Goal: Task Accomplishment & Management: Use online tool/utility

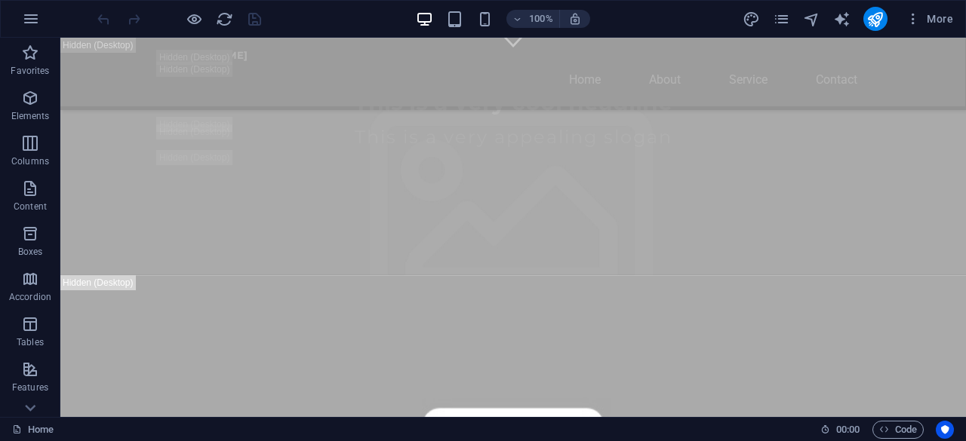
scroll to position [509, 0]
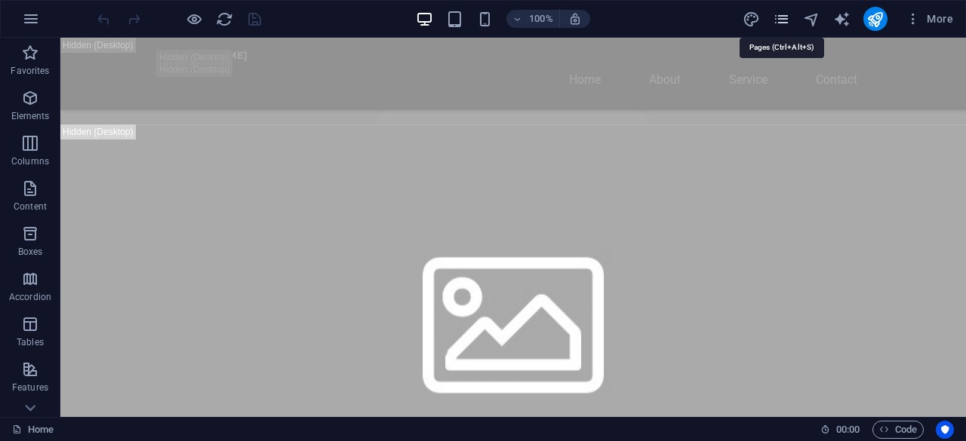
click at [783, 19] on icon "pages" at bounding box center [781, 19] width 17 height 17
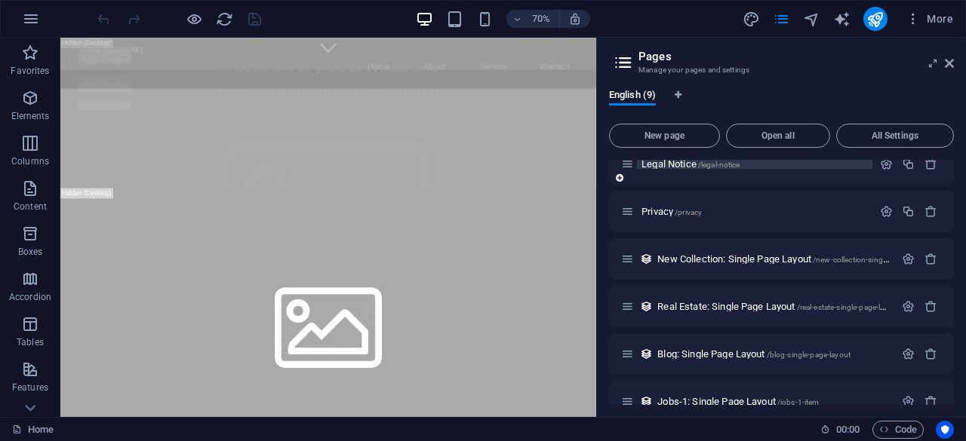
scroll to position [183, 0]
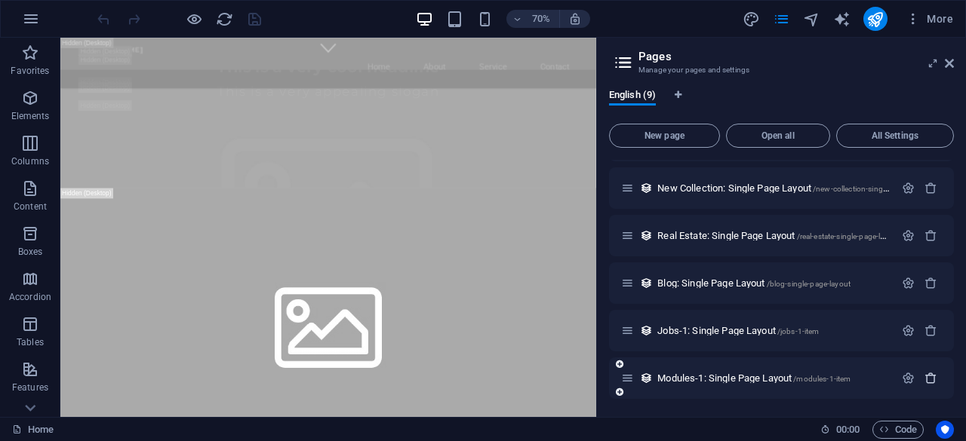
click at [930, 378] on icon "button" at bounding box center [930, 378] width 13 height 13
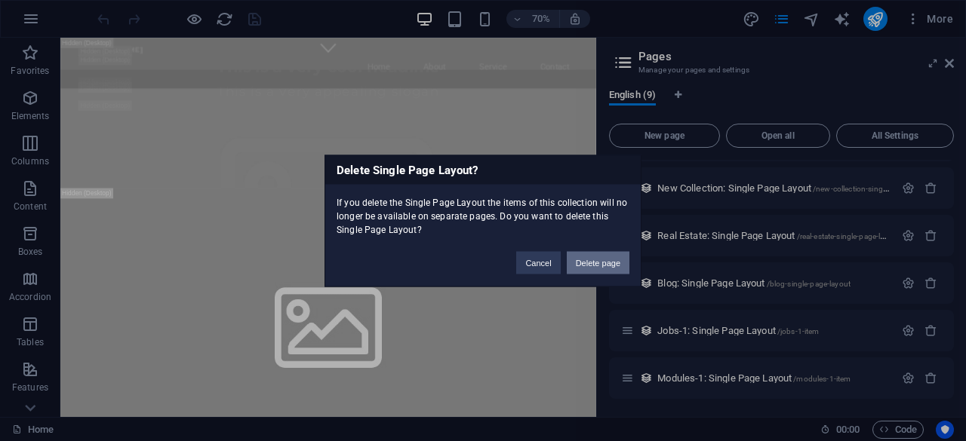
click at [596, 263] on button "Delete page" at bounding box center [598, 262] width 63 height 23
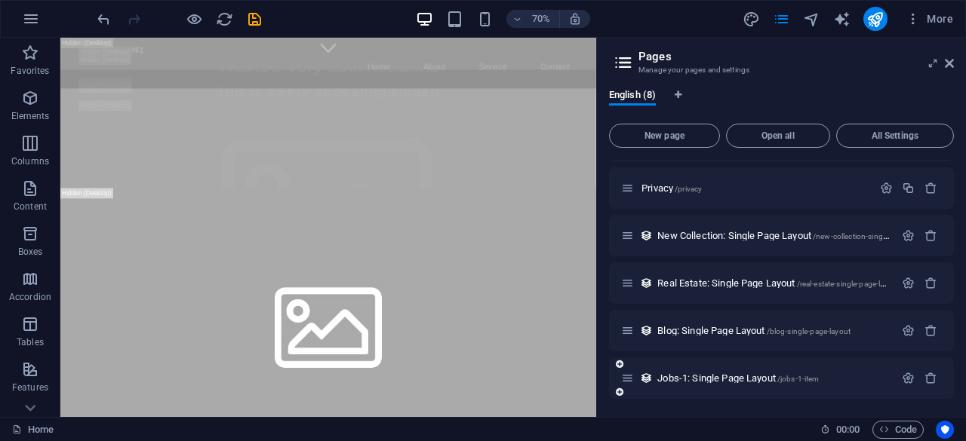
scroll to position [134, 0]
click at [926, 377] on icon "button" at bounding box center [930, 379] width 13 height 13
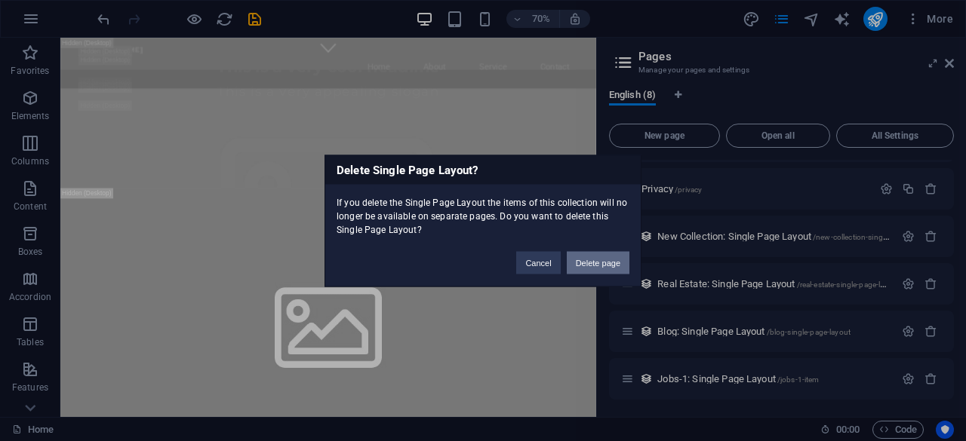
click at [602, 262] on button "Delete page" at bounding box center [598, 262] width 63 height 23
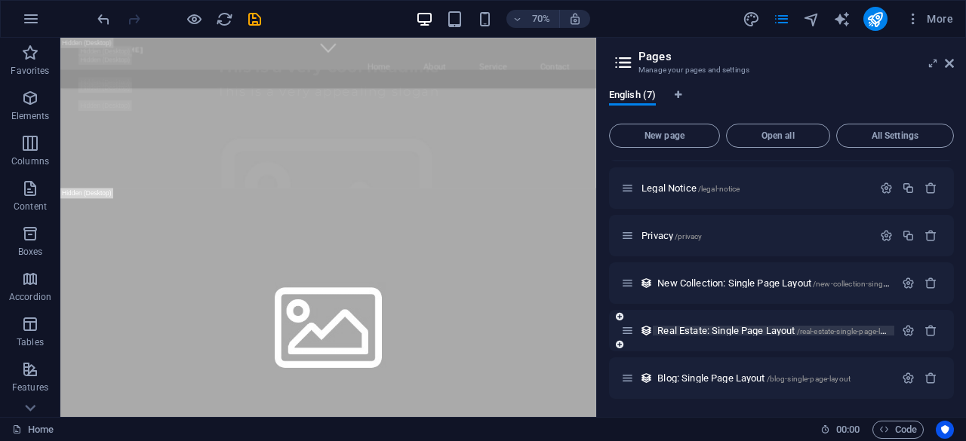
scroll to position [88, 0]
click at [930, 380] on icon "button" at bounding box center [930, 378] width 13 height 13
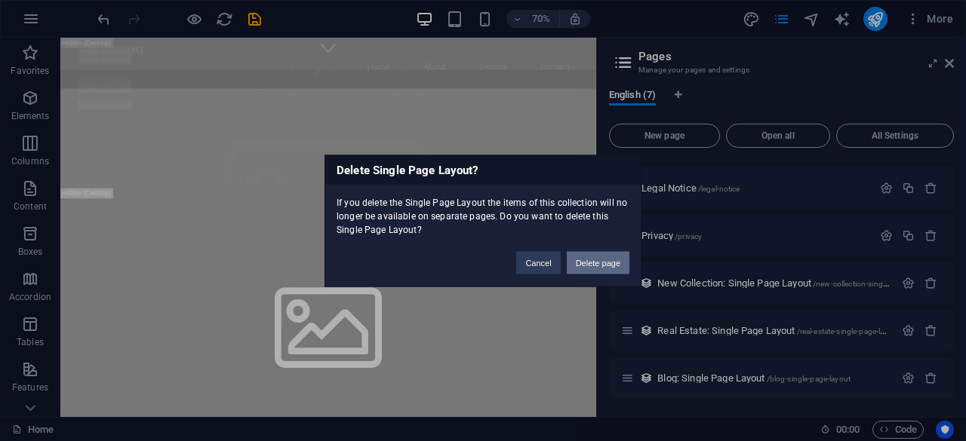
click at [598, 263] on button "Delete page" at bounding box center [598, 262] width 63 height 23
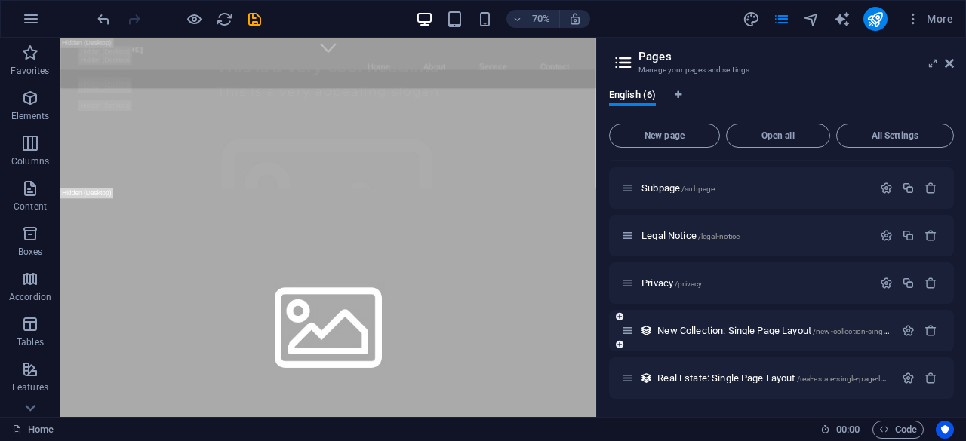
scroll to position [39, 0]
click at [927, 379] on icon "button" at bounding box center [930, 379] width 13 height 13
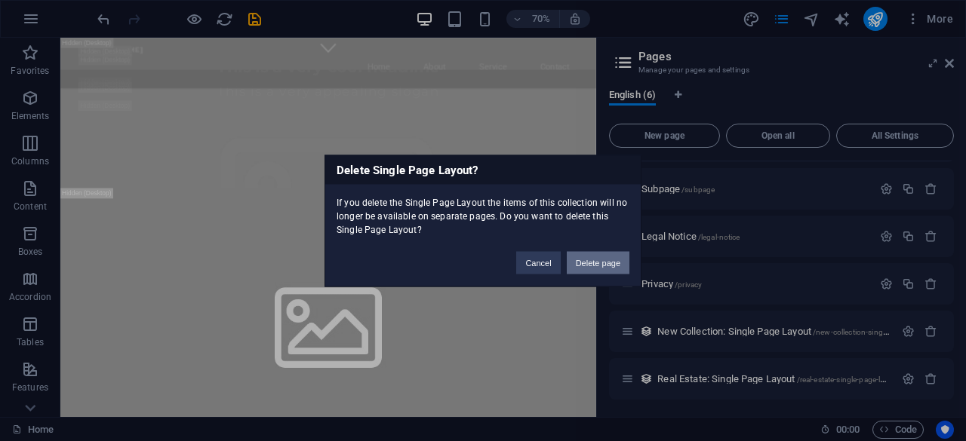
click at [615, 263] on button "Delete page" at bounding box center [598, 262] width 63 height 23
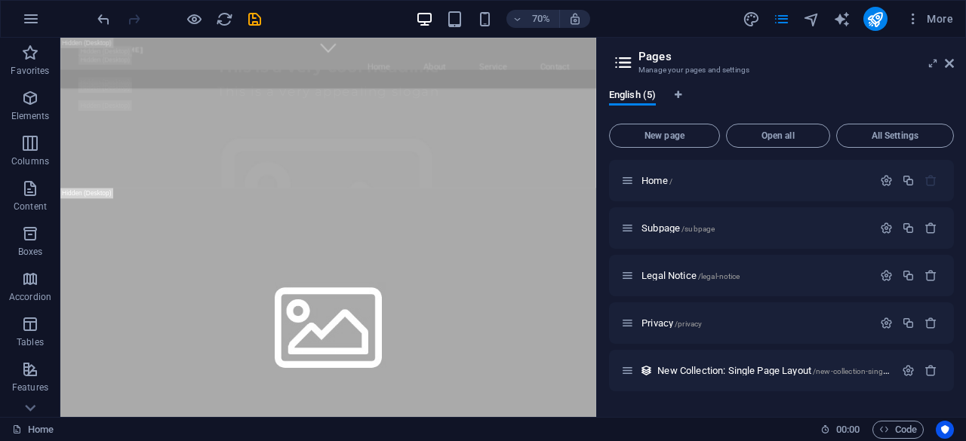
scroll to position [0, 0]
click at [931, 372] on icon "button" at bounding box center [930, 370] width 13 height 13
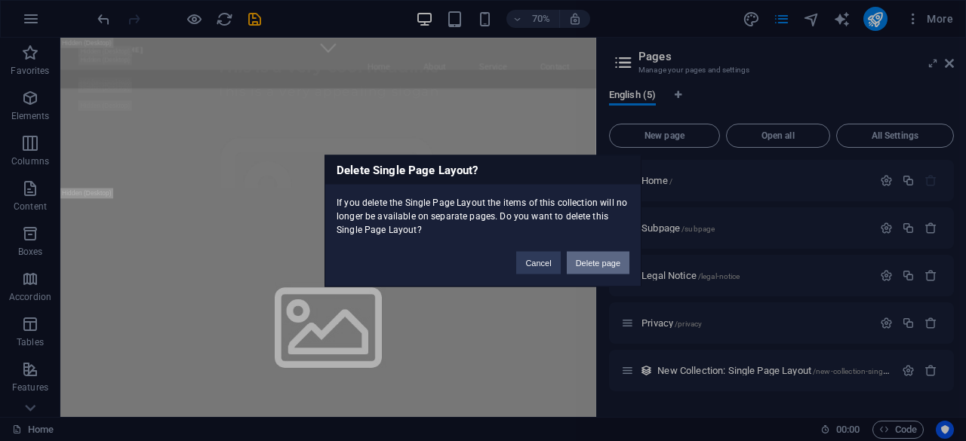
click at [614, 266] on button "Delete page" at bounding box center [598, 262] width 63 height 23
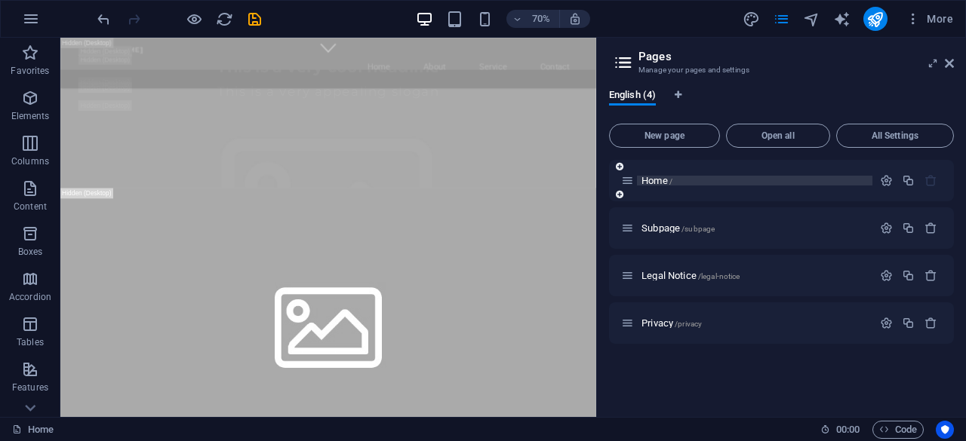
click at [673, 179] on p "Home /" at bounding box center [754, 181] width 226 height 10
click at [630, 226] on icon at bounding box center [627, 228] width 13 height 13
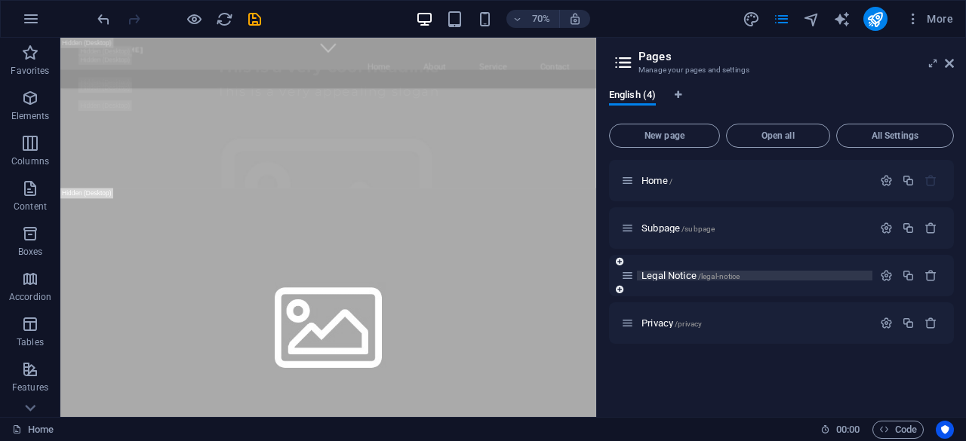
click at [719, 275] on span "/legal-notice" at bounding box center [719, 276] width 42 height 8
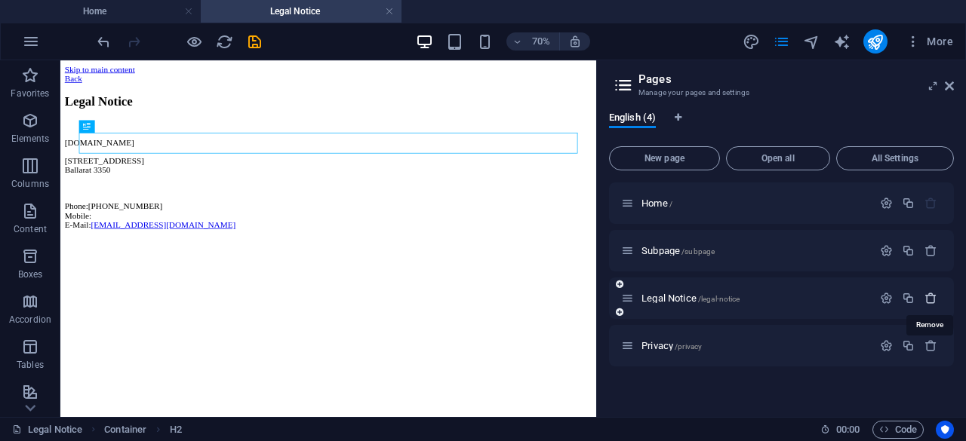
click at [932, 296] on icon "button" at bounding box center [930, 298] width 13 height 13
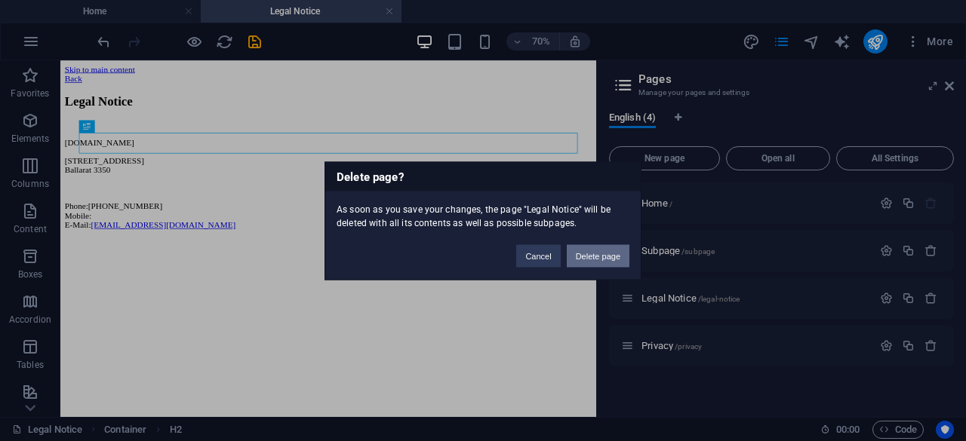
click at [589, 253] on button "Delete page" at bounding box center [598, 255] width 63 height 23
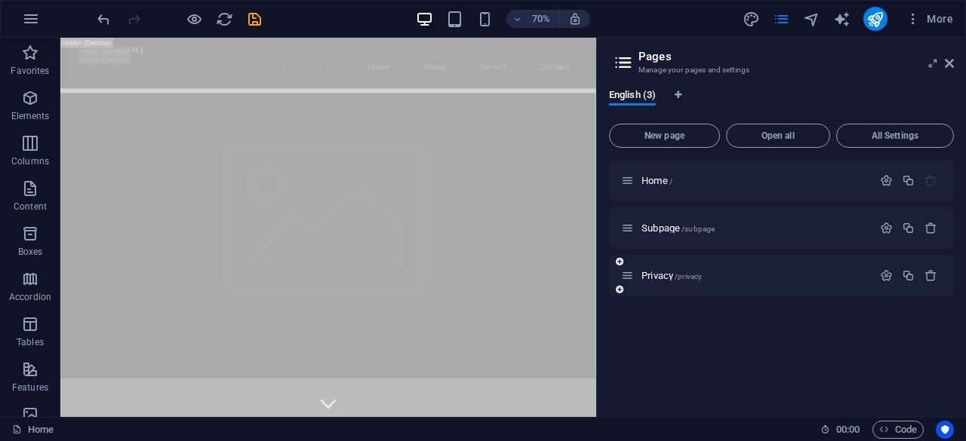
scroll to position [463, 0]
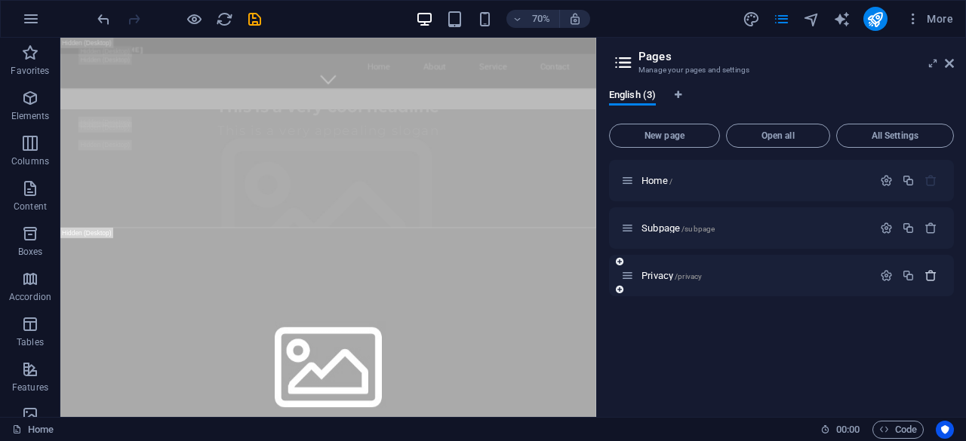
click at [929, 275] on icon "button" at bounding box center [930, 275] width 13 height 13
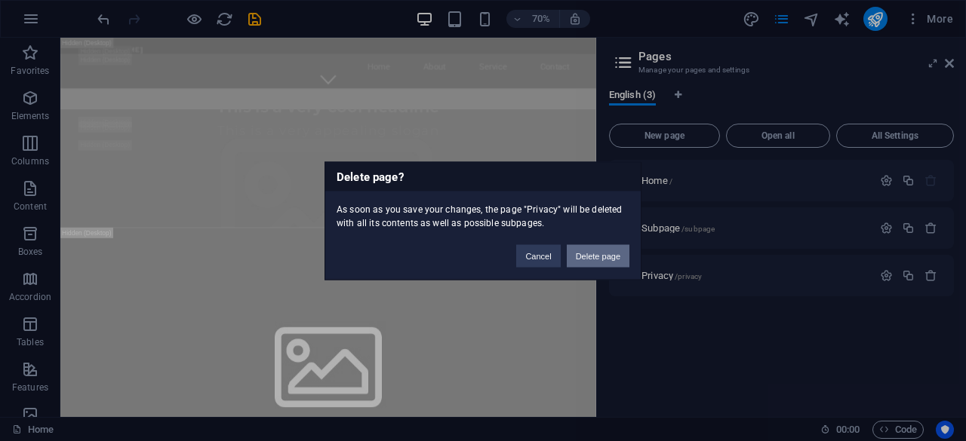
click at [611, 262] on button "Delete page" at bounding box center [598, 255] width 63 height 23
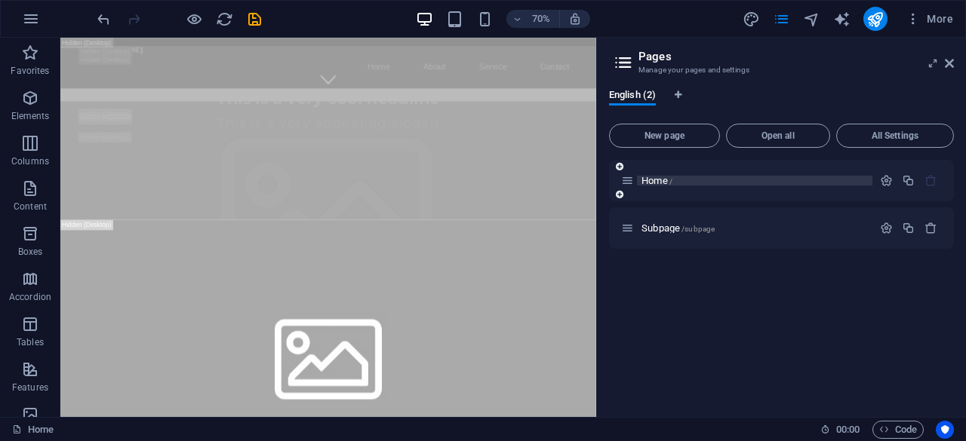
click at [650, 182] on span "Home /" at bounding box center [656, 180] width 31 height 11
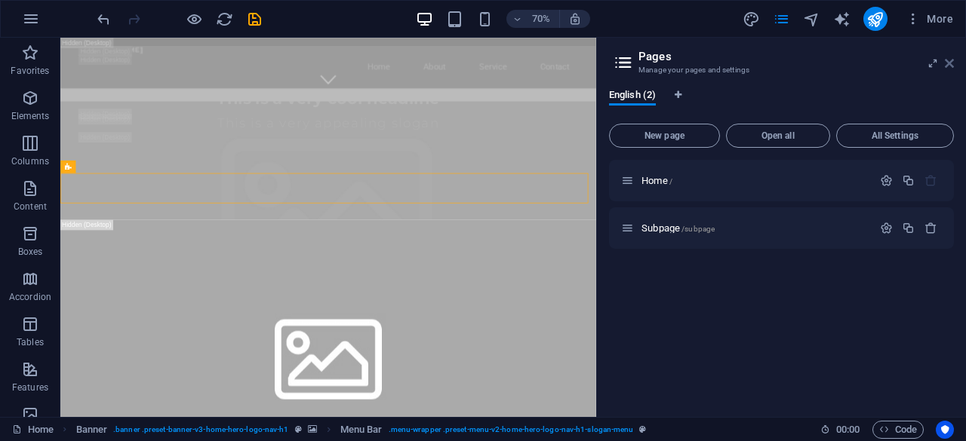
click at [952, 63] on icon at bounding box center [949, 63] width 9 height 12
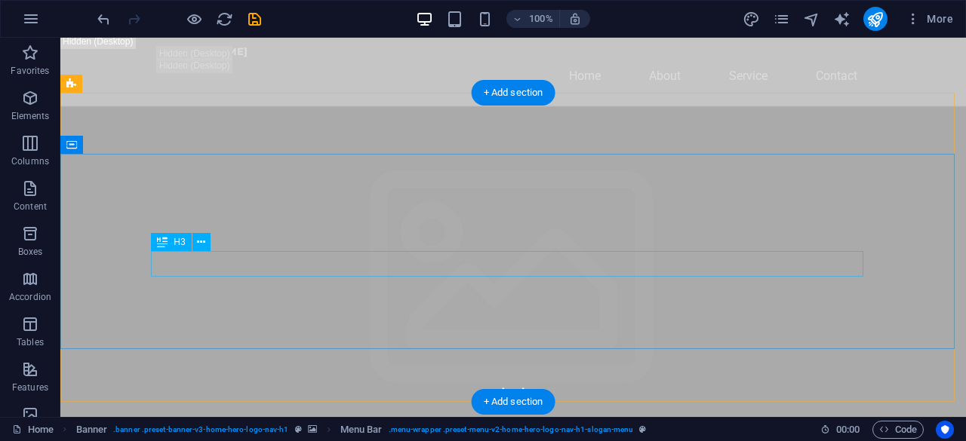
scroll to position [0, 0]
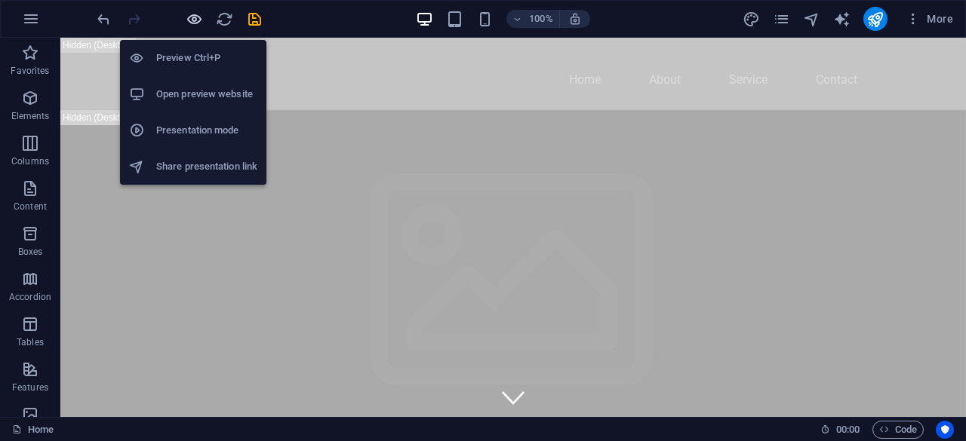
click at [192, 14] on icon "button" at bounding box center [194, 19] width 17 height 17
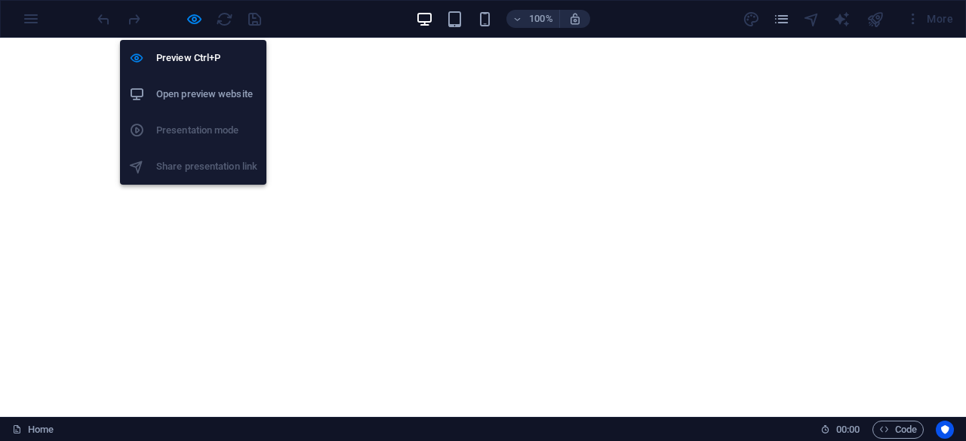
drag, startPoint x: 189, startPoint y: 19, endPoint x: 217, endPoint y: 35, distance: 33.1
click at [189, 19] on icon "button" at bounding box center [194, 19] width 17 height 17
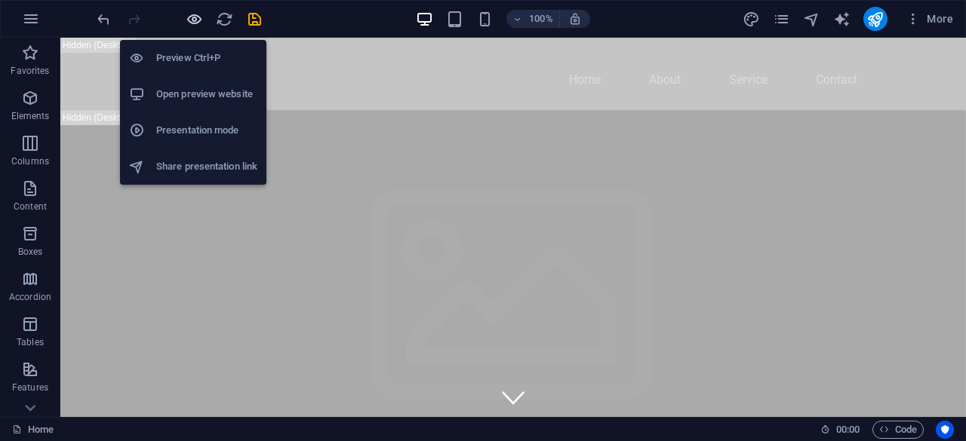
click at [190, 17] on icon "button" at bounding box center [194, 19] width 17 height 17
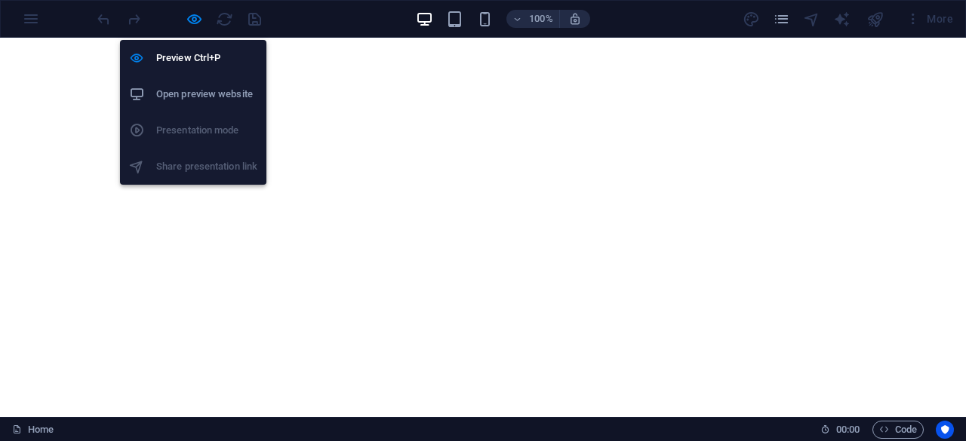
click at [195, 93] on h6 "Open preview website" at bounding box center [206, 94] width 101 height 18
click at [192, 18] on icon "button" at bounding box center [194, 19] width 17 height 17
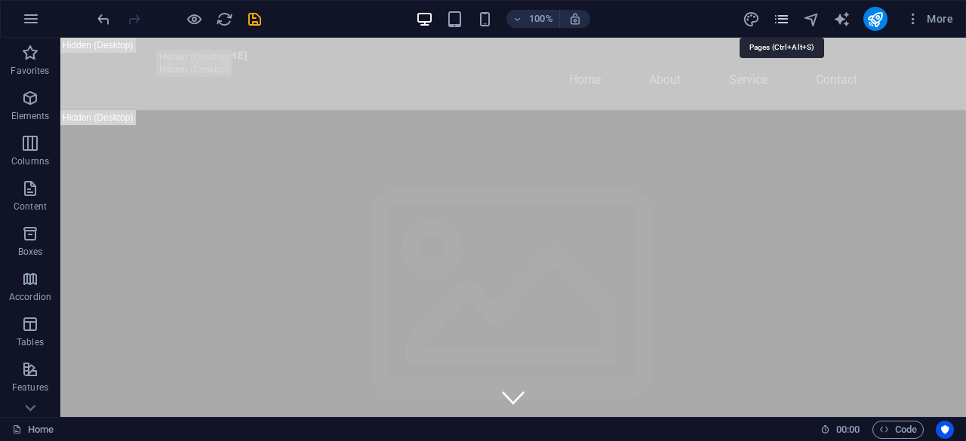
click at [788, 16] on icon "pages" at bounding box center [781, 19] width 17 height 17
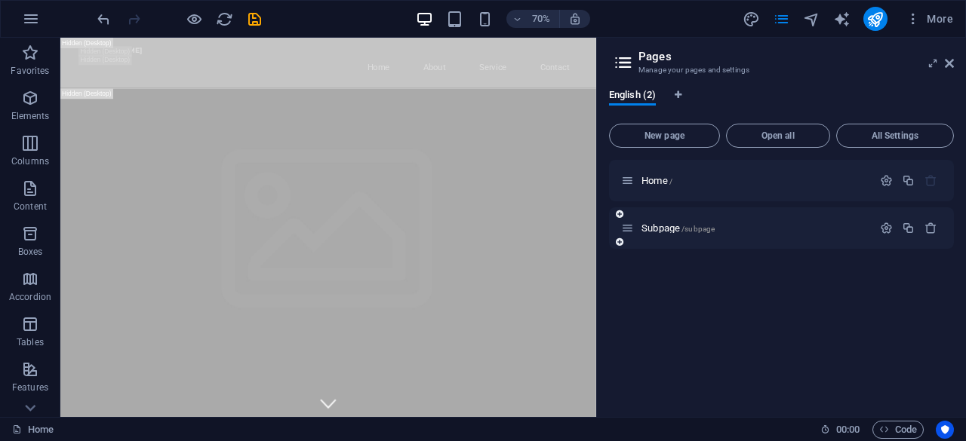
drag, startPoint x: 723, startPoint y: 226, endPoint x: 642, endPoint y: 227, distance: 80.7
click at [642, 227] on p "Subpage /subpage" at bounding box center [754, 228] width 226 height 10
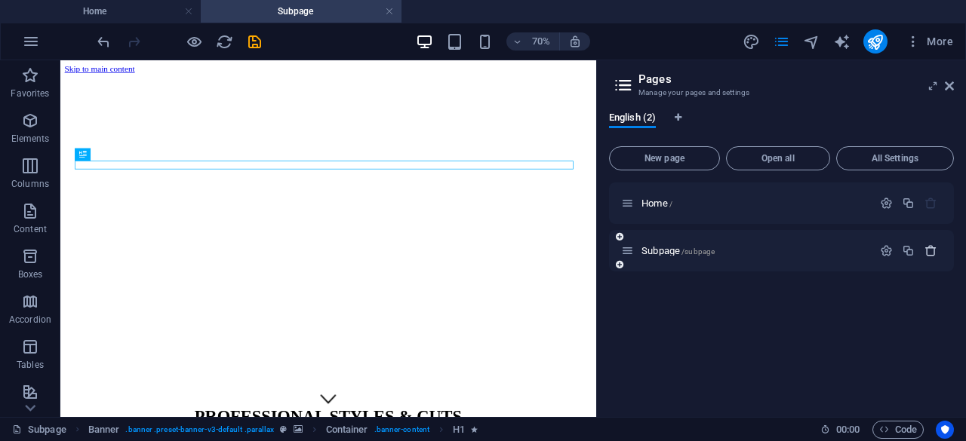
click at [936, 248] on icon "button" at bounding box center [930, 250] width 13 height 13
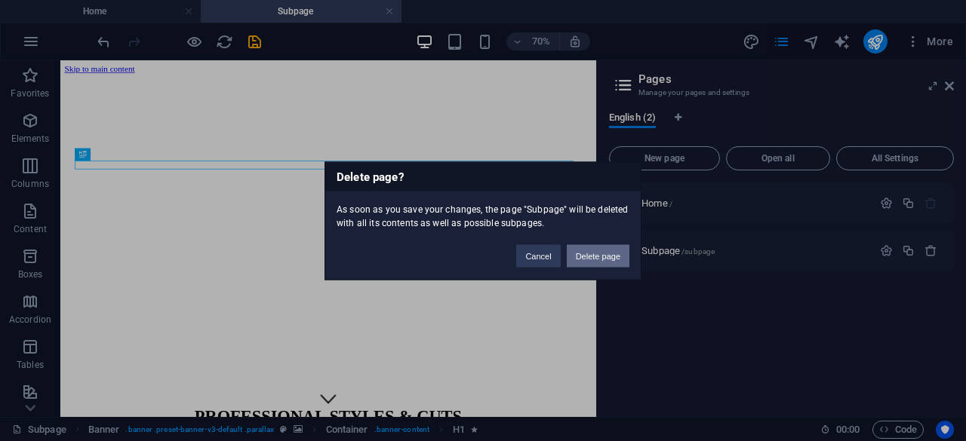
click at [580, 254] on button "Delete page" at bounding box center [598, 255] width 63 height 23
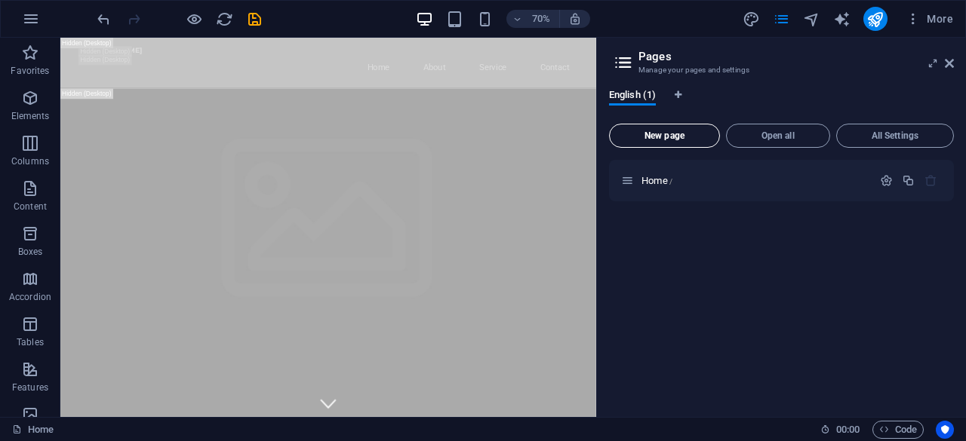
click at [666, 139] on span "New page" at bounding box center [664, 135] width 97 height 9
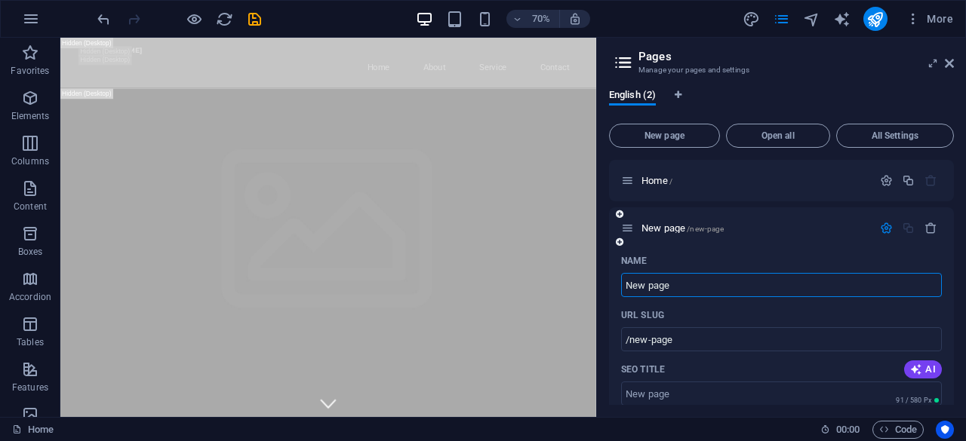
click at [690, 284] on input "New page" at bounding box center [781, 285] width 321 height 24
drag, startPoint x: 770, startPoint y: 321, endPoint x: 798, endPoint y: 389, distance: 73.0
click at [681, 282] on input "New page" at bounding box center [781, 285] width 321 height 24
drag, startPoint x: 681, startPoint y: 282, endPoint x: 666, endPoint y: 284, distance: 15.3
click at [664, 283] on input "New page" at bounding box center [781, 285] width 321 height 24
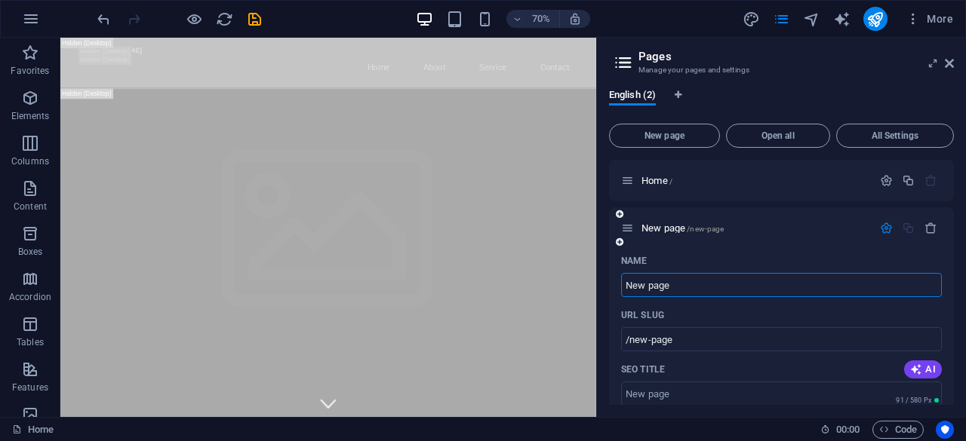
paste input "text"
type input "e"
type input "/e"
click at [679, 287] on input "e" at bounding box center [781, 285] width 321 height 24
paste input "text"
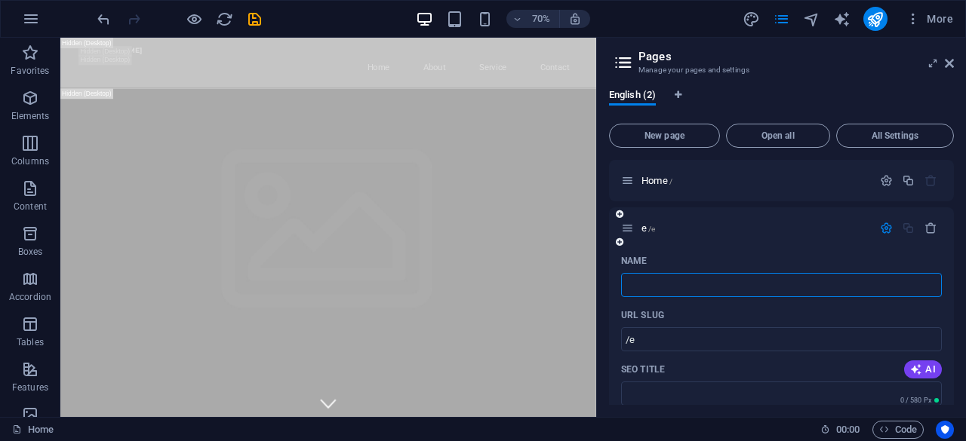
type input "/"
type input "Ballaran"
type input "/ballaran"
type input "Ballaran"
type input "Ballara"
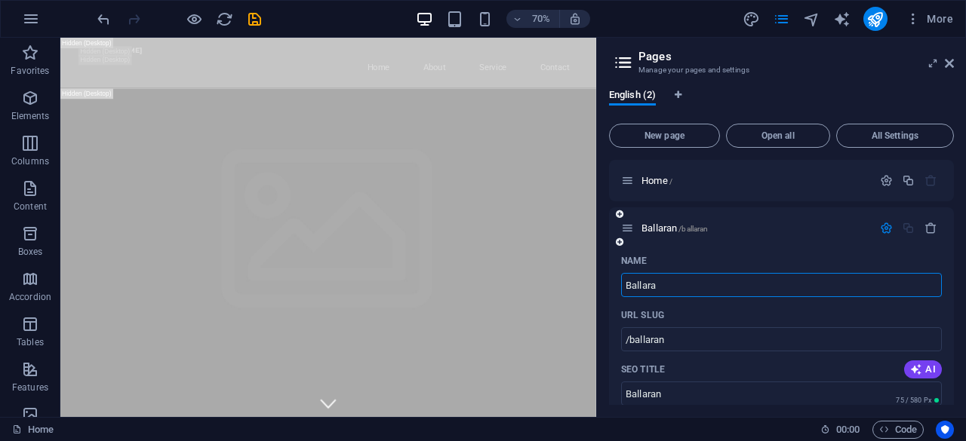
type input "/ballara"
type input "Ballara"
type input "Ballarat Choral Society"
type input "/ballarat-choral-society"
type input "Ballarat Choral Society"
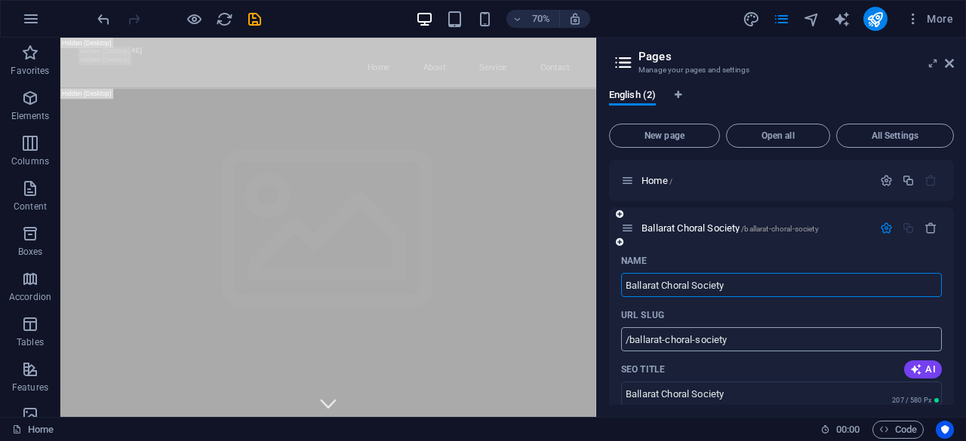
scroll to position [75, 0]
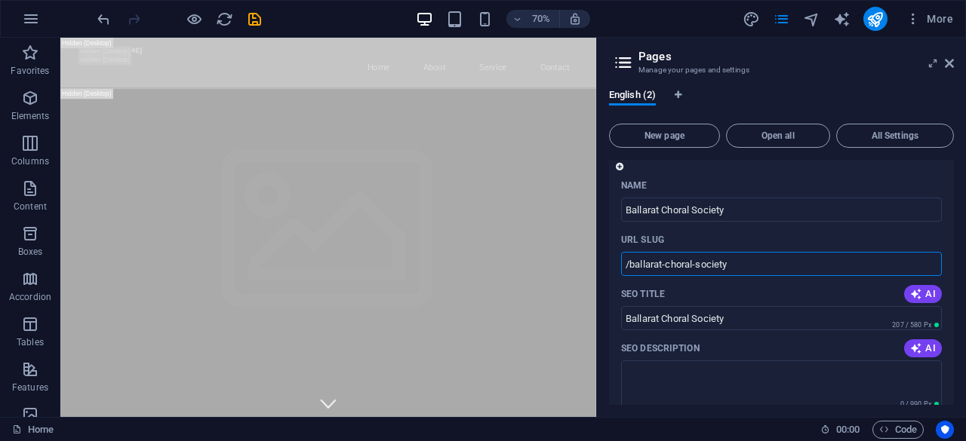
drag, startPoint x: 777, startPoint y: 262, endPoint x: 628, endPoint y: 262, distance: 149.4
click at [628, 262] on input "/ballarat-choral-society" at bounding box center [781, 264] width 321 height 24
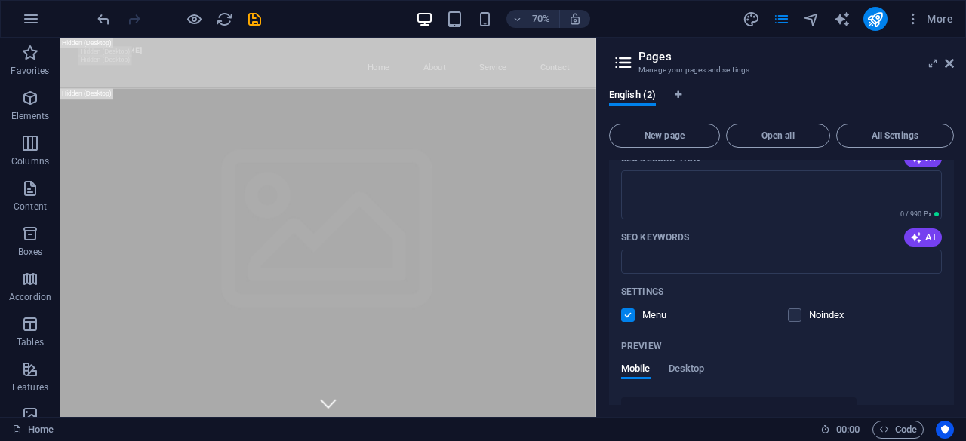
scroll to position [245, 0]
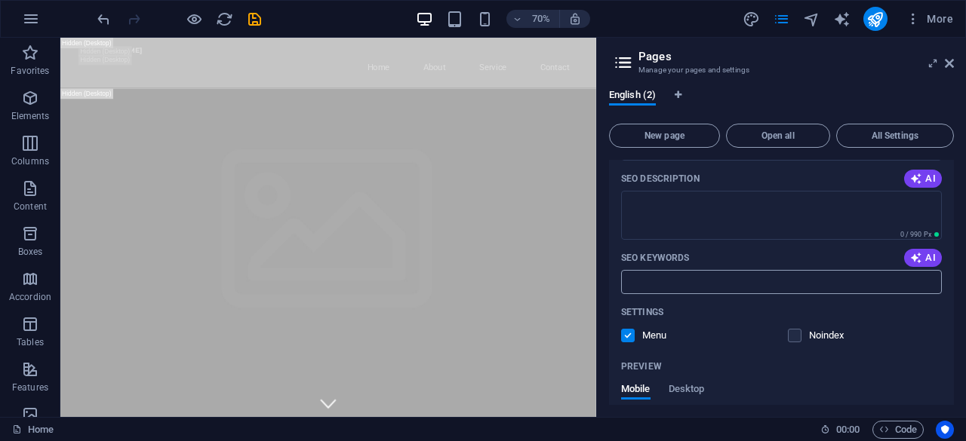
type input "/home"
click at [664, 276] on input "SEO Keywords" at bounding box center [781, 282] width 321 height 24
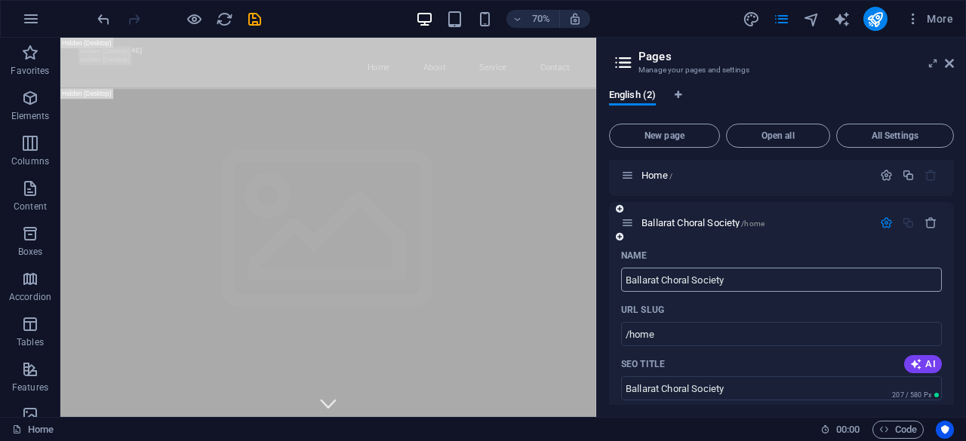
scroll to position [0, 0]
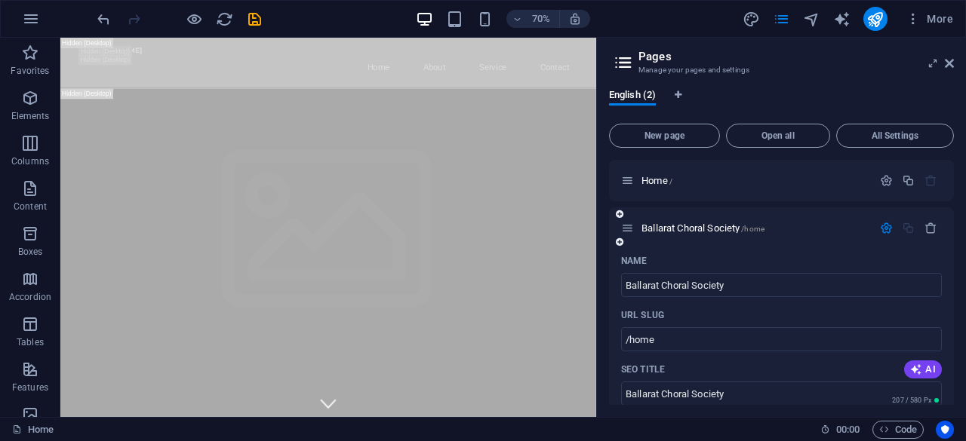
type input "Ballarat Choral Society"
click at [884, 229] on icon "button" at bounding box center [886, 228] width 13 height 13
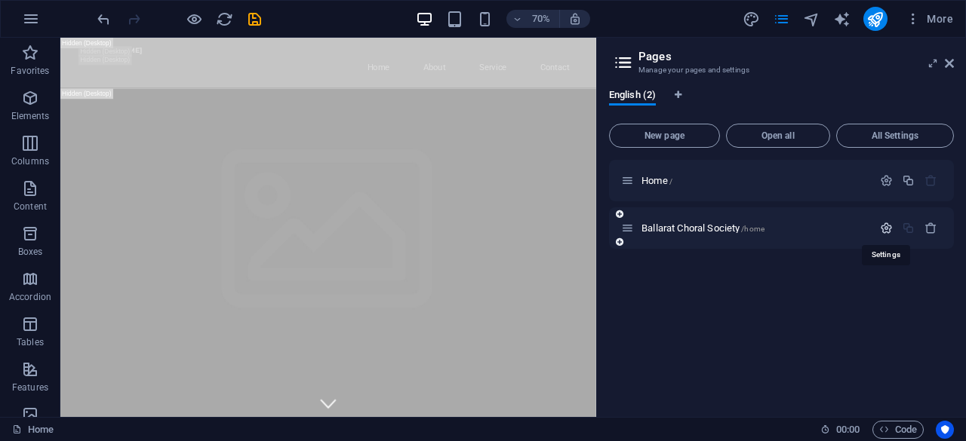
click at [884, 229] on icon "button" at bounding box center [886, 228] width 13 height 13
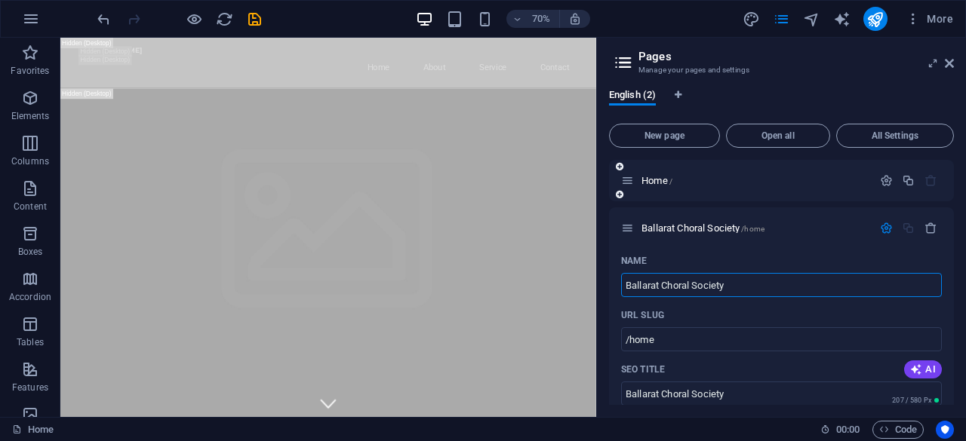
click at [825, 189] on div "Home /" at bounding box center [781, 181] width 345 height 42
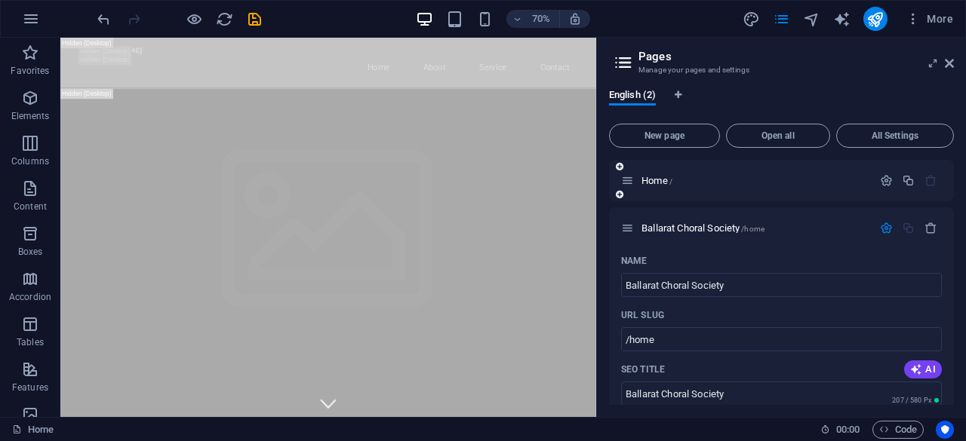
drag, startPoint x: 793, startPoint y: 232, endPoint x: 782, endPoint y: 170, distance: 62.8
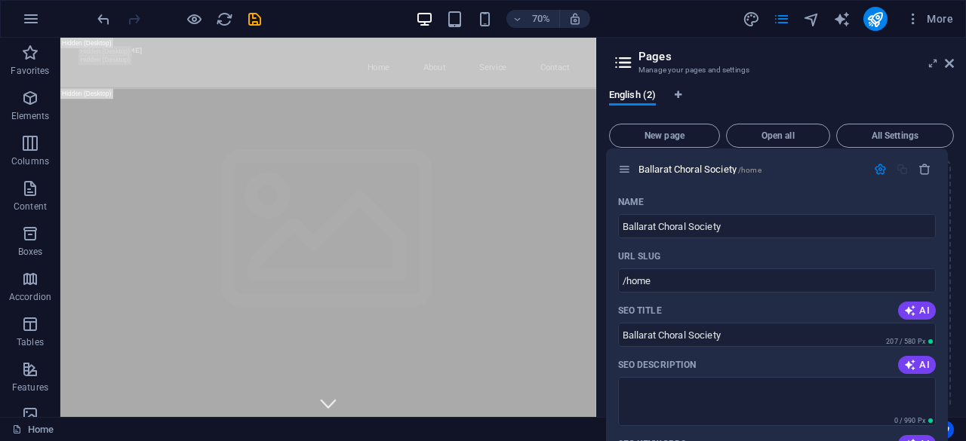
drag, startPoint x: 631, startPoint y: 229, endPoint x: 628, endPoint y: 166, distance: 62.7
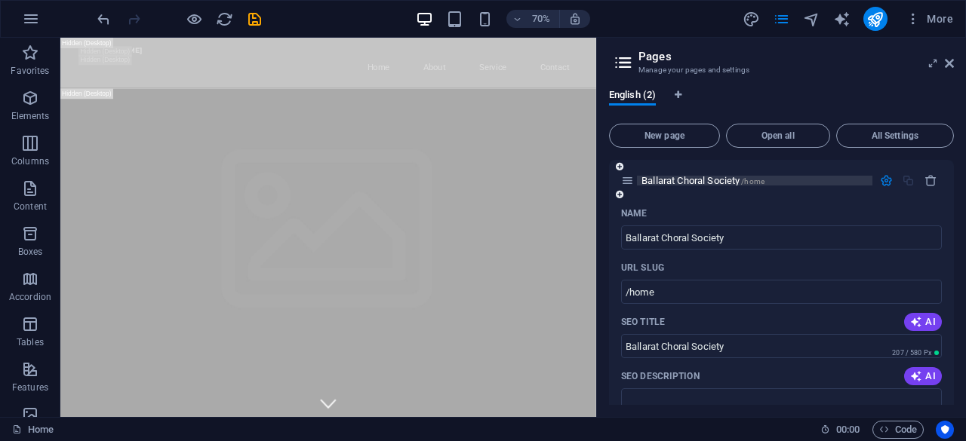
click at [730, 180] on span "Ballarat Choral Society /home" at bounding box center [702, 180] width 123 height 11
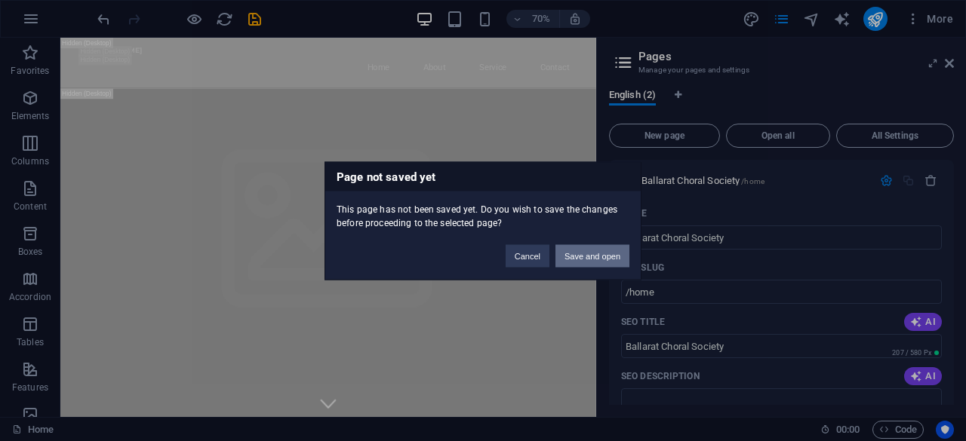
click at [589, 257] on button "Save and open" at bounding box center [592, 255] width 74 height 23
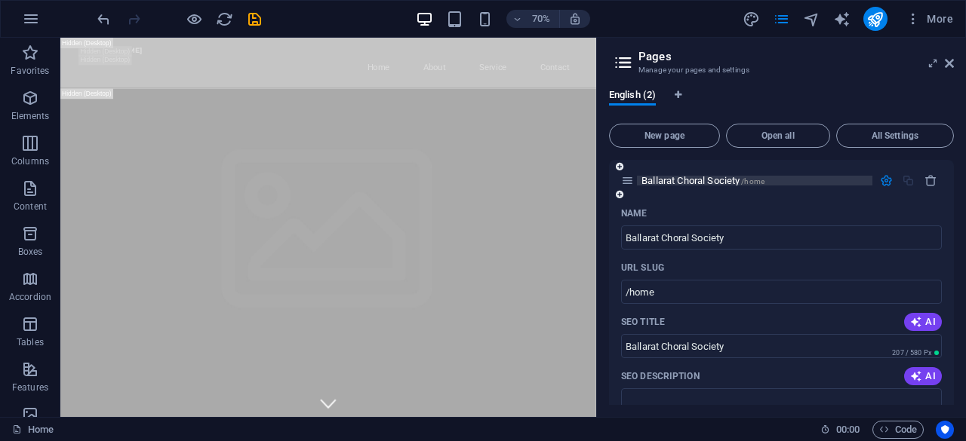
click at [832, 177] on p "Ballarat Choral Society /home" at bounding box center [754, 181] width 226 height 10
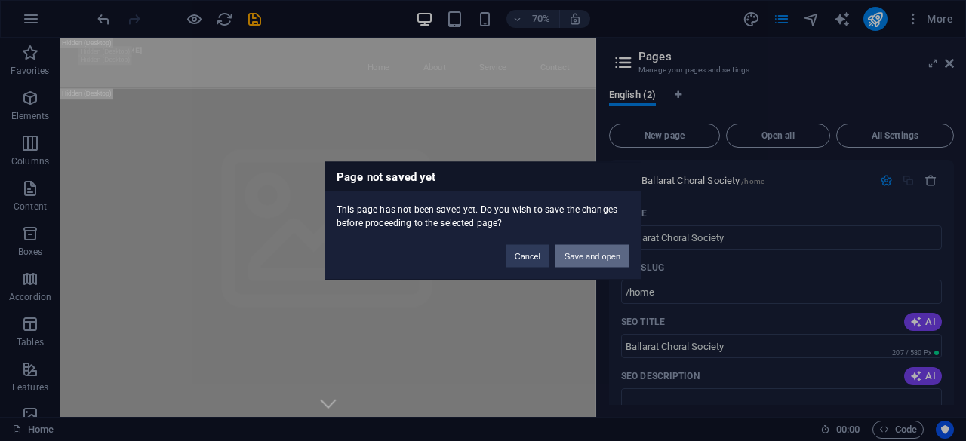
click at [573, 255] on button "Save and open" at bounding box center [592, 255] width 74 height 23
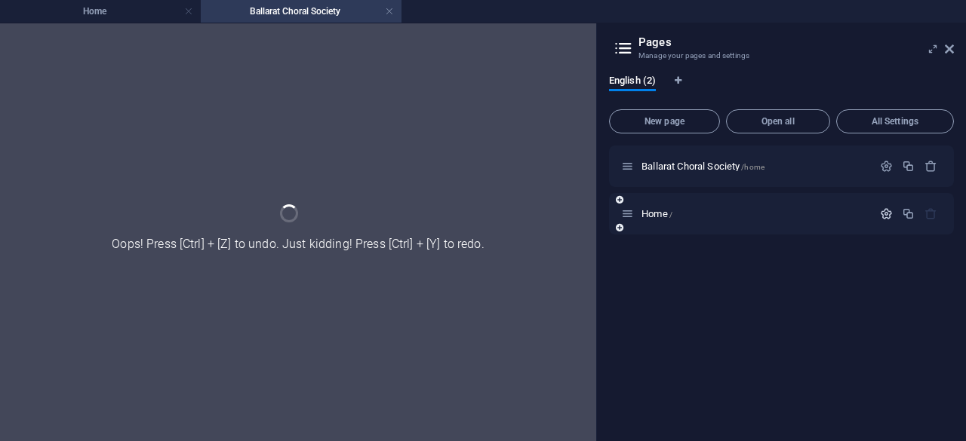
click at [889, 215] on icon "button" at bounding box center [886, 214] width 13 height 13
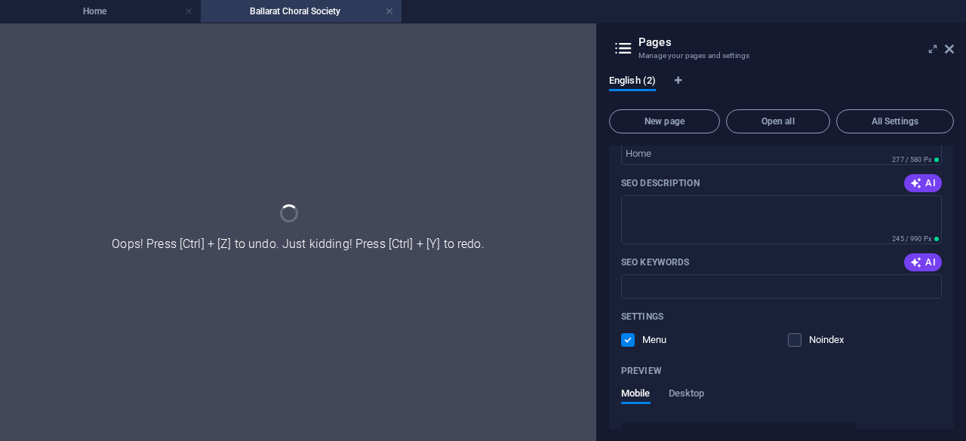
scroll to position [373, 0]
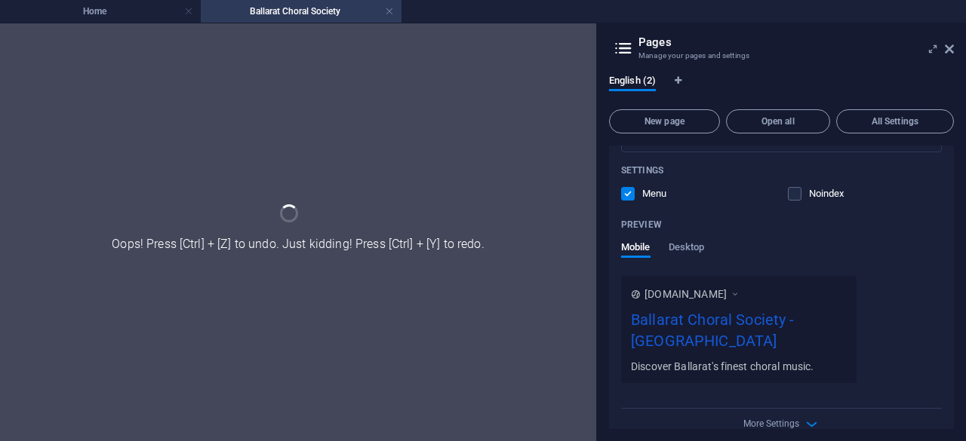
click at [797, 409] on div "More Settings" at bounding box center [781, 421] width 321 height 24
click at [807, 416] on icon "button" at bounding box center [811, 424] width 17 height 17
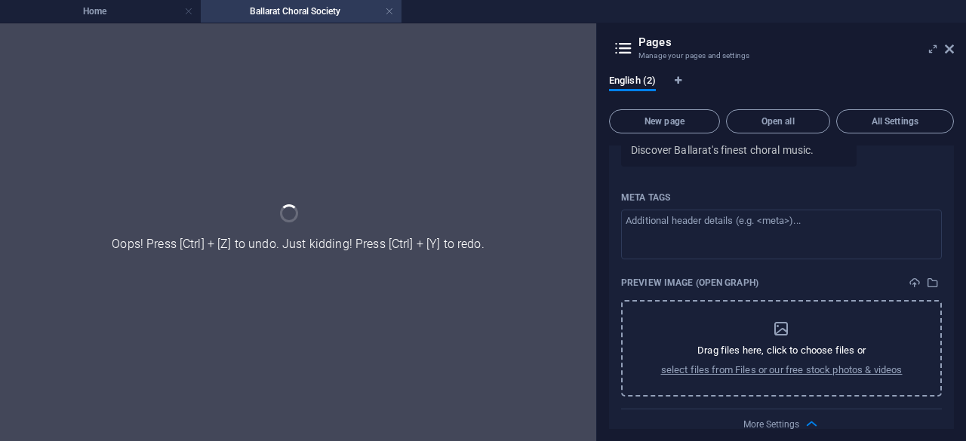
scroll to position [0, 0]
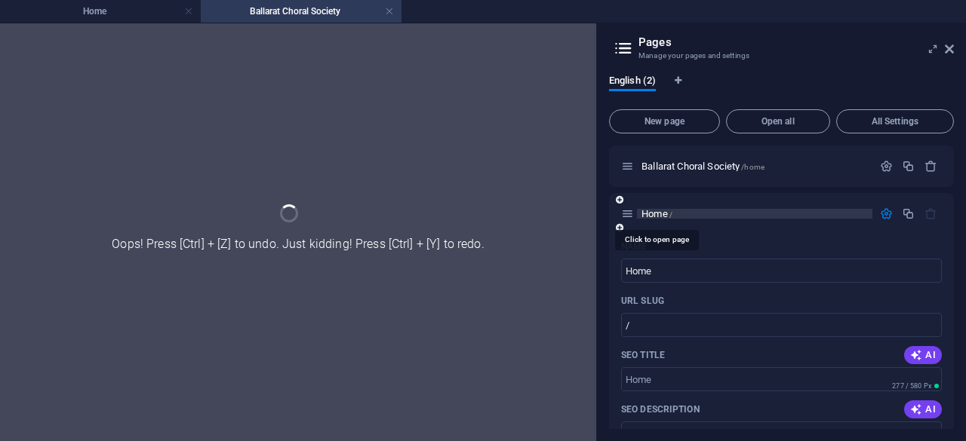
click at [664, 214] on span "Home /" at bounding box center [656, 213] width 31 height 11
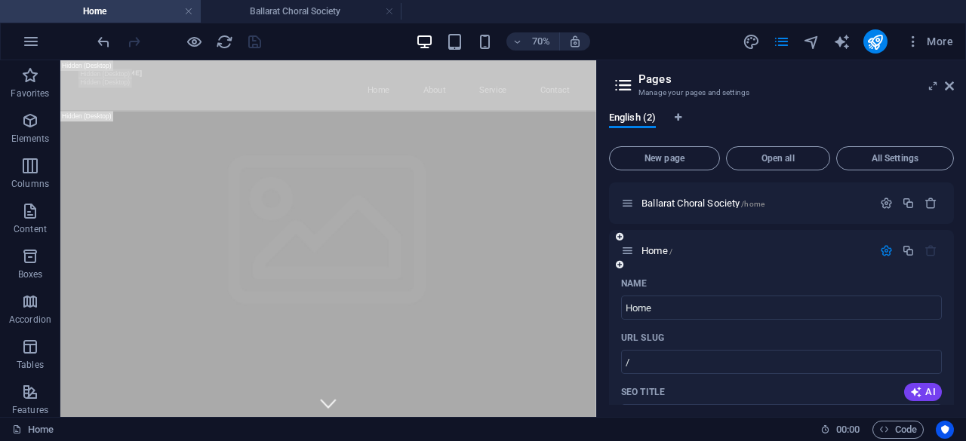
click at [886, 249] on icon "button" at bounding box center [886, 250] width 13 height 13
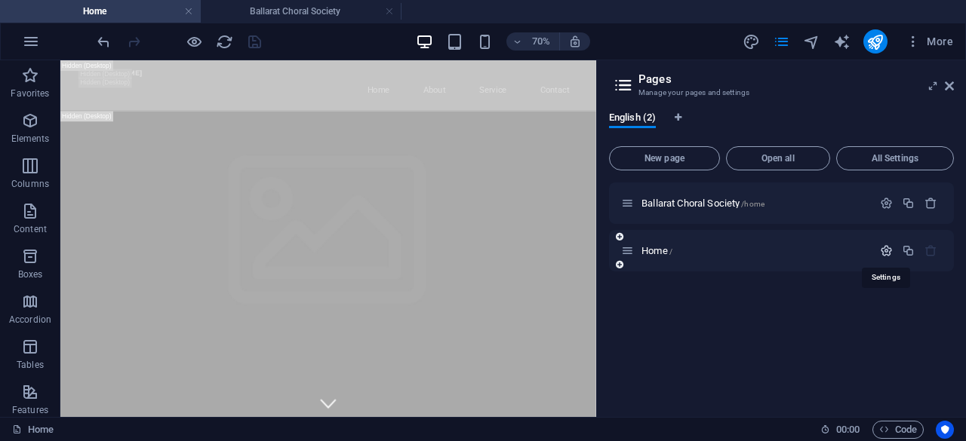
click at [886, 249] on icon "button" at bounding box center [886, 250] width 13 height 13
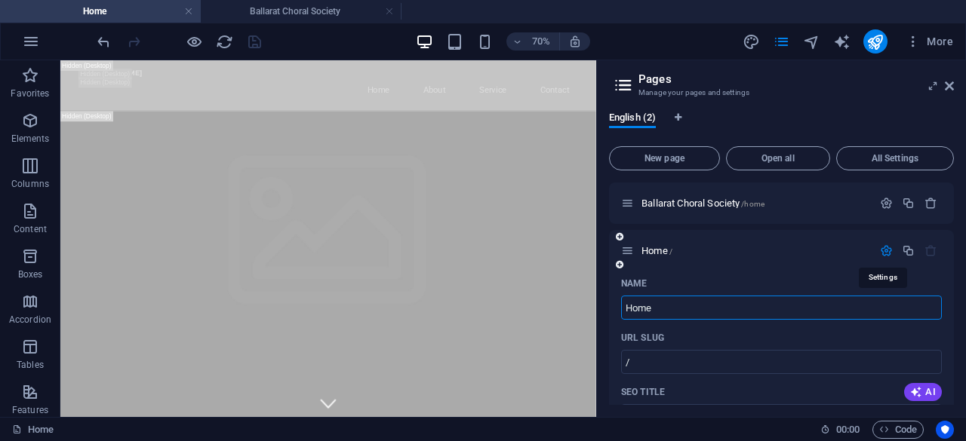
click at [886, 249] on icon "button" at bounding box center [886, 250] width 13 height 13
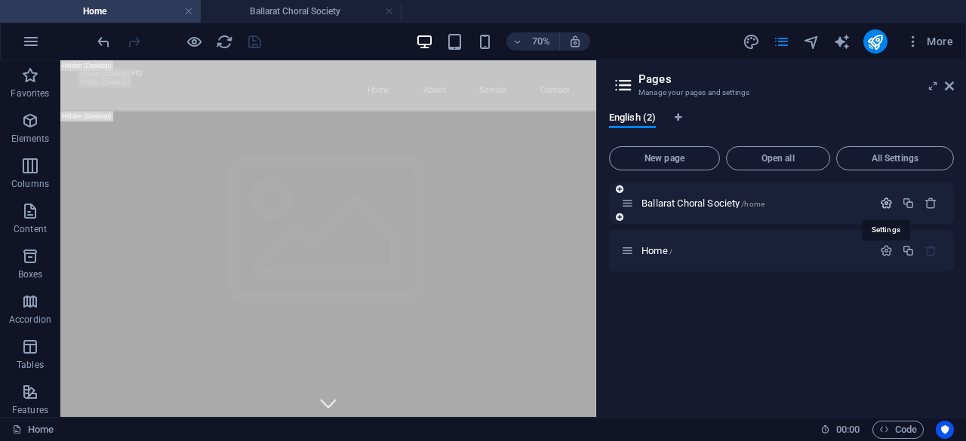
click at [889, 204] on icon "button" at bounding box center [886, 203] width 13 height 13
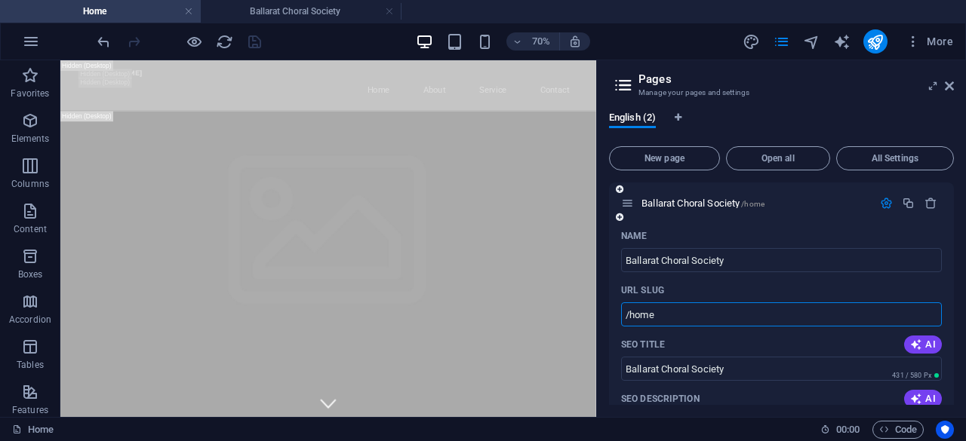
click at [663, 315] on input "/home" at bounding box center [781, 315] width 321 height 24
drag, startPoint x: 678, startPoint y: 314, endPoint x: 631, endPoint y: 318, distance: 46.9
click at [631, 318] on input "/home" at bounding box center [781, 315] width 321 height 24
type input "/"
click at [884, 204] on icon "button" at bounding box center [886, 203] width 13 height 13
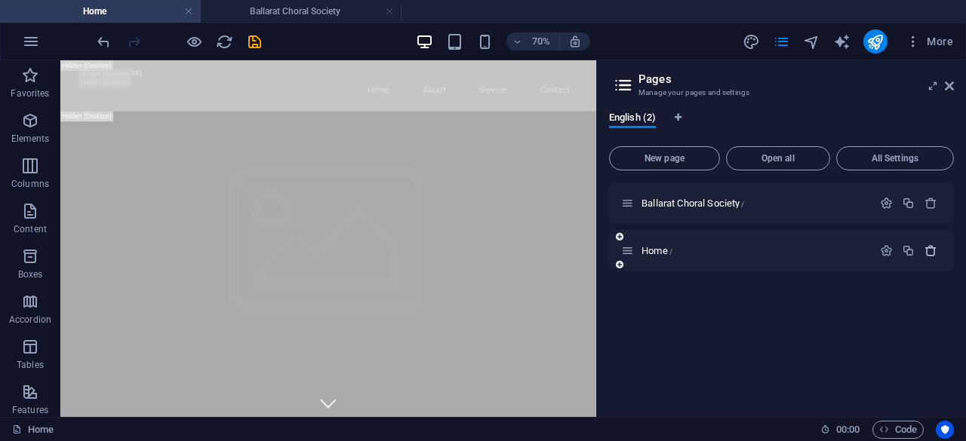
click at [928, 247] on icon "button" at bounding box center [930, 250] width 13 height 13
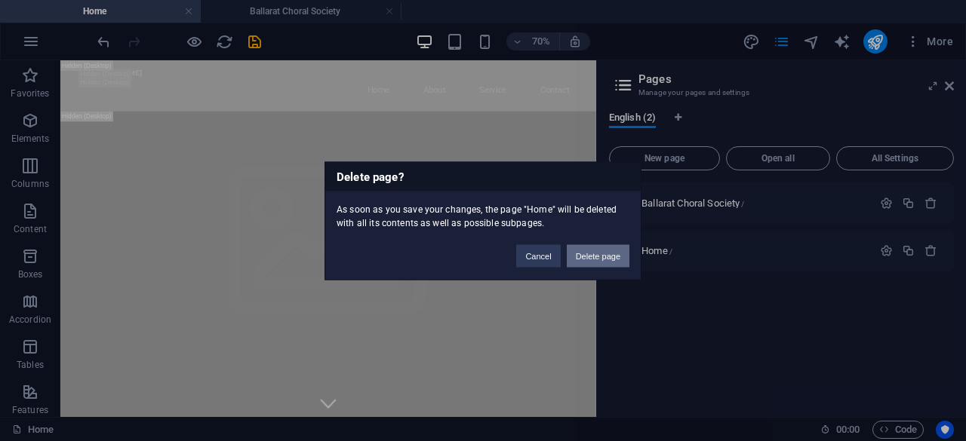
click at [592, 256] on button "Delete page" at bounding box center [598, 255] width 63 height 23
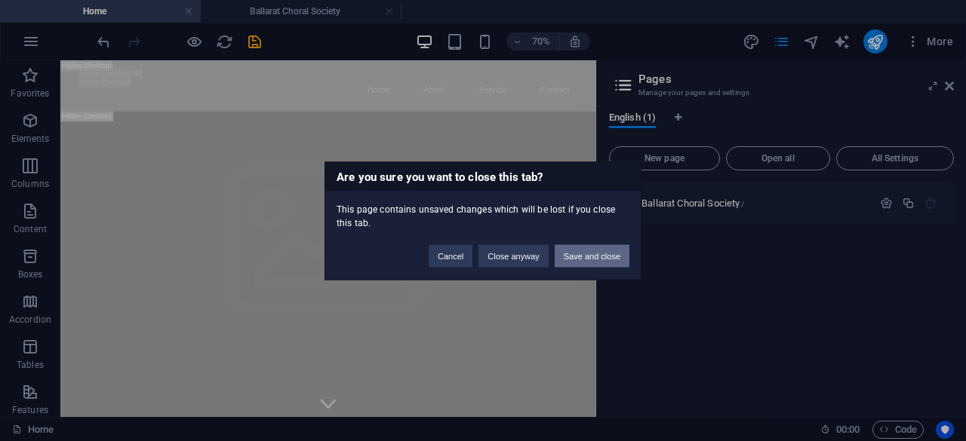
click at [570, 257] on button "Save and close" at bounding box center [592, 255] width 75 height 23
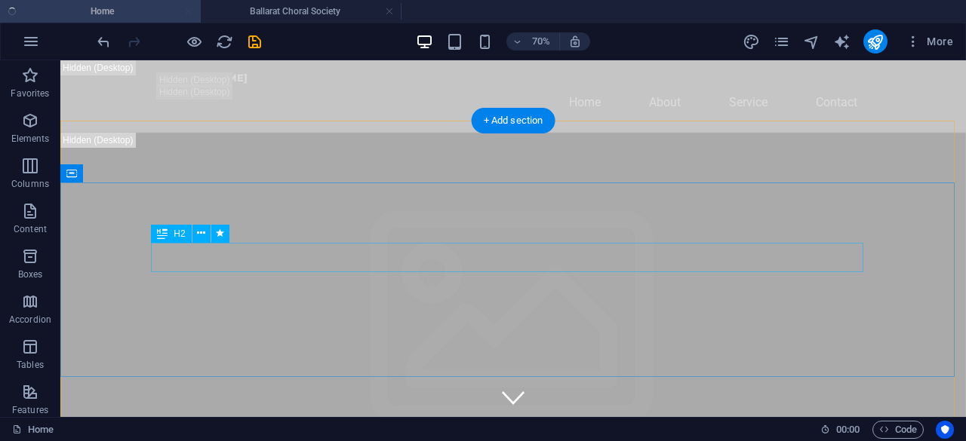
checkbox input "false"
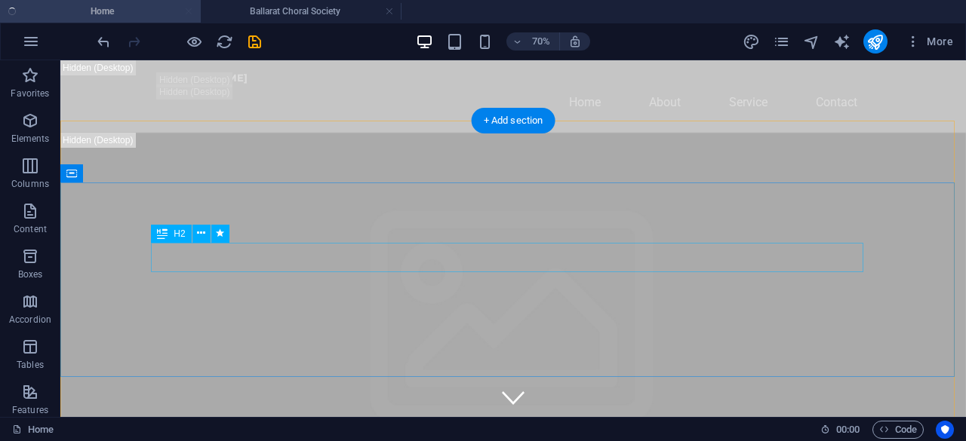
checkbox input "false"
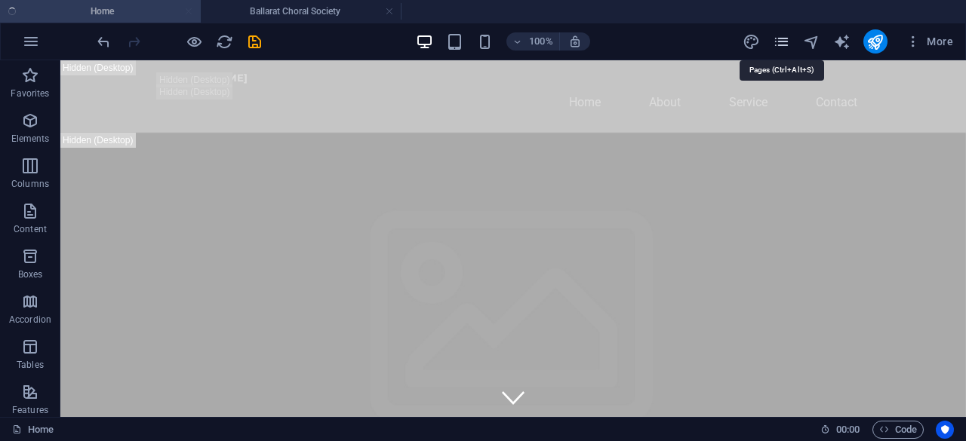
click at [776, 38] on icon "pages" at bounding box center [781, 41] width 17 height 17
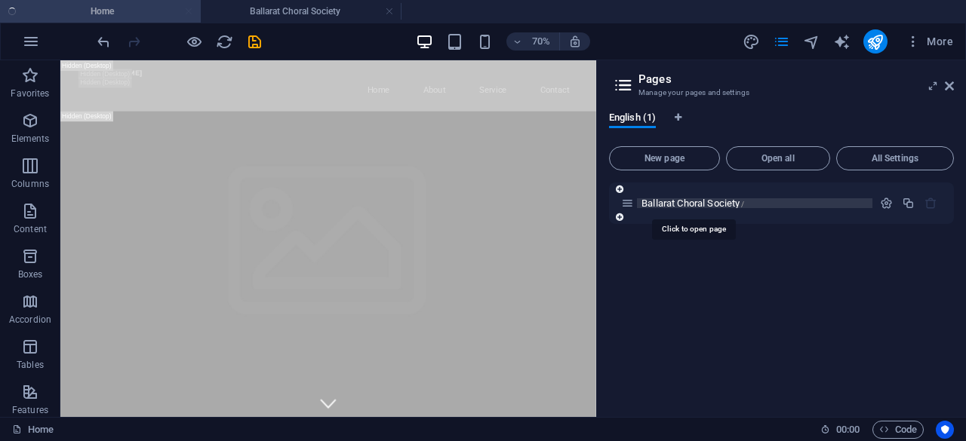
click at [688, 203] on span "Ballarat Choral Society /" at bounding box center [692, 203] width 103 height 11
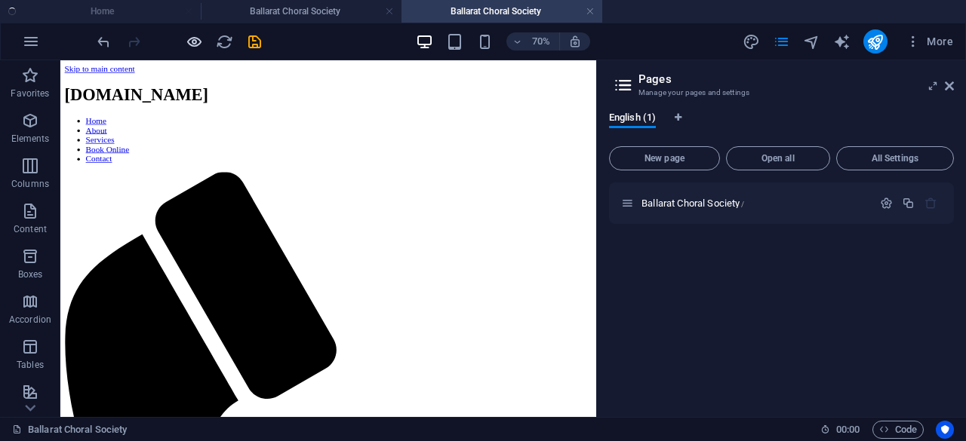
click at [197, 38] on icon "button" at bounding box center [194, 41] width 17 height 17
click at [196, 40] on icon "button" at bounding box center [194, 41] width 17 height 17
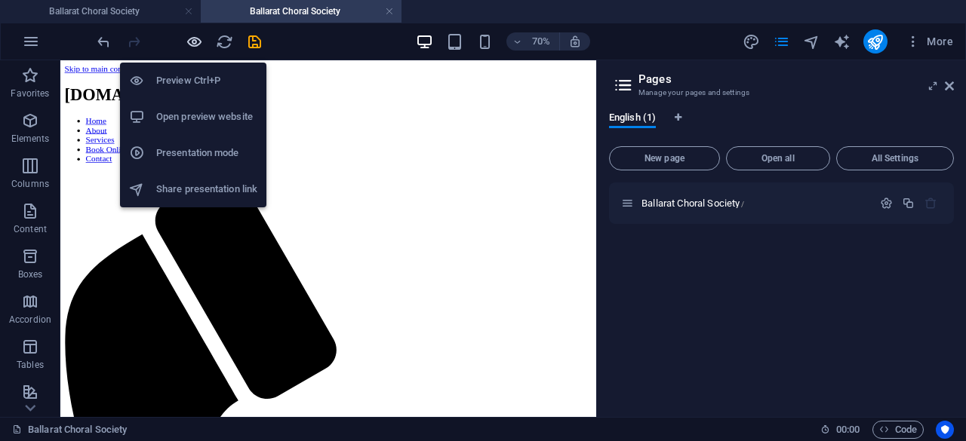
click at [193, 40] on icon "button" at bounding box center [194, 41] width 17 height 17
click at [193, 42] on icon "button" at bounding box center [194, 41] width 17 height 17
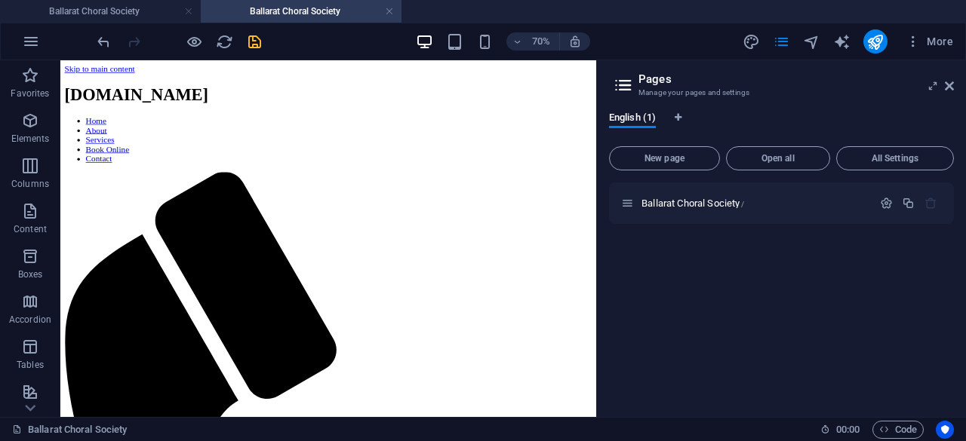
click at [253, 39] on icon "save" at bounding box center [254, 41] width 17 height 17
click at [187, 11] on link at bounding box center [188, 12] width 9 height 14
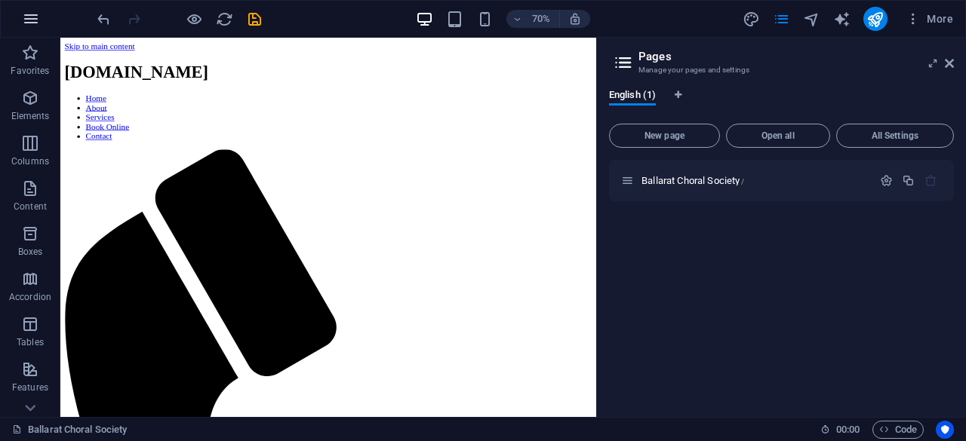
click at [28, 20] on icon "button" at bounding box center [31, 19] width 18 height 18
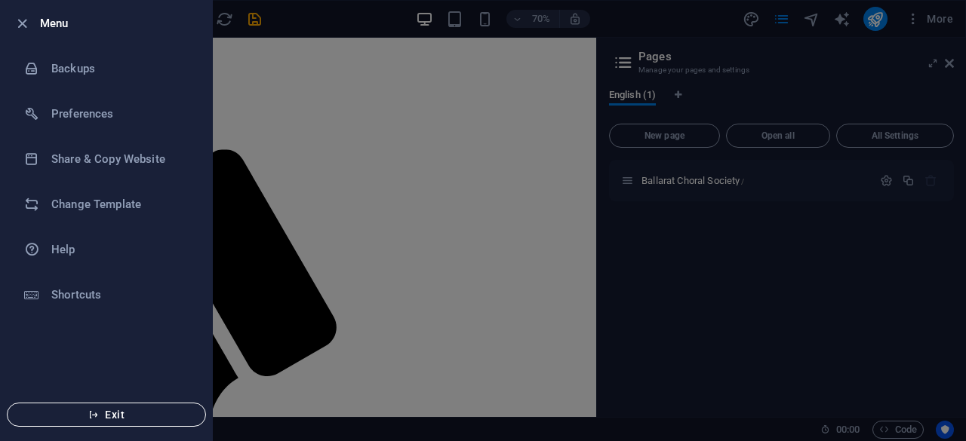
click at [121, 417] on span "Exit" at bounding box center [107, 415] width 174 height 12
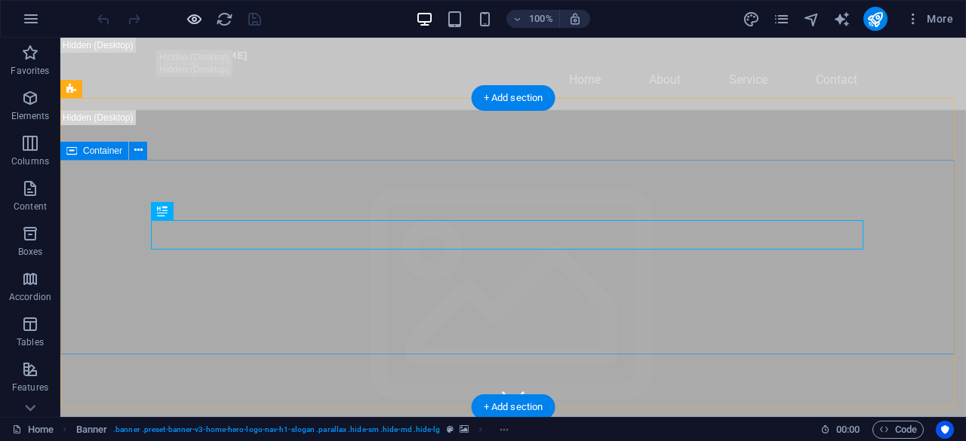
click at [192, 15] on icon "button" at bounding box center [194, 19] width 17 height 17
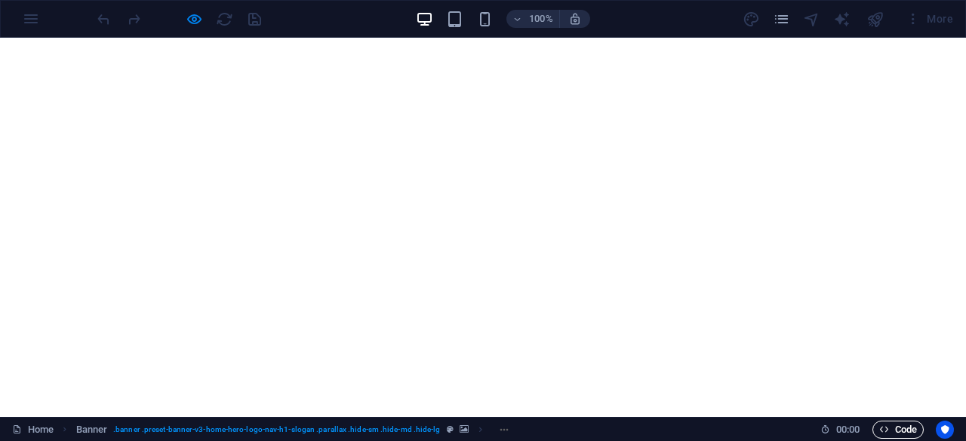
click at [902, 429] on span "Code" at bounding box center [898, 430] width 38 height 18
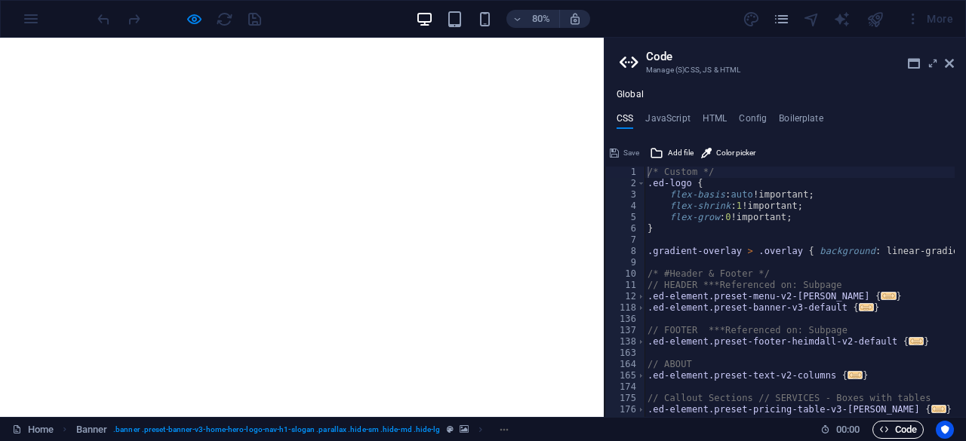
click at [902, 429] on span "Code" at bounding box center [898, 430] width 38 height 18
click at [783, 17] on icon "pages" at bounding box center [781, 19] width 17 height 17
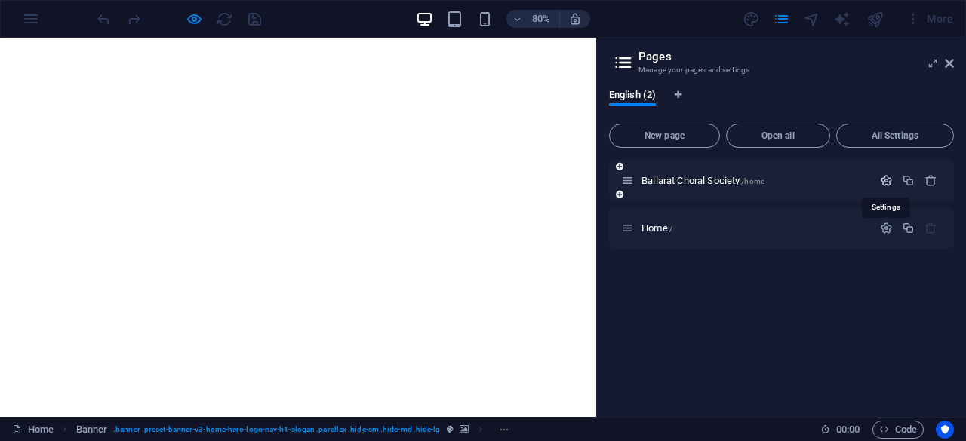
click at [888, 180] on icon "button" at bounding box center [886, 180] width 13 height 13
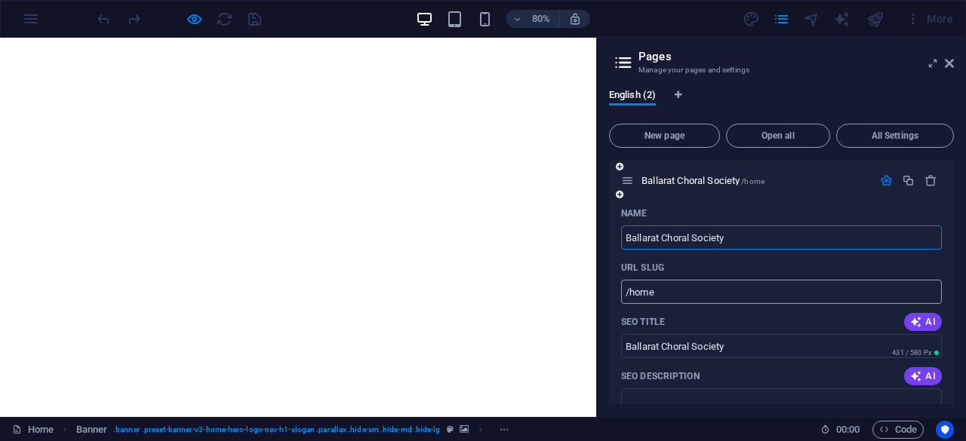
click at [668, 290] on input "/home" at bounding box center [781, 292] width 321 height 24
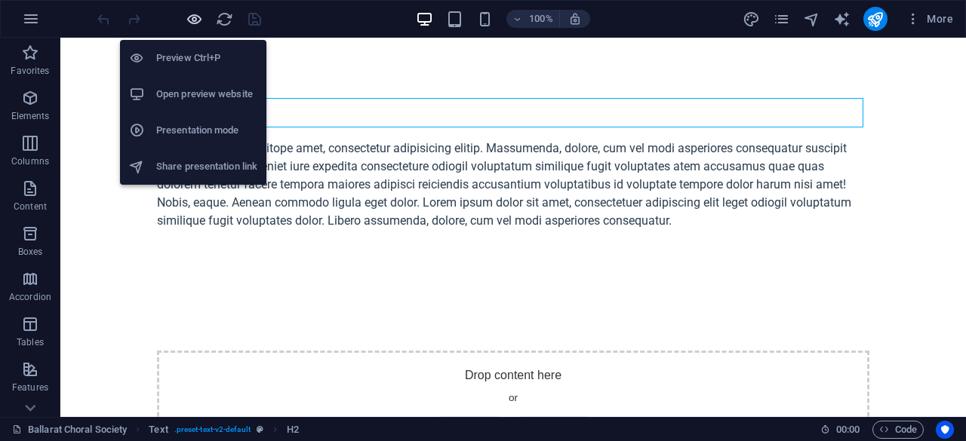
click at [192, 16] on icon "button" at bounding box center [194, 19] width 17 height 17
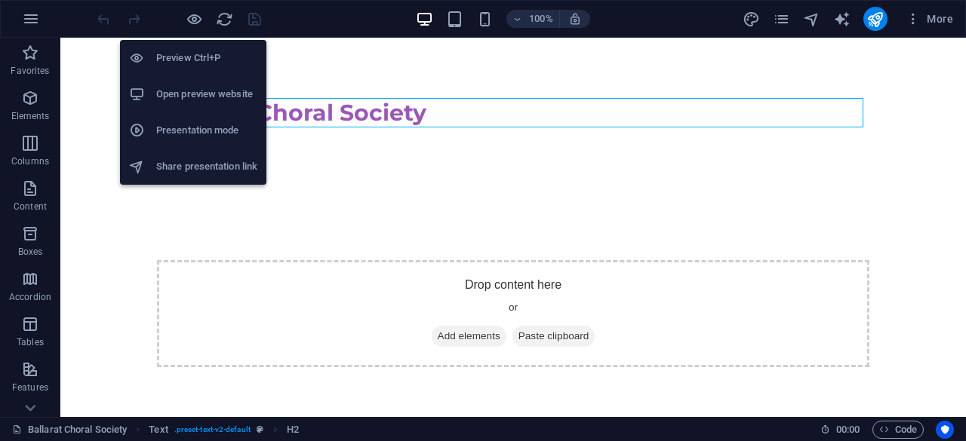
click at [186, 93] on h6 "Open preview website" at bounding box center [206, 94] width 101 height 18
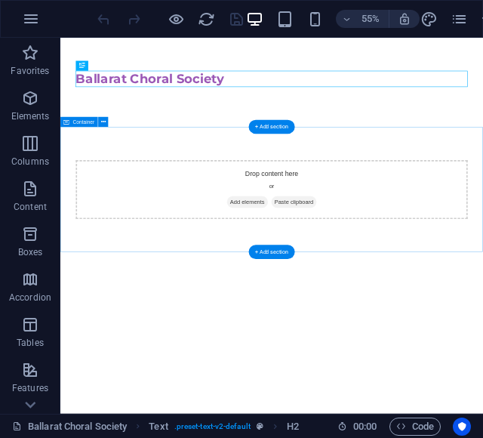
click at [432, 300] on div "Drop content here or Add elements Paste clipboard" at bounding box center [444, 313] width 712 height 107
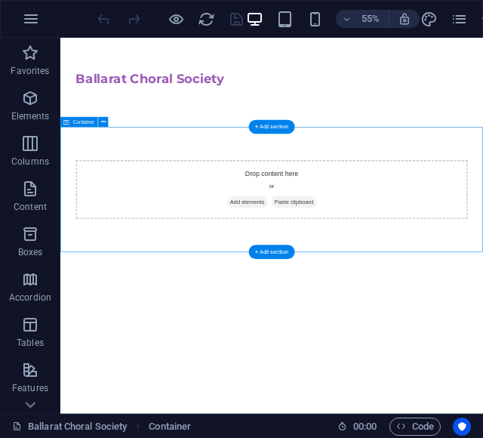
click at [484, 340] on span "Paste clipboard" at bounding box center [485, 336] width 83 height 21
click at [476, 334] on span "Paste clipboard" at bounding box center [485, 336] width 83 height 21
click at [490, 289] on div "Drop content here or Add elements Paste clipboard" at bounding box center [444, 313] width 712 height 107
click at [486, 335] on span "Paste clipboard" at bounding box center [485, 336] width 83 height 21
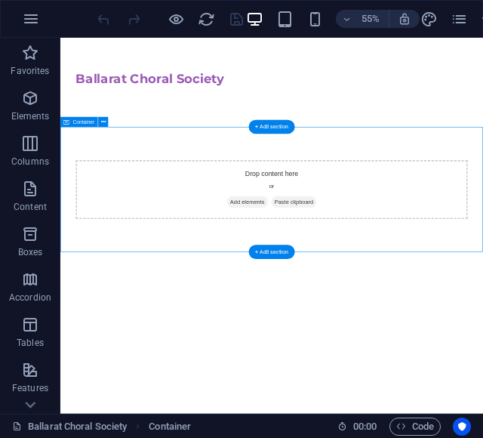
click at [394, 334] on span "Add elements" at bounding box center [400, 336] width 75 height 21
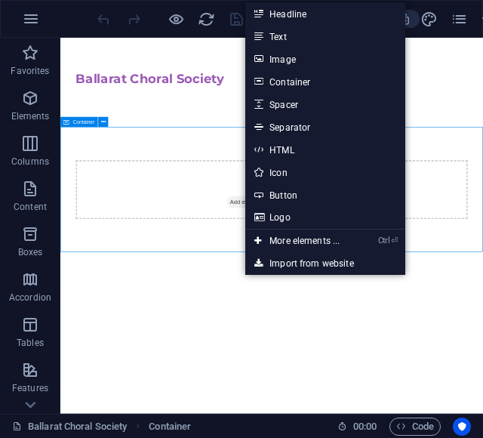
click at [702, 306] on div "Drop content here or Add elements Paste clipboard" at bounding box center [444, 313] width 712 height 107
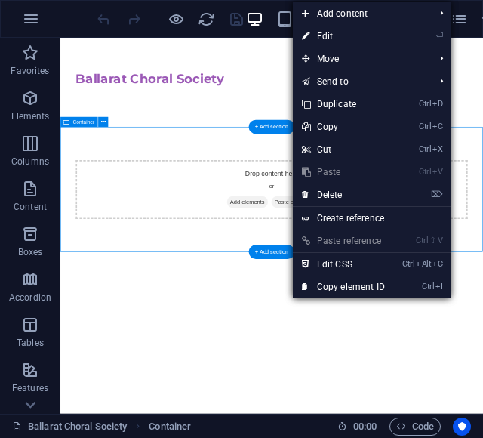
click at [476, 342] on span "Paste clipboard" at bounding box center [485, 336] width 83 height 21
click at [460, 326] on span "Paste clipboard" at bounding box center [485, 336] width 83 height 21
click at [465, 331] on span "Paste clipboard" at bounding box center [485, 336] width 83 height 21
drag, startPoint x: 92, startPoint y: 338, endPoint x: 192, endPoint y: 322, distance: 101.6
click at [94, 338] on div "Drop content here or Add elements Paste clipboard" at bounding box center [444, 313] width 712 height 107
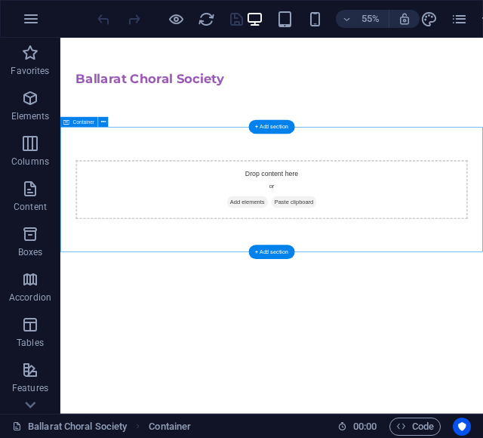
click at [364, 342] on span "Add elements" at bounding box center [400, 336] width 75 height 21
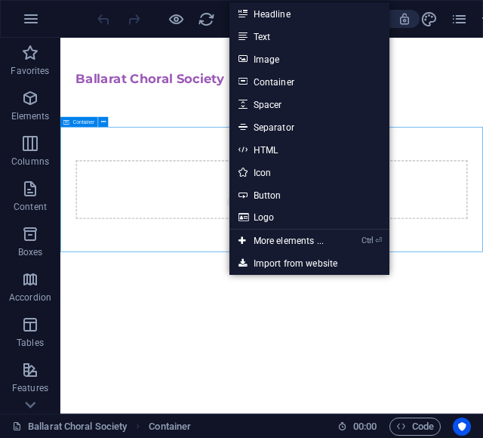
click at [284, 338] on div "Drop content here or Add elements Paste clipboard" at bounding box center [444, 313] width 712 height 107
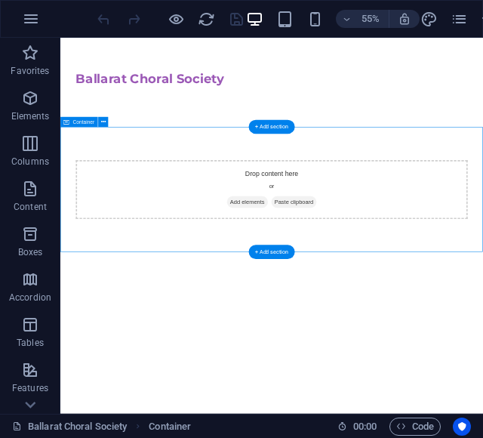
click at [476, 334] on span "Paste clipboard" at bounding box center [485, 336] width 83 height 21
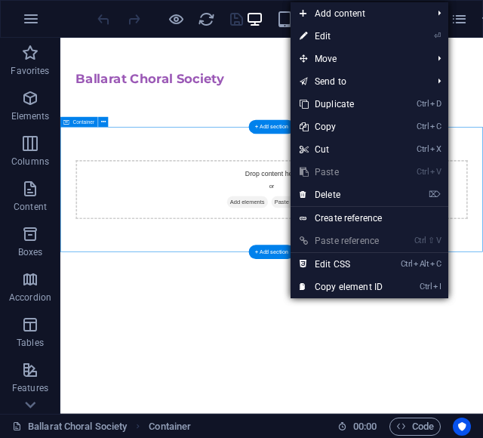
click at [315, 310] on div "Drop content here or Add elements Paste clipboard" at bounding box center [444, 313] width 712 height 107
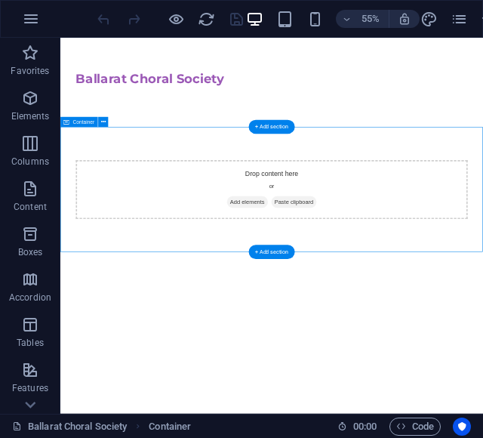
click at [489, 331] on span "Paste clipboard" at bounding box center [485, 336] width 83 height 21
click at [497, 332] on span "Paste clipboard" at bounding box center [485, 336] width 83 height 21
click at [494, 332] on span "Paste clipboard" at bounding box center [485, 336] width 83 height 21
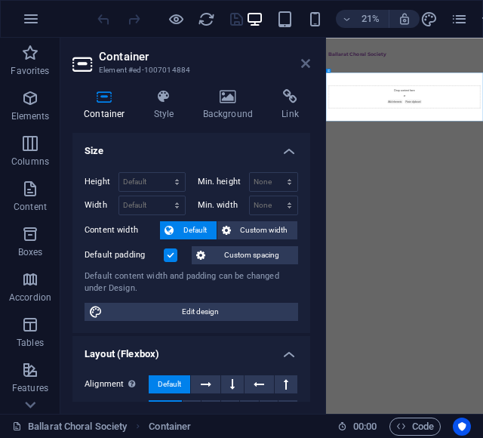
click at [305, 61] on icon at bounding box center [305, 63] width 9 height 12
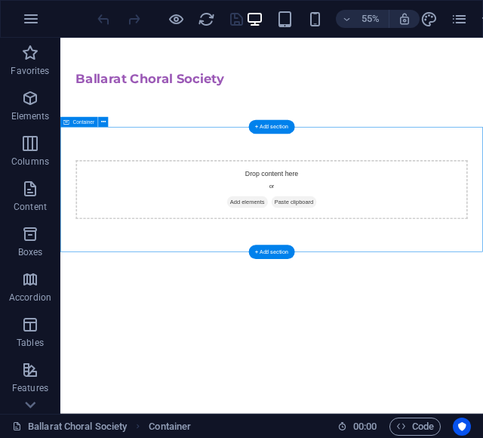
click at [479, 335] on span "Paste clipboard" at bounding box center [485, 336] width 83 height 21
click at [487, 338] on span "Paste clipboard" at bounding box center [485, 336] width 83 height 21
click at [481, 332] on span "Paste clipboard" at bounding box center [485, 336] width 83 height 21
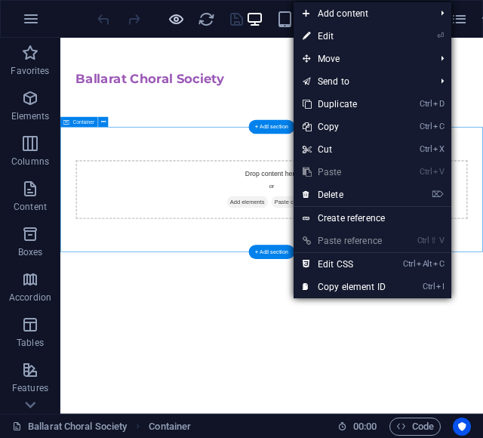
click at [174, 20] on icon "button" at bounding box center [176, 19] width 17 height 17
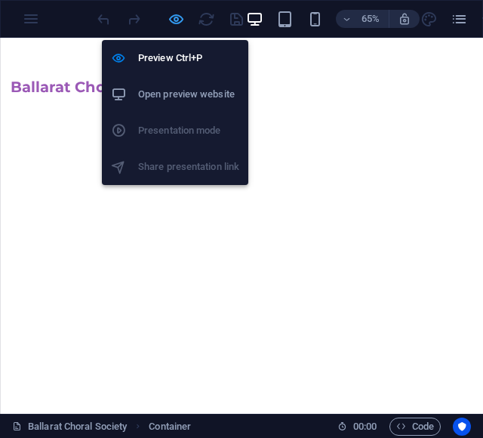
click at [174, 20] on icon "button" at bounding box center [176, 19] width 17 height 17
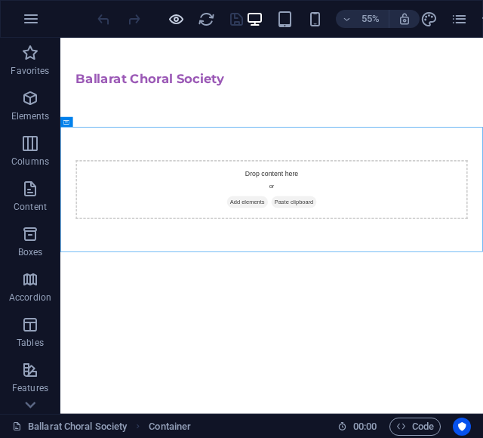
click at [174, 20] on icon "button" at bounding box center [176, 19] width 17 height 17
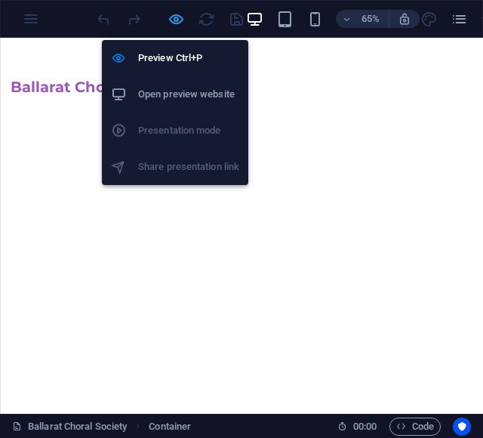
click at [172, 17] on icon "button" at bounding box center [176, 19] width 17 height 17
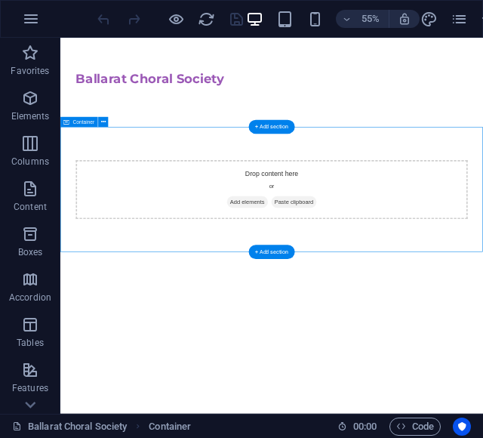
click at [239, 235] on div "Drop content here or Add elements Paste clipboard" at bounding box center [444, 314] width 768 height 228
click at [235, 232] on div "Drop content here or Add elements Paste clipboard" at bounding box center [444, 314] width 768 height 228
click at [131, 241] on div "Drop content here or Add elements Paste clipboard" at bounding box center [444, 314] width 768 height 228
click at [114, 340] on div "Drop content here or Add elements Paste clipboard" at bounding box center [444, 313] width 712 height 107
click at [350, 301] on div "Drop content here or Add elements Paste clipboard" at bounding box center [444, 313] width 712 height 107
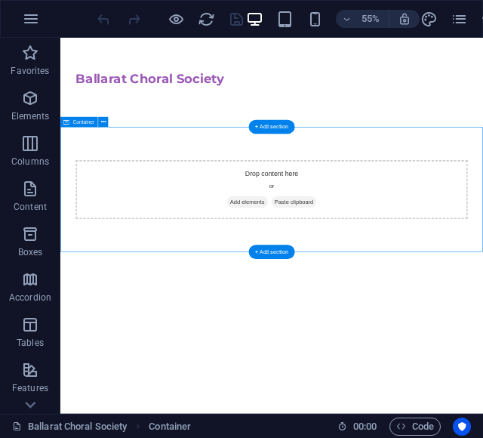
drag, startPoint x: 318, startPoint y: 275, endPoint x: 487, endPoint y: 369, distance: 194.2
click at [487, 369] on div "Drop content here or Add elements Paste clipboard" at bounding box center [444, 314] width 768 height 228
drag, startPoint x: 337, startPoint y: 263, endPoint x: 440, endPoint y: 289, distance: 106.0
click at [588, 383] on div "Drop content here or Add elements Paste clipboard" at bounding box center [444, 314] width 768 height 228
click at [26, 404] on icon at bounding box center [30, 404] width 21 height 21
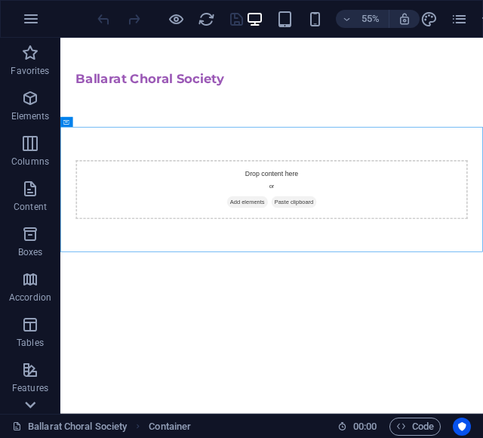
scroll to position [303, 0]
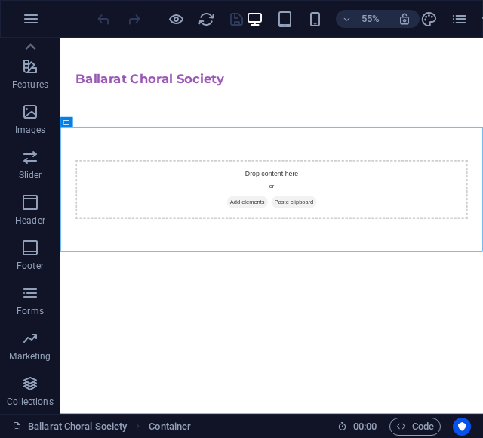
click at [26, 404] on p "Collections" at bounding box center [30, 401] width 46 height 12
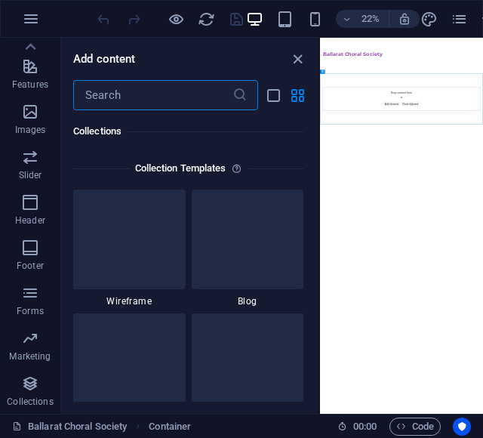
scroll to position [13813, 0]
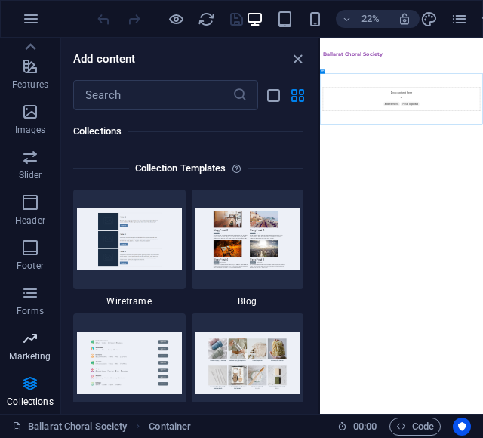
click at [26, 352] on p "Marketing" at bounding box center [30, 356] width 42 height 12
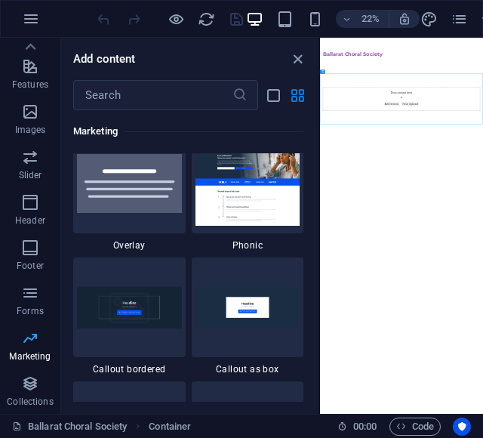
scroll to position [12291, 0]
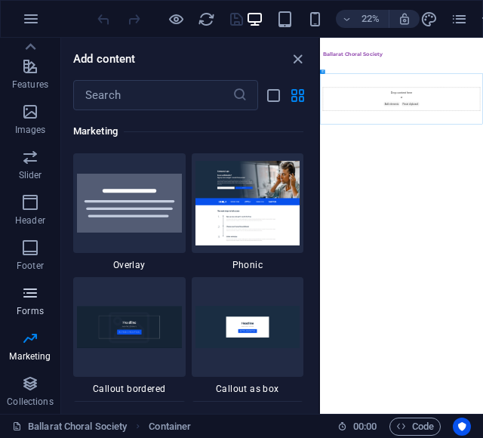
click at [26, 298] on icon "button" at bounding box center [30, 293] width 18 height 18
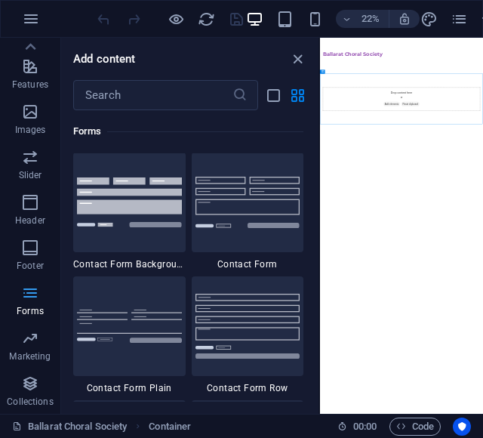
scroll to position [11017, 0]
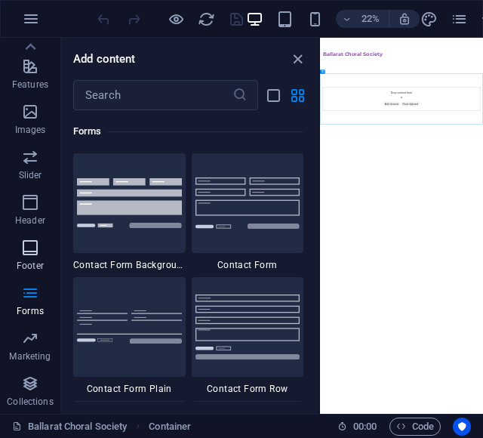
click at [24, 247] on icon "button" at bounding box center [30, 247] width 18 height 18
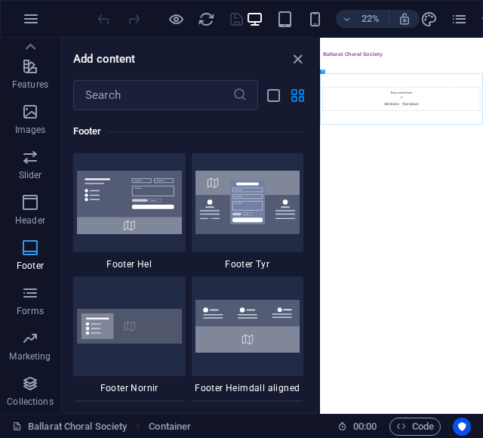
scroll to position [9989, 0]
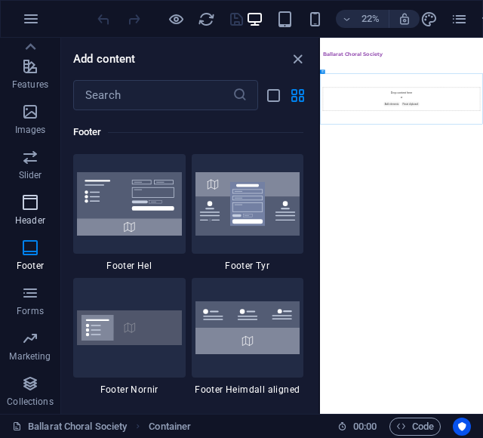
click at [35, 189] on button "Header" at bounding box center [30, 209] width 60 height 45
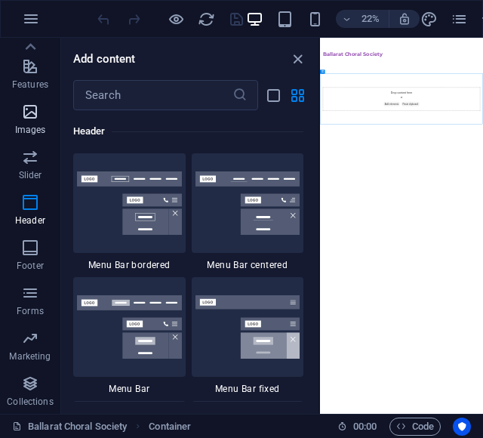
click at [31, 132] on p "Images" at bounding box center [30, 130] width 31 height 12
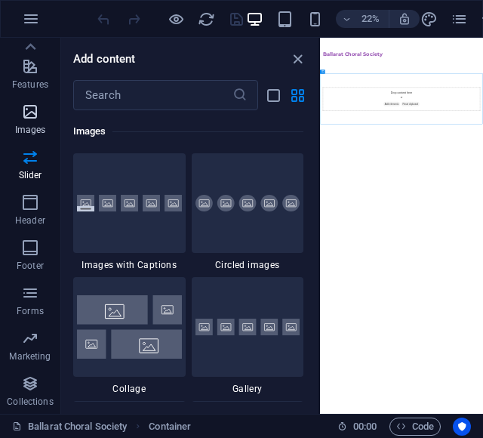
scroll to position [7651, 0]
click at [35, 85] on p "Features" at bounding box center [30, 84] width 36 height 12
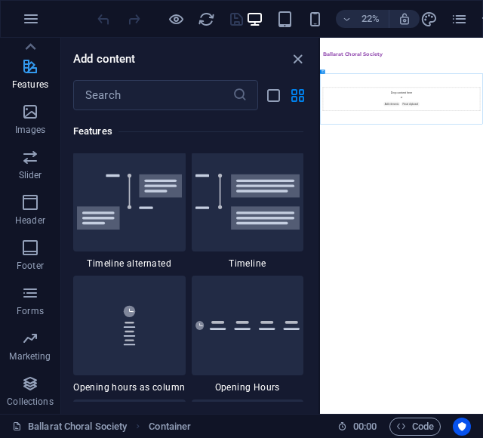
scroll to position [5882, 0]
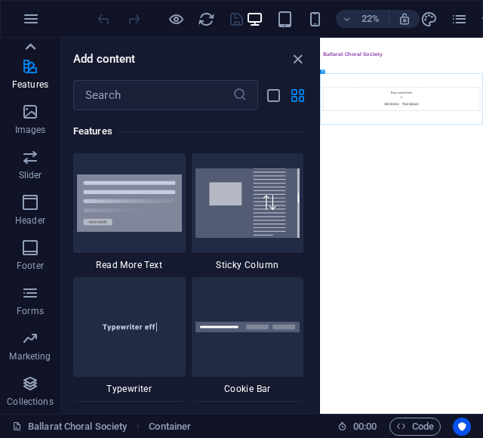
click at [32, 43] on icon at bounding box center [30, 46] width 21 height 21
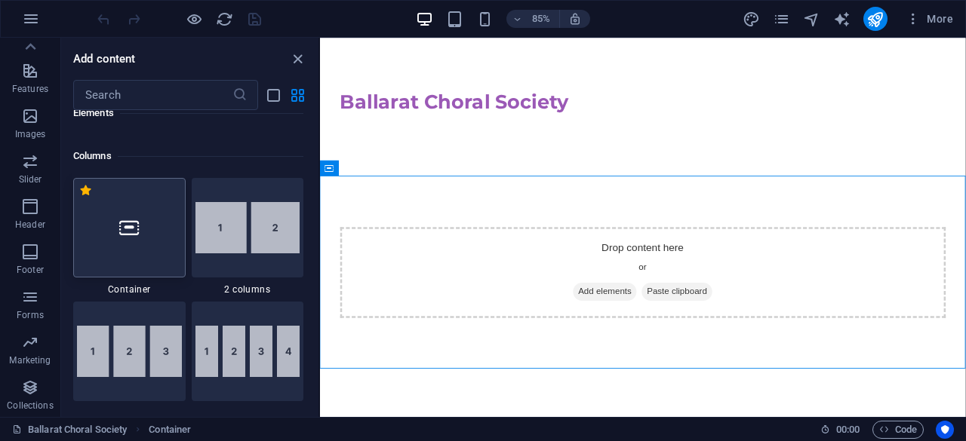
scroll to position [666, 0]
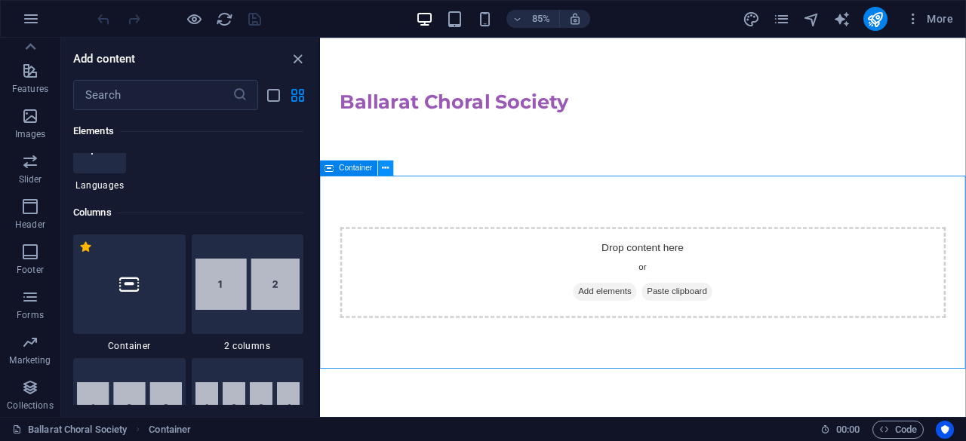
click at [386, 165] on icon at bounding box center [386, 168] width 7 height 14
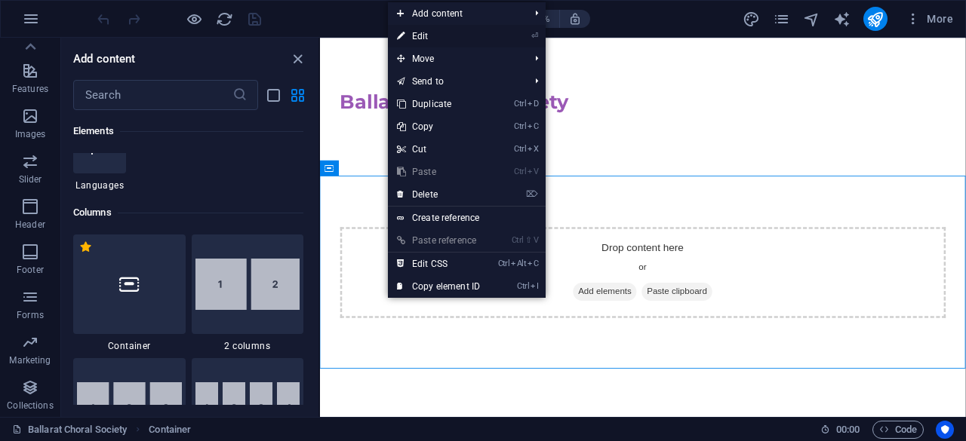
click at [423, 38] on link "⏎ Edit" at bounding box center [438, 36] width 101 height 23
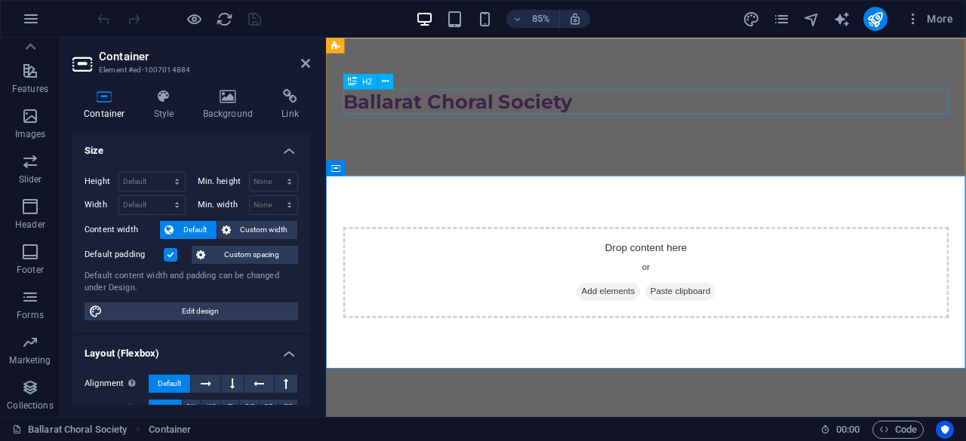
click at [489, 109] on div "Ballarat Choral Society" at bounding box center [702, 112] width 712 height 29
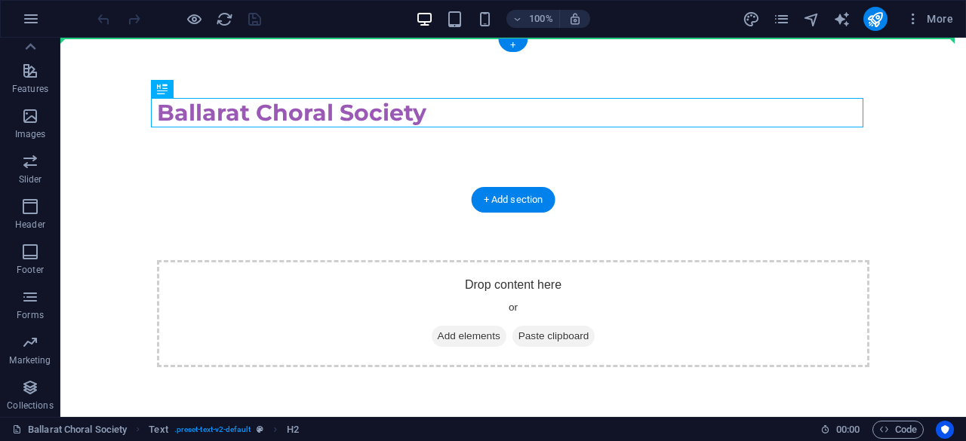
drag, startPoint x: 477, startPoint y: 118, endPoint x: 330, endPoint y: 96, distance: 148.9
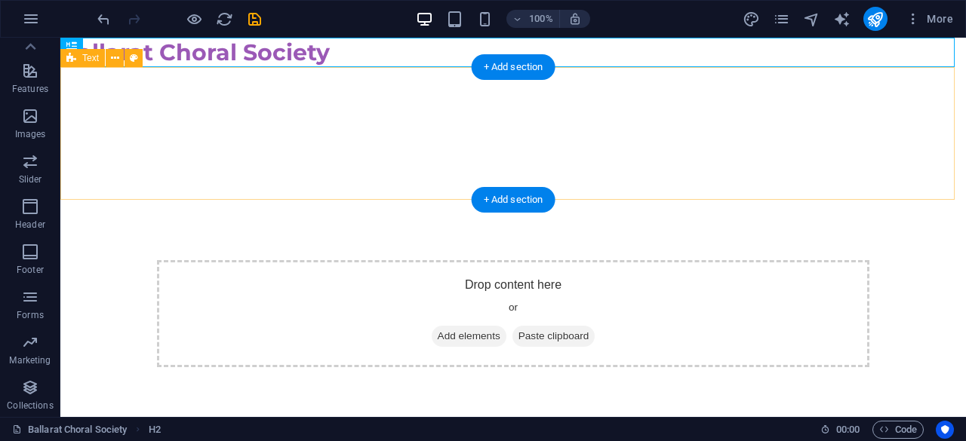
click at [124, 105] on div at bounding box center [512, 133] width 905 height 133
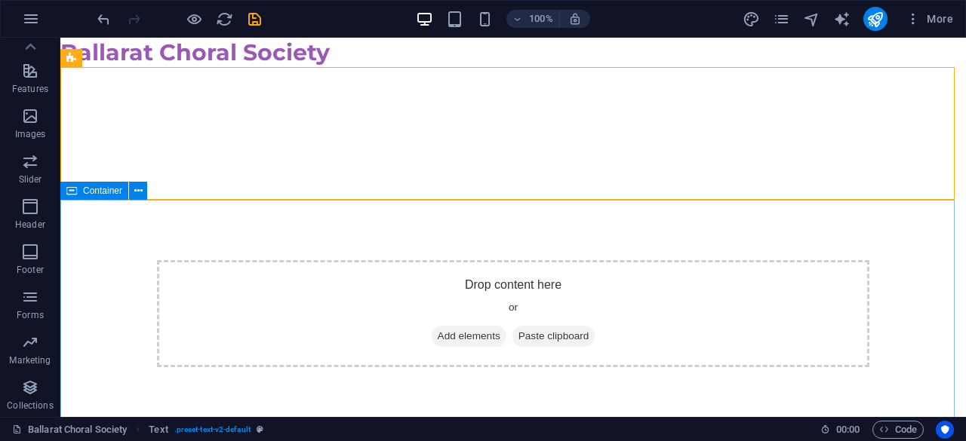
click at [104, 195] on div "Container" at bounding box center [94, 191] width 68 height 18
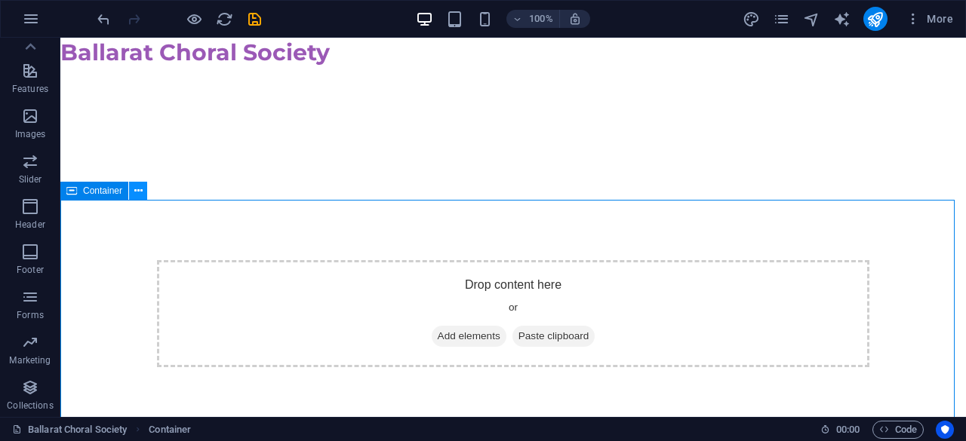
click at [138, 194] on icon at bounding box center [138, 191] width 8 height 16
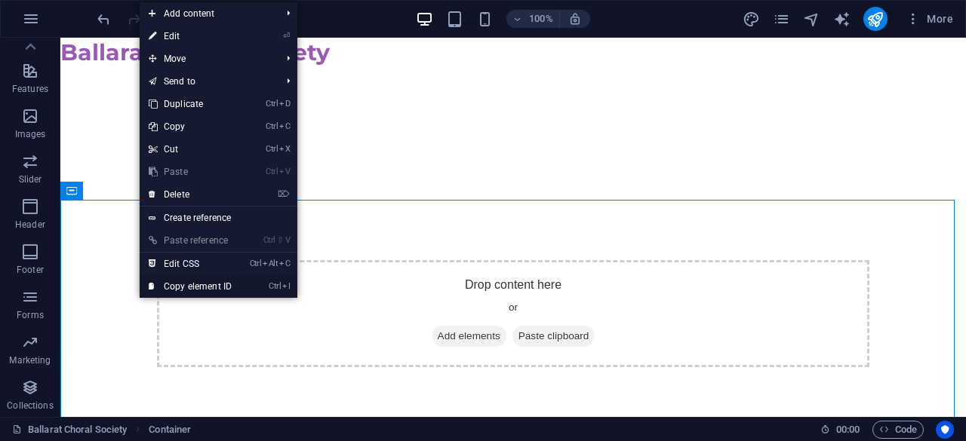
click at [195, 287] on link "Ctrl I Copy element ID" at bounding box center [190, 286] width 101 height 23
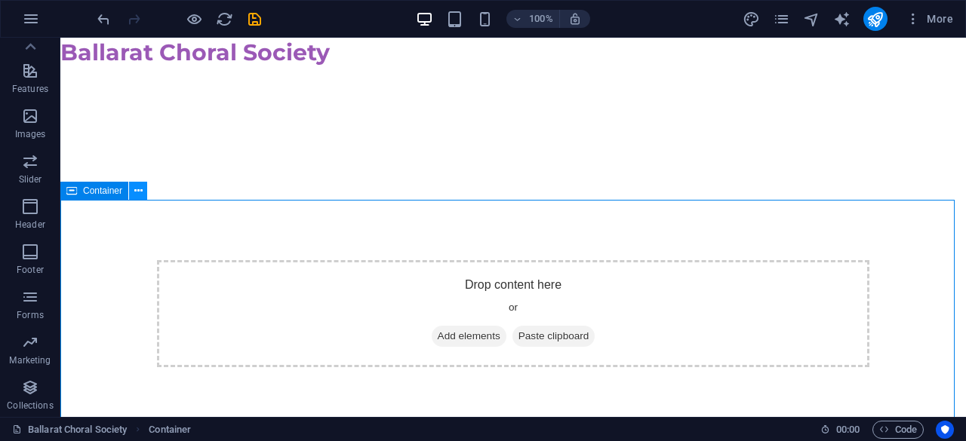
click at [134, 193] on icon at bounding box center [138, 191] width 8 height 16
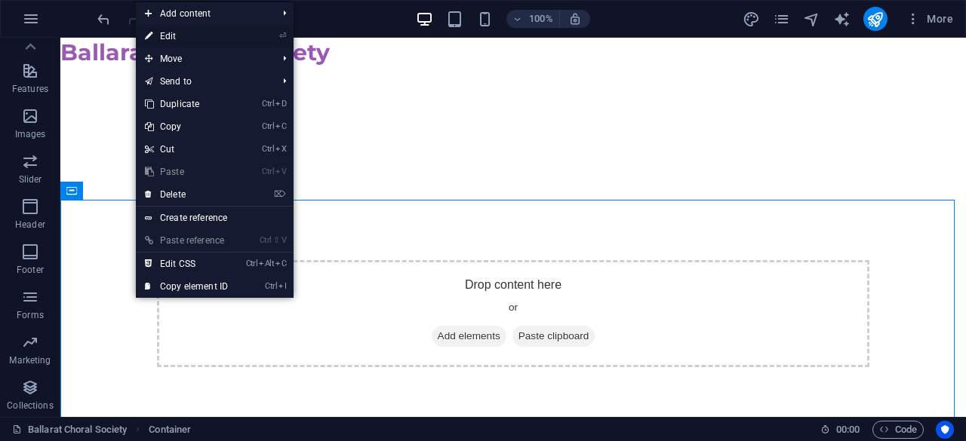
click at [175, 34] on link "⏎ Edit" at bounding box center [186, 36] width 101 height 23
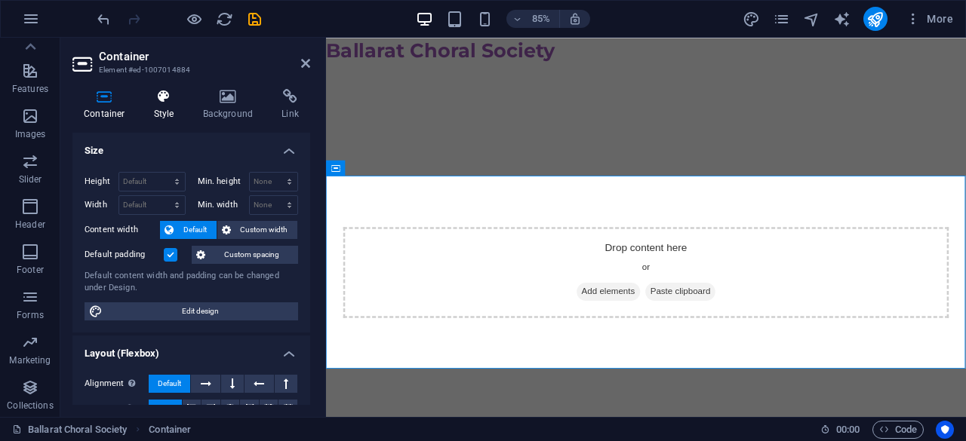
click at [162, 98] on icon at bounding box center [164, 96] width 43 height 15
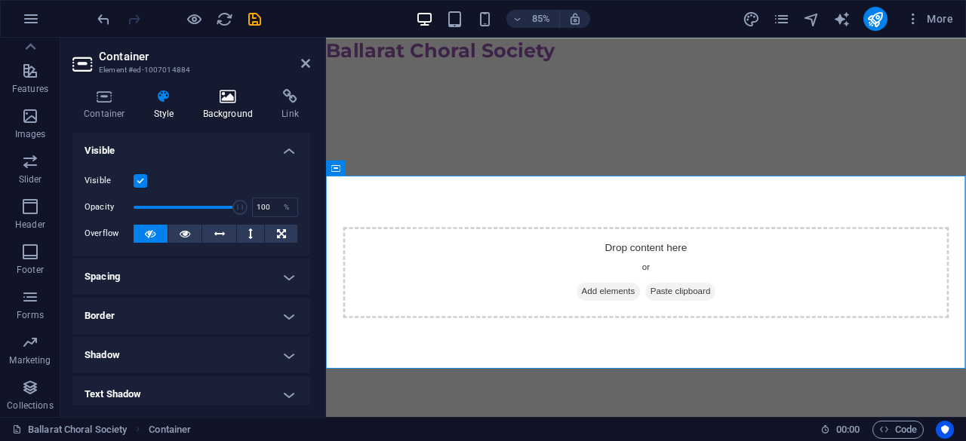
click at [227, 100] on icon at bounding box center [228, 96] width 73 height 15
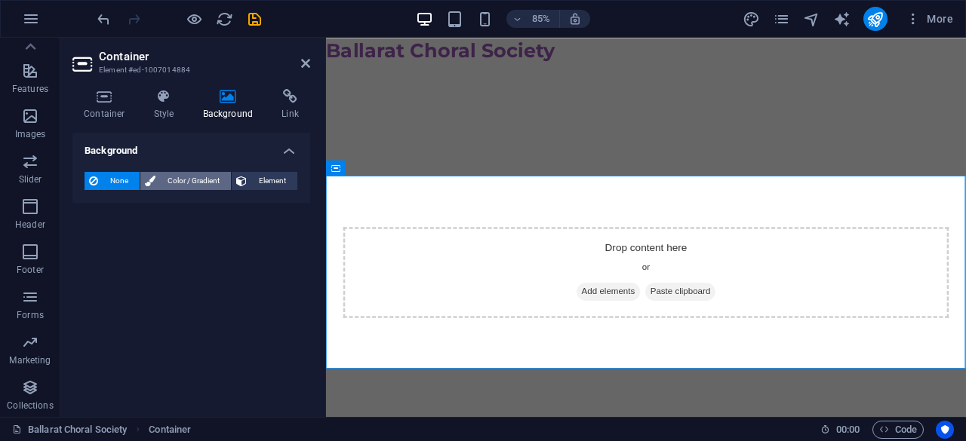
click at [163, 182] on span "Color / Gradient" at bounding box center [193, 181] width 66 height 18
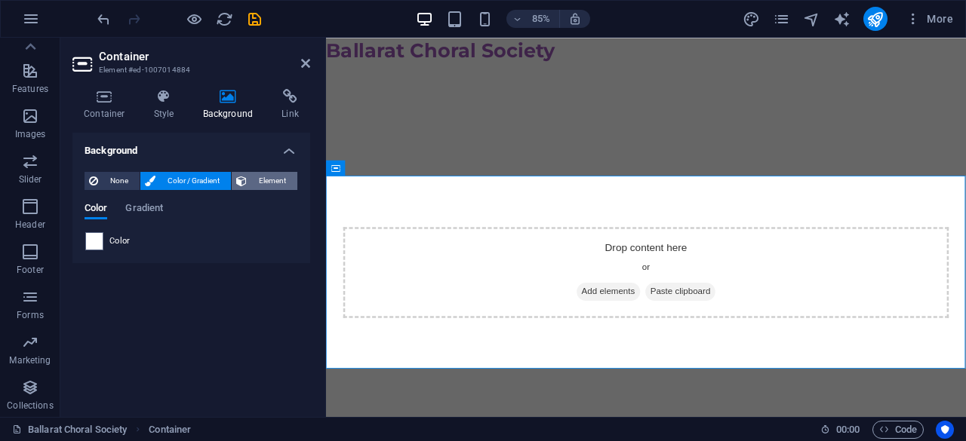
click at [254, 177] on span "Element" at bounding box center [272, 181] width 42 height 18
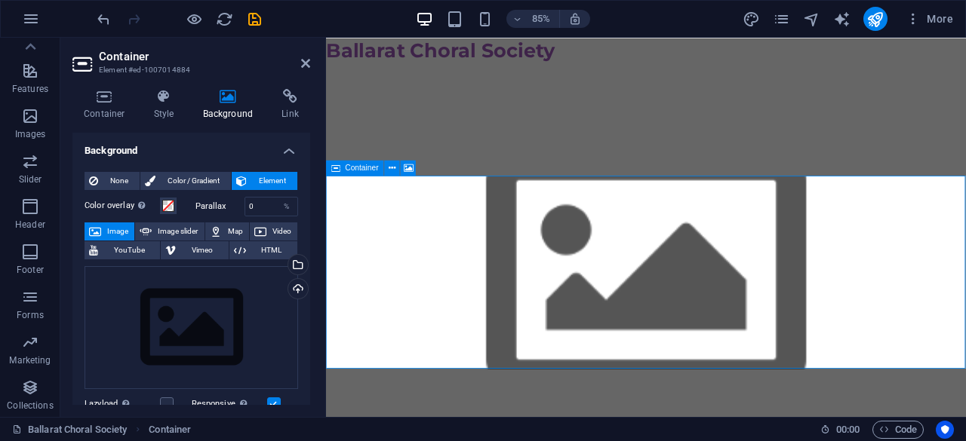
click at [404, 169] on icon at bounding box center [409, 168] width 10 height 14
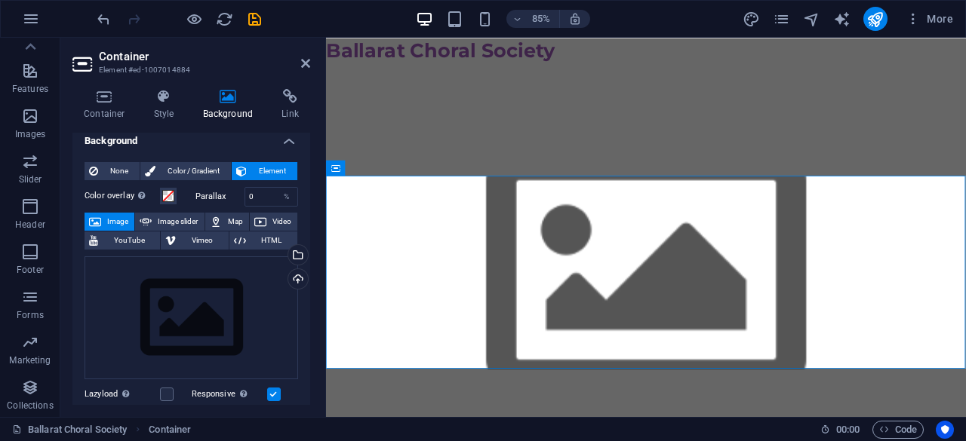
scroll to position [0, 0]
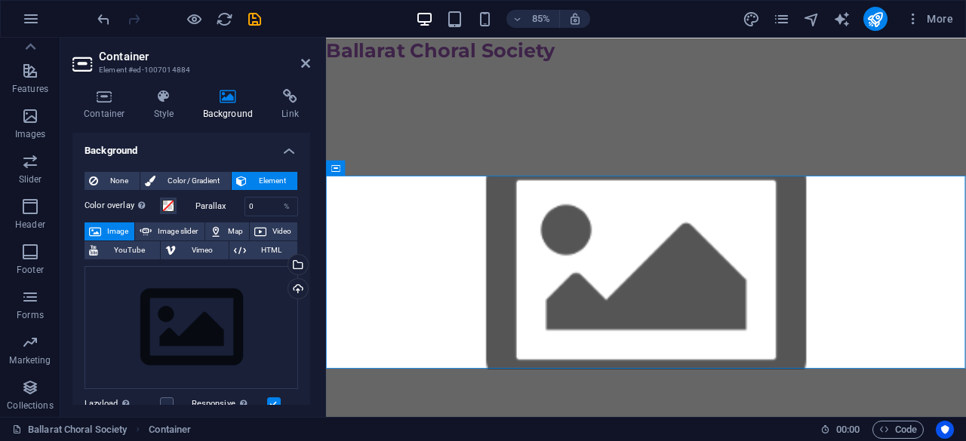
drag, startPoint x: 309, startPoint y: 244, endPoint x: 56, endPoint y: 129, distance: 277.9
click at [30, 208] on icon "button" at bounding box center [30, 207] width 18 height 18
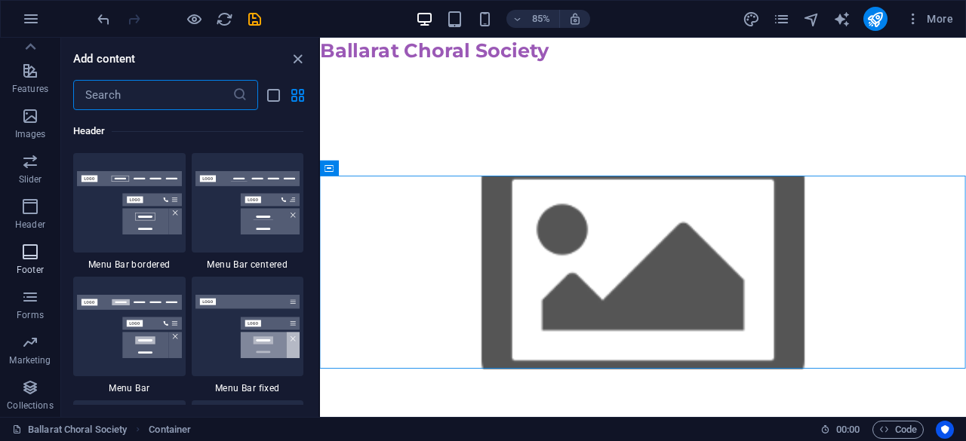
scroll to position [9087, 0]
click at [38, 248] on icon "button" at bounding box center [30, 252] width 18 height 18
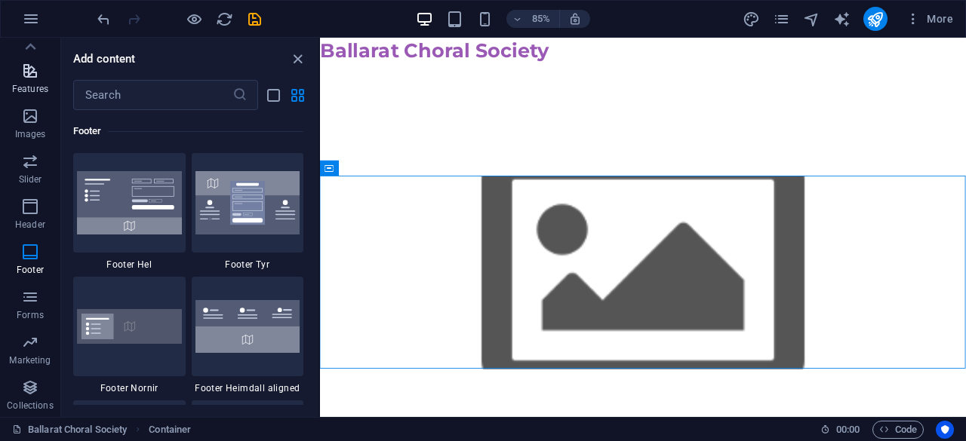
scroll to position [0, 0]
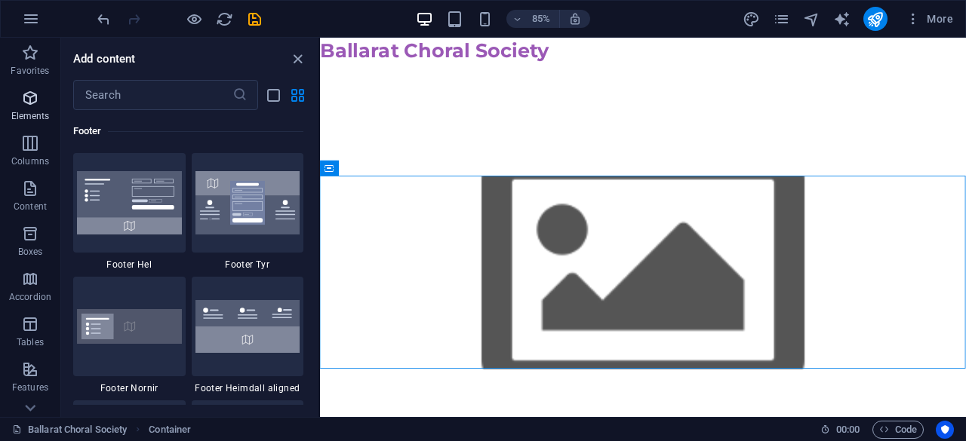
click at [34, 106] on icon "button" at bounding box center [30, 98] width 18 height 18
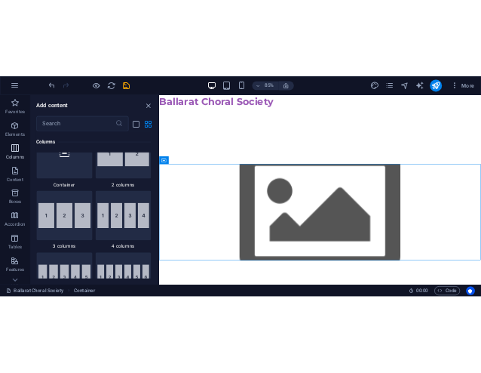
scroll to position [161, 0]
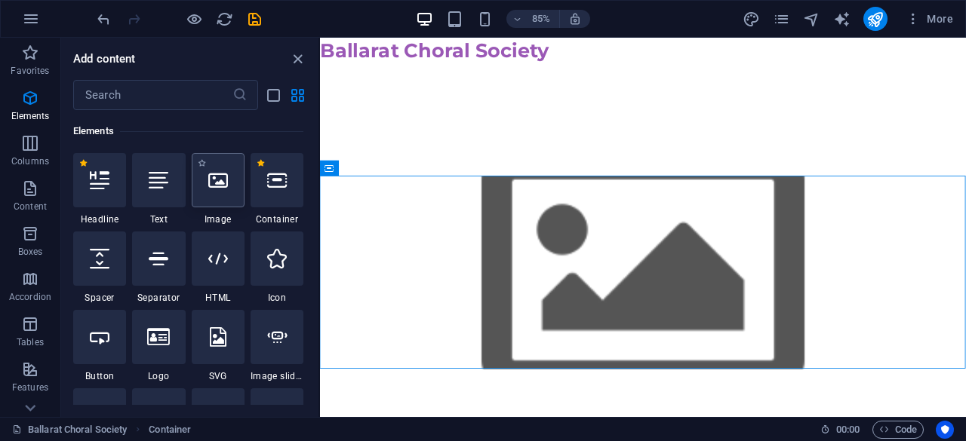
click at [225, 204] on div at bounding box center [218, 180] width 53 height 54
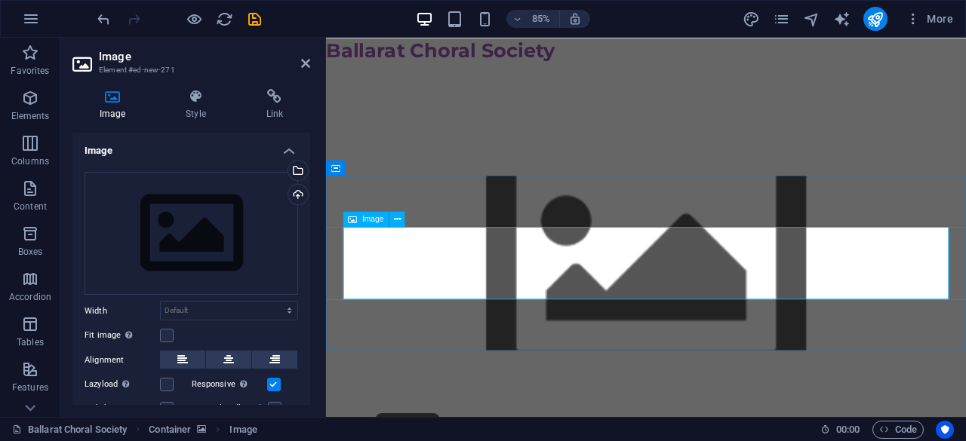
click at [400, 215] on icon at bounding box center [397, 220] width 7 height 14
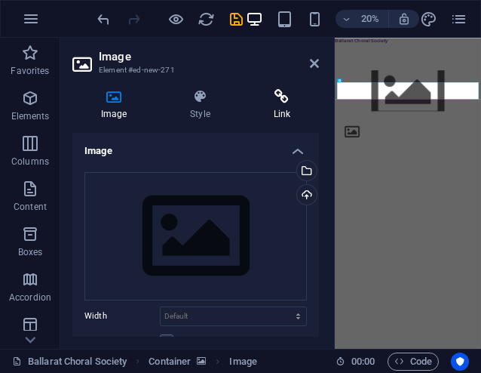
drag, startPoint x: 324, startPoint y: 103, endPoint x: 260, endPoint y: 96, distance: 64.6
click at [260, 96] on aside "Image Element #ed-new-271 Image Style Link Image Drag files here, click to choo…" at bounding box center [197, 193] width 275 height 311
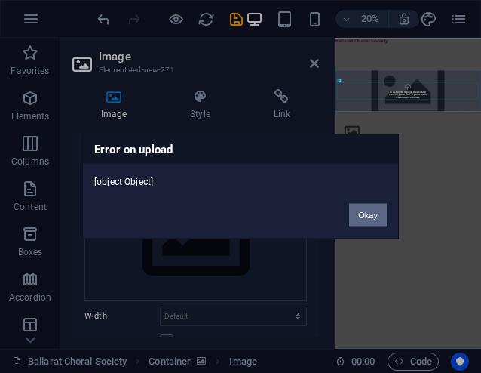
click at [362, 217] on button "Okay" at bounding box center [368, 215] width 38 height 23
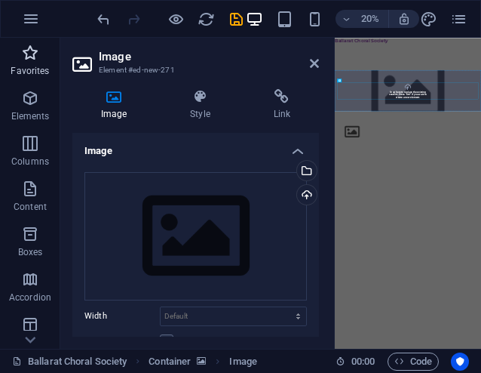
click at [21, 50] on icon "button" at bounding box center [30, 53] width 18 height 18
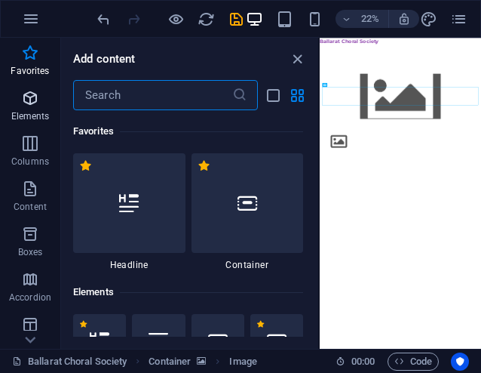
click at [29, 94] on icon "button" at bounding box center [30, 98] width 18 height 18
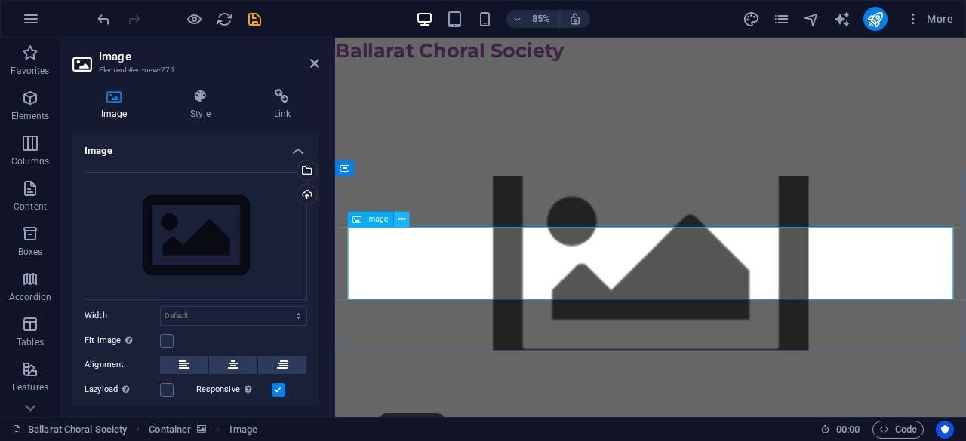
click at [400, 219] on icon at bounding box center [401, 220] width 7 height 14
click at [168, 217] on div "Drag files here, click to choose files or select files from Files or our free s…" at bounding box center [196, 236] width 223 height 128
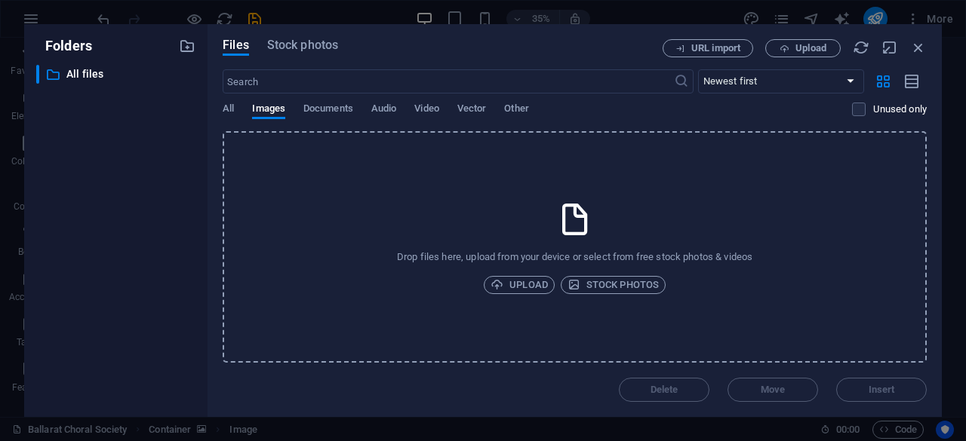
drag, startPoint x: 539, startPoint y: 204, endPoint x: 395, endPoint y: 239, distance: 148.2
click at [395, 239] on div "Drop files here, upload from your device or select from free stock photos & vid…" at bounding box center [575, 247] width 704 height 232
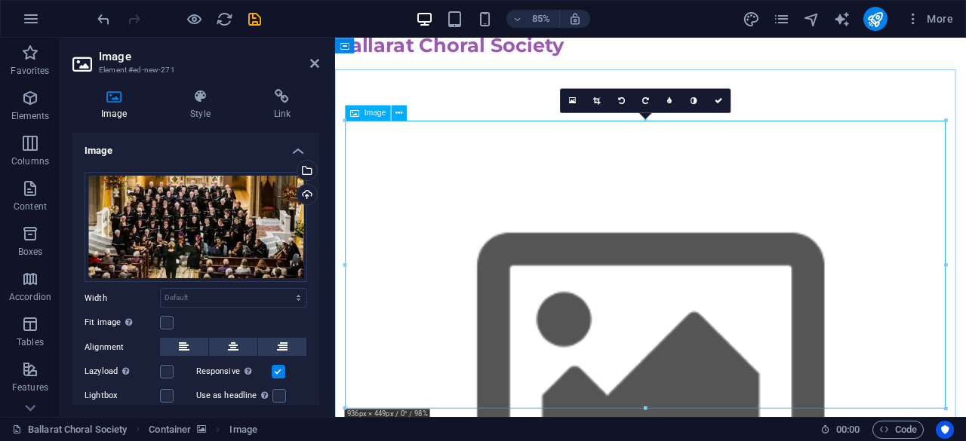
scroll to position [0, 0]
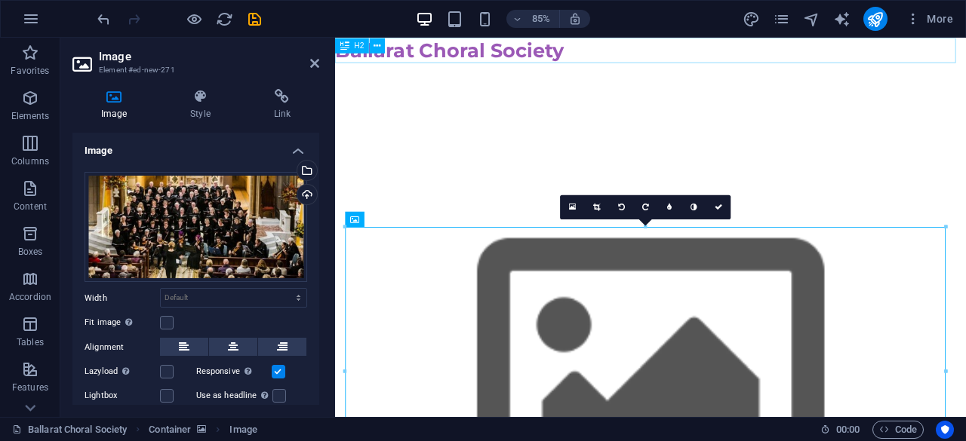
click at [617, 51] on div "Ballarat Choral Society" at bounding box center [706, 52] width 743 height 29
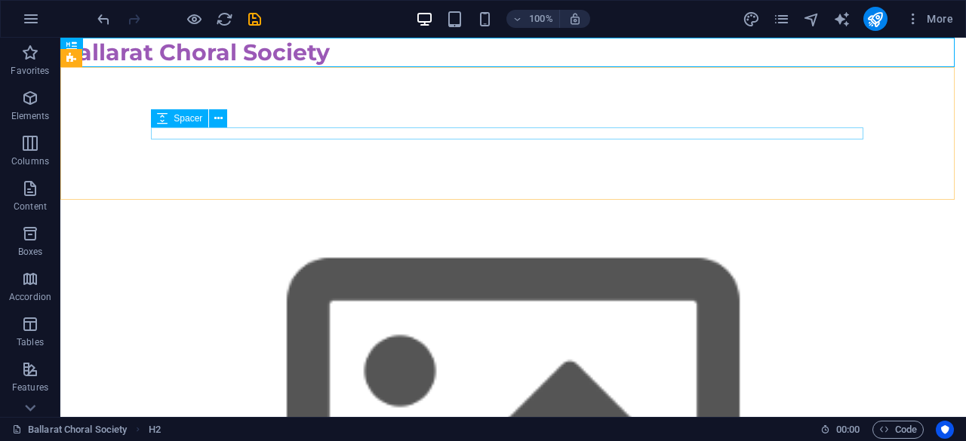
click at [164, 120] on icon at bounding box center [162, 118] width 11 height 18
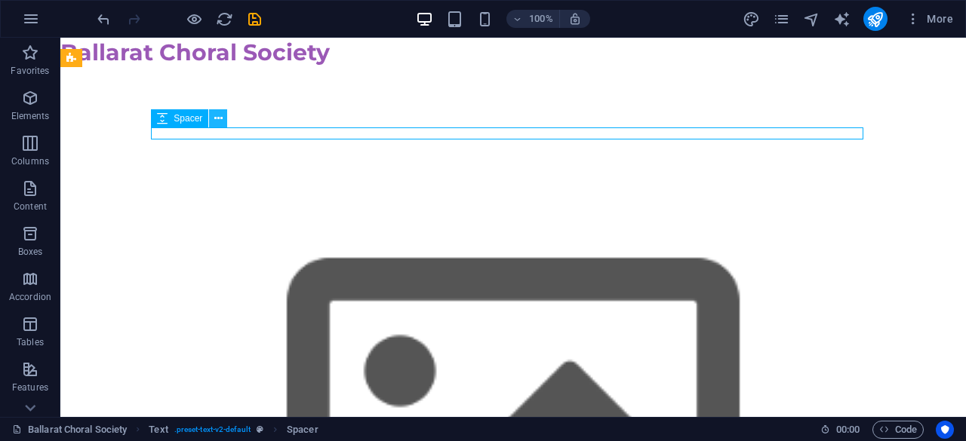
click at [221, 117] on icon at bounding box center [218, 119] width 8 height 16
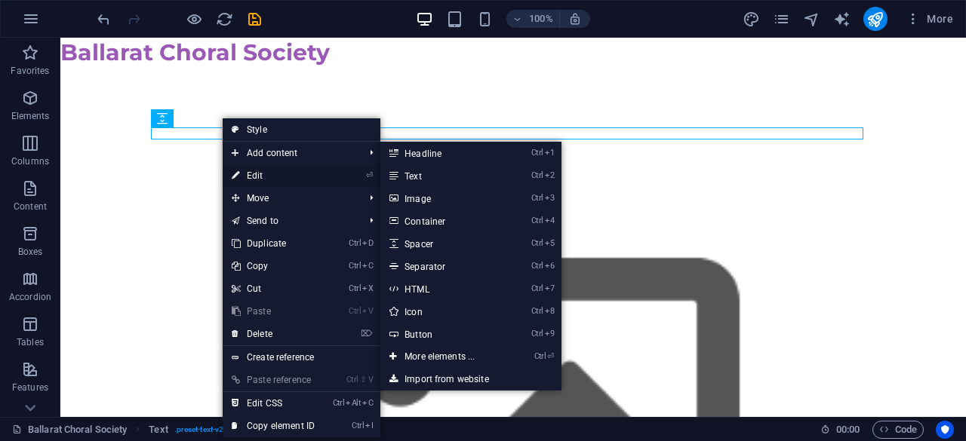
click at [261, 176] on link "⏎ Edit" at bounding box center [273, 175] width 101 height 23
select select "rem"
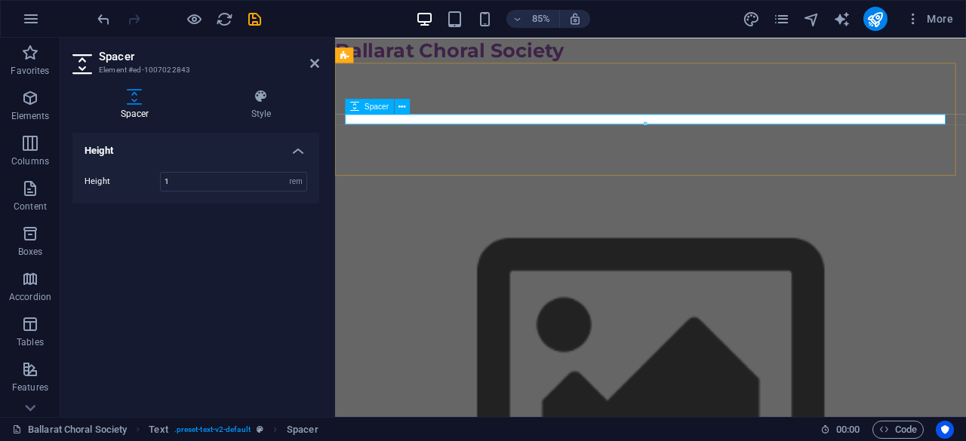
click at [432, 131] on div at bounding box center [706, 134] width 712 height 12
click at [415, 132] on div at bounding box center [706, 134] width 712 height 12
click at [401, 99] on button at bounding box center [402, 106] width 15 height 15
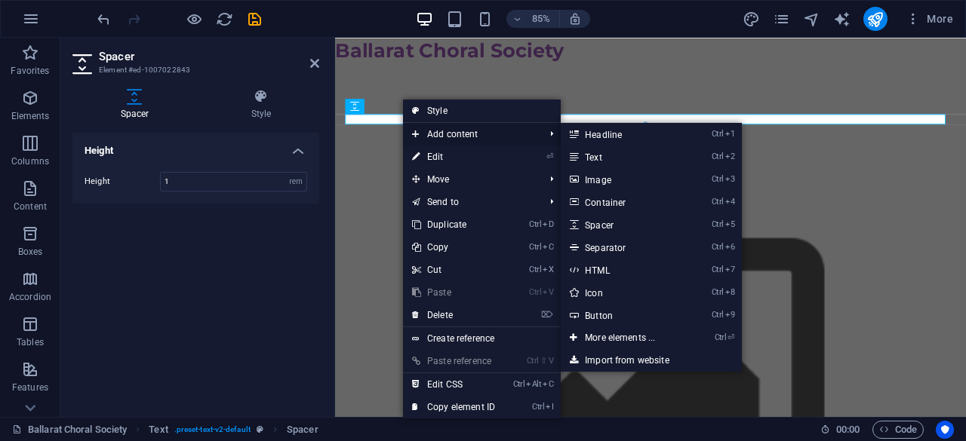
click at [455, 137] on span "Add content" at bounding box center [470, 134] width 135 height 23
click at [616, 135] on link "Ctrl 1 Headline" at bounding box center [623, 134] width 125 height 23
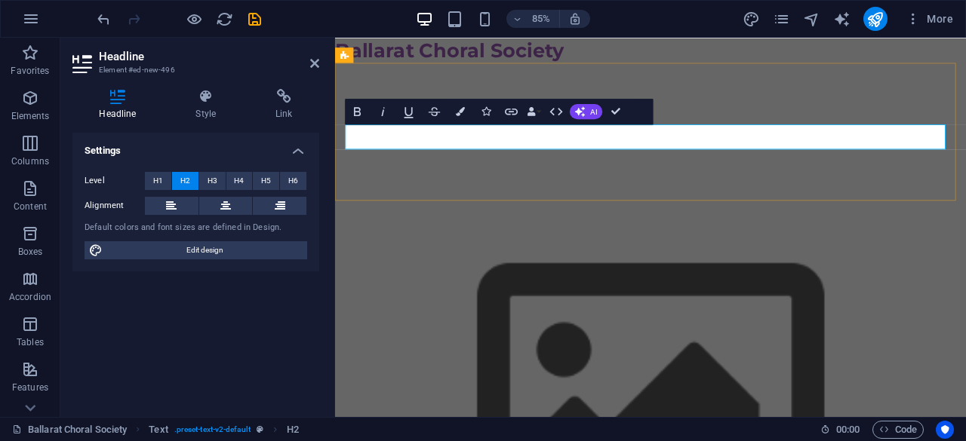
click at [556, 165] on h2 "​" at bounding box center [706, 154] width 712 height 29
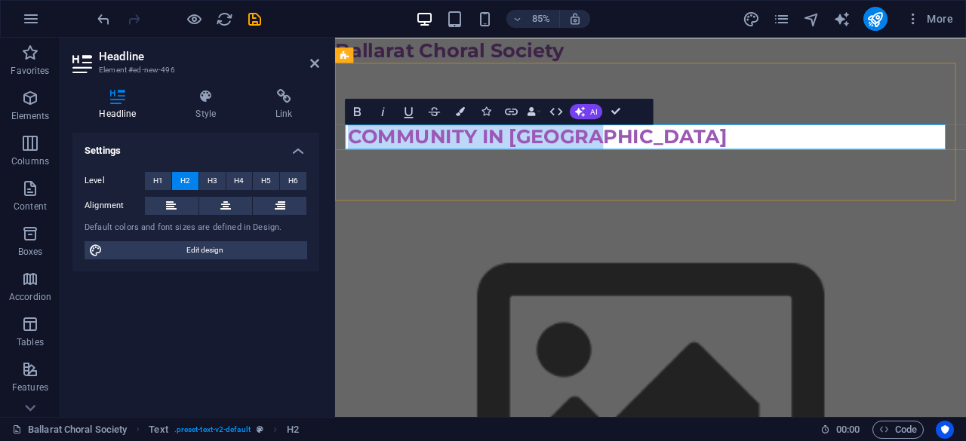
drag, startPoint x: 692, startPoint y: 158, endPoint x: 352, endPoint y: 143, distance: 339.9
click at [351, 150] on h2 "​COMMUNITY IN HARMONY" at bounding box center [706, 154] width 712 height 29
click at [380, 109] on icon "button" at bounding box center [383, 111] width 15 height 15
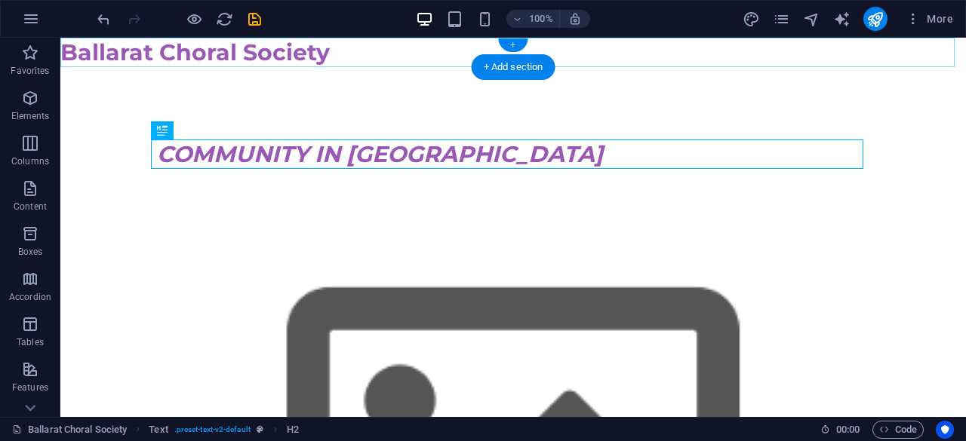
click at [512, 45] on div "+" at bounding box center [512, 45] width 29 height 14
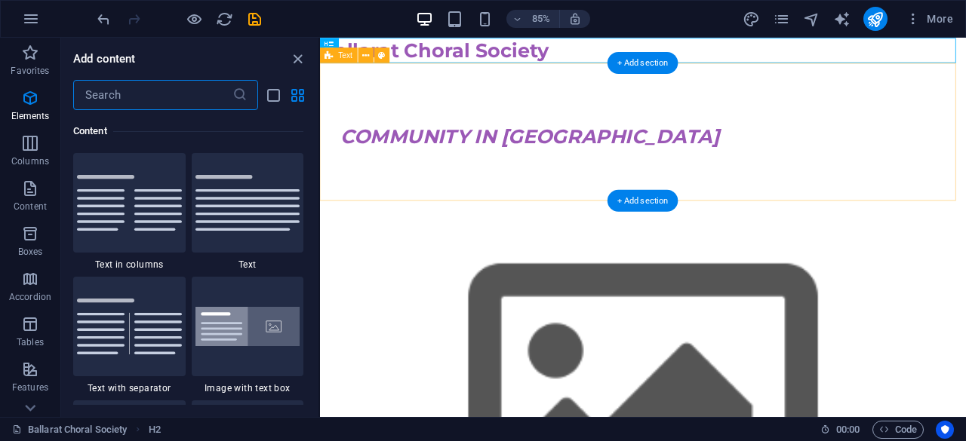
scroll to position [2640, 0]
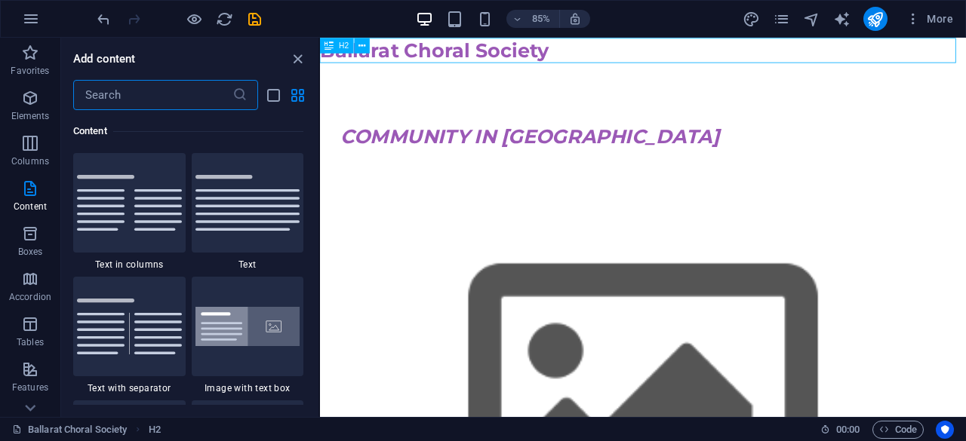
click at [334, 51] on icon at bounding box center [329, 45] width 9 height 15
click at [361, 43] on icon at bounding box center [362, 45] width 7 height 14
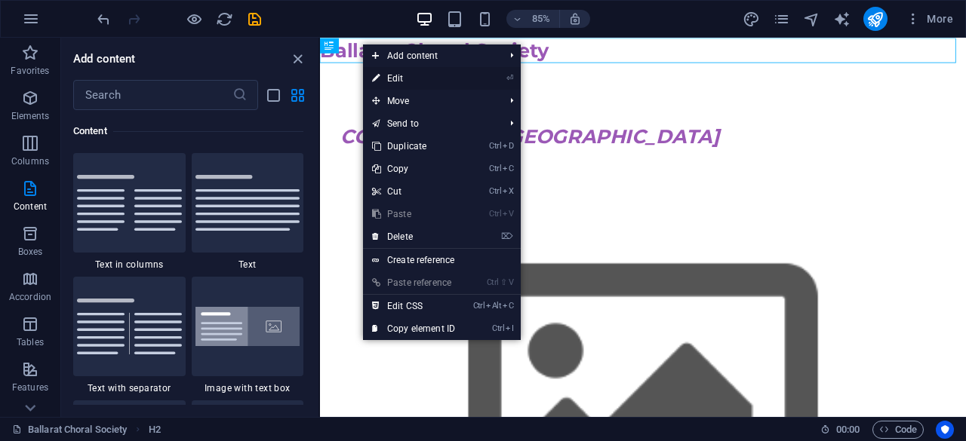
click at [412, 76] on link "⏎ Edit" at bounding box center [413, 78] width 101 height 23
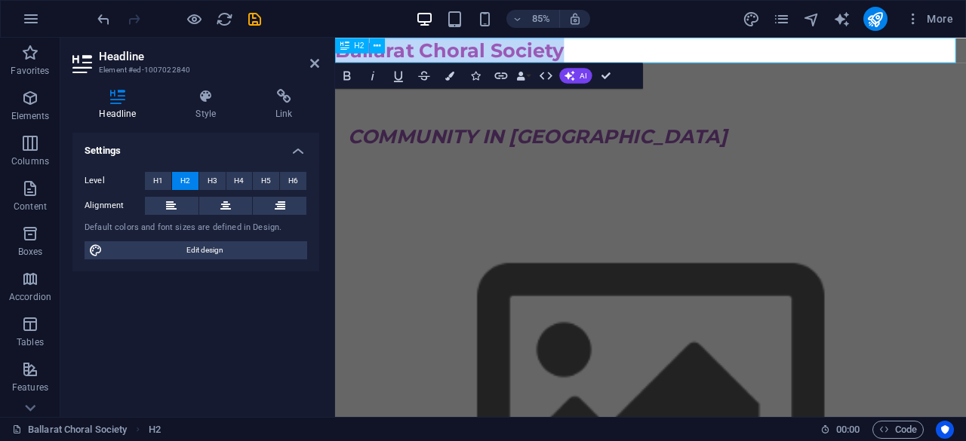
click at [686, 57] on h2 "Ballarat Choral Society" at bounding box center [706, 52] width 743 height 29
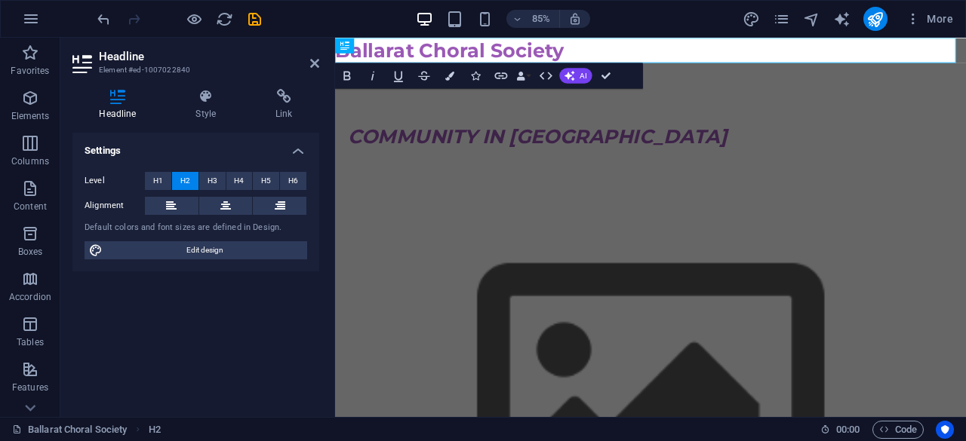
scroll to position [0, 231]
click at [850, 128] on div at bounding box center [706, 134] width 712 height 12
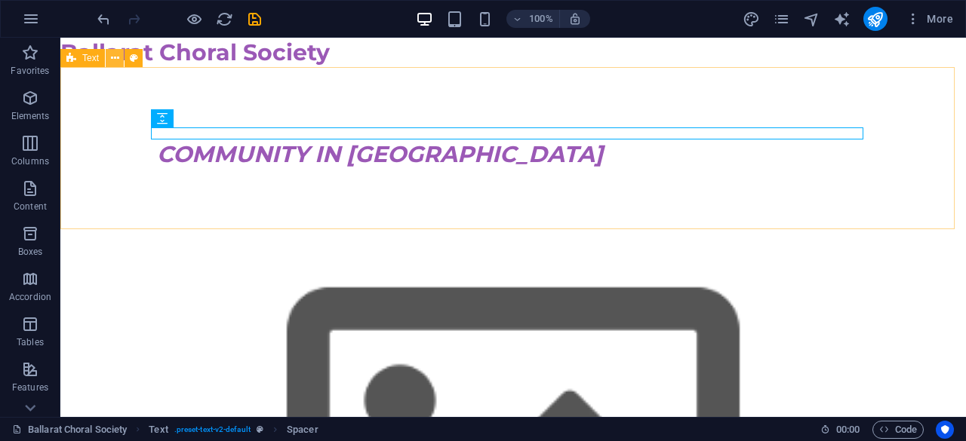
click at [112, 60] on icon at bounding box center [115, 59] width 8 height 16
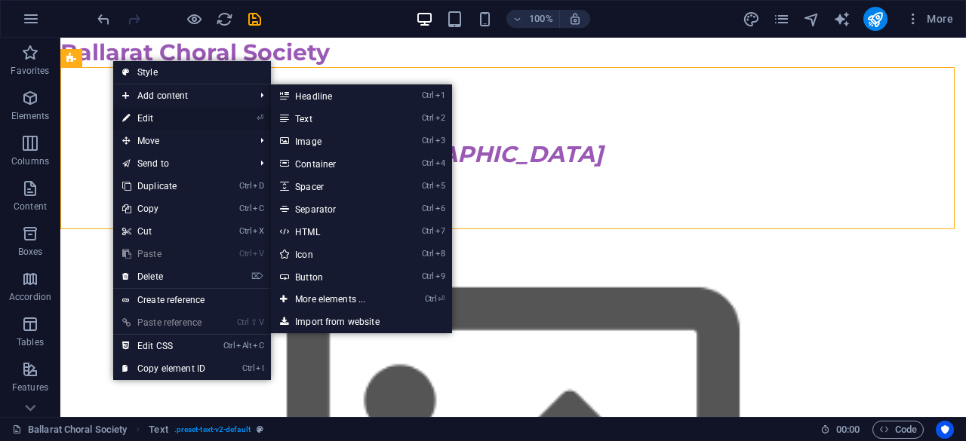
click at [140, 115] on link "⏎ Edit" at bounding box center [163, 118] width 101 height 23
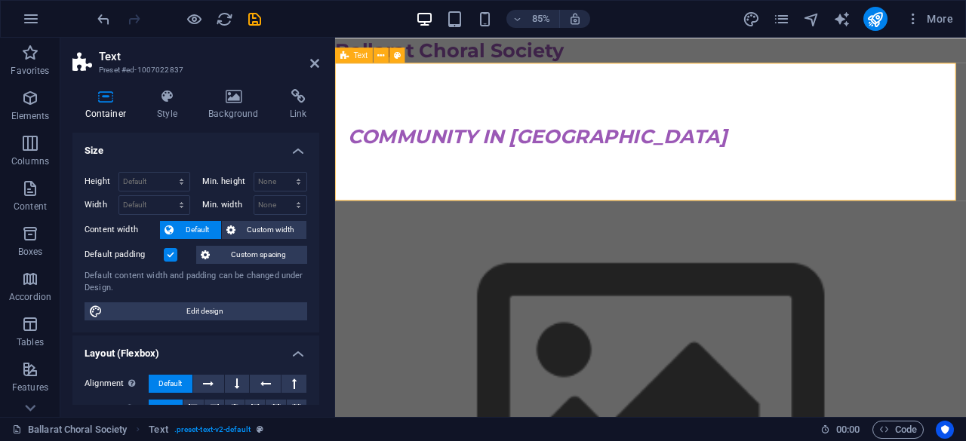
click at [389, 115] on div "COMMUNITY IN [GEOGRAPHIC_DATA]" at bounding box center [706, 148] width 743 height 162
click at [378, 54] on icon at bounding box center [381, 55] width 7 height 14
click at [379, 54] on icon at bounding box center [381, 55] width 7 height 14
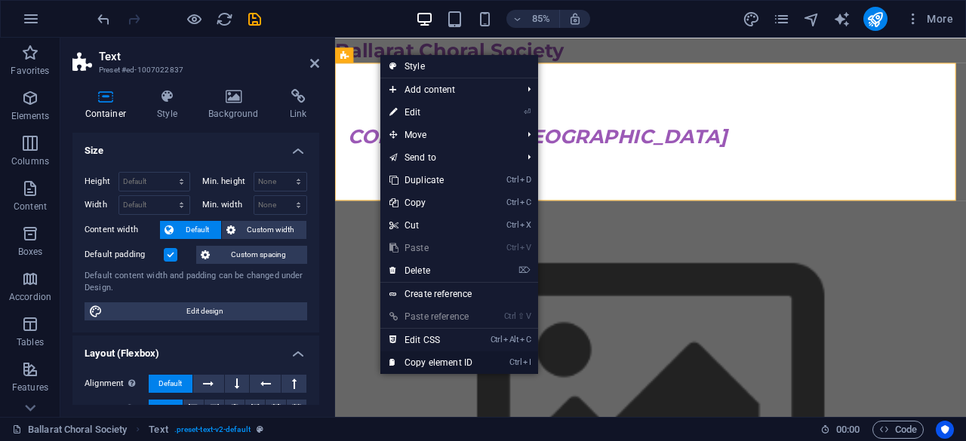
click at [454, 355] on link "Ctrl I Copy element ID" at bounding box center [430, 363] width 101 height 23
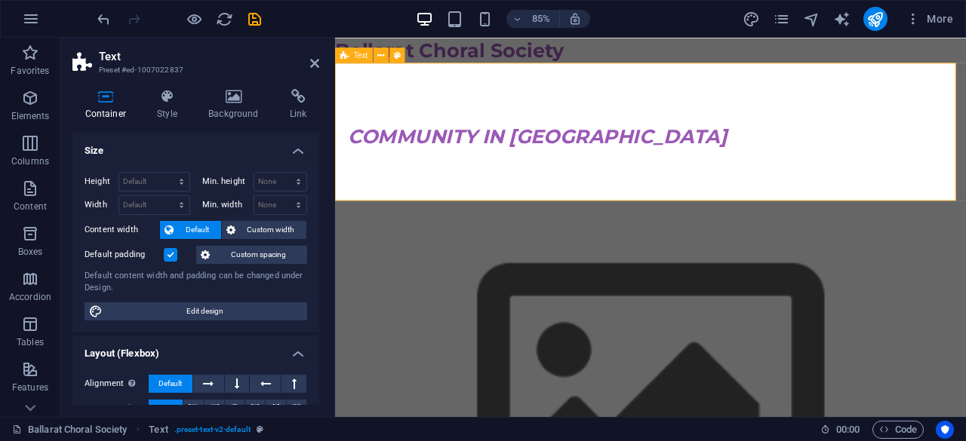
click at [383, 109] on div "COMMUNITY IN [GEOGRAPHIC_DATA]" at bounding box center [706, 148] width 743 height 162
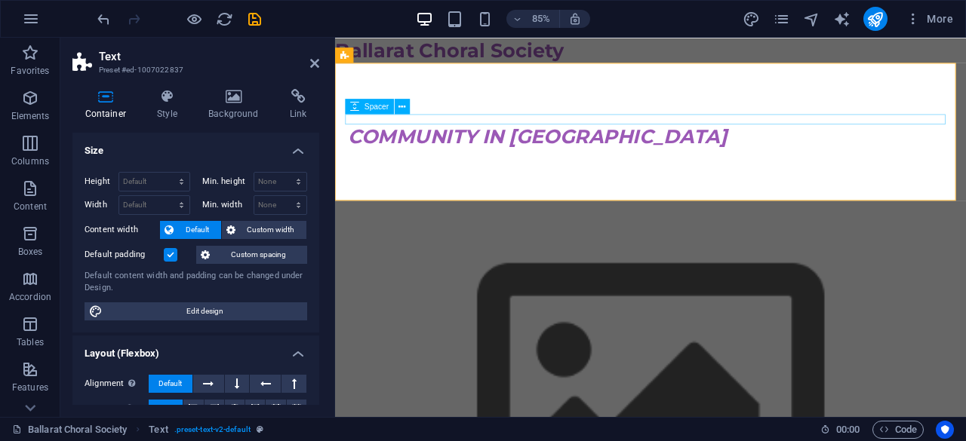
click at [404, 132] on div at bounding box center [706, 134] width 712 height 12
click at [155, 41] on header "Text Preset #ed-1007022837" at bounding box center [195, 57] width 247 height 39
click at [244, 104] on h4 "Background" at bounding box center [236, 105] width 81 height 32
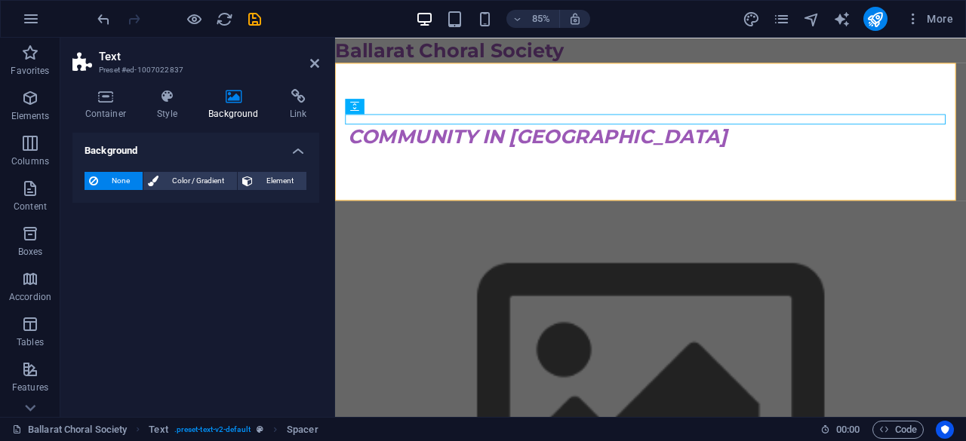
click at [212, 223] on div "Background None Color / Gradient Element Stretch background to full-width Color…" at bounding box center [195, 269] width 247 height 272
click at [299, 152] on h4 "Background" at bounding box center [195, 146] width 247 height 27
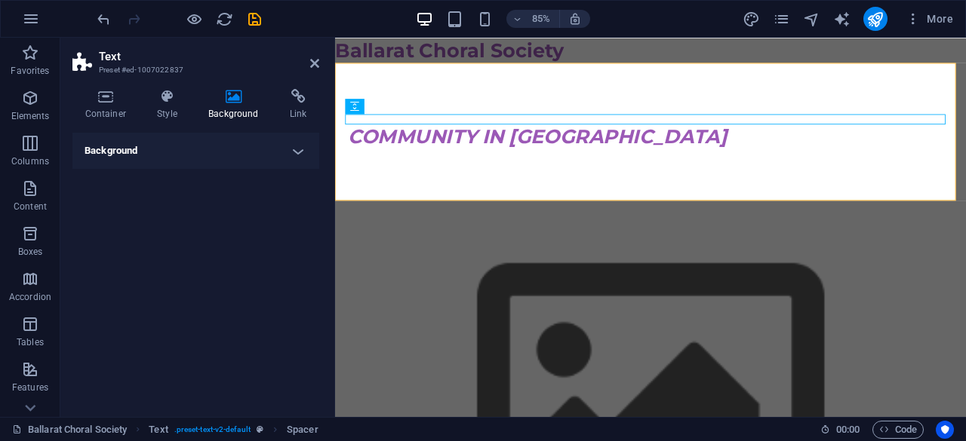
click at [299, 152] on h4 "Background" at bounding box center [195, 151] width 247 height 36
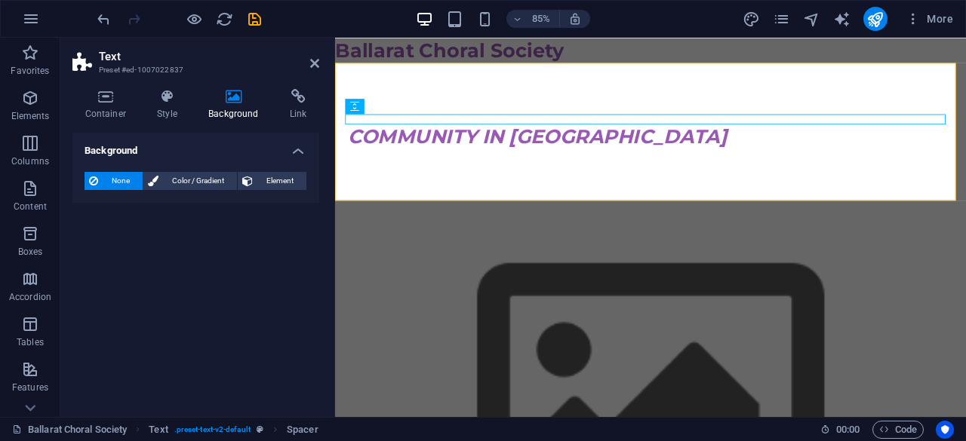
click at [306, 62] on h2 "Text" at bounding box center [209, 57] width 220 height 14
click at [310, 62] on icon at bounding box center [314, 63] width 9 height 12
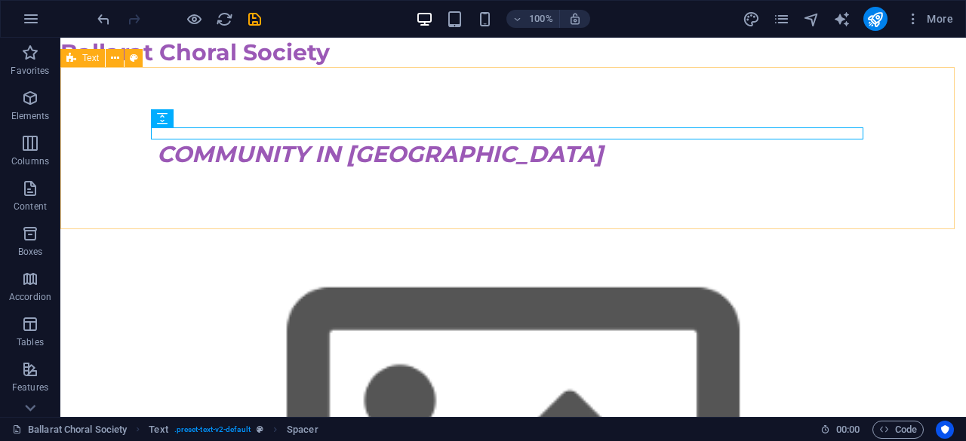
click at [98, 63] on span "Text" at bounding box center [90, 58] width 17 height 9
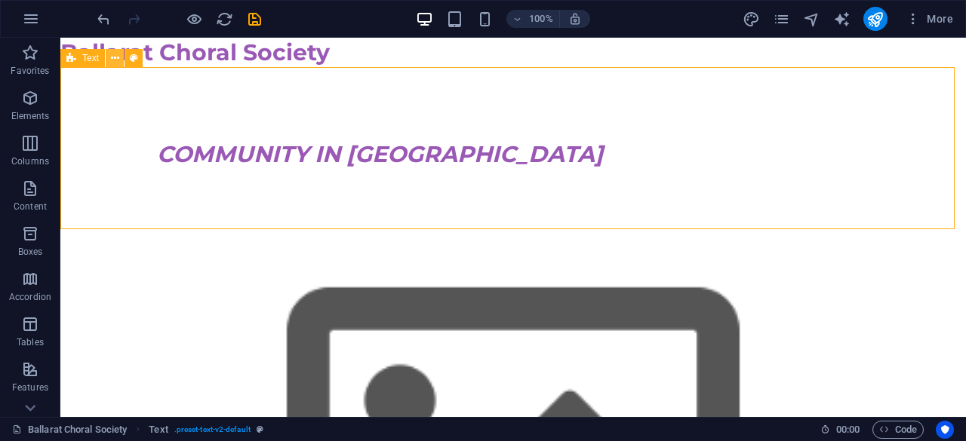
click at [116, 58] on icon at bounding box center [115, 59] width 8 height 16
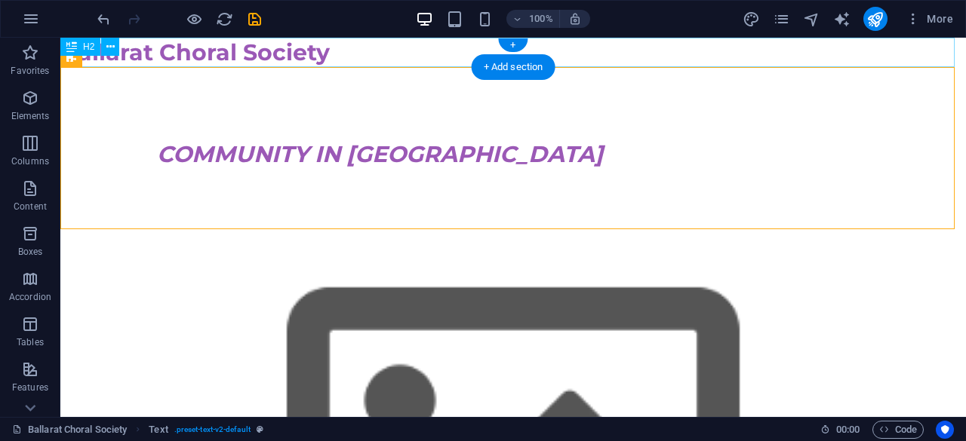
click at [827, 46] on div "Ballarat Choral Society" at bounding box center [512, 52] width 905 height 29
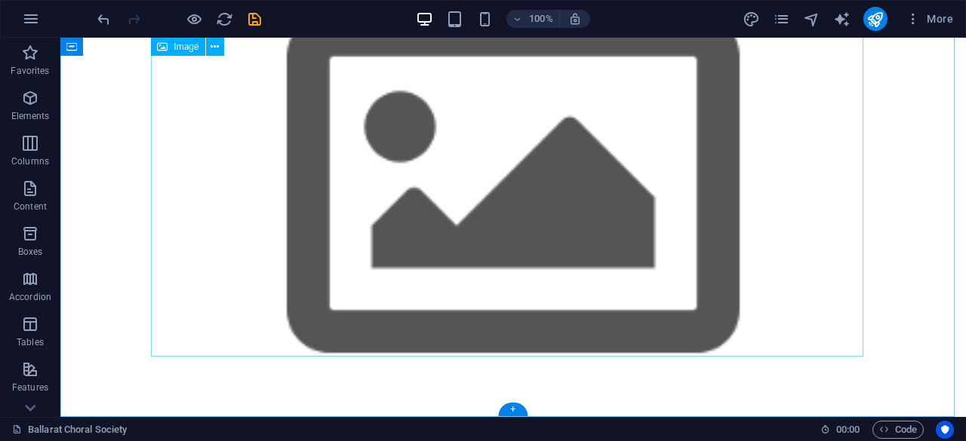
scroll to position [0, 0]
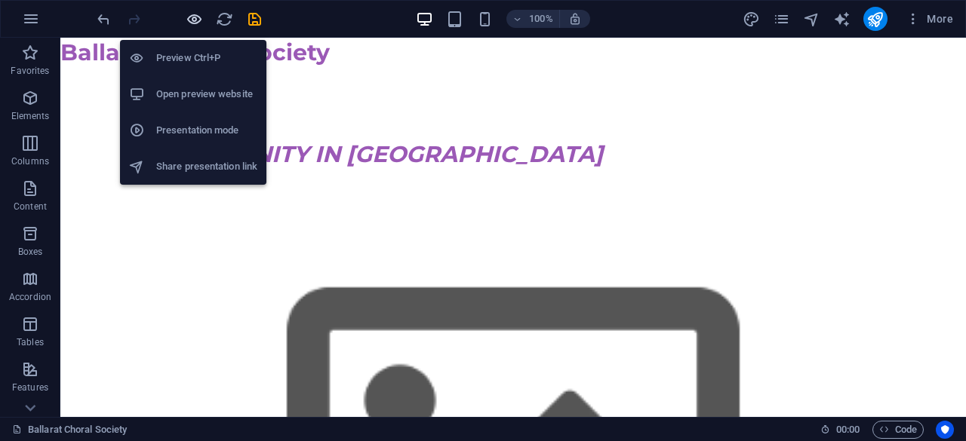
click at [196, 17] on icon "button" at bounding box center [194, 19] width 17 height 17
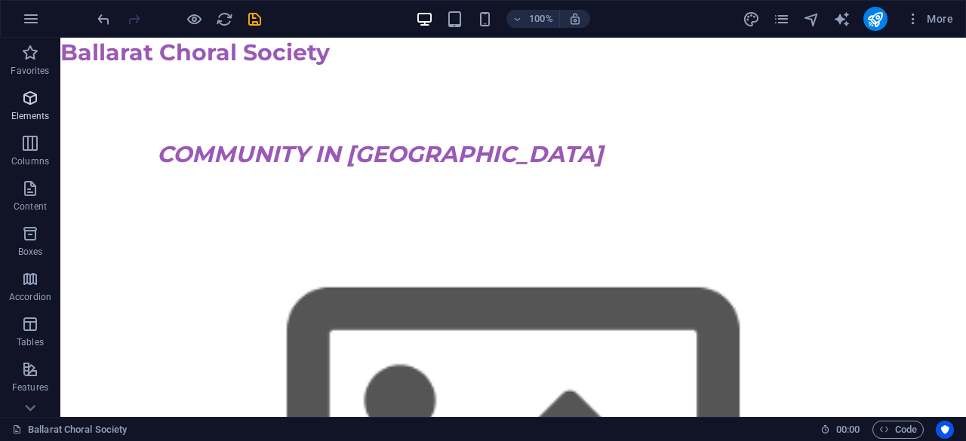
click at [25, 98] on icon "button" at bounding box center [30, 98] width 18 height 18
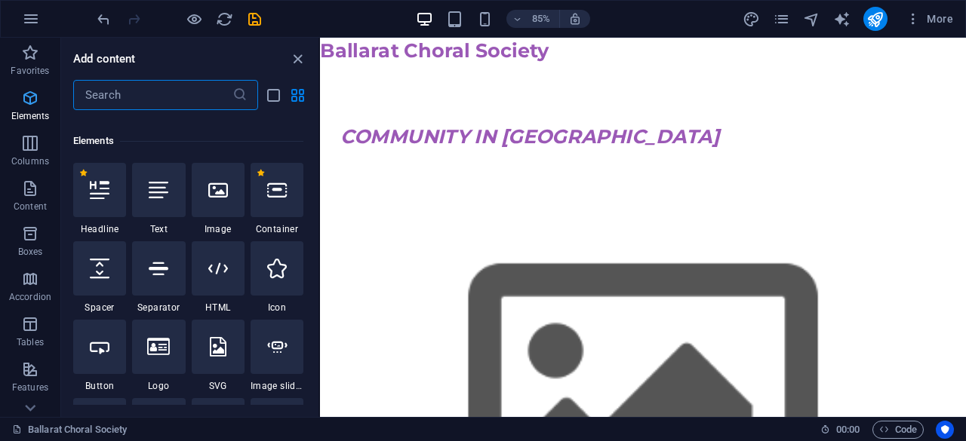
scroll to position [161, 0]
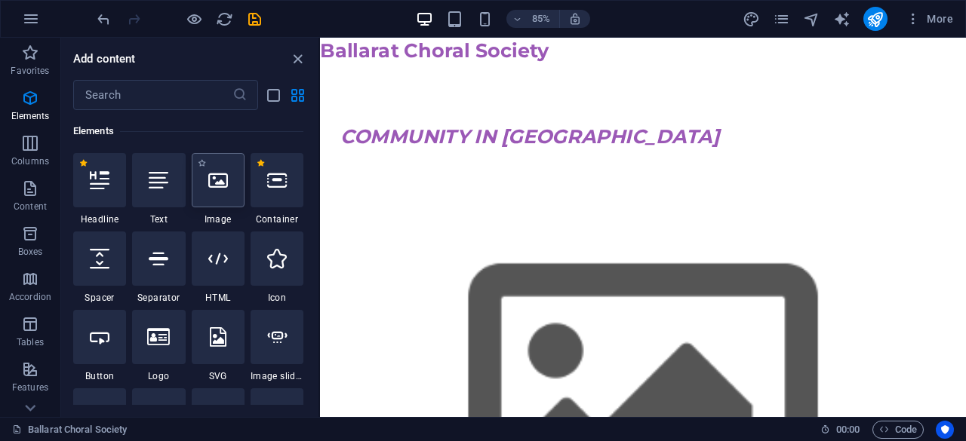
click at [217, 192] on div at bounding box center [218, 180] width 53 height 54
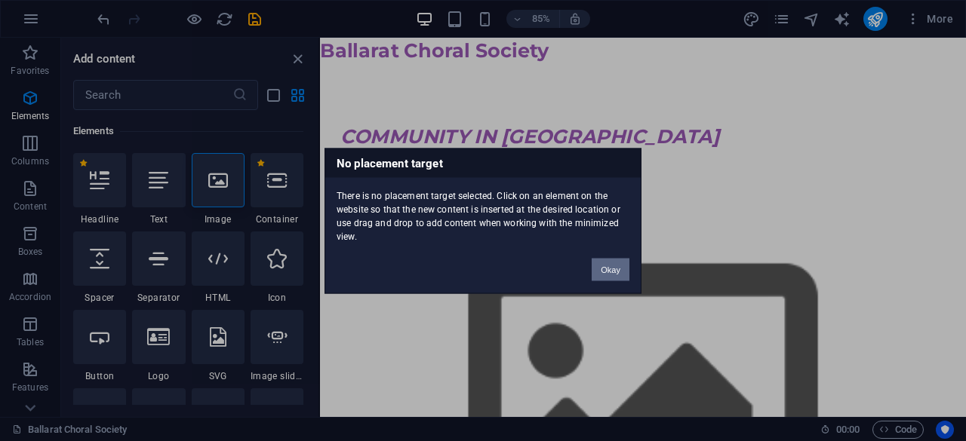
click at [625, 266] on button "Okay" at bounding box center [611, 269] width 38 height 23
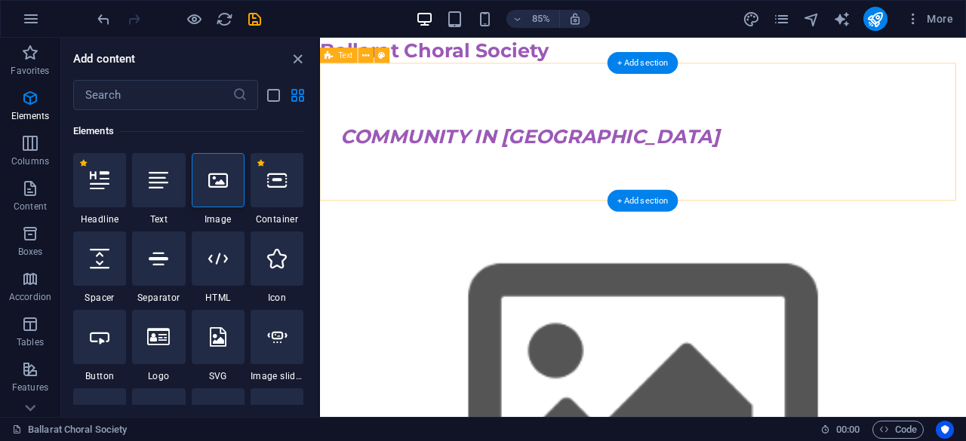
click at [372, 105] on div "COMMUNITY IN [GEOGRAPHIC_DATA]" at bounding box center [700, 148] width 760 height 162
click at [344, 123] on div "COMMUNITY IN [GEOGRAPHIC_DATA]" at bounding box center [700, 148] width 760 height 162
click at [351, 118] on div "COMMUNITY IN [GEOGRAPHIC_DATA]" at bounding box center [700, 148] width 760 height 162
drag, startPoint x: 345, startPoint y: 97, endPoint x: 349, endPoint y: 80, distance: 17.9
click at [349, 80] on div "COMMUNITY IN [GEOGRAPHIC_DATA]" at bounding box center [700, 148] width 760 height 162
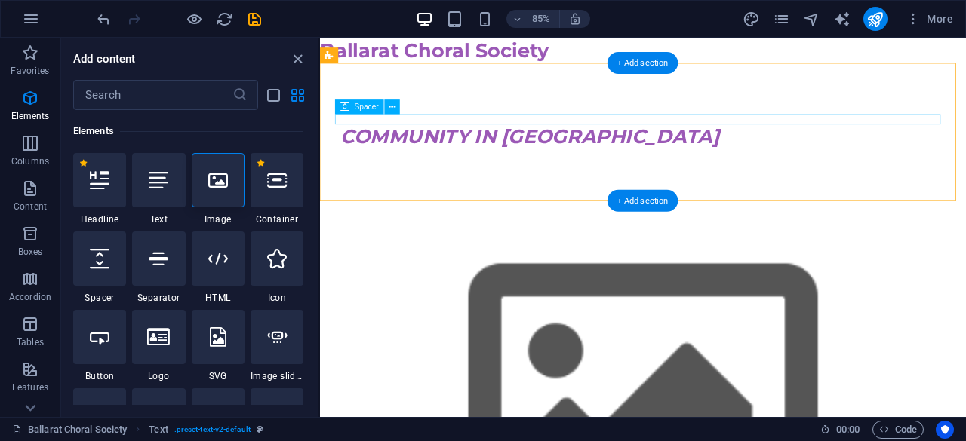
click at [352, 130] on div at bounding box center [700, 134] width 712 height 12
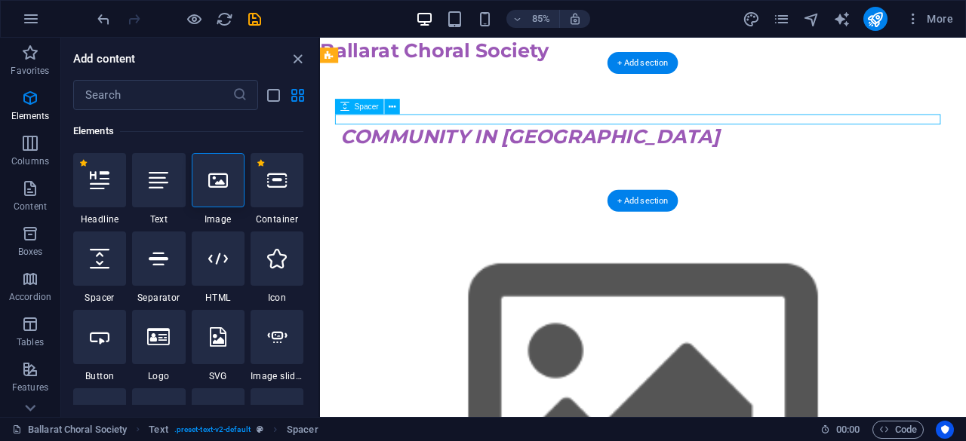
click at [352, 132] on div at bounding box center [700, 134] width 712 height 12
click at [418, 129] on div at bounding box center [700, 134] width 712 height 12
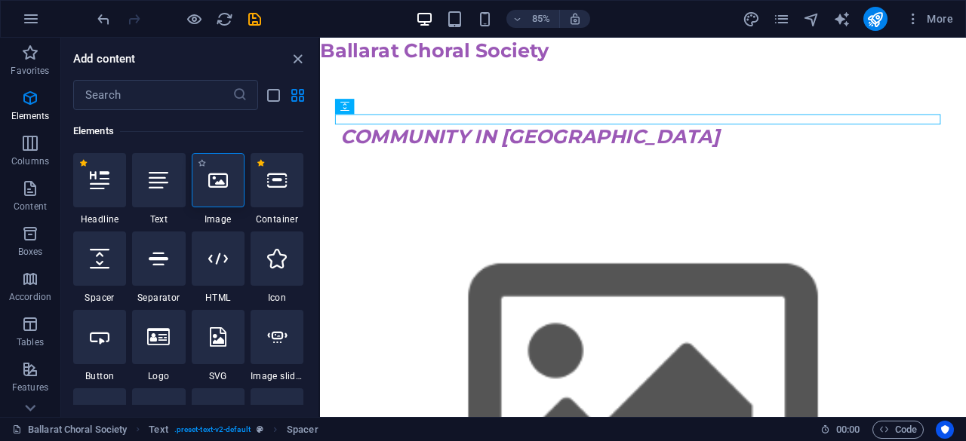
click at [214, 176] on icon at bounding box center [218, 181] width 20 height 20
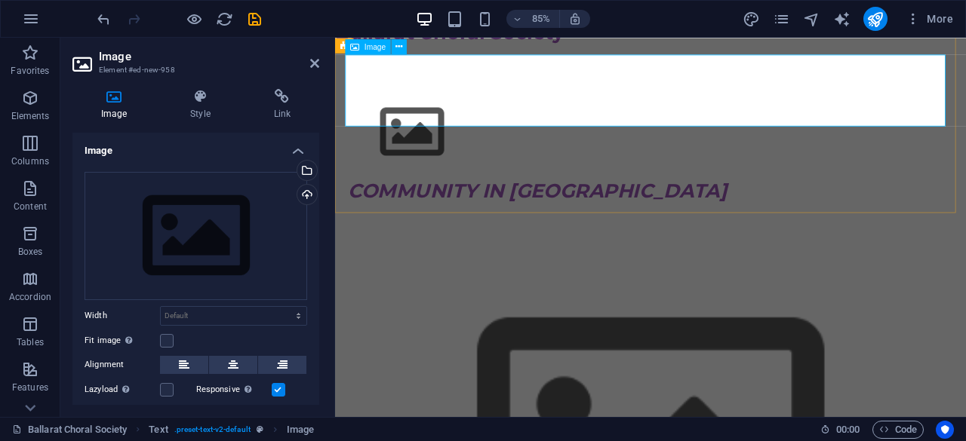
scroll to position [0, 0]
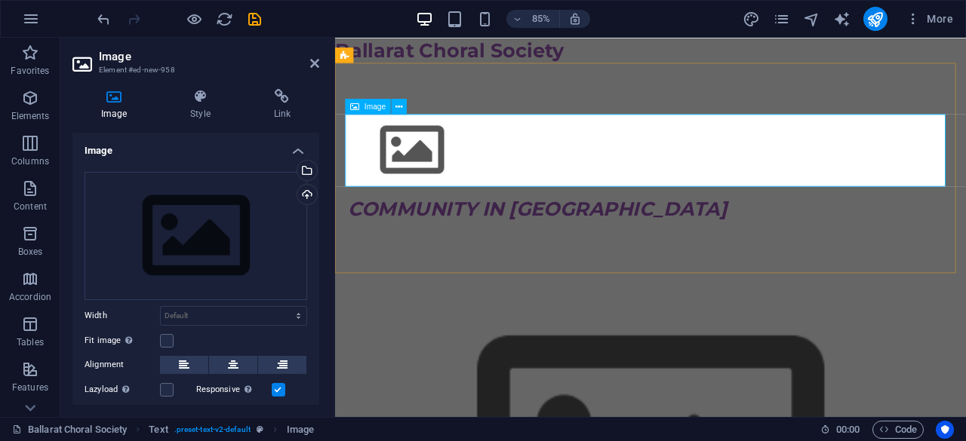
click at [835, 185] on figure at bounding box center [706, 170] width 712 height 85
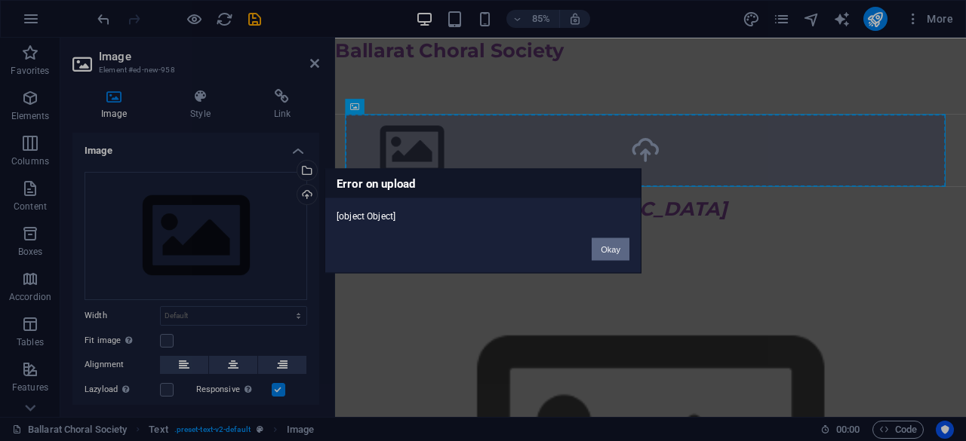
click at [595, 244] on button "Okay" at bounding box center [611, 249] width 38 height 23
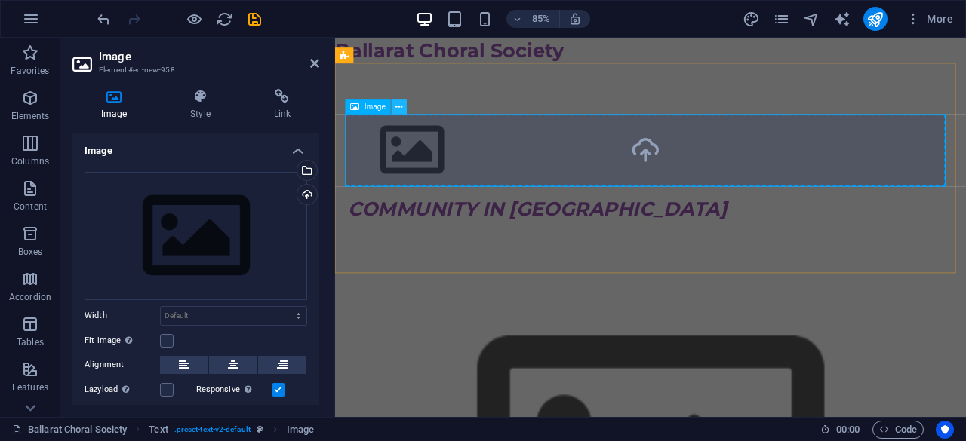
click at [404, 105] on button at bounding box center [399, 106] width 15 height 15
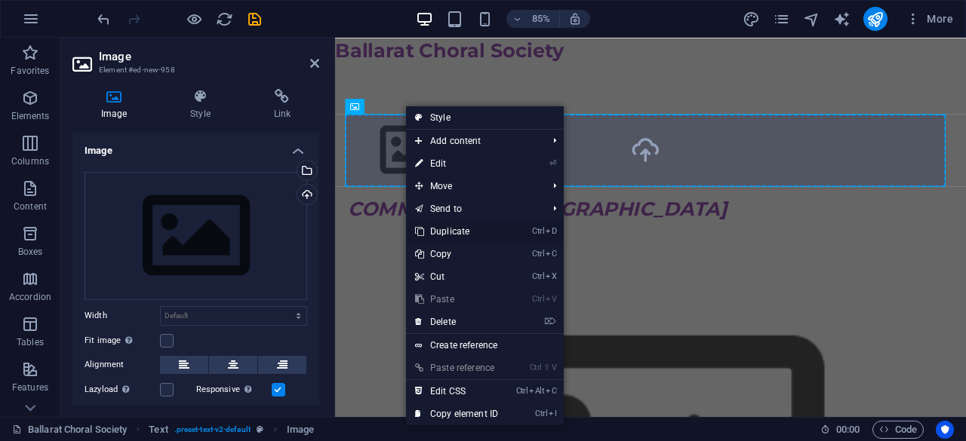
click at [447, 228] on link "Ctrl D Duplicate" at bounding box center [456, 231] width 101 height 23
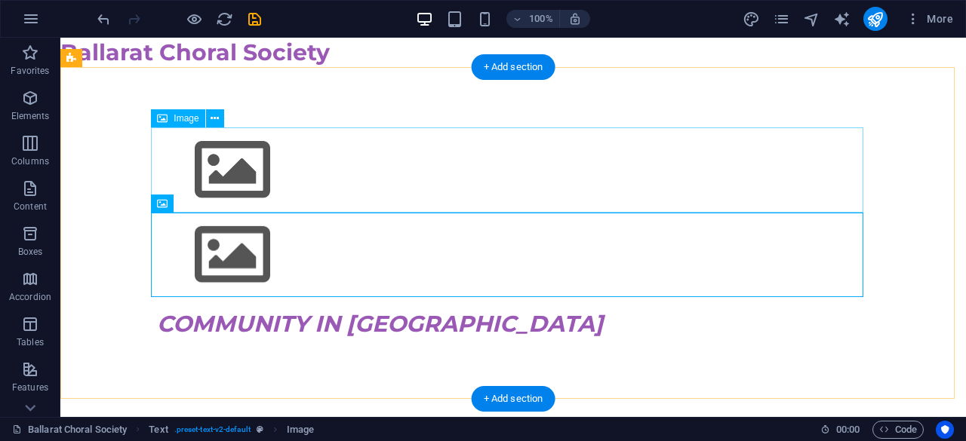
click at [229, 166] on figure at bounding box center [513, 170] width 712 height 85
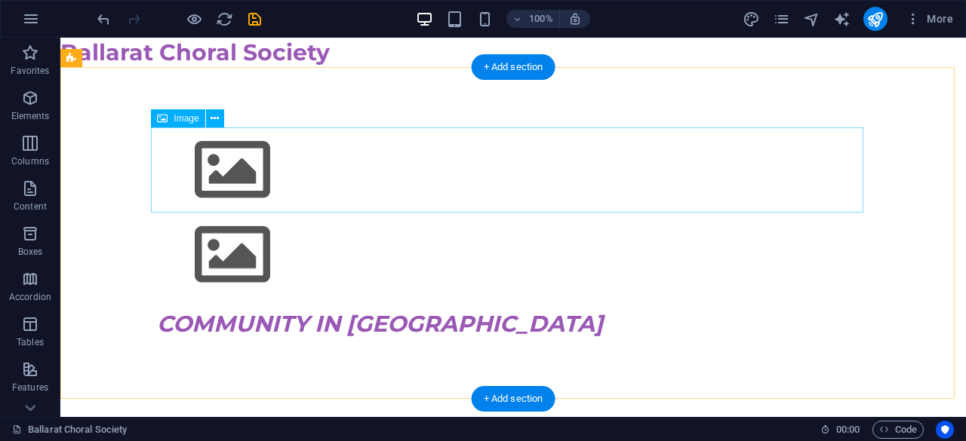
click at [222, 174] on figure at bounding box center [513, 170] width 712 height 85
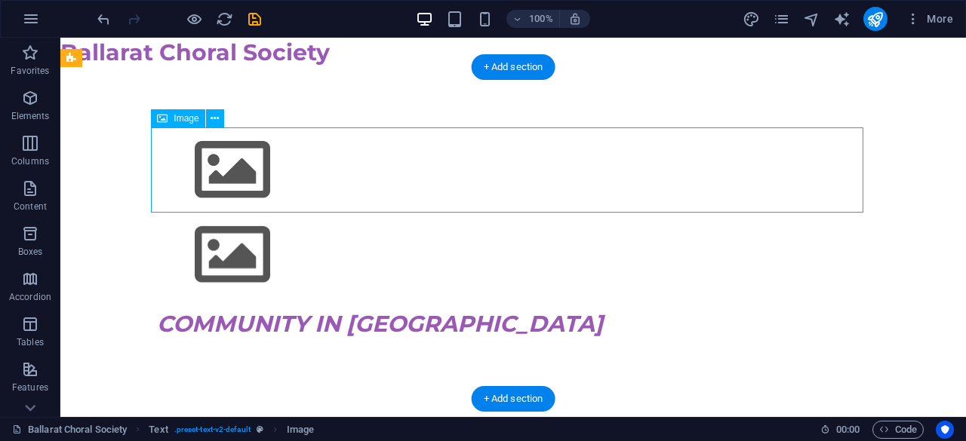
click at [222, 174] on figure at bounding box center [513, 170] width 712 height 85
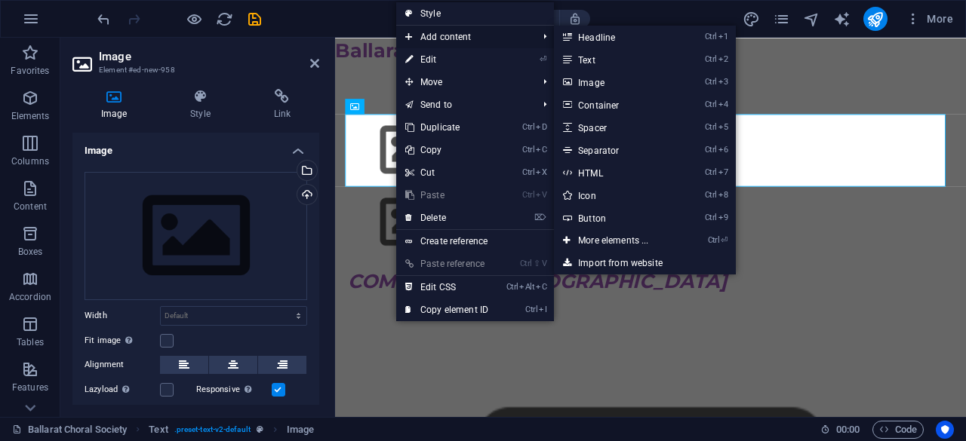
click at [445, 38] on span "Add content" at bounding box center [463, 37] width 135 height 23
click at [438, 35] on span "Add content" at bounding box center [463, 37] width 135 height 23
click at [597, 79] on link "Ctrl 3 Image" at bounding box center [616, 82] width 125 height 23
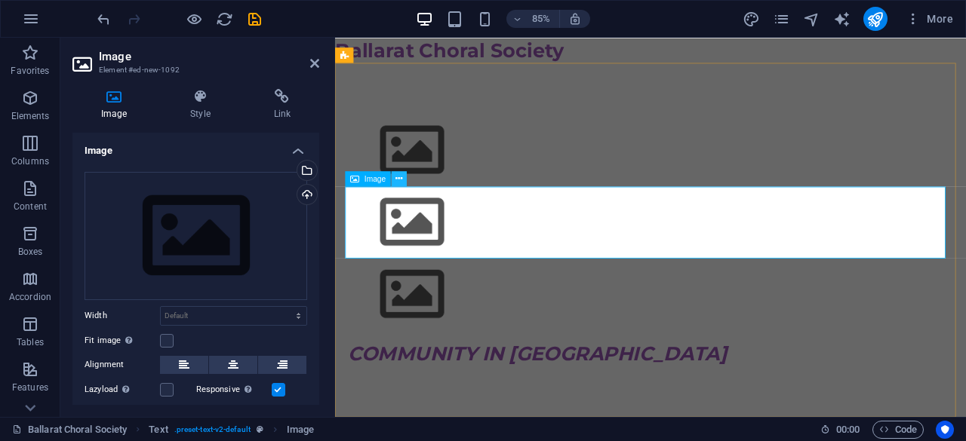
click at [402, 180] on icon at bounding box center [399, 179] width 7 height 14
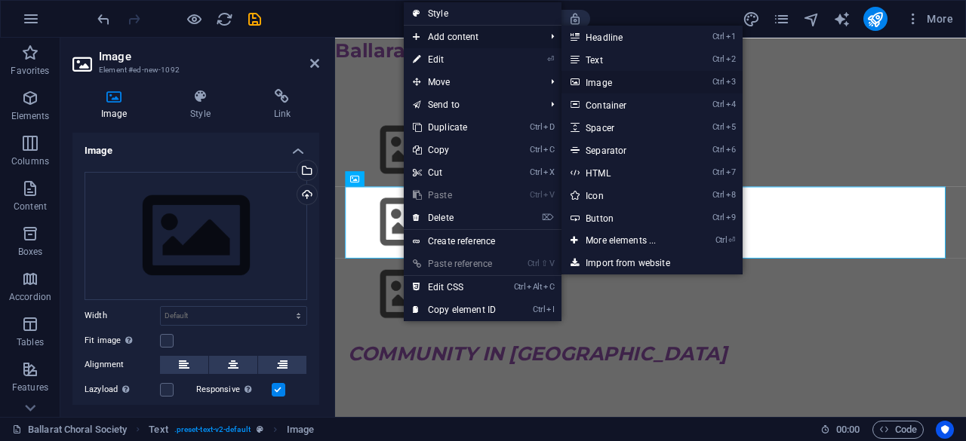
click at [609, 76] on link "Ctrl 3 Image" at bounding box center [623, 82] width 125 height 23
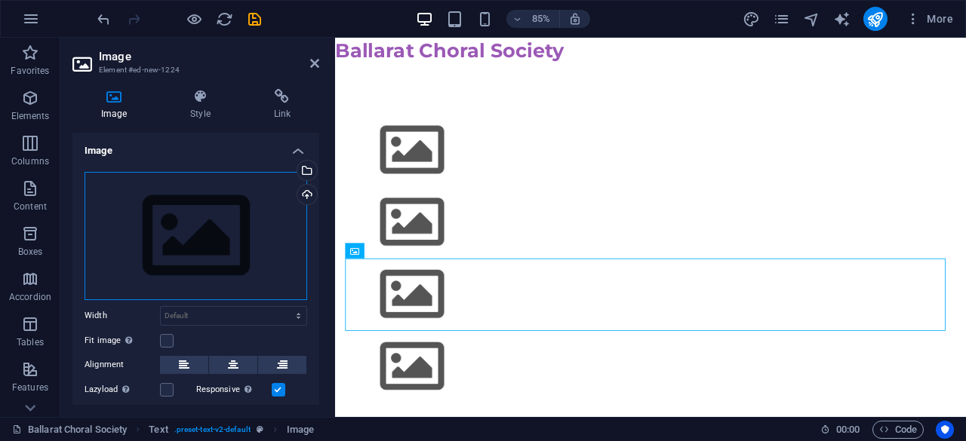
click at [202, 229] on div "Drag files here, click to choose files or select files from Files or our free s…" at bounding box center [196, 236] width 223 height 128
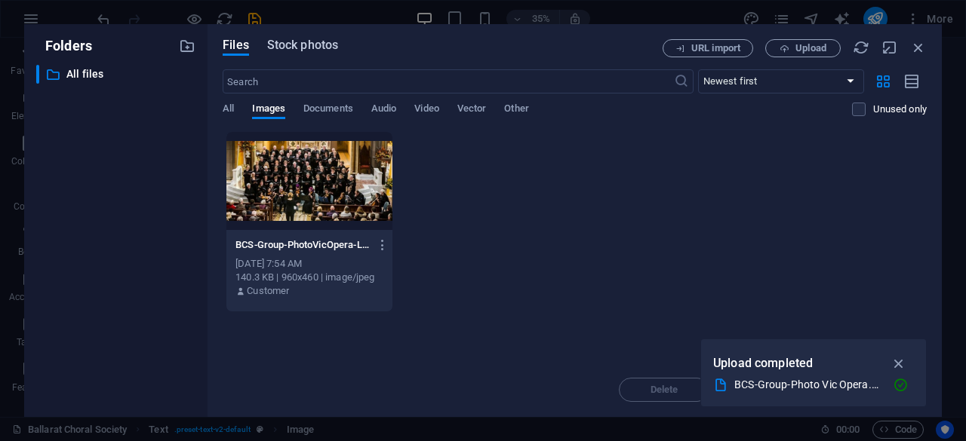
click at [297, 45] on span "Stock photos" at bounding box center [302, 45] width 71 height 18
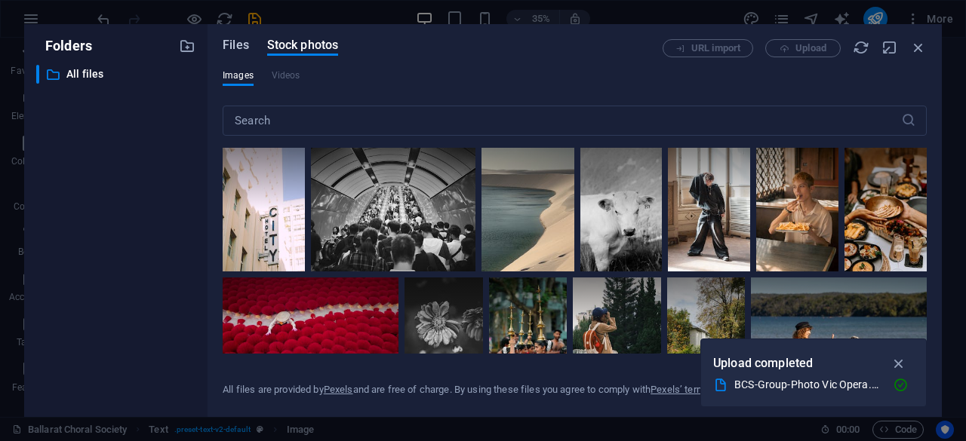
click at [237, 44] on span "Files" at bounding box center [236, 45] width 26 height 18
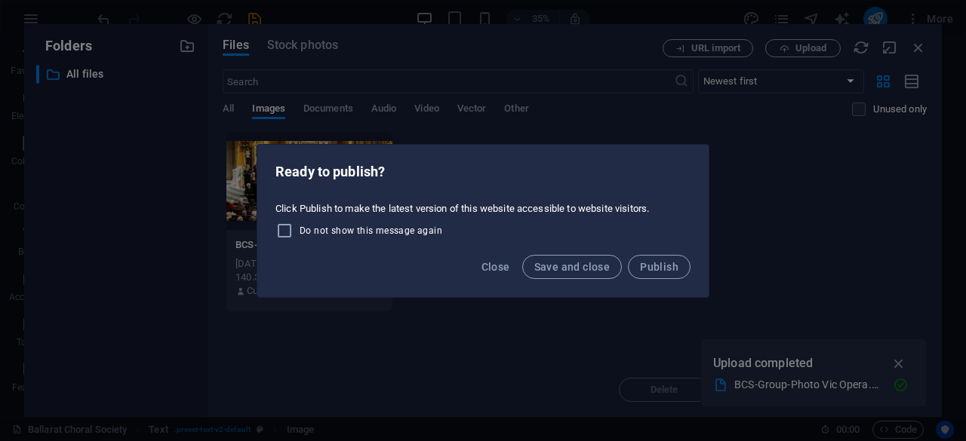
click at [72, 75] on div "Ready to publish? Click Publish to make the latest version of this website acce…" at bounding box center [483, 220] width 966 height 441
click at [558, 266] on span "Save and close" at bounding box center [572, 267] width 76 height 12
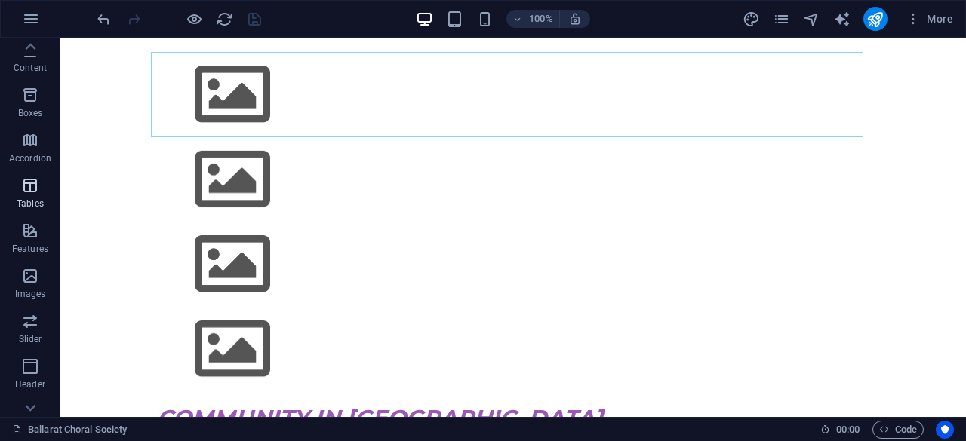
scroll to position [151, 0]
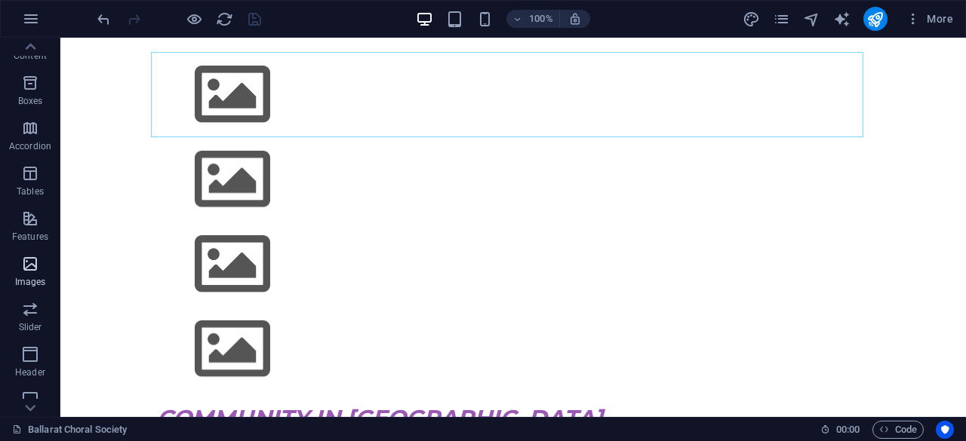
click at [39, 281] on p "Images" at bounding box center [30, 282] width 31 height 12
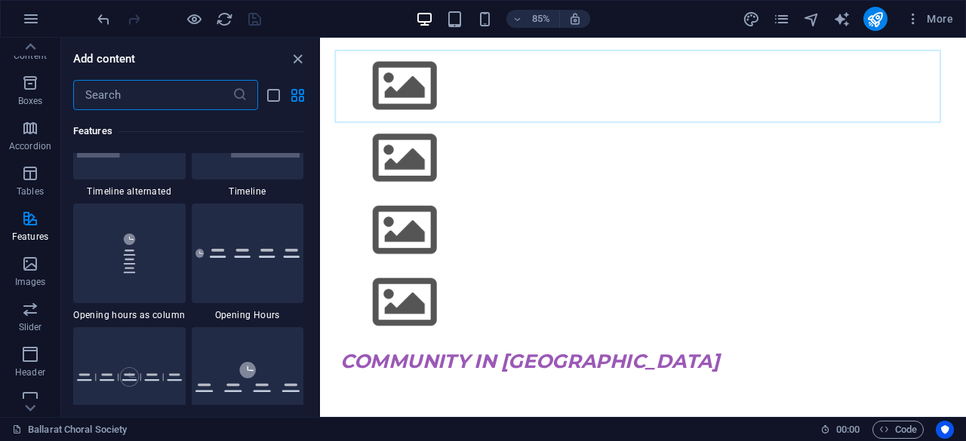
scroll to position [6444, 0]
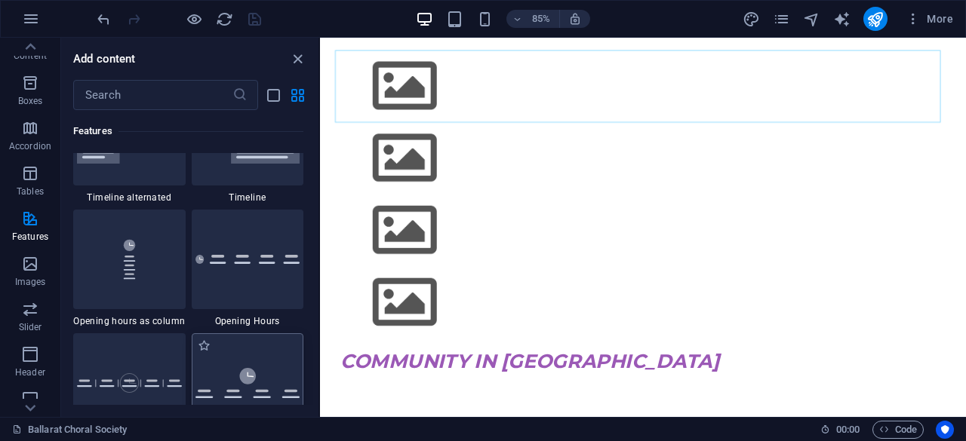
click at [252, 365] on div at bounding box center [248, 384] width 112 height 100
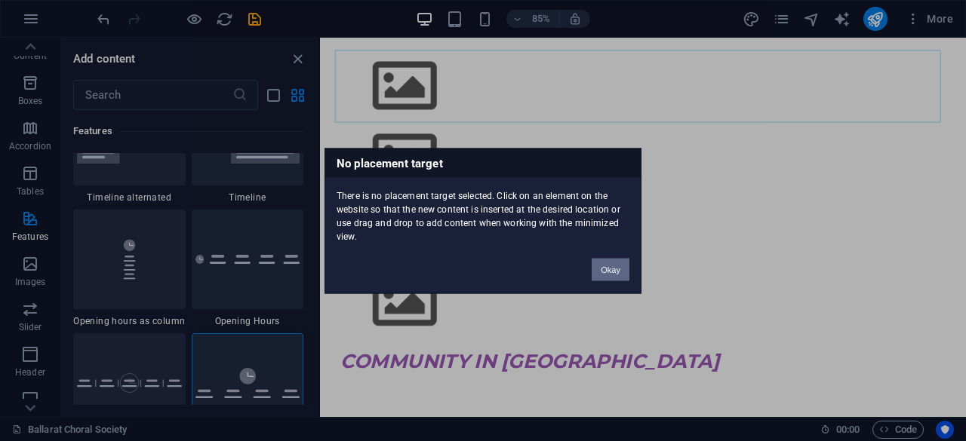
click at [607, 274] on button "Okay" at bounding box center [611, 269] width 38 height 23
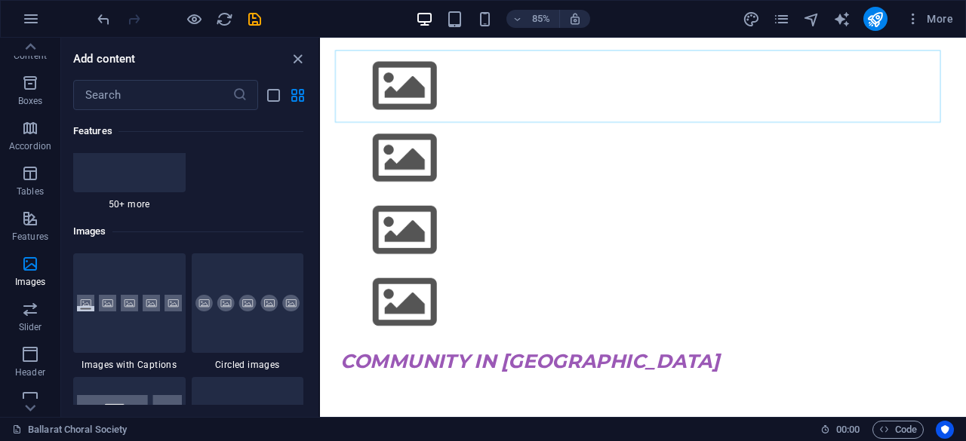
scroll to position [7727, 0]
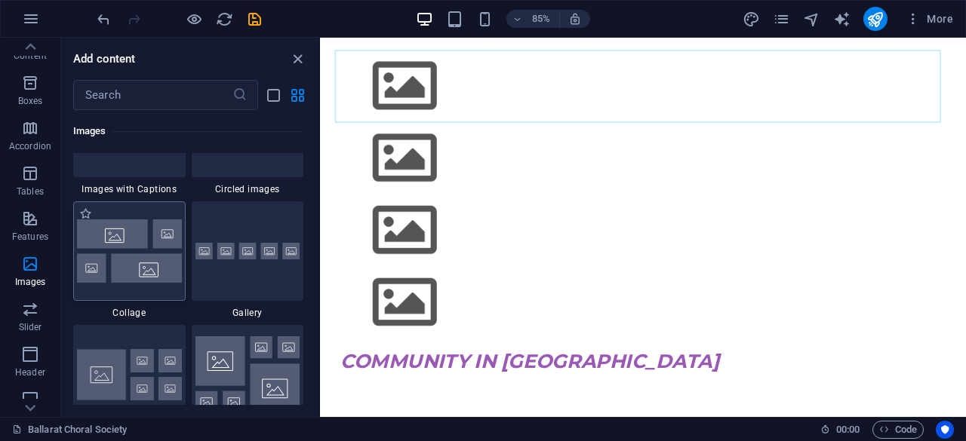
click at [134, 239] on img at bounding box center [129, 251] width 105 height 63
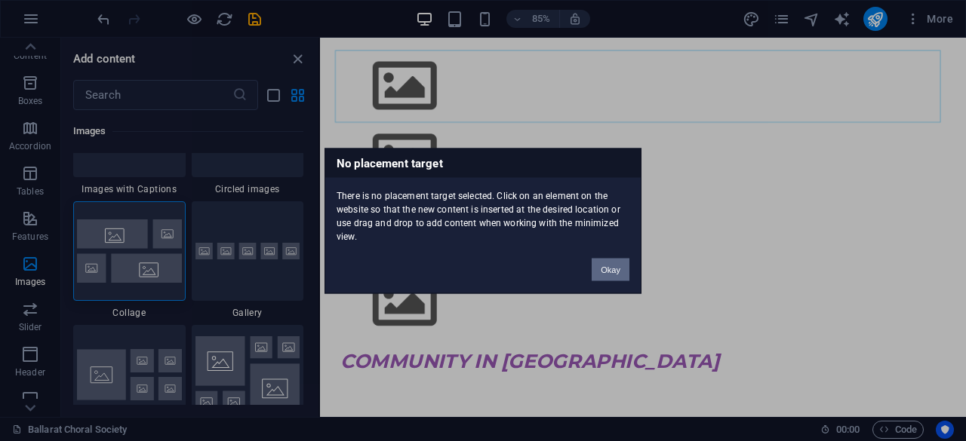
click at [619, 265] on button "Okay" at bounding box center [611, 269] width 38 height 23
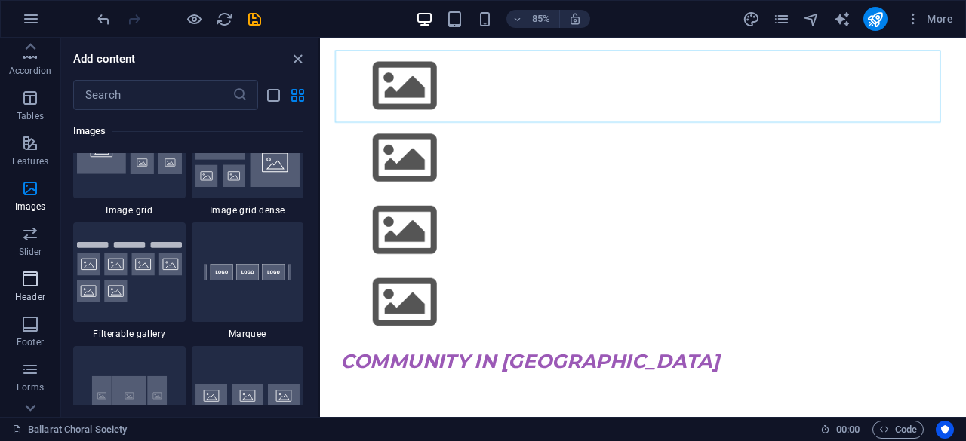
scroll to position [299, 0]
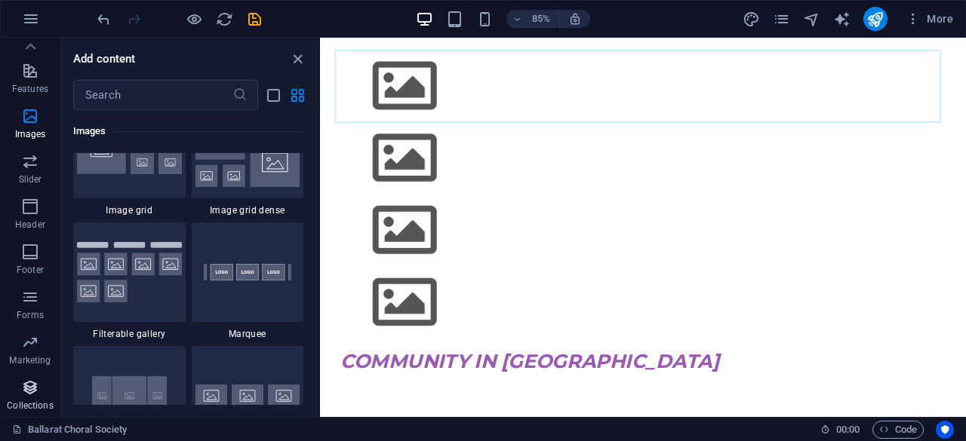
click at [29, 390] on icon "button" at bounding box center [30, 388] width 18 height 18
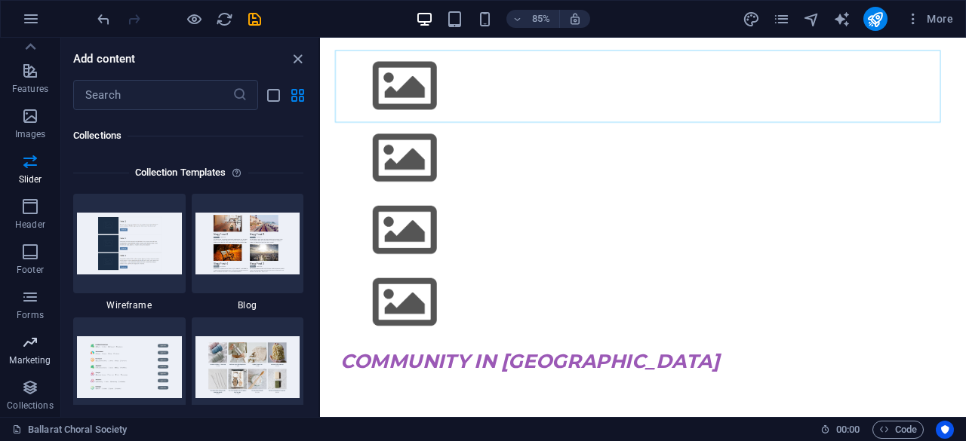
scroll to position [13813, 0]
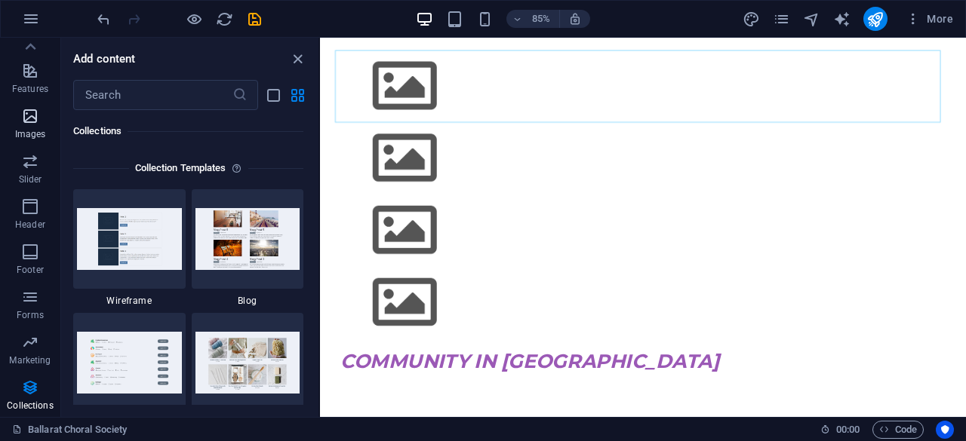
click at [20, 123] on span "Images" at bounding box center [30, 125] width 60 height 36
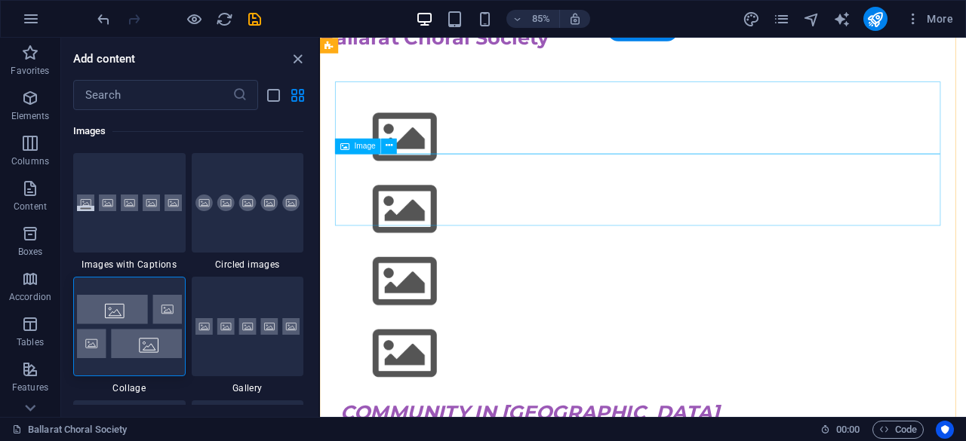
scroll to position [0, 0]
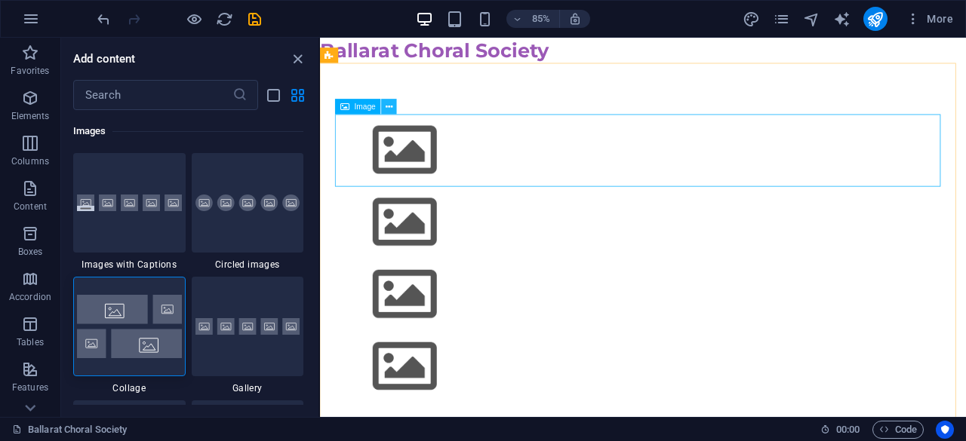
click at [394, 108] on button at bounding box center [389, 106] width 15 height 15
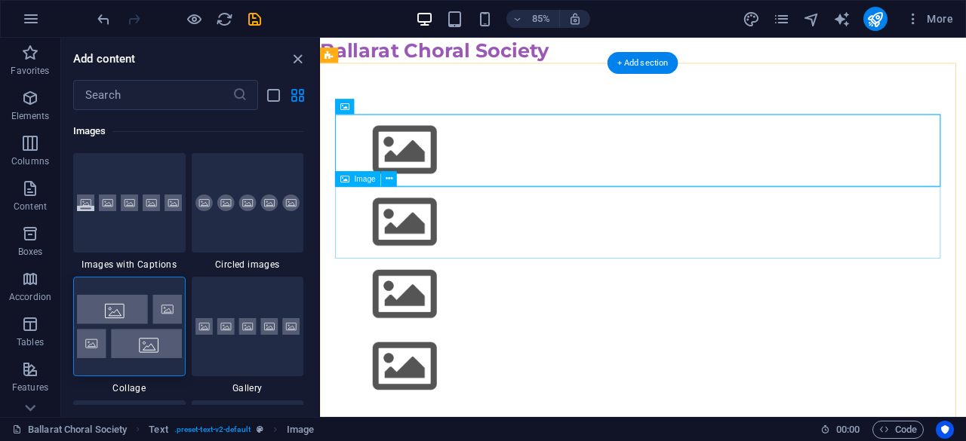
click at [964, 256] on figure at bounding box center [700, 255] width 712 height 85
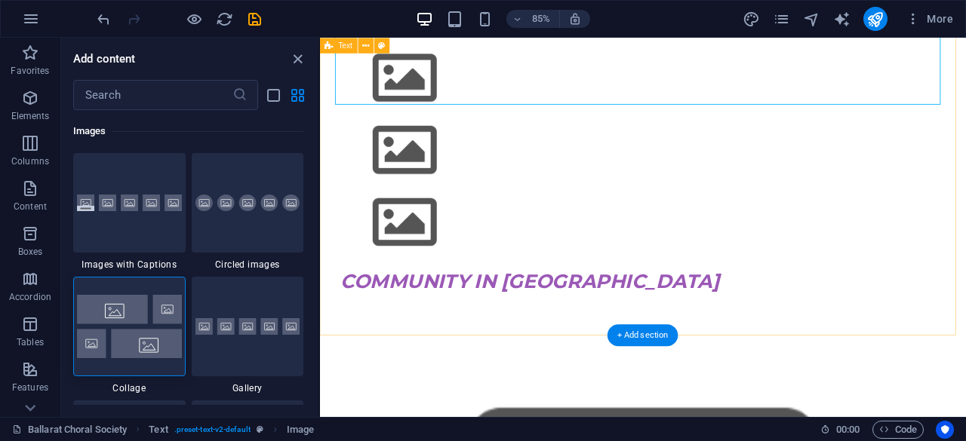
scroll to position [151, 0]
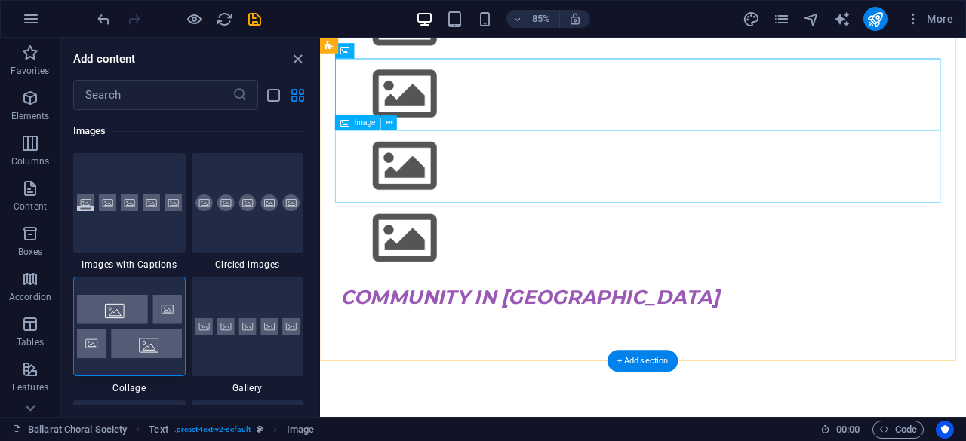
click at [561, 209] on figure at bounding box center [700, 188] width 712 height 85
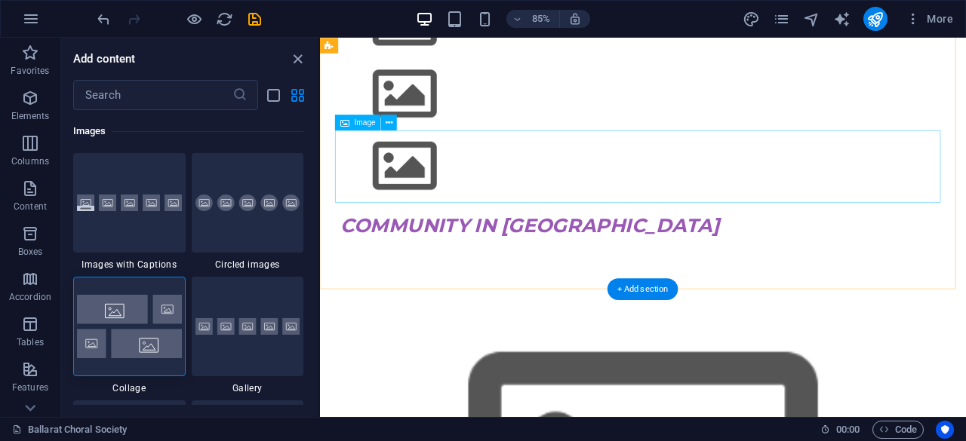
click at [555, 184] on figure at bounding box center [700, 188] width 712 height 85
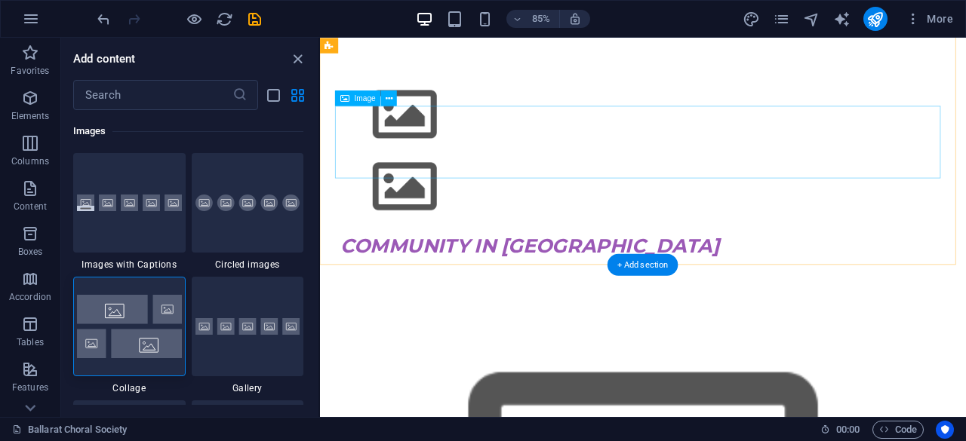
scroll to position [0, 0]
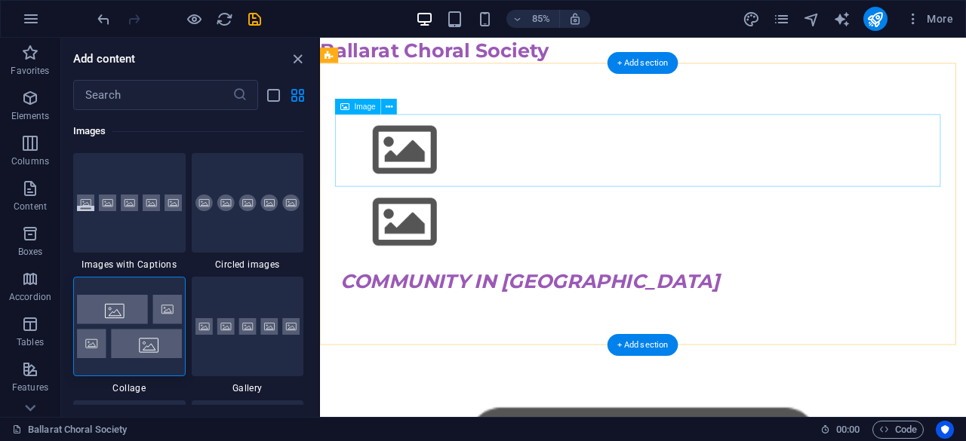
click at [486, 164] on figure at bounding box center [700, 170] width 712 height 85
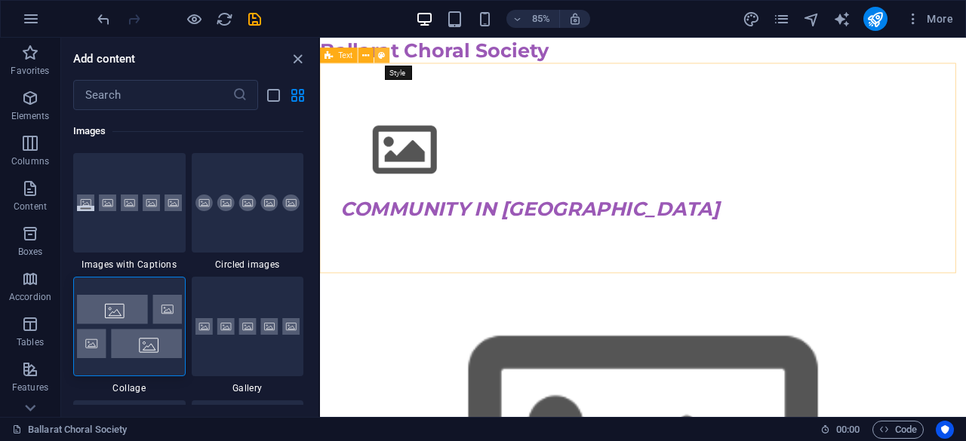
click at [379, 53] on icon at bounding box center [382, 55] width 7 height 14
select select "preset-text-v2-default"
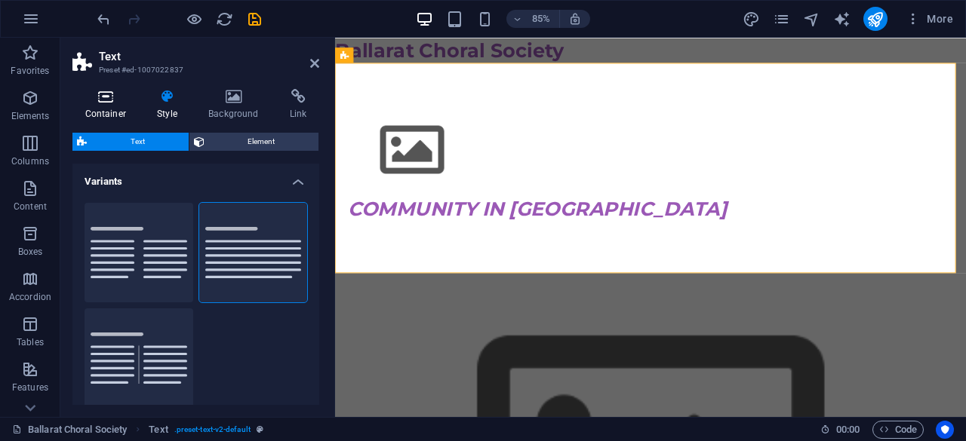
click at [112, 108] on h4 "Container" at bounding box center [108, 105] width 72 height 32
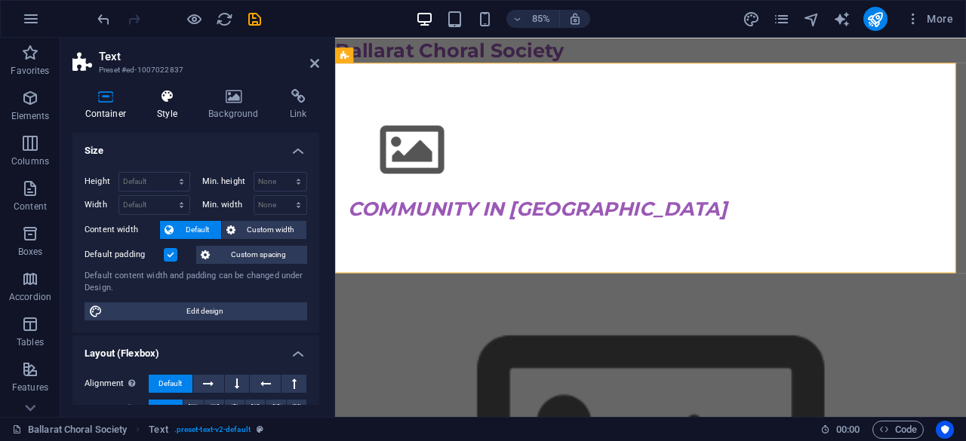
click at [164, 110] on h4 "Style" at bounding box center [170, 105] width 51 height 32
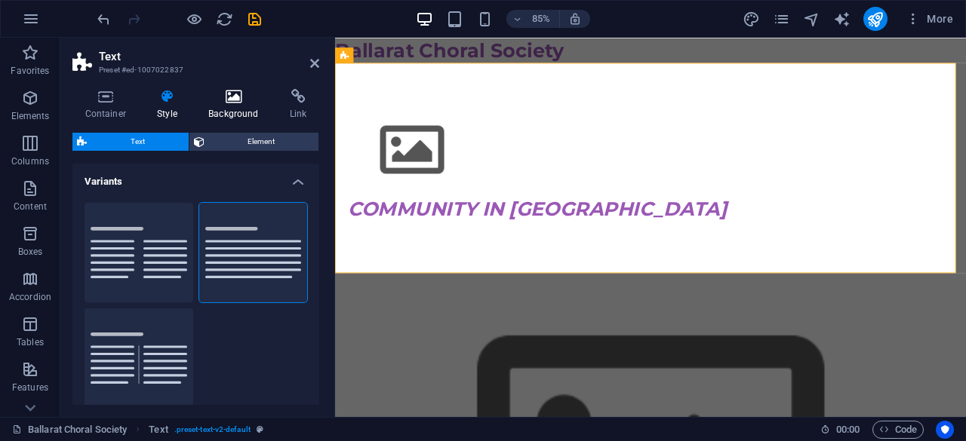
click at [232, 109] on h4 "Background" at bounding box center [236, 105] width 81 height 32
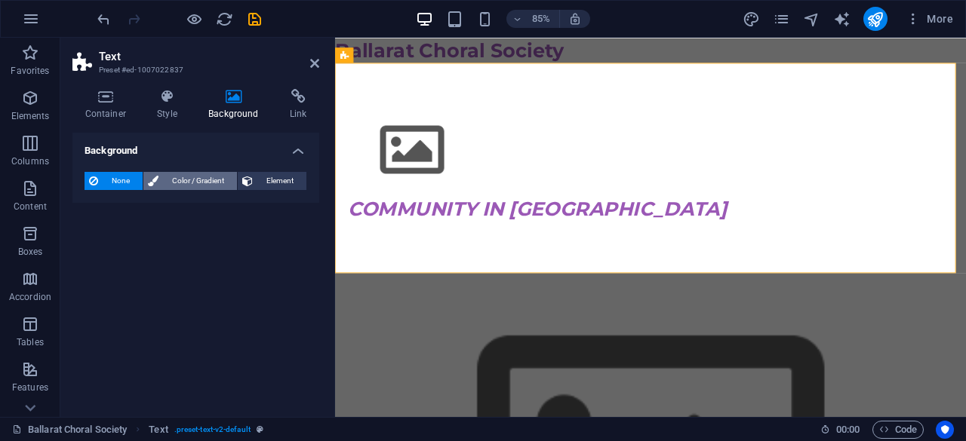
click at [201, 186] on span "Color / Gradient" at bounding box center [197, 181] width 69 height 18
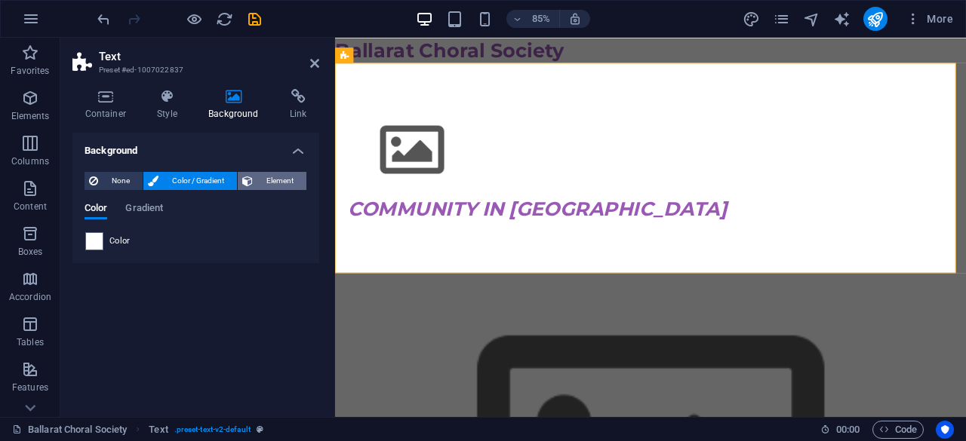
click at [267, 178] on span "Element" at bounding box center [279, 181] width 45 height 18
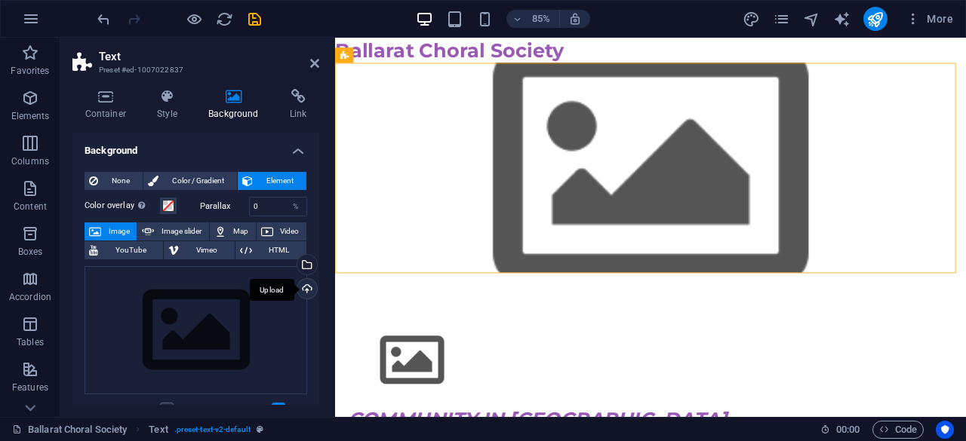
click at [308, 289] on div "Upload" at bounding box center [305, 290] width 23 height 23
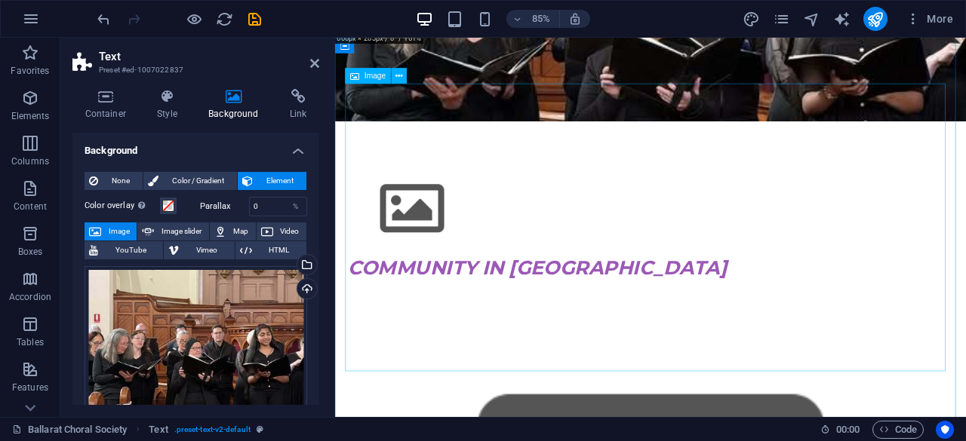
scroll to position [138, 0]
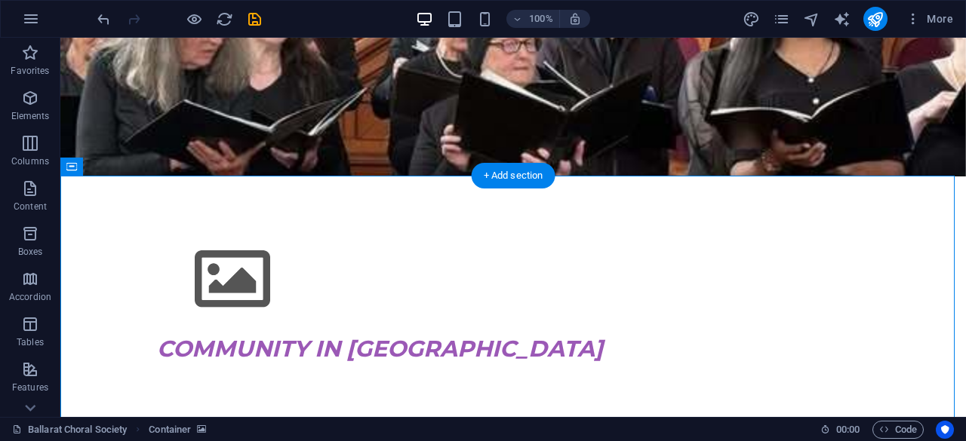
scroll to position [0, 0]
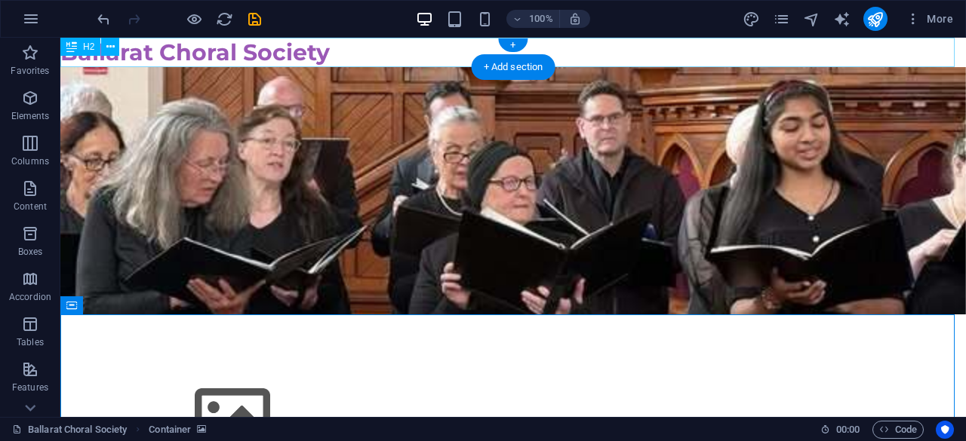
click at [340, 49] on div "Ballarat Choral Society" at bounding box center [512, 52] width 905 height 29
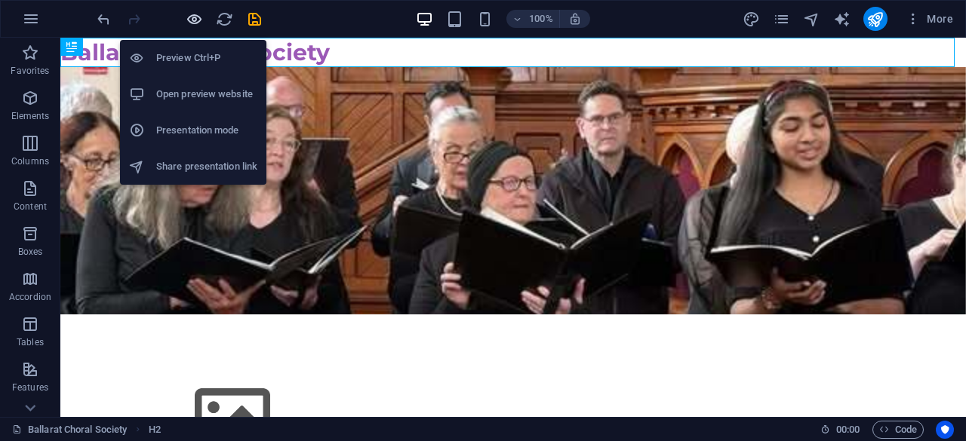
click at [194, 16] on icon "button" at bounding box center [194, 19] width 17 height 17
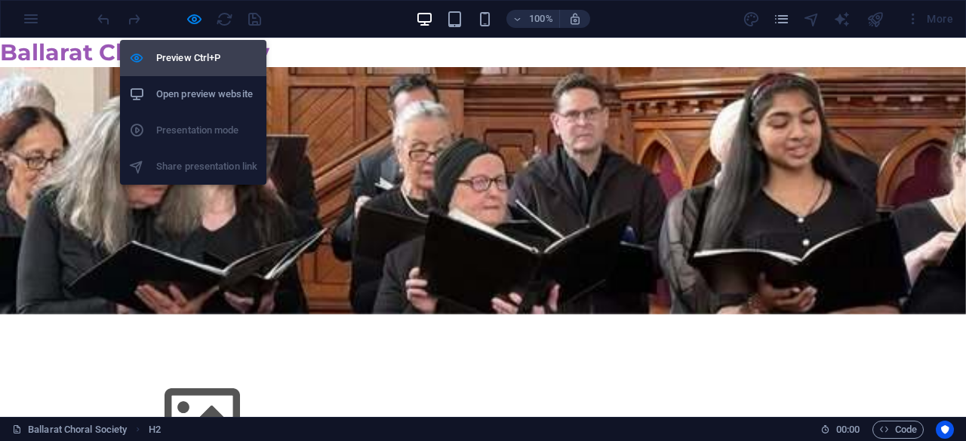
click at [183, 60] on h6 "Preview Ctrl+P" at bounding box center [206, 58] width 101 height 18
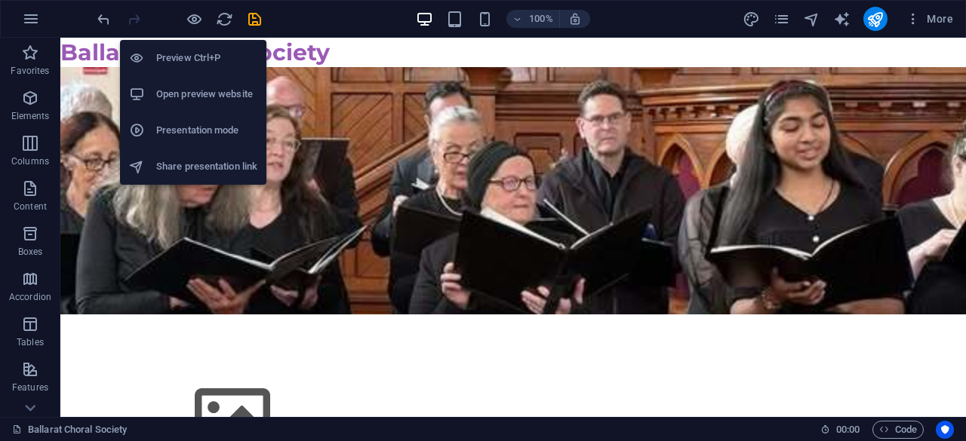
click at [195, 133] on h6 "Presentation mode" at bounding box center [206, 130] width 101 height 18
click at [179, 54] on h6 "Preview Ctrl+P" at bounding box center [206, 58] width 101 height 18
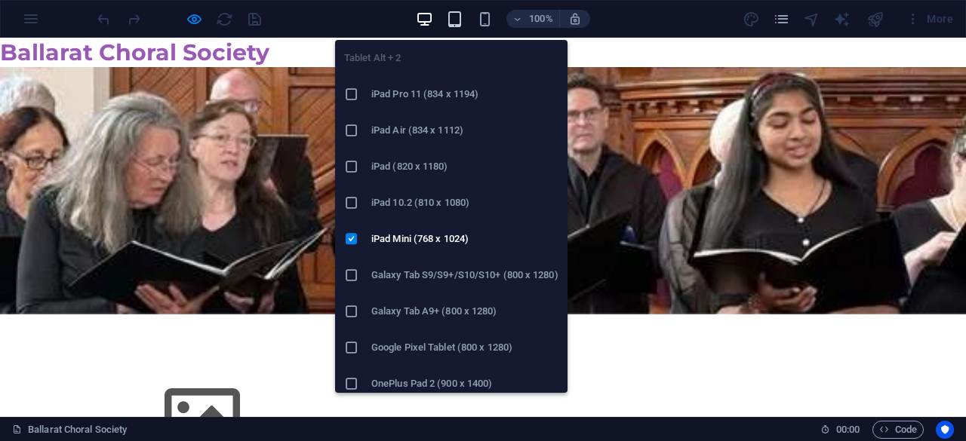
click at [458, 20] on icon "button" at bounding box center [454, 19] width 17 height 17
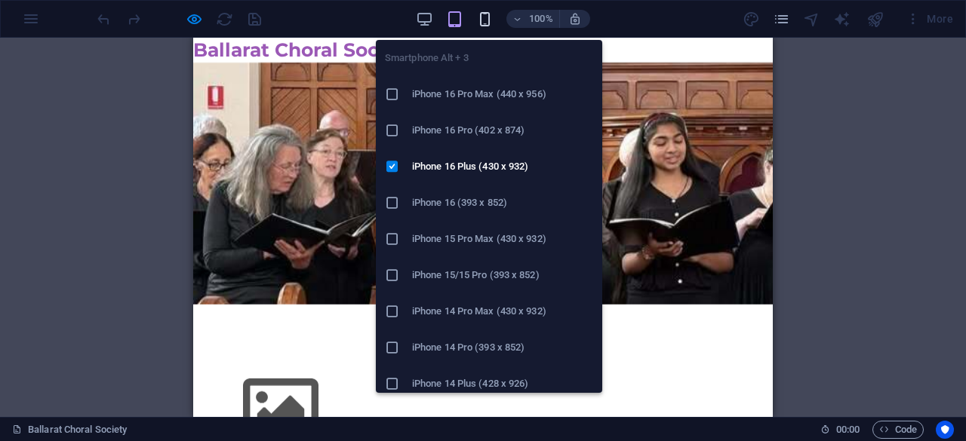
click at [485, 20] on icon "button" at bounding box center [484, 19] width 17 height 17
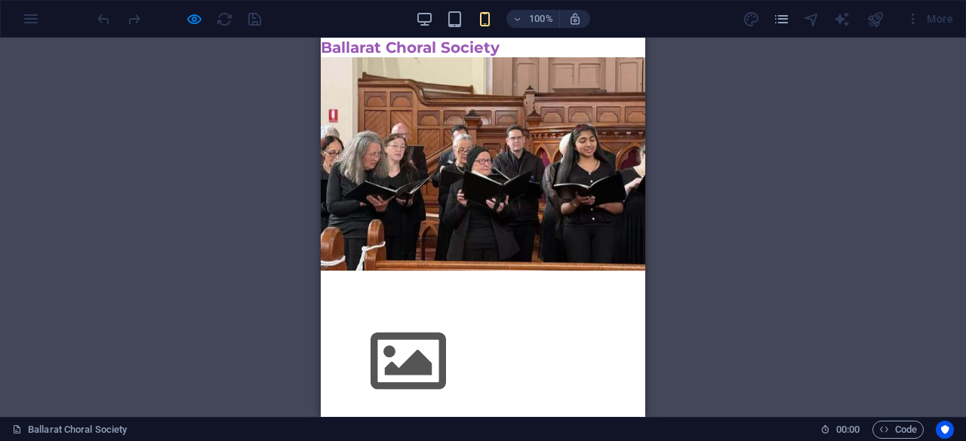
click at [404, 319] on img at bounding box center [408, 361] width 151 height 85
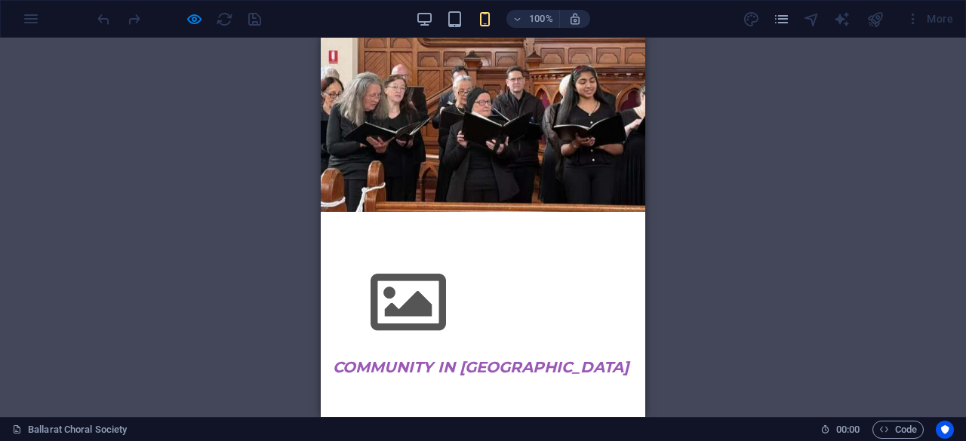
scroll to position [75, 0]
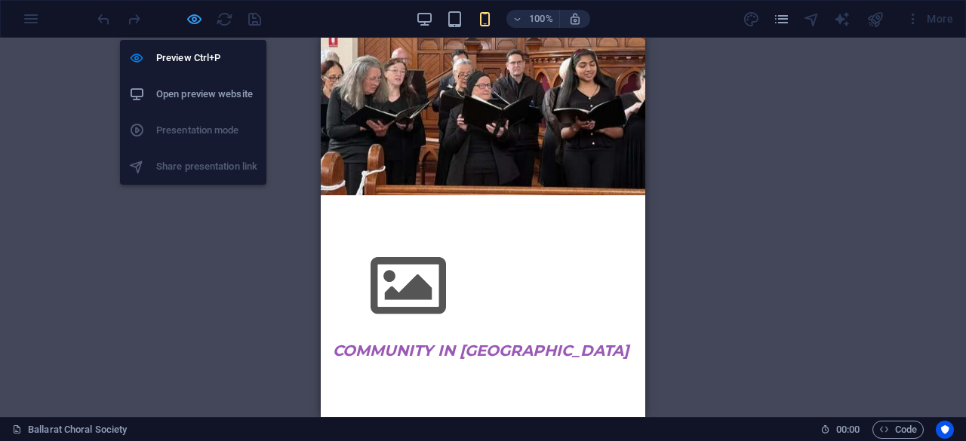
click at [198, 19] on icon "button" at bounding box center [194, 19] width 17 height 17
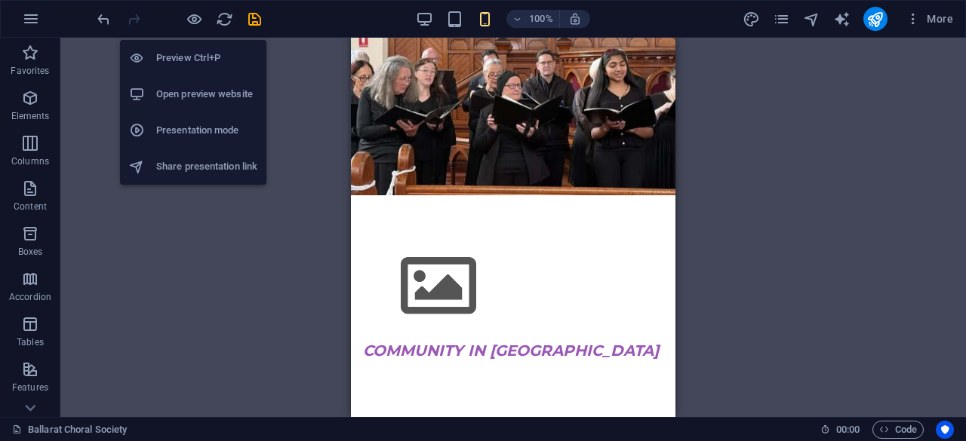
click at [180, 55] on h6 "Preview Ctrl+P" at bounding box center [206, 58] width 101 height 18
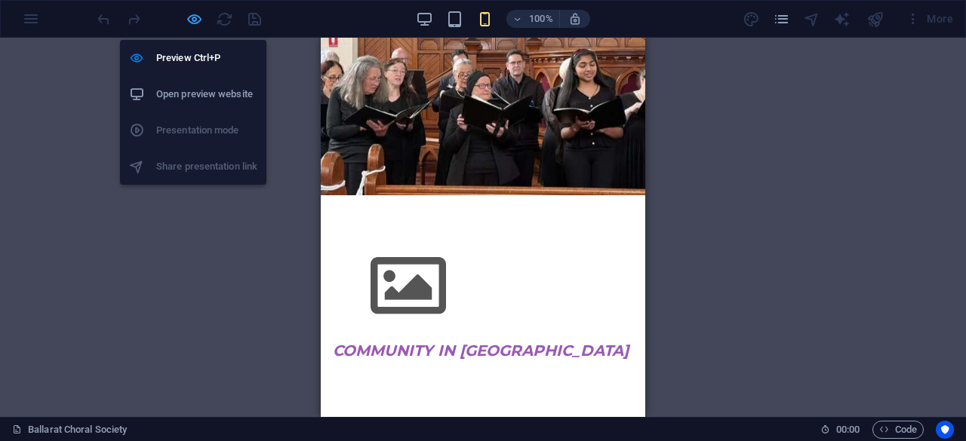
click at [190, 20] on icon "button" at bounding box center [194, 19] width 17 height 17
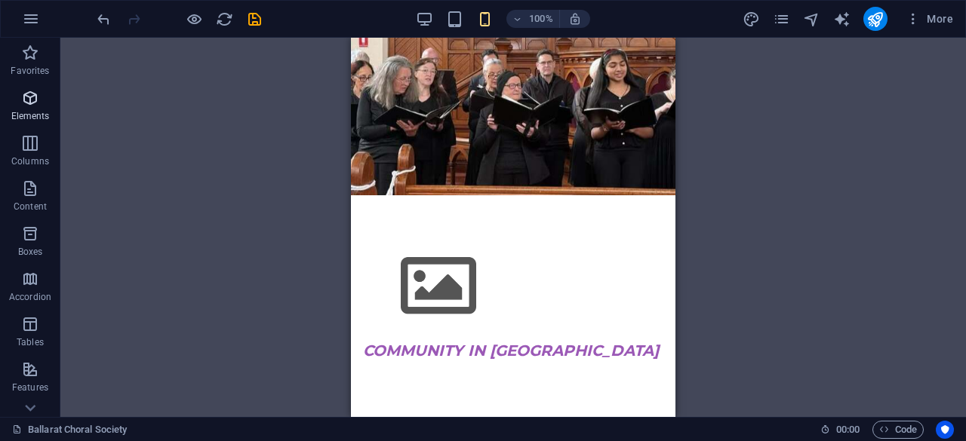
click at [28, 103] on icon "button" at bounding box center [30, 98] width 18 height 18
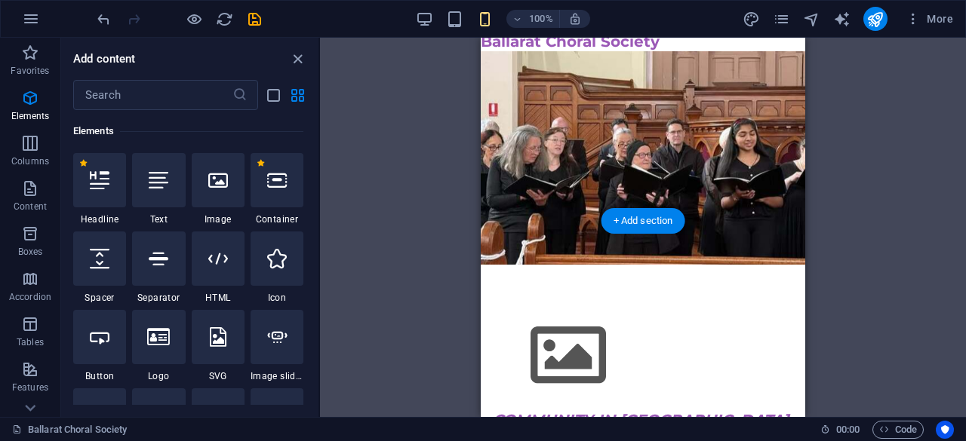
scroll to position [0, 0]
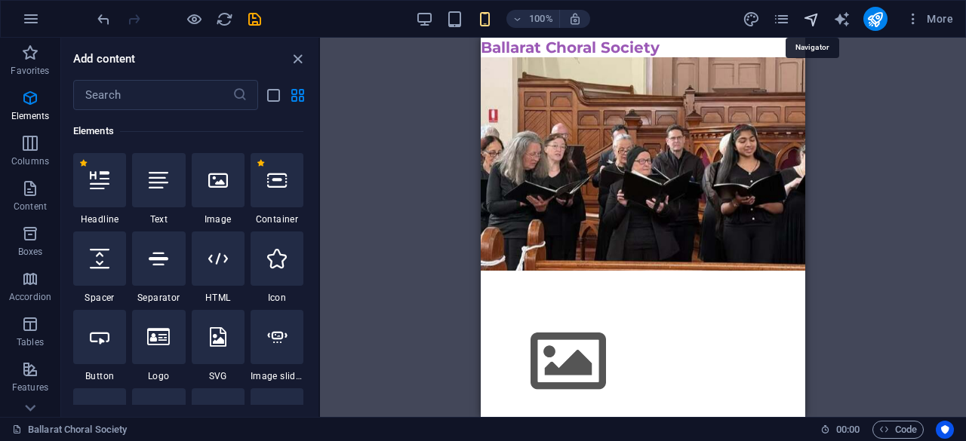
click at [809, 14] on icon "navigator" at bounding box center [811, 19] width 17 height 17
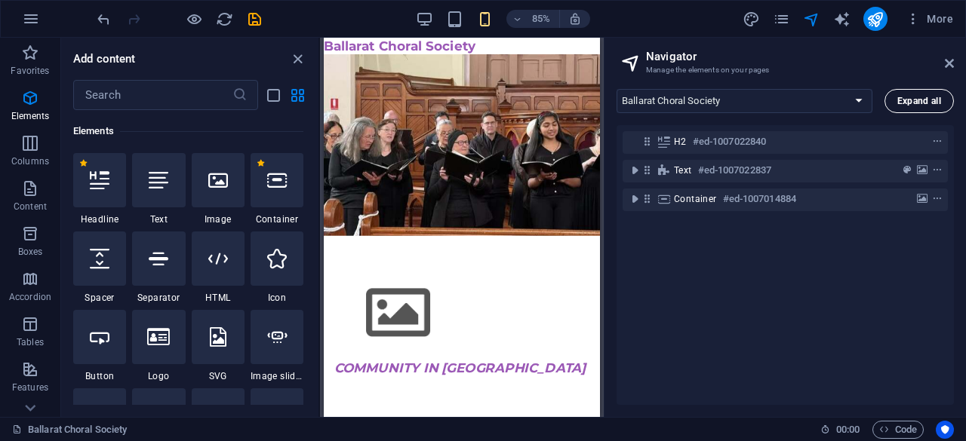
click at [920, 97] on span "Expand all" at bounding box center [919, 101] width 44 height 9
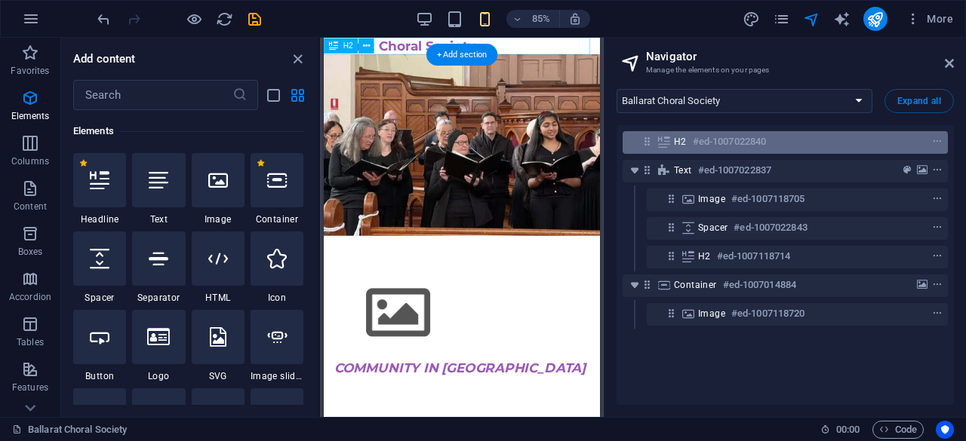
click at [753, 138] on h6 "#ed-1007022840" at bounding box center [729, 142] width 73 height 18
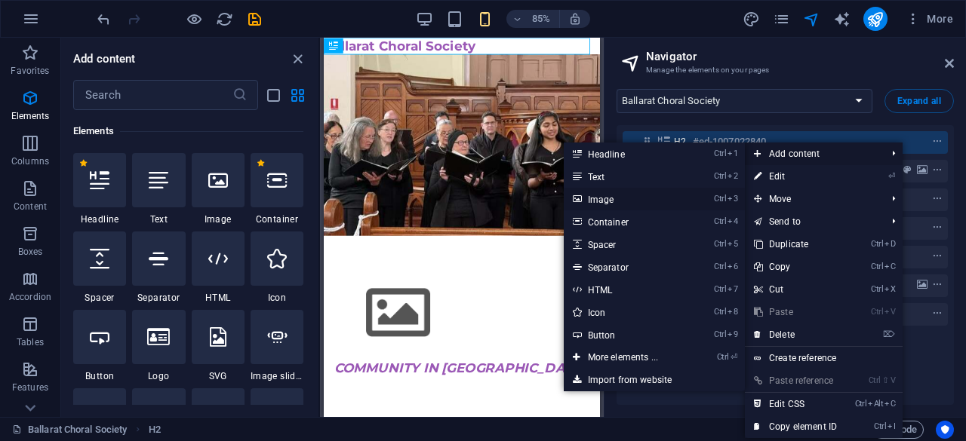
click at [613, 199] on link "Ctrl 3 Image" at bounding box center [626, 199] width 125 height 23
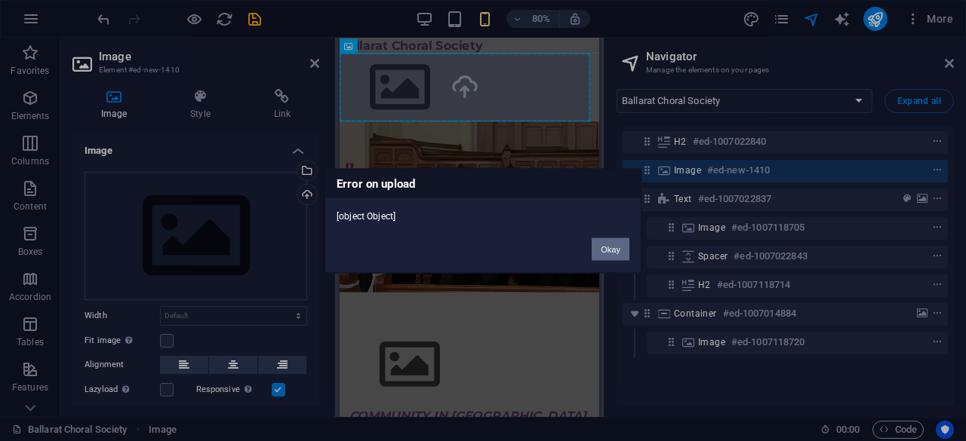
click at [606, 245] on button "Okay" at bounding box center [611, 249] width 38 height 23
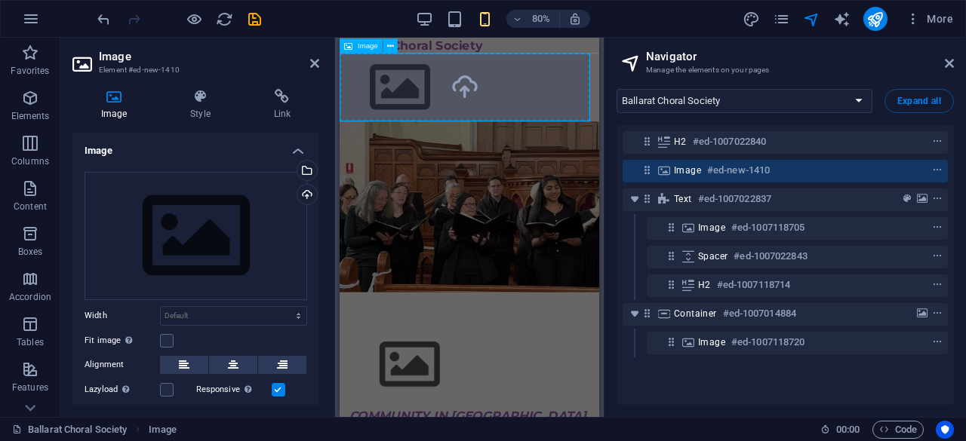
click at [549, 115] on figure at bounding box center [502, 99] width 324 height 85
click at [537, 95] on figure at bounding box center [502, 99] width 324 height 85
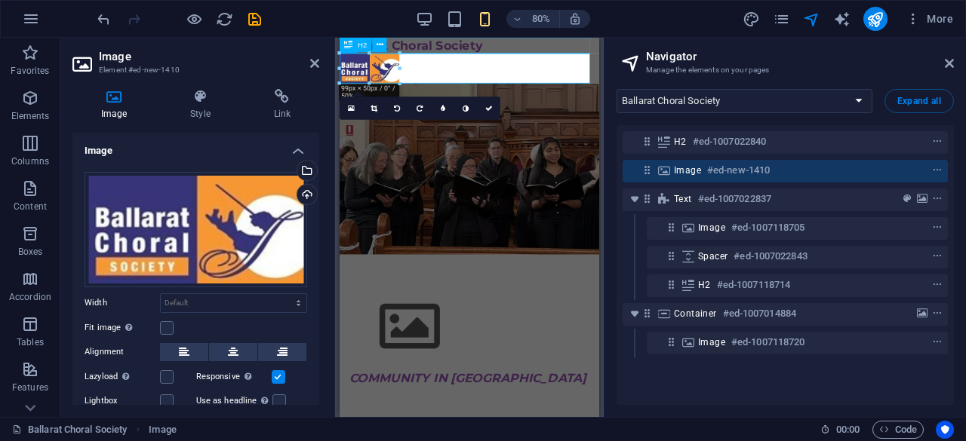
click at [429, 50] on div "Ballarat Choral Society" at bounding box center [502, 48] width 324 height 20
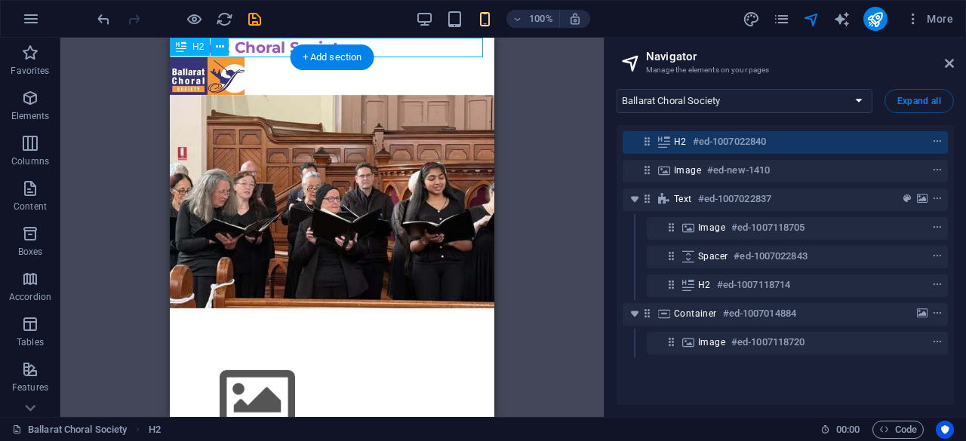
click at [267, 48] on div "Ballarat Choral Society" at bounding box center [332, 48] width 324 height 20
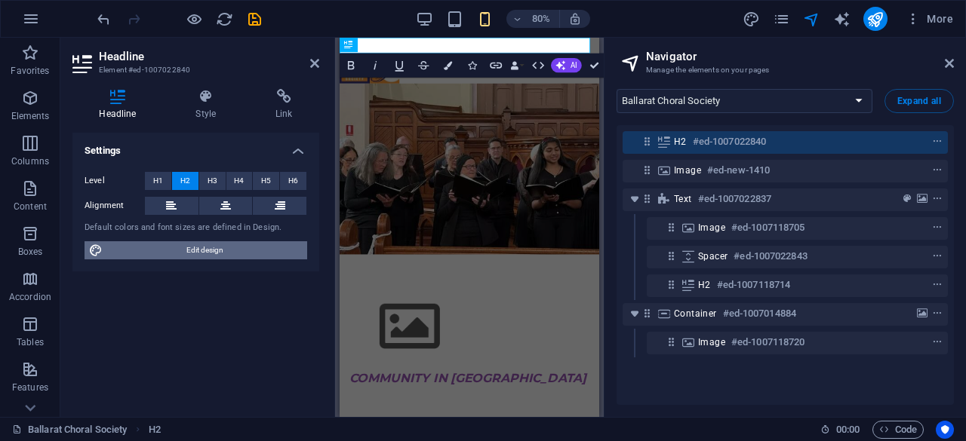
click at [220, 250] on span "Edit design" at bounding box center [204, 250] width 195 height 18
select select "px"
select select "200"
select select "px"
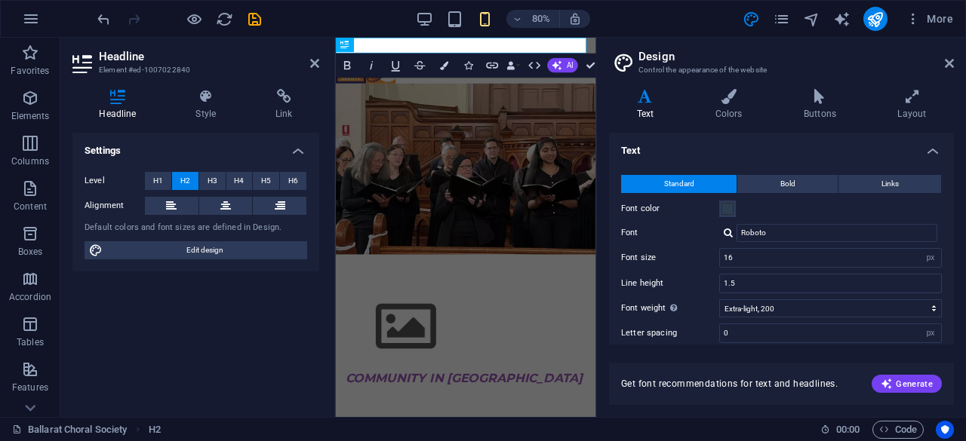
click at [401, 118] on figure at bounding box center [498, 202] width 324 height 214
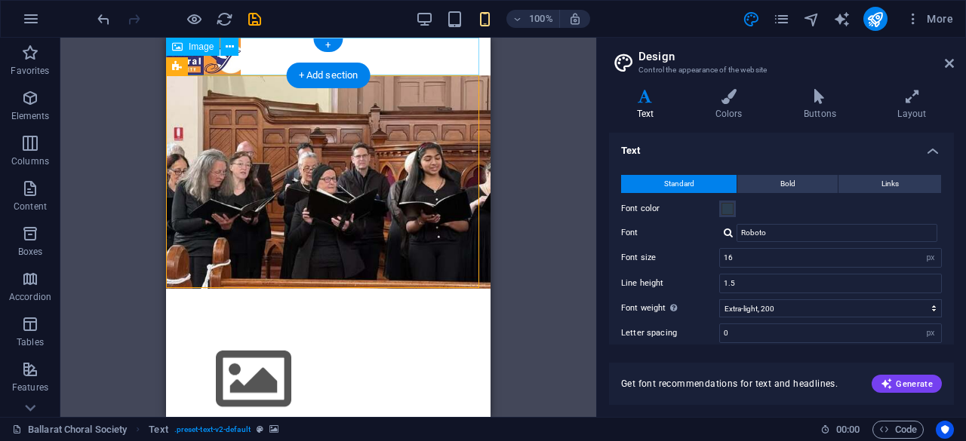
click at [229, 64] on figure at bounding box center [328, 57] width 324 height 38
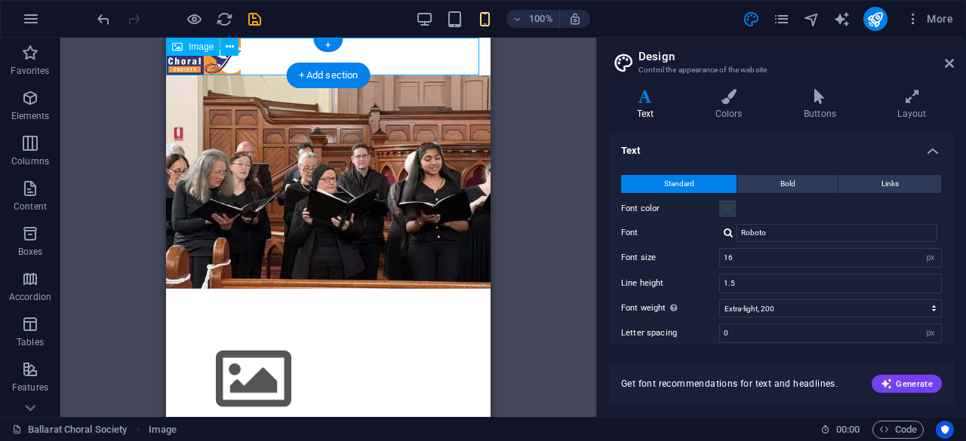
click at [229, 64] on figure at bounding box center [328, 57] width 324 height 38
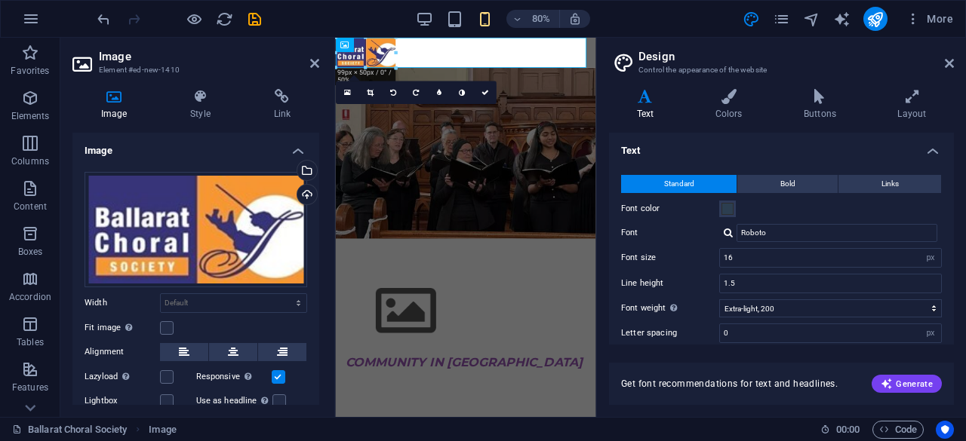
click at [252, 397] on label "Use as headline The image will be wrapped in an H1 headline tag. Useful for giv…" at bounding box center [234, 401] width 76 height 18
click at [0, 0] on input "Use as headline The image will be wrapped in an H1 headline tag. Useful for giv…" at bounding box center [0, 0] width 0 height 0
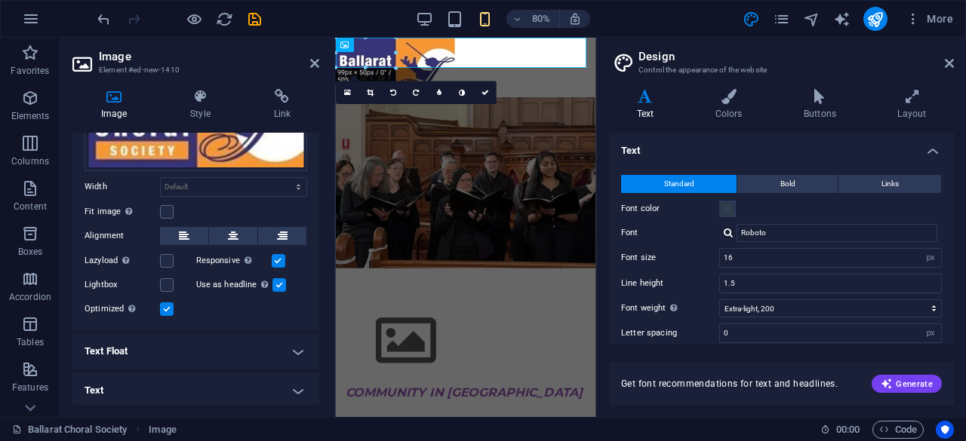
scroll to position [118, 0]
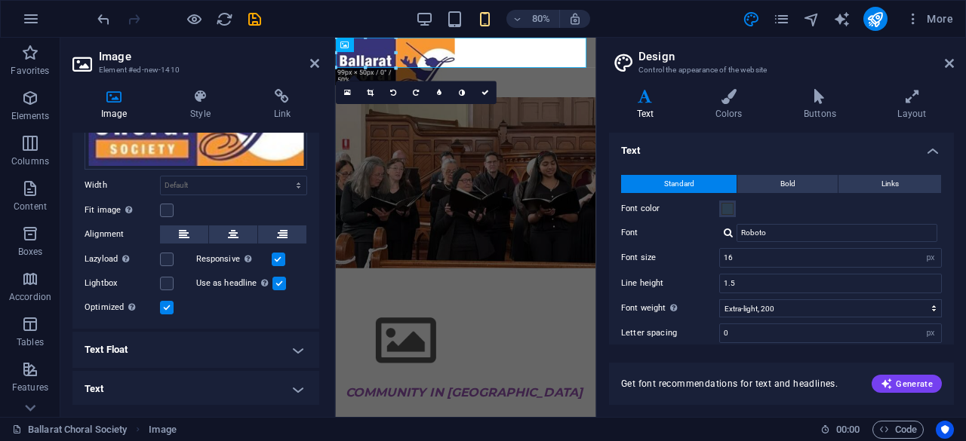
click at [109, 209] on label "Fit image Automatically fit image to a fixed width and height" at bounding box center [122, 210] width 75 height 18
click at [0, 0] on input "Fit image Automatically fit image to a fixed width and height" at bounding box center [0, 0] width 0 height 0
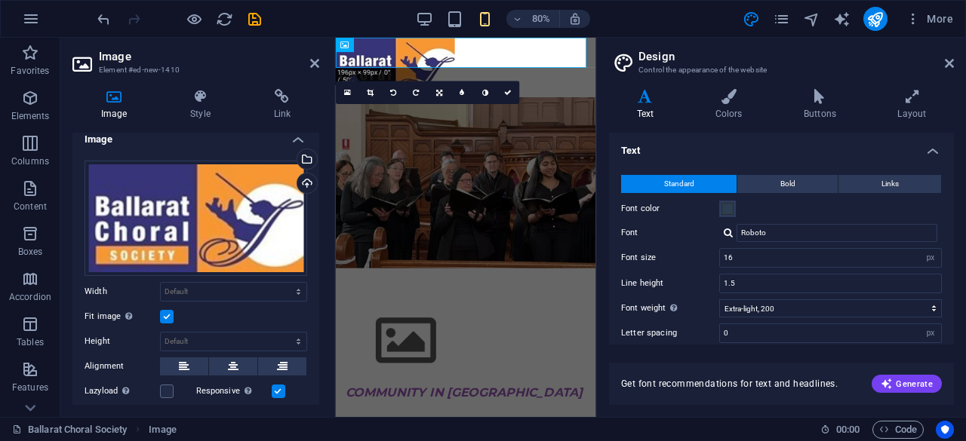
scroll to position [0, 0]
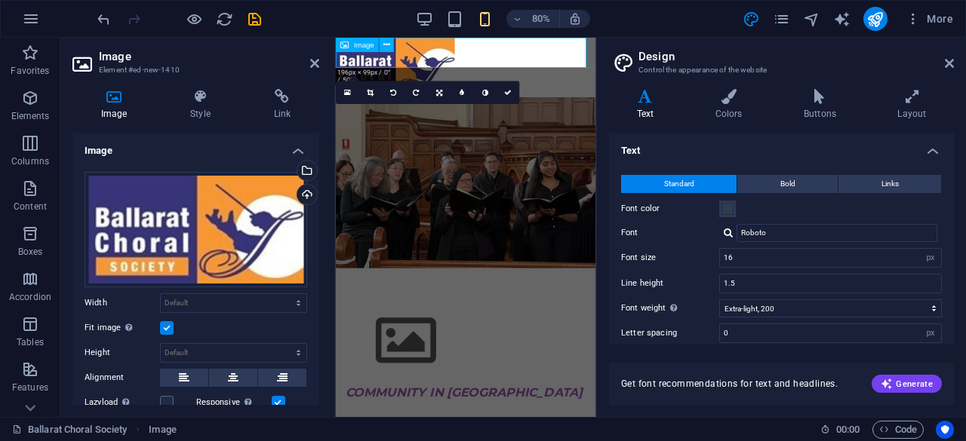
click at [426, 56] on figure at bounding box center [498, 75] width 324 height 75
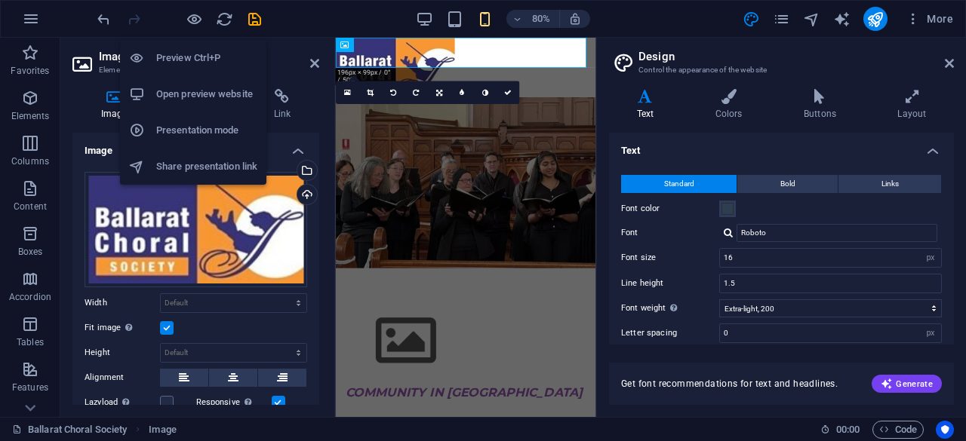
click at [186, 63] on h6 "Preview Ctrl+P" at bounding box center [206, 58] width 101 height 18
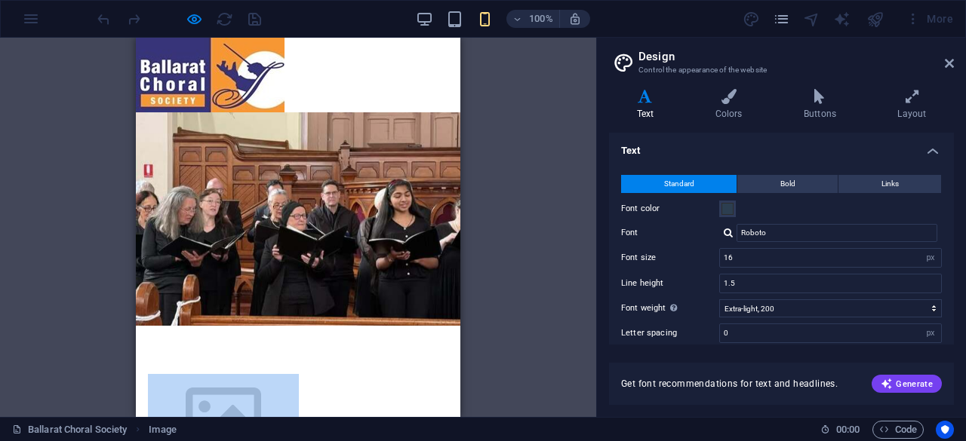
drag, startPoint x: 257, startPoint y: 208, endPoint x: 254, endPoint y: 188, distance: 20.7
click at [273, 326] on div "COMMUNITY IN [GEOGRAPHIC_DATA]" at bounding box center [298, 433] width 324 height 214
click at [277, 374] on img at bounding box center [223, 416] width 151 height 85
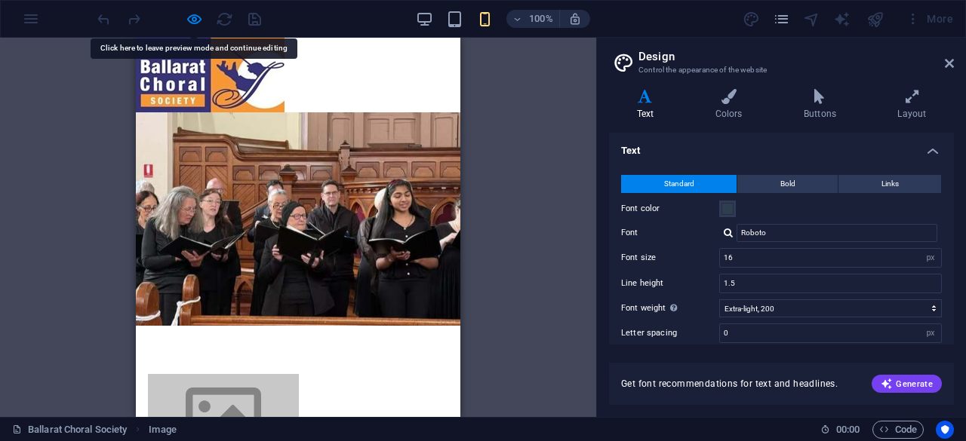
click at [205, 19] on div at bounding box center [178, 19] width 169 height 24
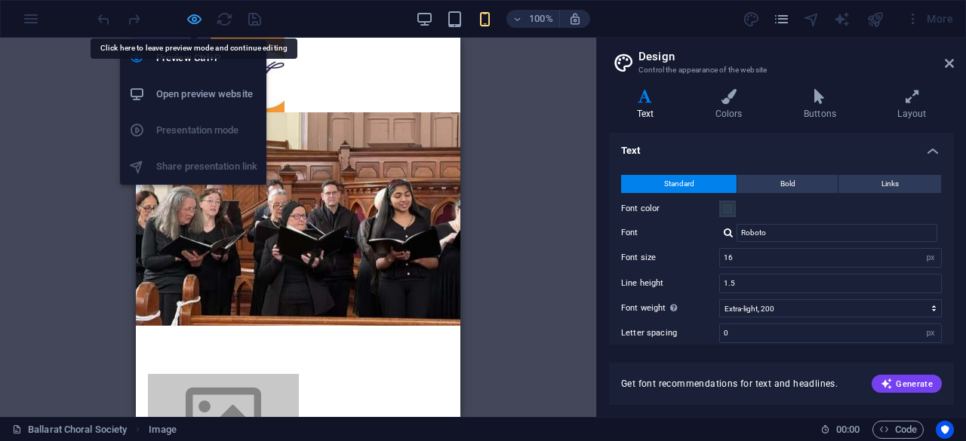
click at [187, 20] on icon "button" at bounding box center [194, 19] width 17 height 17
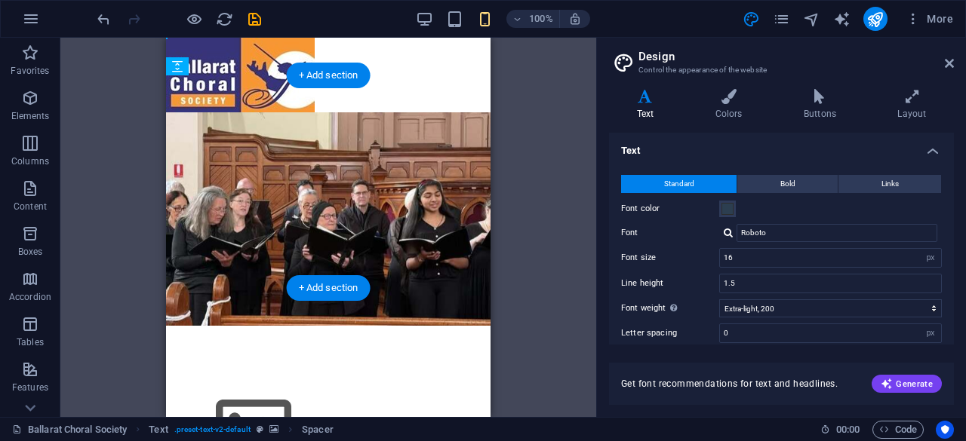
drag, startPoint x: 263, startPoint y: 217, endPoint x: 431, endPoint y: 151, distance: 180.6
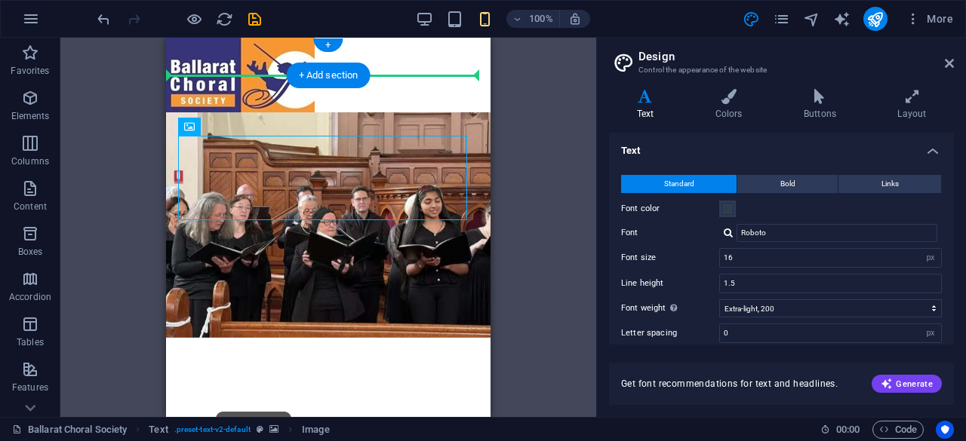
drag, startPoint x: 325, startPoint y: 179, endPoint x: 393, endPoint y: 58, distance: 138.5
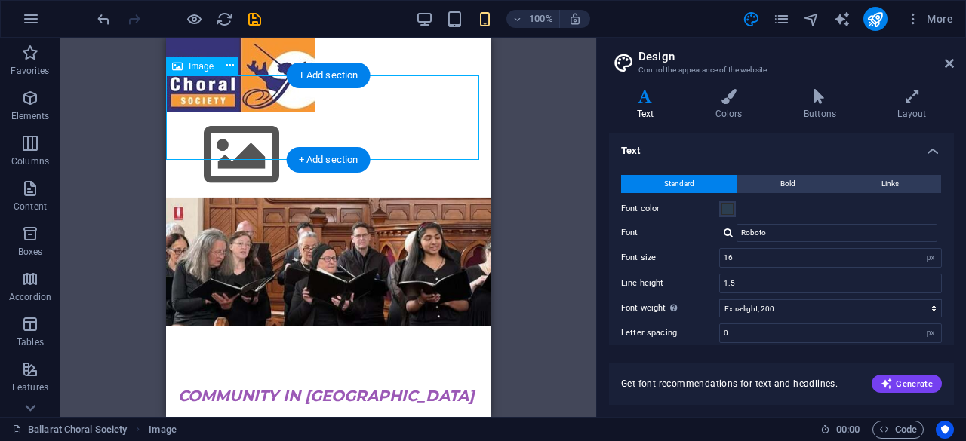
click at [261, 125] on figure at bounding box center [328, 154] width 324 height 85
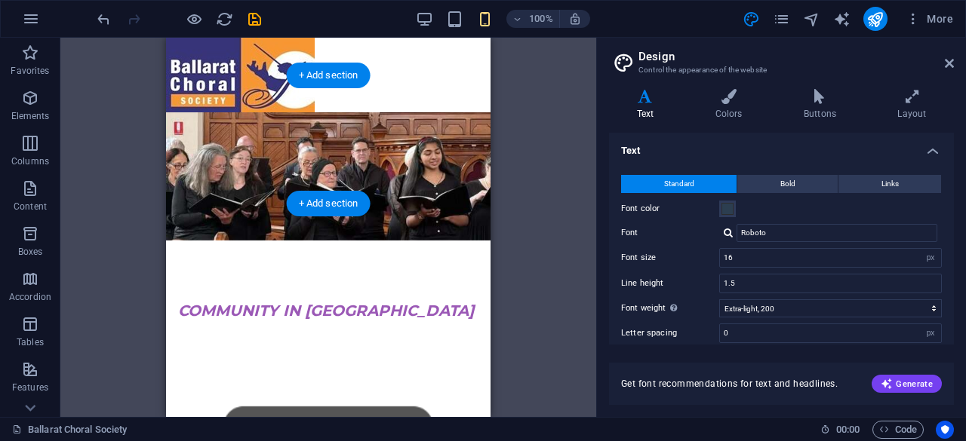
click at [368, 165] on figure at bounding box center [328, 176] width 324 height 128
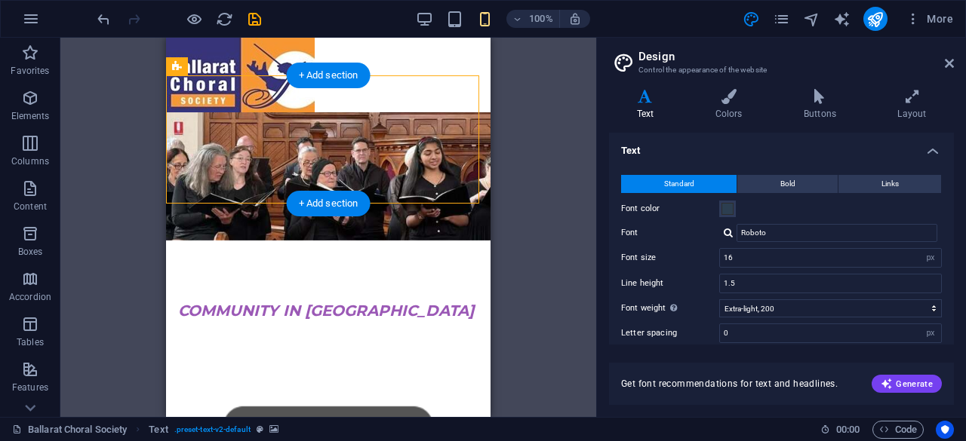
click at [276, 112] on figure at bounding box center [328, 176] width 324 height 128
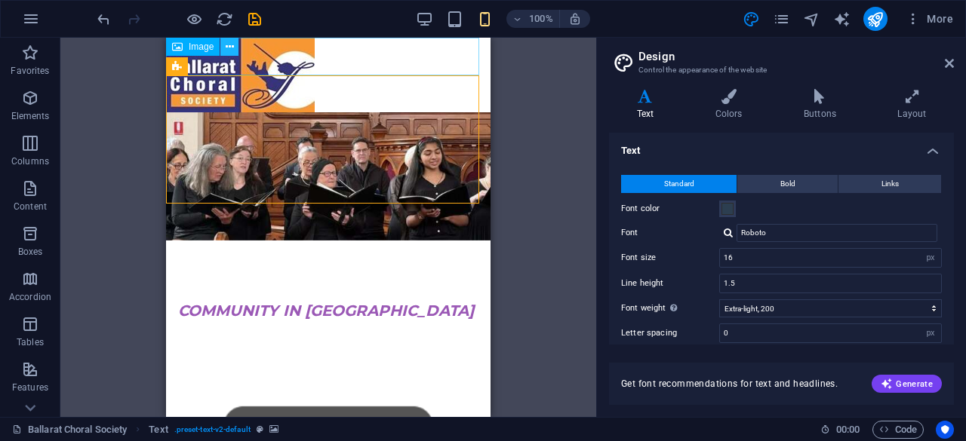
click at [226, 48] on icon at bounding box center [230, 47] width 8 height 16
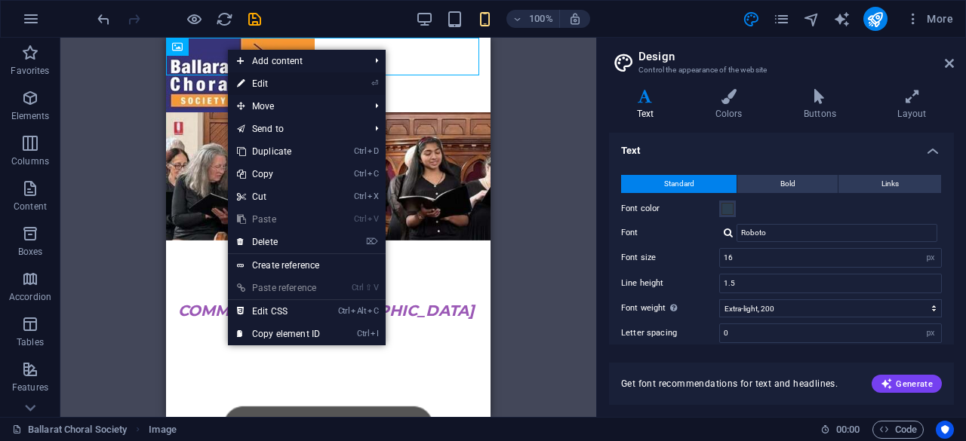
click at [272, 79] on link "⏎ Edit" at bounding box center [278, 83] width 101 height 23
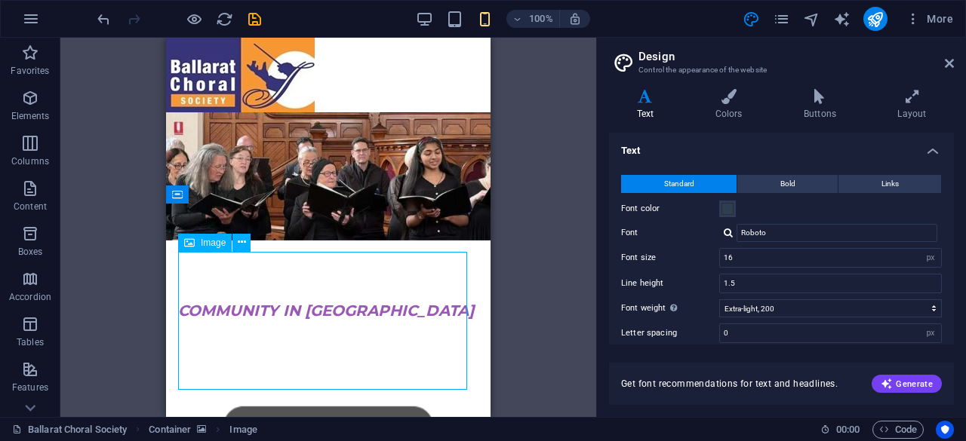
drag, startPoint x: 284, startPoint y: 338, endPoint x: 371, endPoint y: 280, distance: 104.4
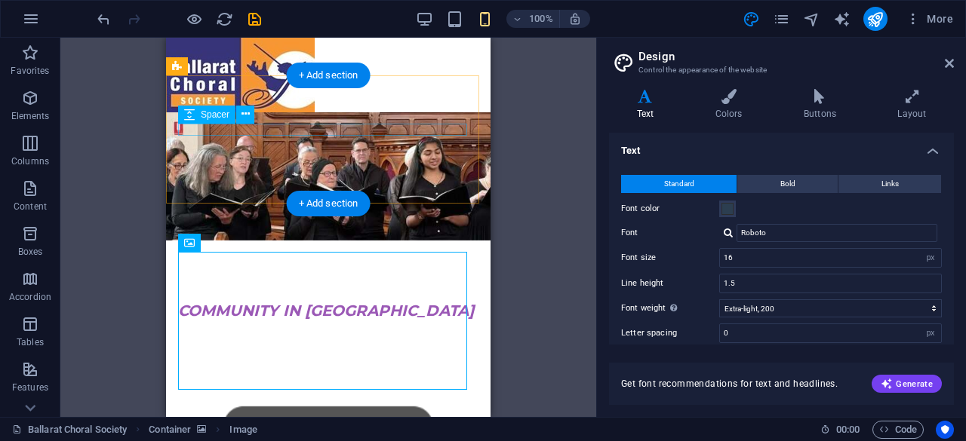
click at [409, 289] on div at bounding box center [328, 295] width 300 height 12
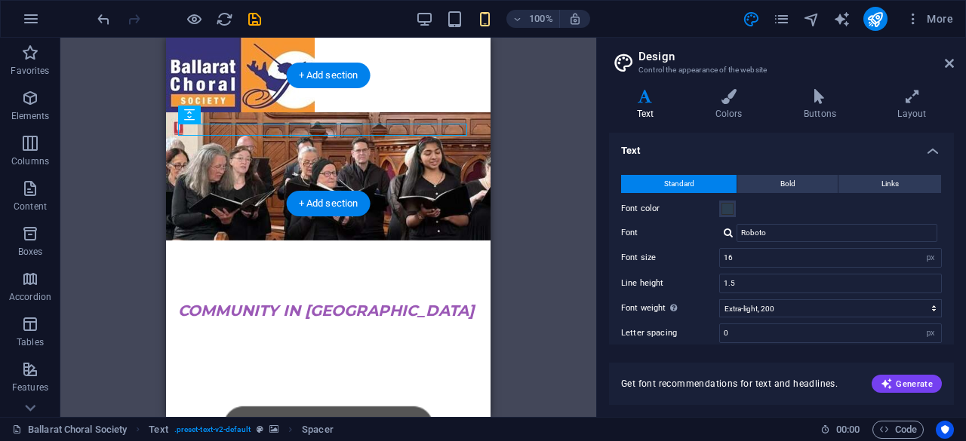
click at [397, 162] on figure at bounding box center [328, 176] width 324 height 128
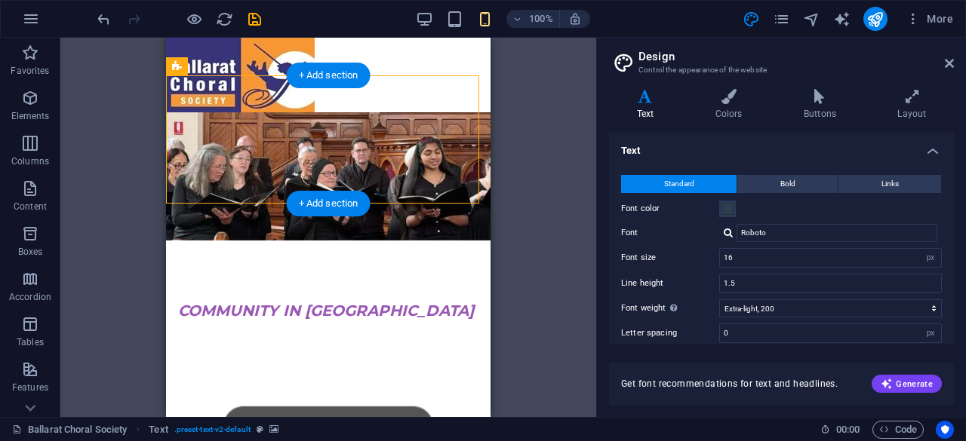
click at [397, 162] on figure at bounding box center [328, 176] width 324 height 128
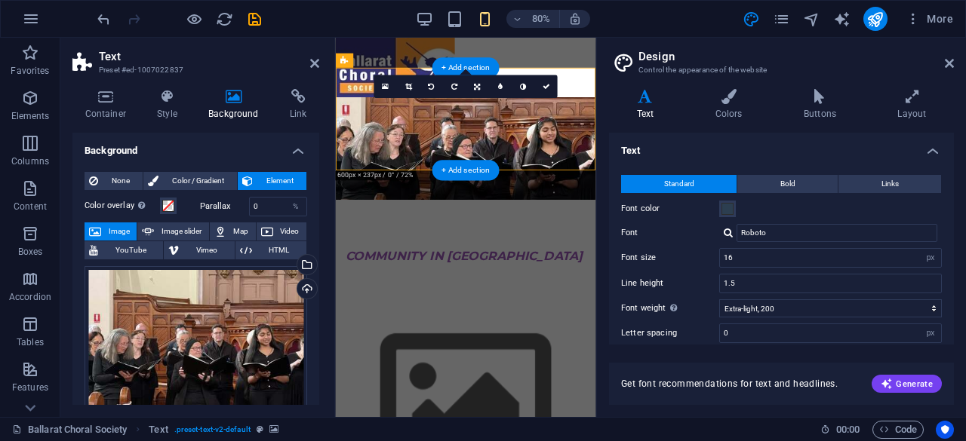
click at [501, 162] on figure at bounding box center [498, 176] width 324 height 128
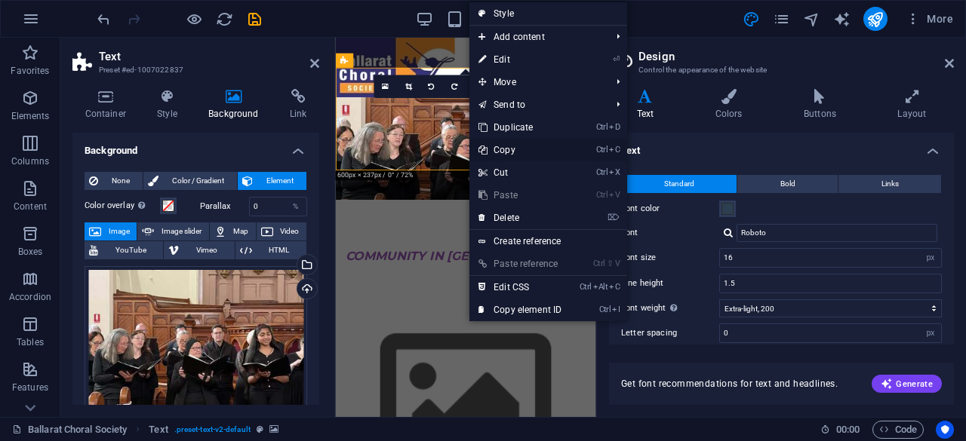
drag, startPoint x: 502, startPoint y: 146, endPoint x: 14, endPoint y: 183, distance: 488.9
click at [502, 146] on link "Ctrl C Copy" at bounding box center [519, 150] width 101 height 23
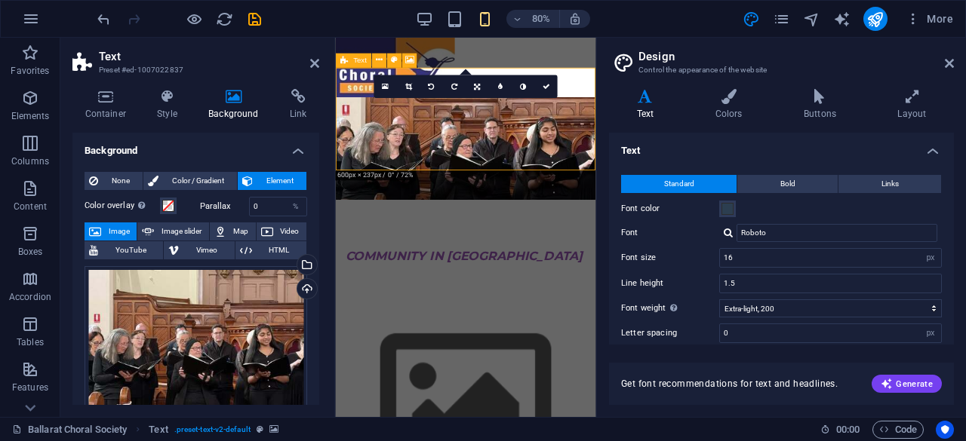
click at [346, 61] on icon at bounding box center [344, 60] width 8 height 14
click at [349, 50] on icon at bounding box center [344, 45] width 8 height 14
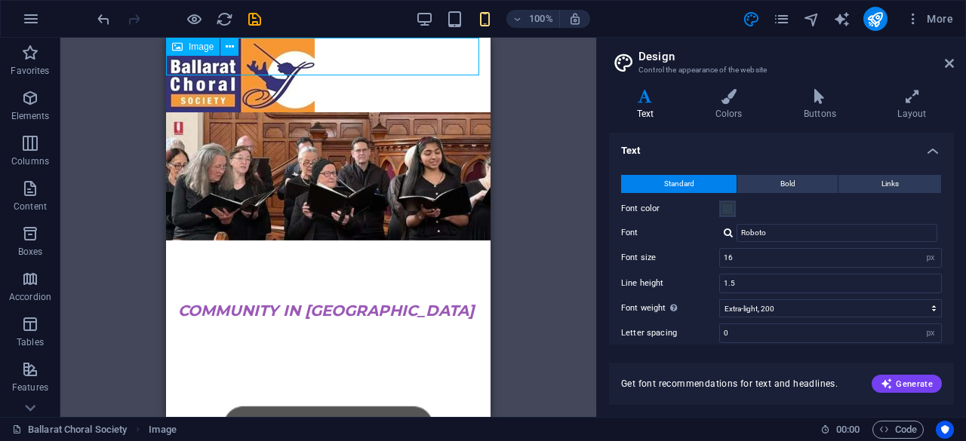
click at [201, 66] on figure at bounding box center [328, 75] width 324 height 75
click at [282, 54] on figure at bounding box center [328, 75] width 324 height 75
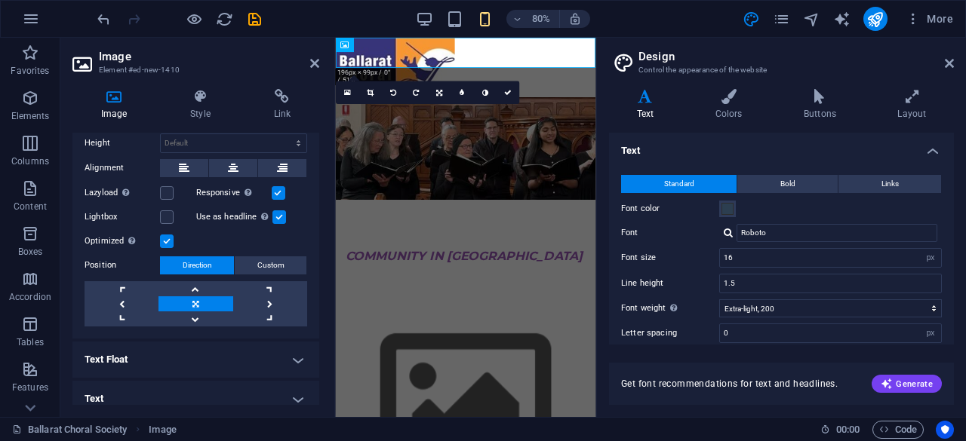
scroll to position [219, 0]
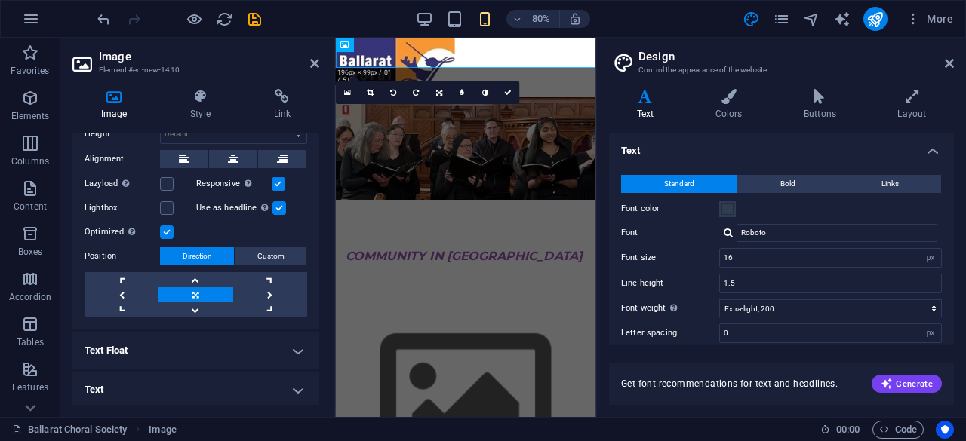
click at [291, 389] on h4 "Text" at bounding box center [195, 390] width 247 height 36
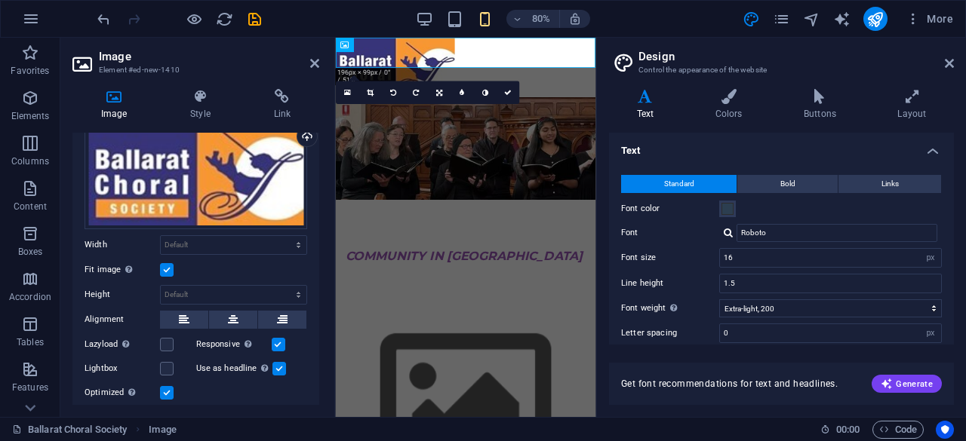
scroll to position [0, 0]
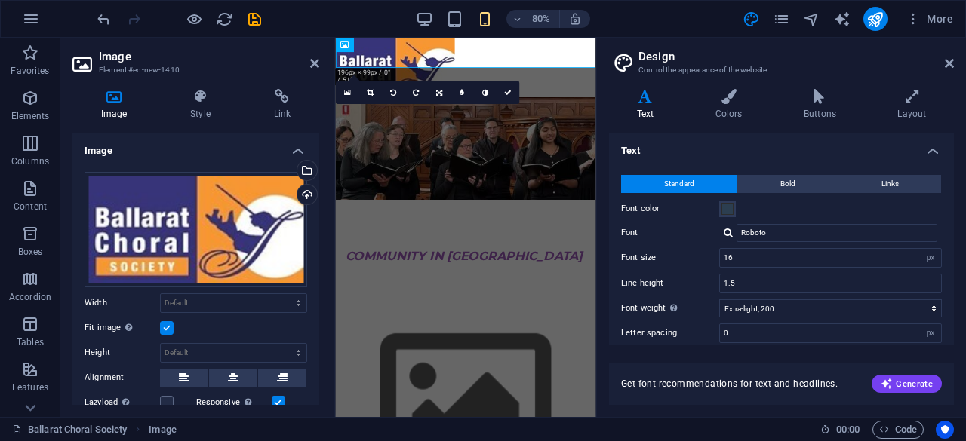
drag, startPoint x: 304, startPoint y: 252, endPoint x: 115, endPoint y: 103, distance: 241.2
click at [115, 103] on icon at bounding box center [113, 96] width 83 height 15
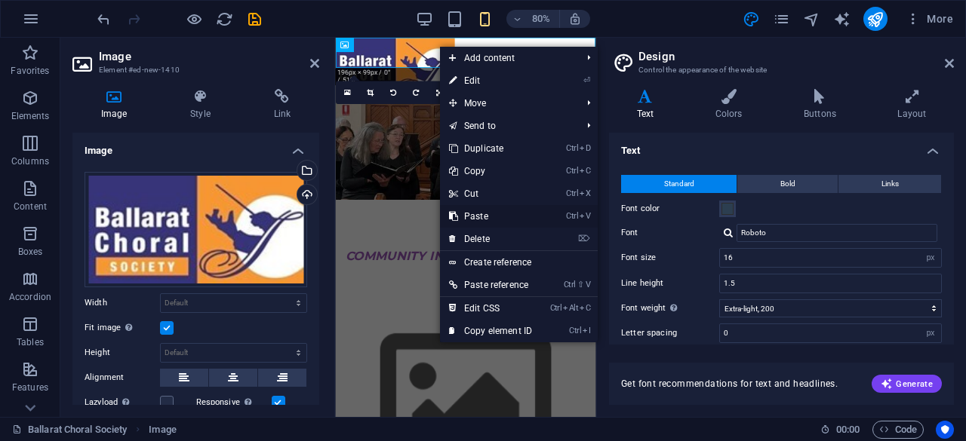
click at [493, 218] on link "Ctrl V Paste" at bounding box center [490, 216] width 101 height 23
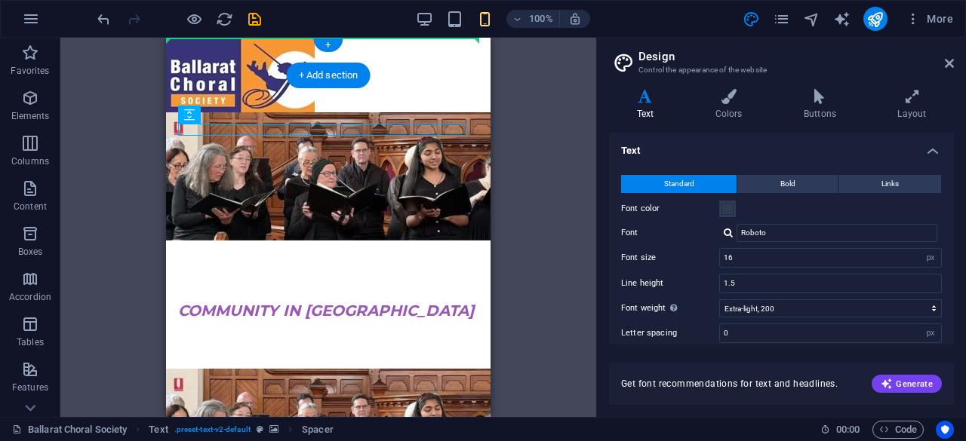
drag, startPoint x: 398, startPoint y: 126, endPoint x: 398, endPoint y: 56, distance: 70.2
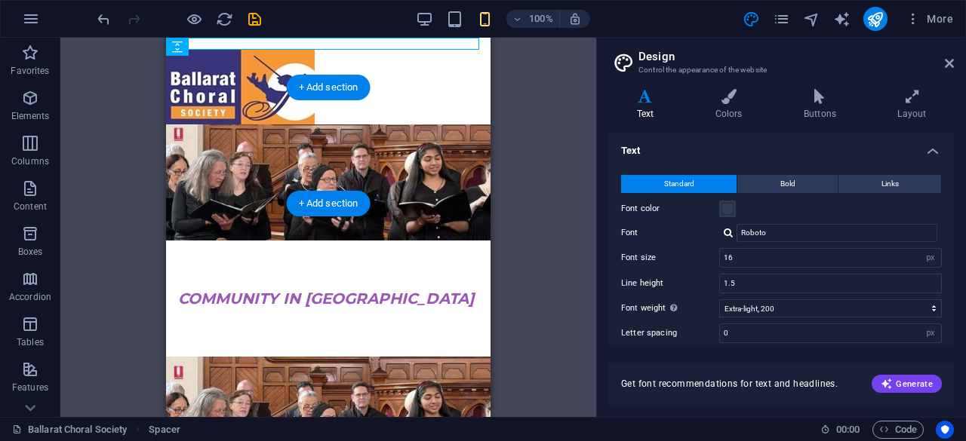
click at [263, 126] on figure at bounding box center [328, 183] width 324 height 116
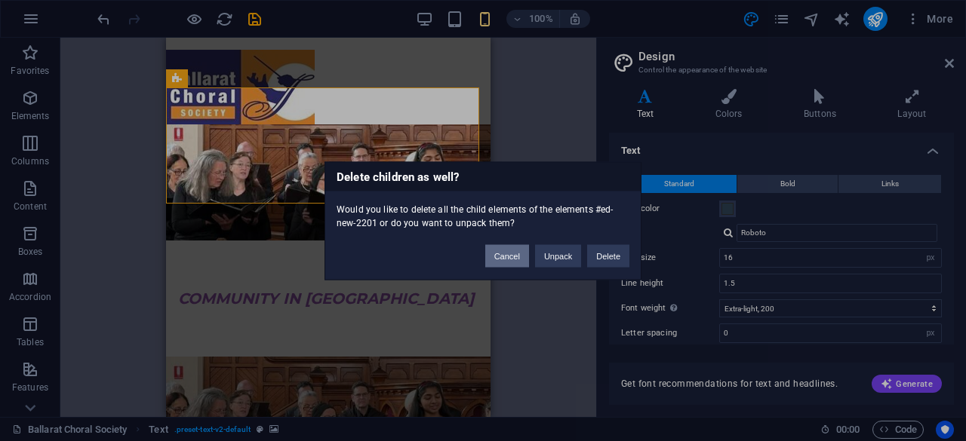
click at [518, 259] on button "Cancel" at bounding box center [507, 255] width 44 height 23
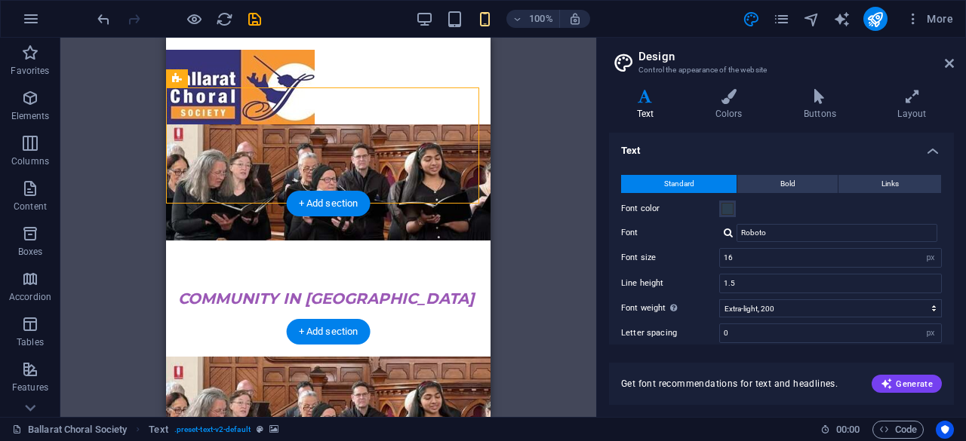
click at [430, 357] on figure at bounding box center [328, 421] width 324 height 128
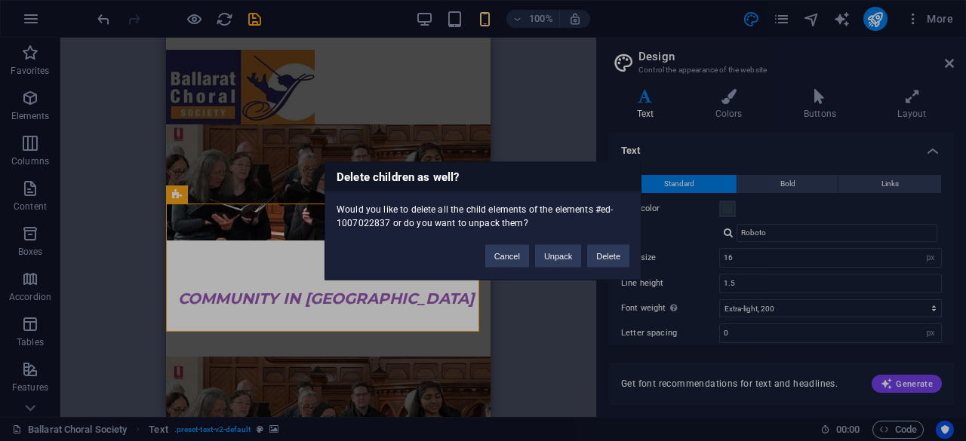
click at [620, 255] on button "Delete" at bounding box center [608, 255] width 42 height 23
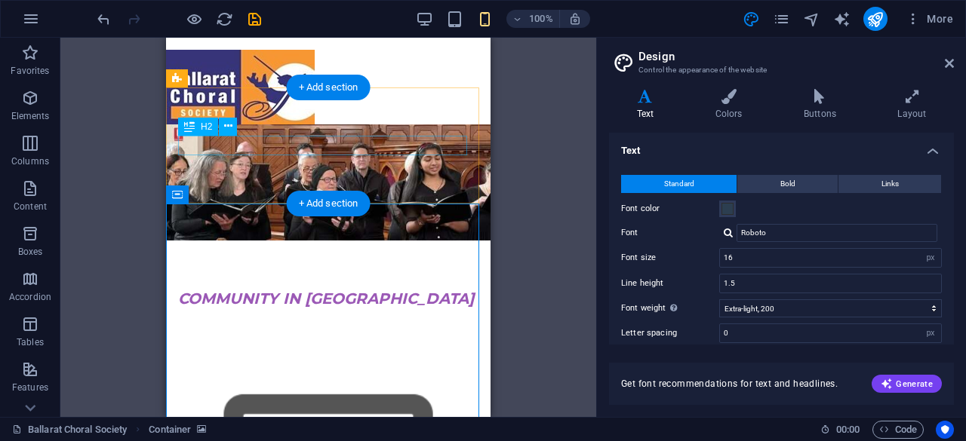
click at [257, 289] on div "COMMUNITY IN [GEOGRAPHIC_DATA]" at bounding box center [328, 299] width 300 height 20
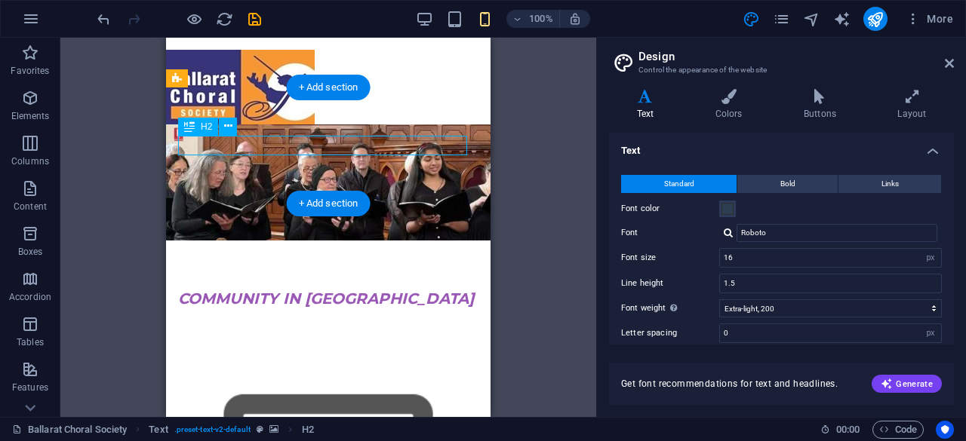
drag, startPoint x: 406, startPoint y: 146, endPoint x: 290, endPoint y: 148, distance: 116.2
click at [290, 289] on div "COMMUNITY IN [GEOGRAPHIC_DATA]" at bounding box center [328, 299] width 300 height 20
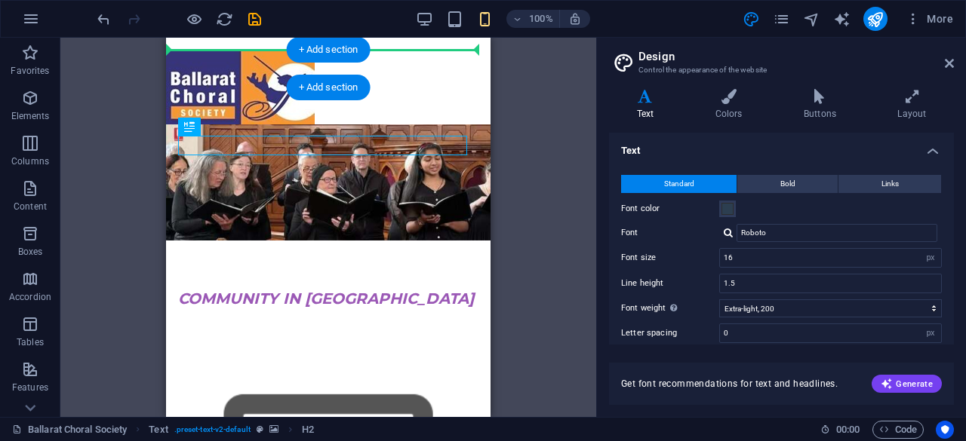
drag, startPoint x: 290, startPoint y: 148, endPoint x: 355, endPoint y: 60, distance: 109.6
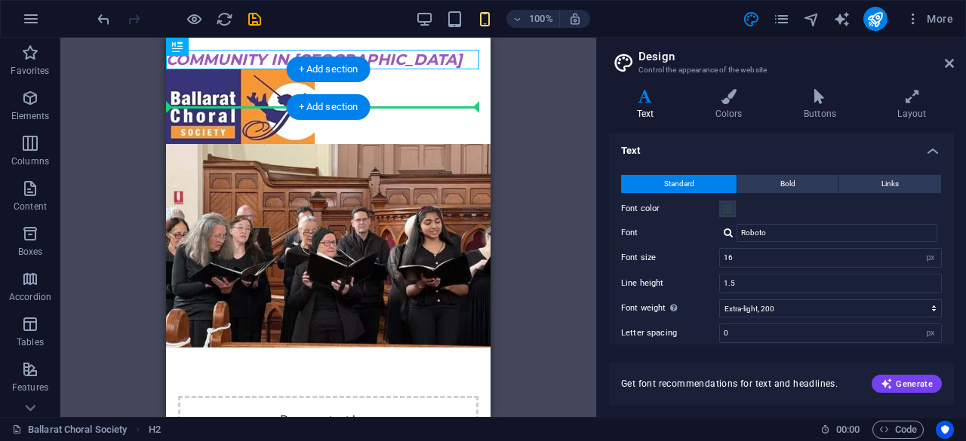
drag, startPoint x: 280, startPoint y: 54, endPoint x: 280, endPoint y: 102, distance: 48.3
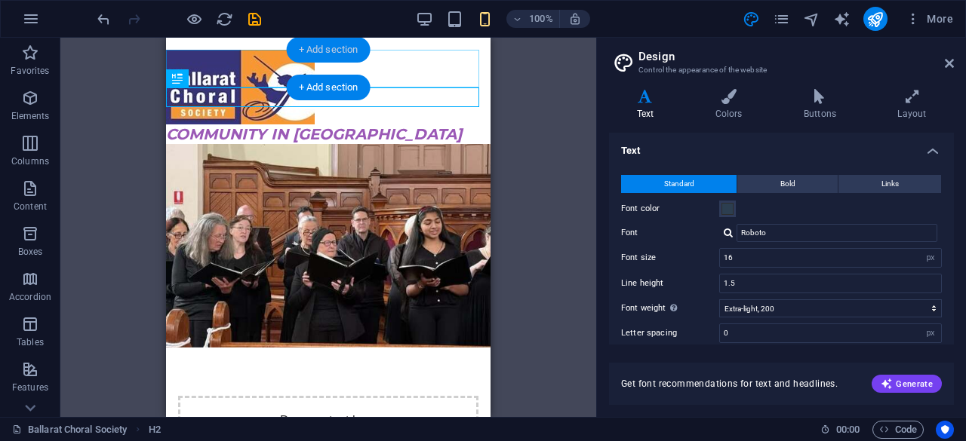
click at [290, 54] on div "+ Add section" at bounding box center [329, 50] width 84 height 26
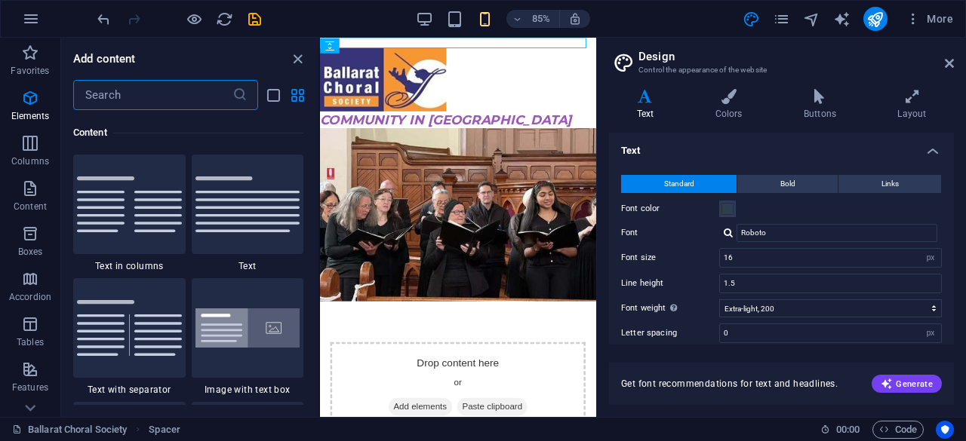
scroll to position [2640, 0]
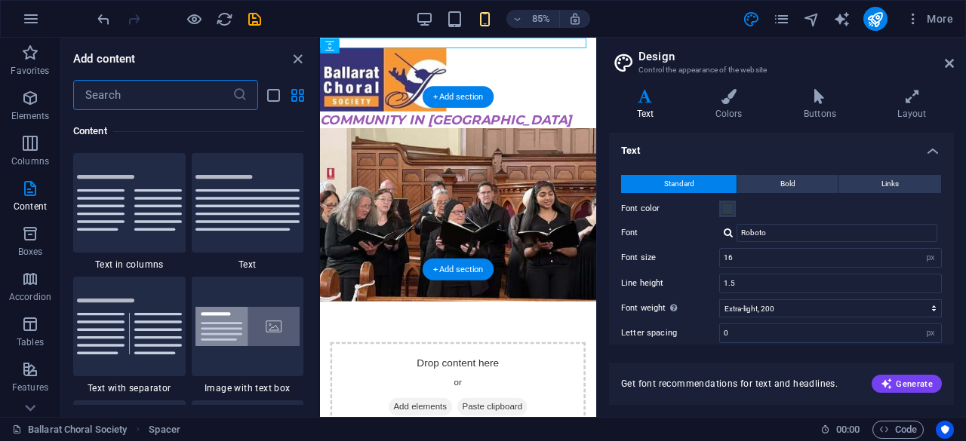
click at [429, 296] on figure at bounding box center [482, 246] width 324 height 204
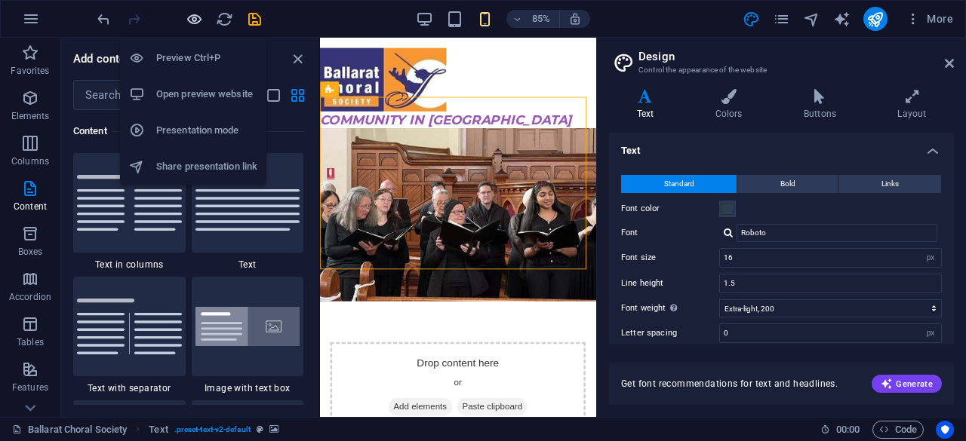
click at [190, 14] on icon "button" at bounding box center [194, 19] width 17 height 17
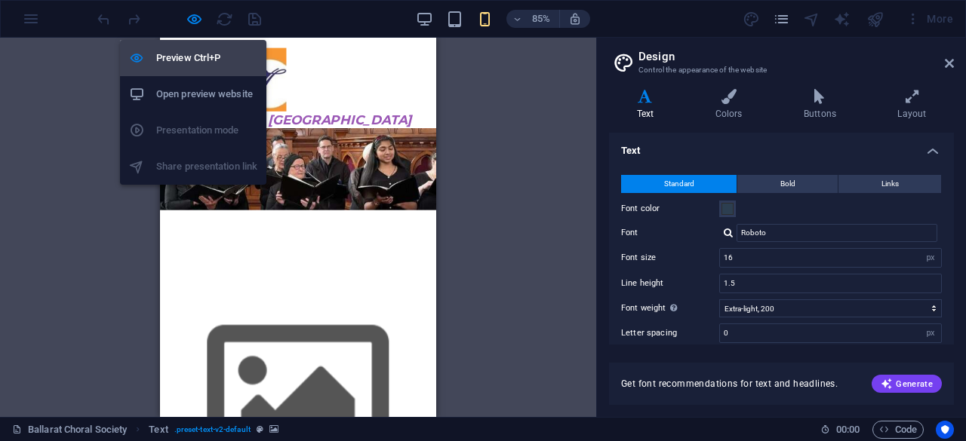
click at [187, 55] on h6 "Preview Ctrl+P" at bounding box center [206, 58] width 101 height 18
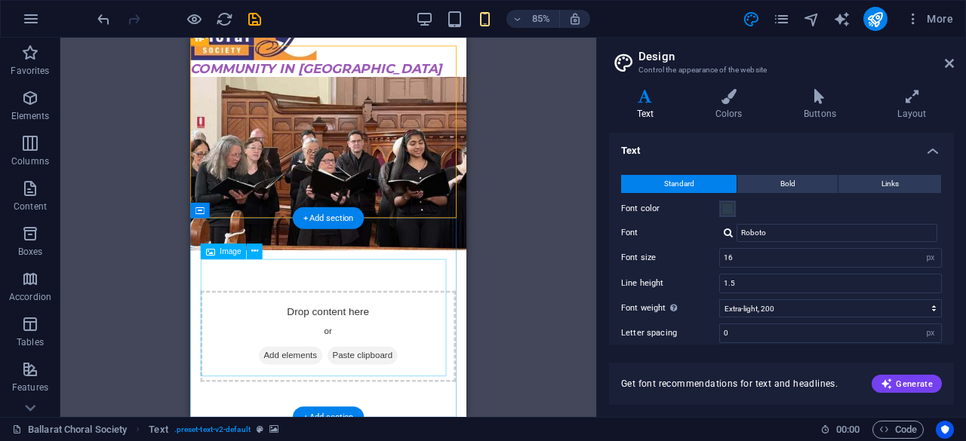
scroll to position [0, 0]
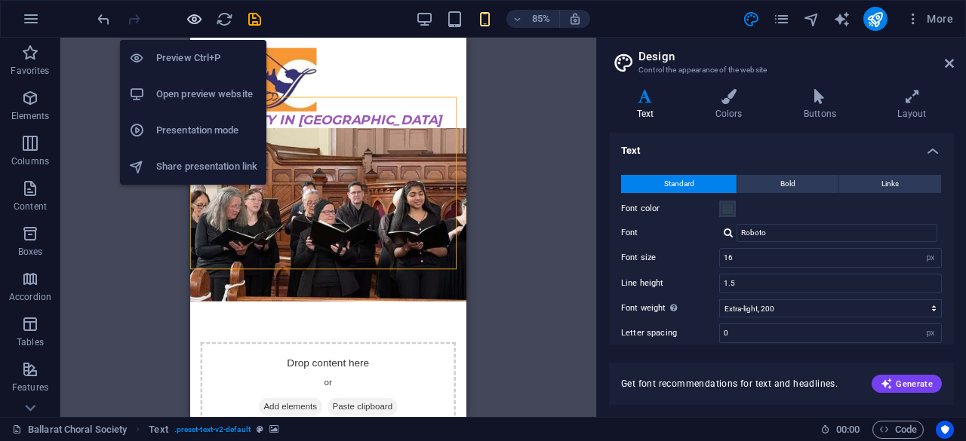
click at [192, 21] on icon "button" at bounding box center [194, 19] width 17 height 17
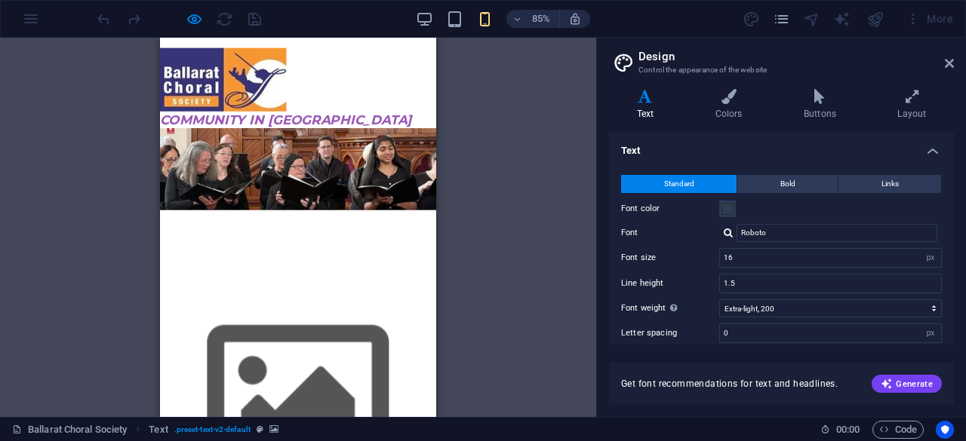
click at [217, 22] on div at bounding box center [178, 19] width 169 height 24
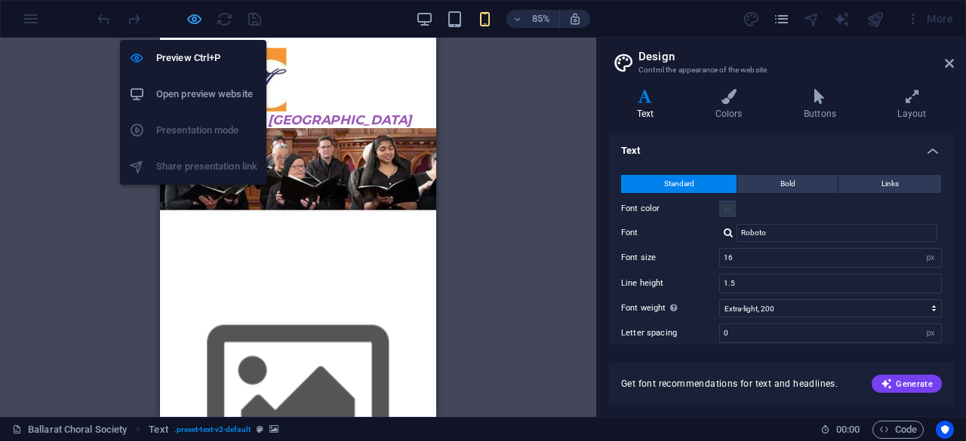
click at [186, 13] on icon "button" at bounding box center [194, 19] width 17 height 17
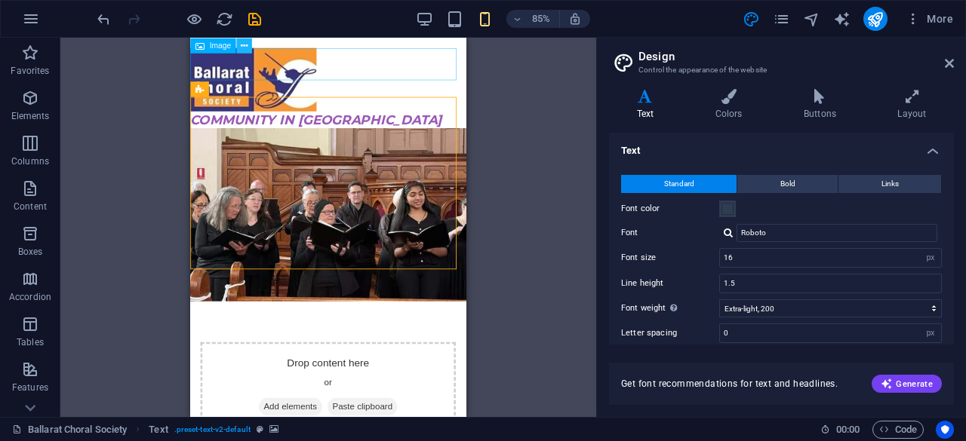
click at [245, 45] on icon at bounding box center [244, 45] width 7 height 14
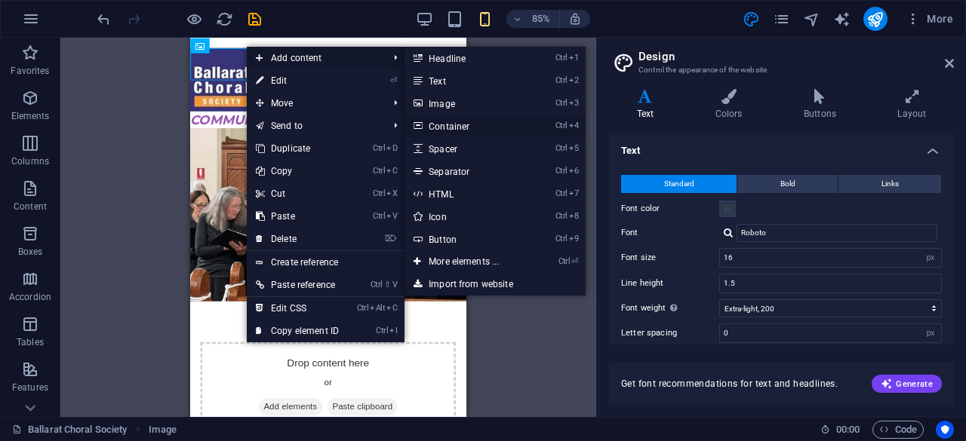
click at [462, 125] on link "Ctrl 4 Container" at bounding box center [466, 126] width 125 height 23
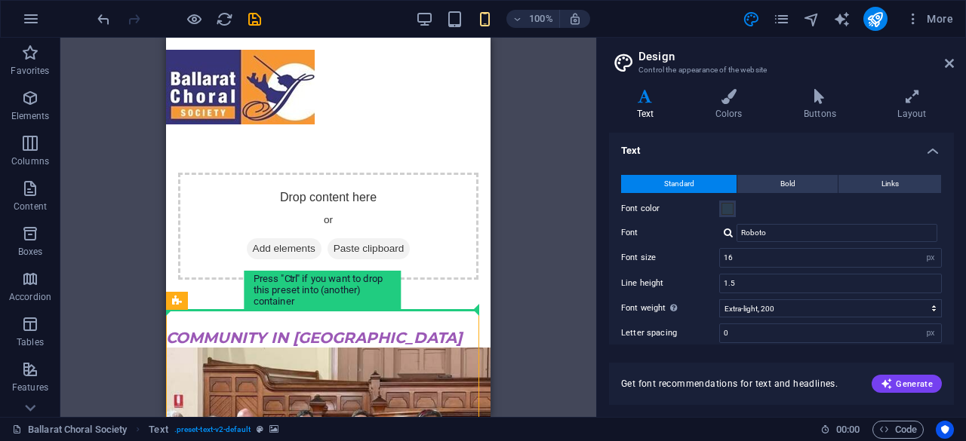
drag, startPoint x: 321, startPoint y: 394, endPoint x: 438, endPoint y: 304, distance: 147.5
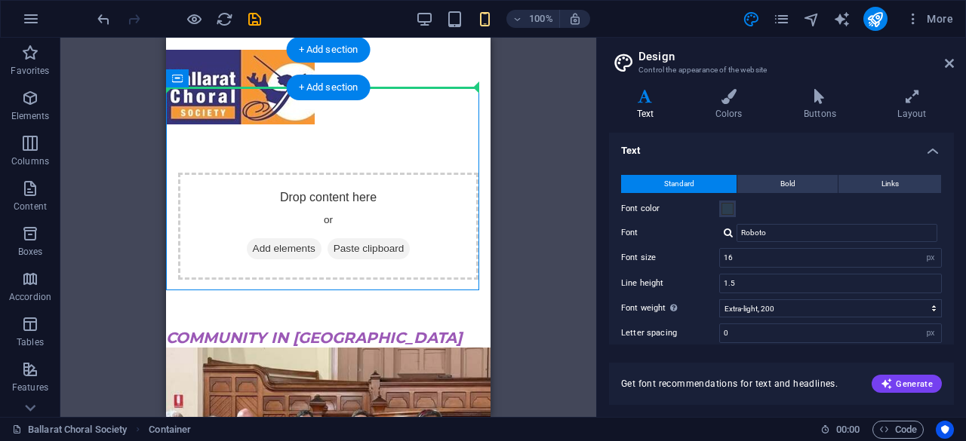
drag, startPoint x: 321, startPoint y: 171, endPoint x: 377, endPoint y: 87, distance: 101.3
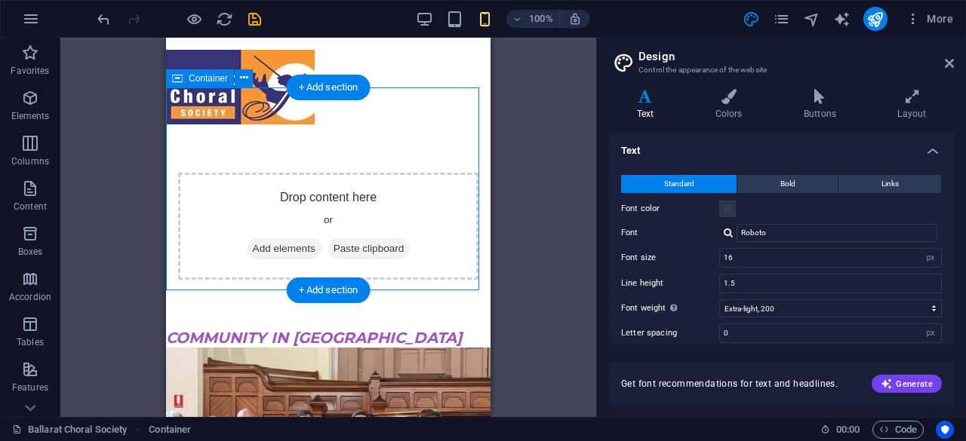
click at [435, 173] on div "Drop content here or Add elements Paste clipboard" at bounding box center [328, 226] width 300 height 107
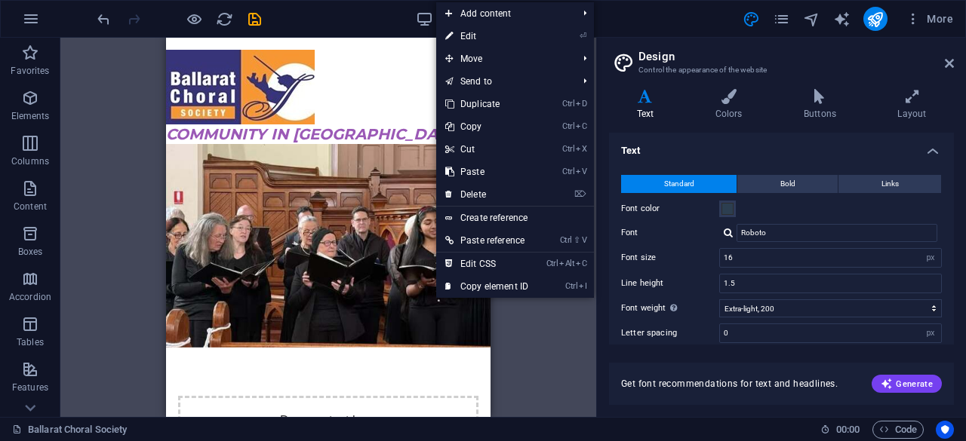
click at [528, 370] on div "Drag here to replace the existing content. Press “Ctrl” if you want to create a…" at bounding box center [328, 228] width 536 height 380
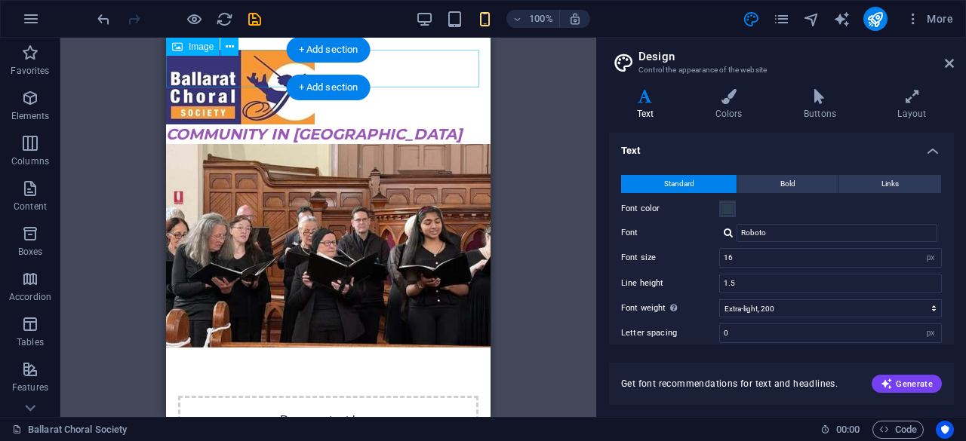
click at [403, 68] on figure at bounding box center [328, 87] width 324 height 75
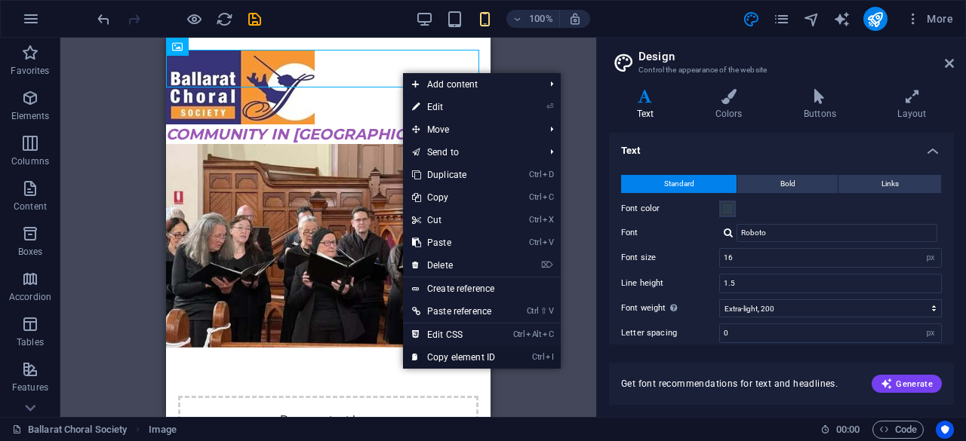
click at [471, 358] on link "Ctrl I Copy element ID" at bounding box center [453, 357] width 101 height 23
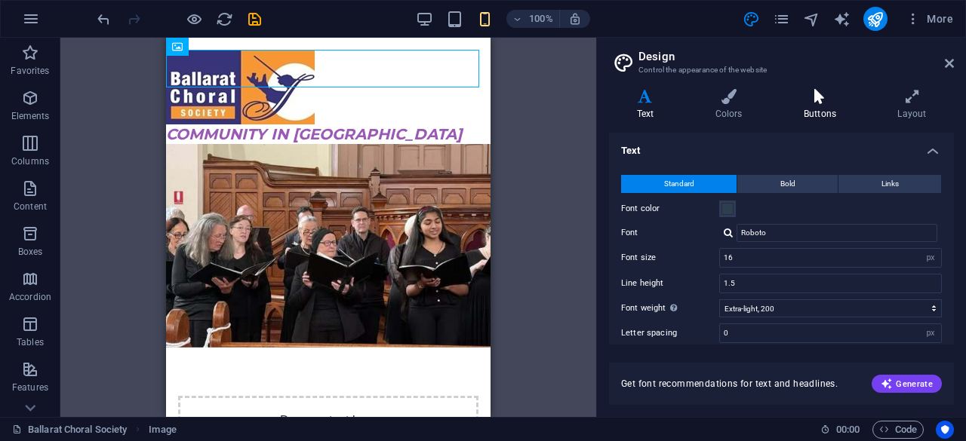
click at [835, 96] on icon at bounding box center [820, 96] width 88 height 15
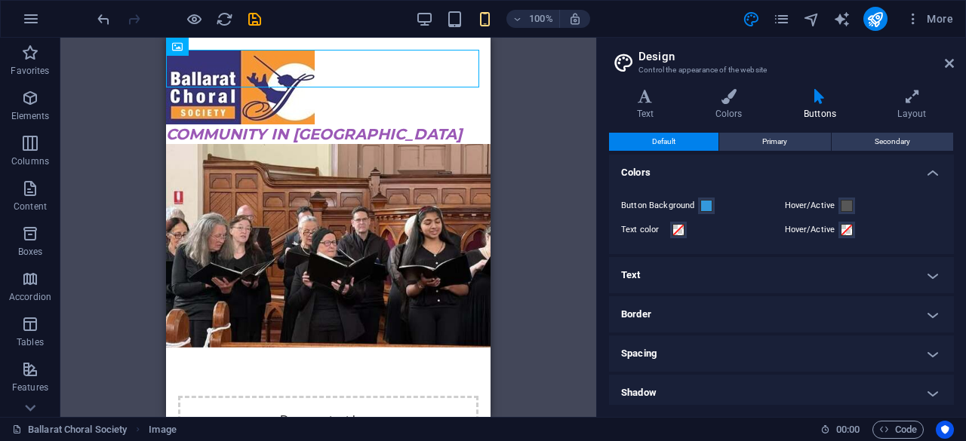
click at [936, 170] on h4 "Colors" at bounding box center [781, 168] width 345 height 27
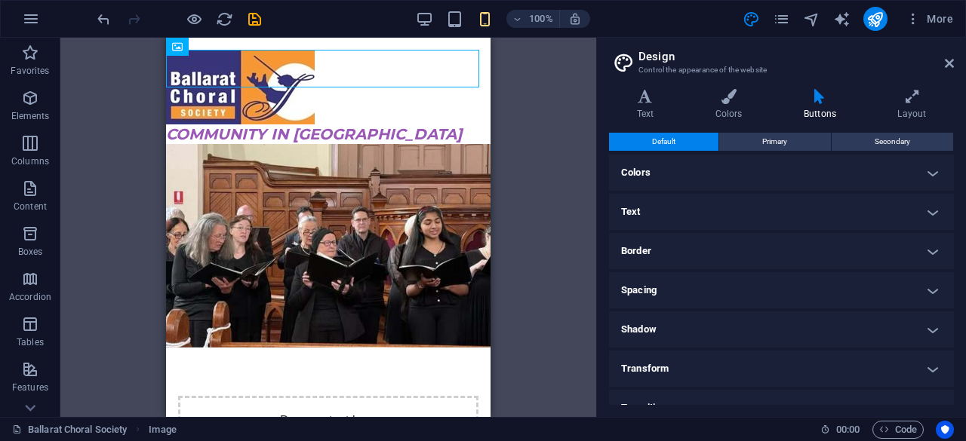
click at [936, 170] on h4 "Colors" at bounding box center [781, 173] width 345 height 36
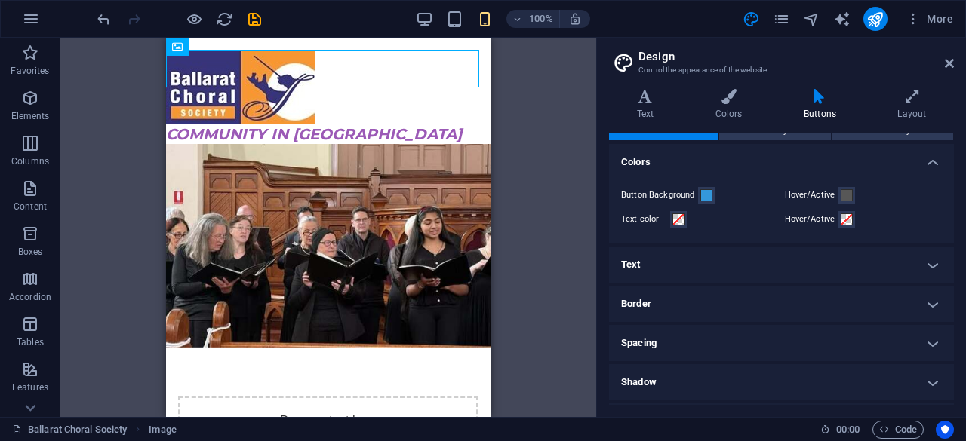
scroll to position [8, 0]
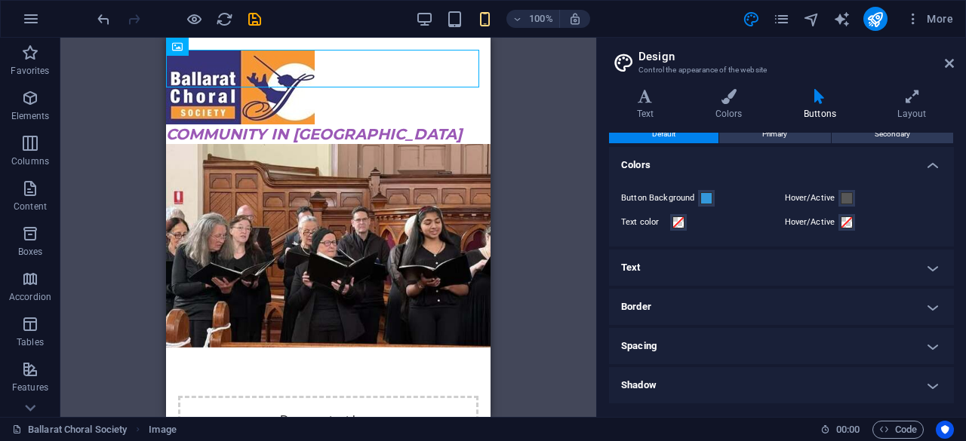
click at [694, 69] on h3 "Control the appearance of the website" at bounding box center [780, 70] width 285 height 14
click at [813, 97] on icon at bounding box center [820, 96] width 88 height 15
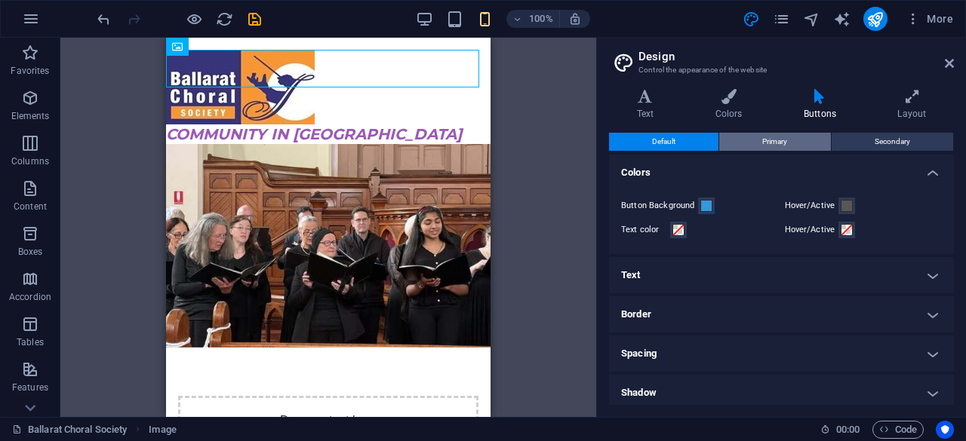
click at [775, 143] on span "Primary" at bounding box center [774, 142] width 25 height 18
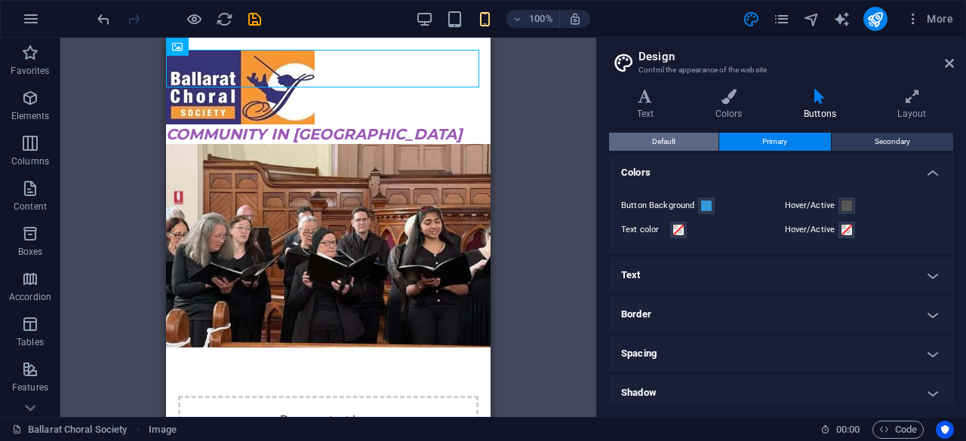
click at [670, 140] on span "Default" at bounding box center [663, 142] width 23 height 18
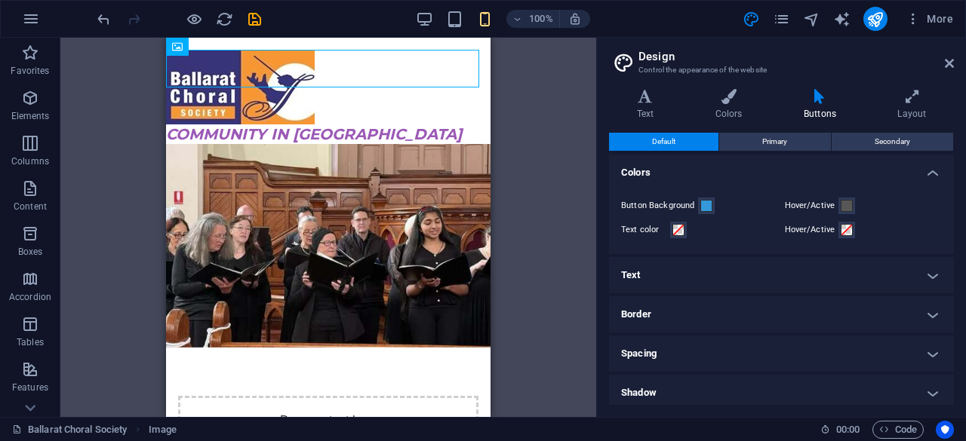
drag, startPoint x: 641, startPoint y: 265, endPoint x: 661, endPoint y: 284, distance: 27.7
click at [649, 275] on h4 "Text" at bounding box center [781, 275] width 345 height 36
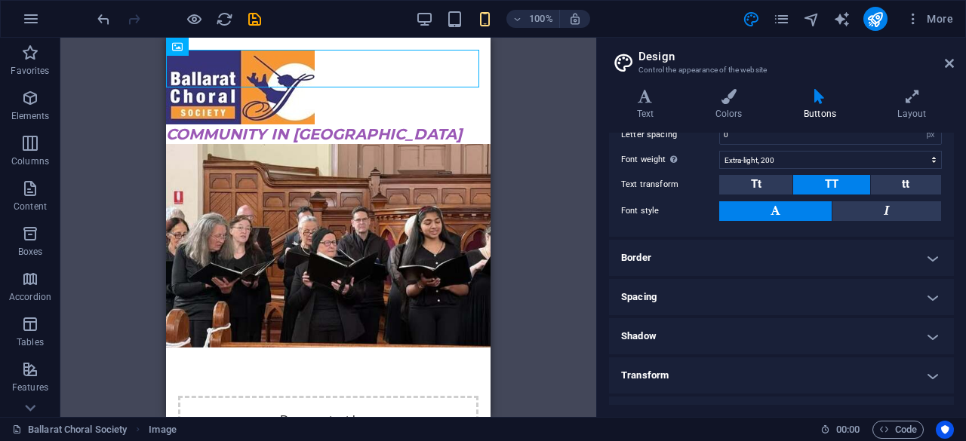
scroll to position [299, 0]
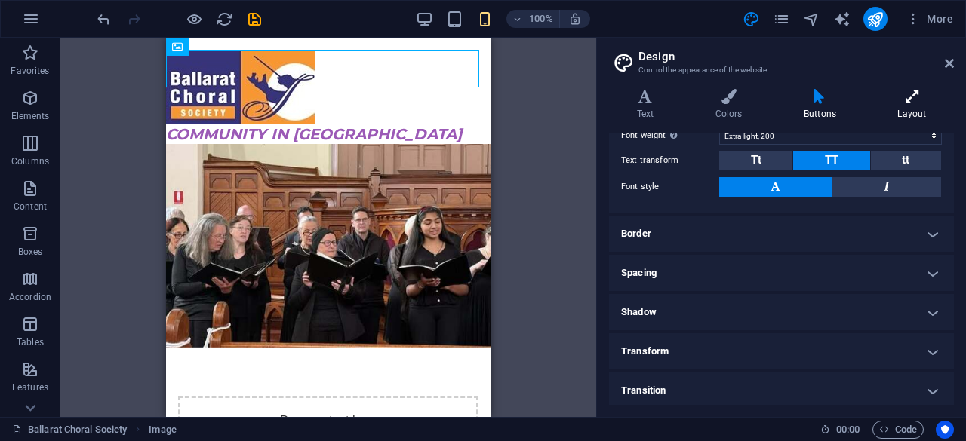
click at [910, 112] on h4 "Layout" at bounding box center [912, 105] width 84 height 32
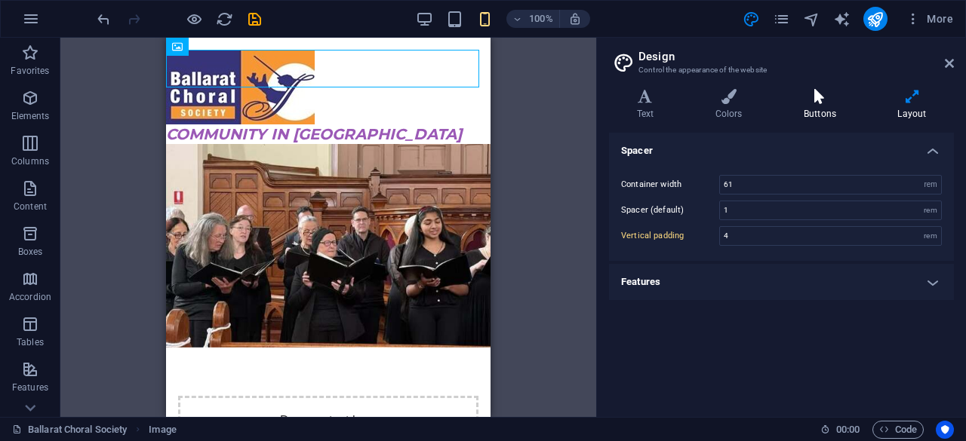
click at [832, 99] on icon at bounding box center [820, 96] width 88 height 15
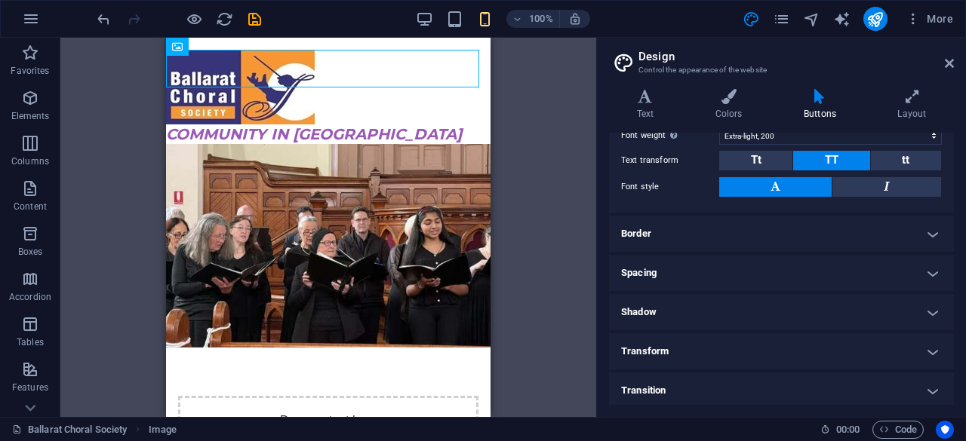
click at [701, 69] on h3 "Control the appearance of the website" at bounding box center [780, 70] width 285 height 14
click at [946, 53] on h2 "Design" at bounding box center [795, 57] width 315 height 14
click at [946, 63] on icon at bounding box center [949, 63] width 9 height 12
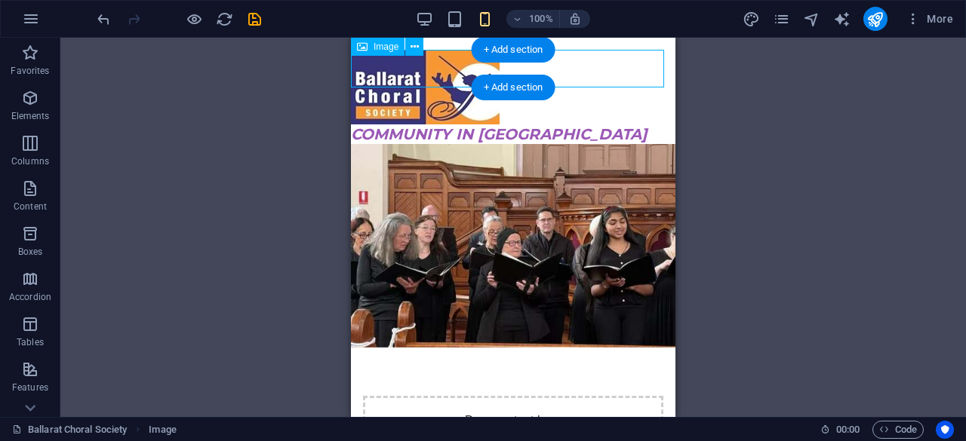
click at [446, 63] on figure at bounding box center [513, 87] width 324 height 75
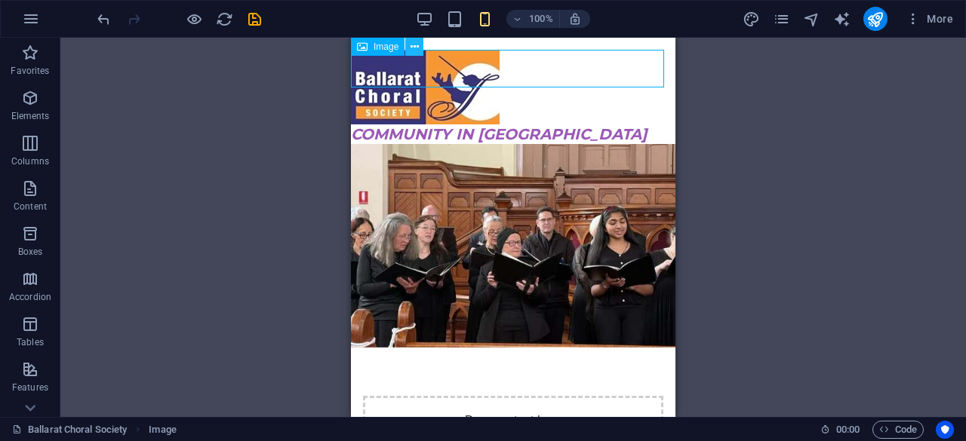
click at [410, 48] on icon at bounding box center [414, 47] width 8 height 16
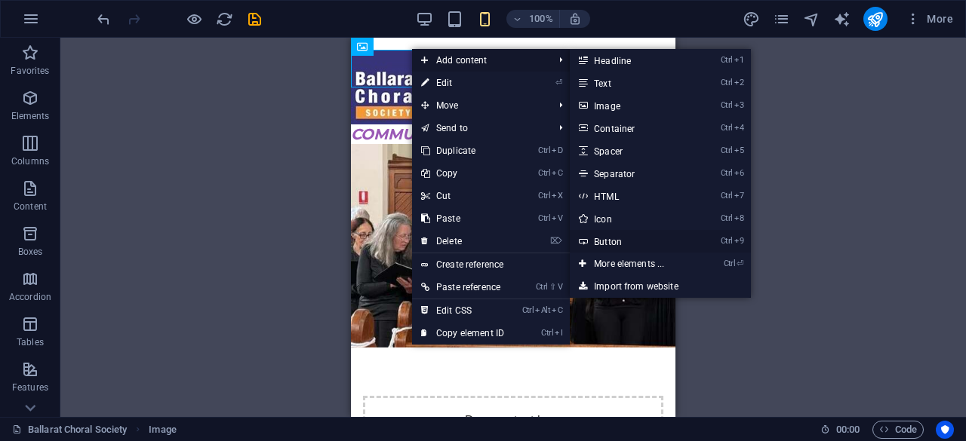
click at [607, 243] on link "Ctrl 9 Button" at bounding box center [632, 241] width 125 height 23
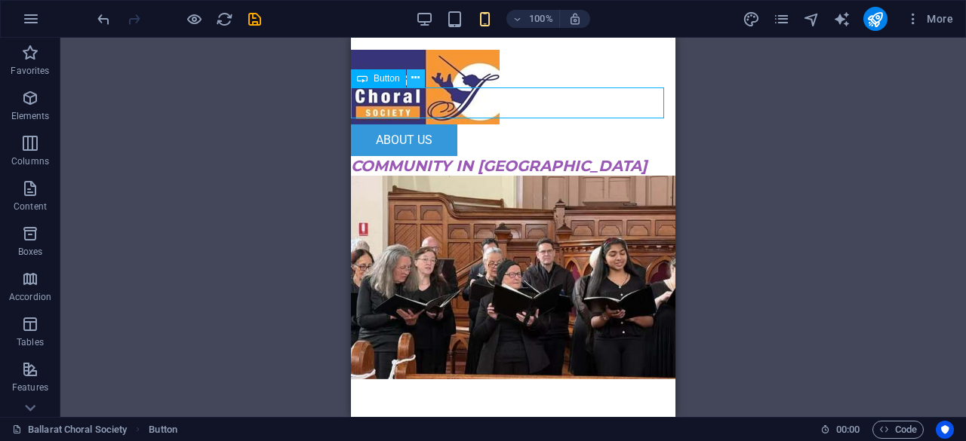
click at [417, 78] on icon at bounding box center [415, 78] width 8 height 16
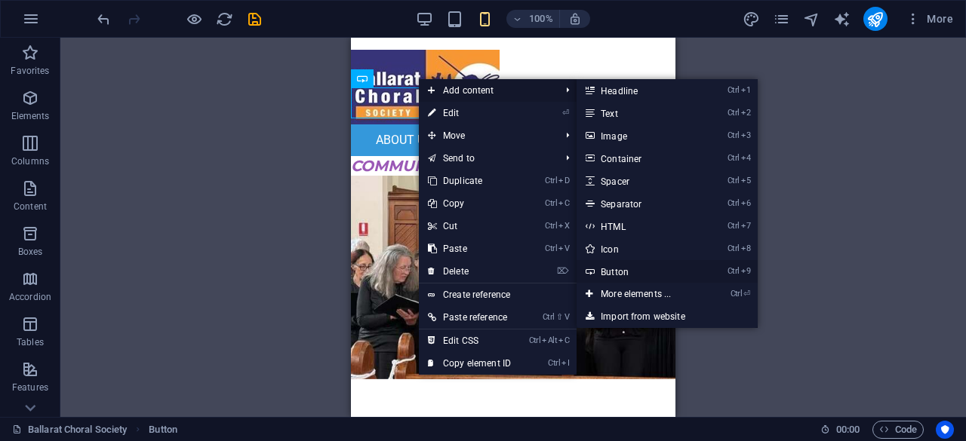
click at [625, 273] on link "Ctrl 9 Button" at bounding box center [638, 271] width 125 height 23
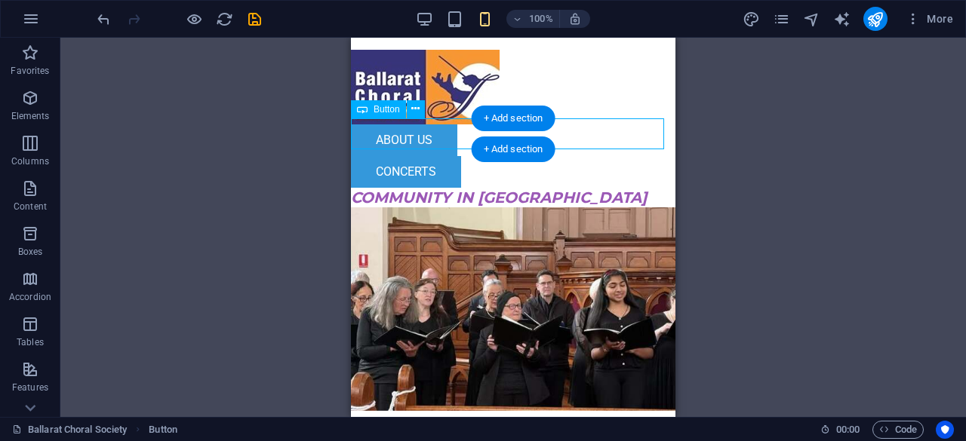
drag, startPoint x: 438, startPoint y: 138, endPoint x: 777, endPoint y: 150, distance: 339.8
click at [481, 156] on div "cONCERTS" at bounding box center [513, 172] width 324 height 32
drag, startPoint x: 446, startPoint y: 137, endPoint x: 470, endPoint y: 123, distance: 27.7
click at [470, 156] on div "cONCERTS" at bounding box center [513, 172] width 324 height 32
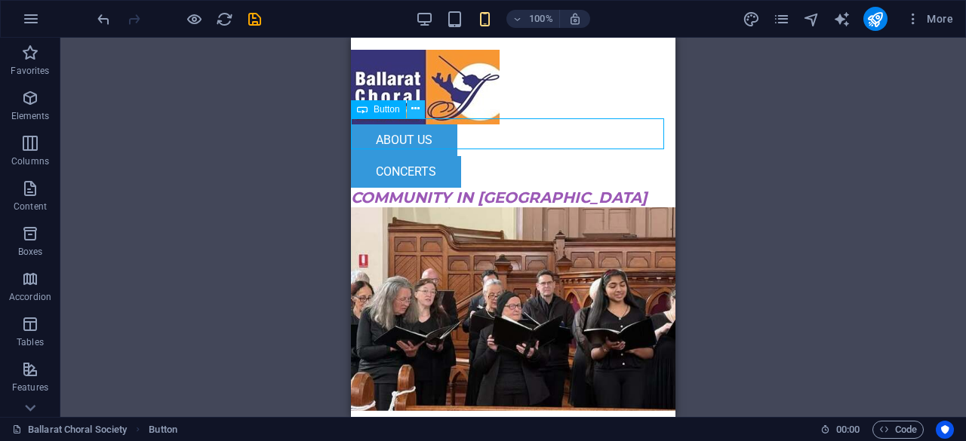
click at [418, 110] on icon at bounding box center [415, 109] width 8 height 16
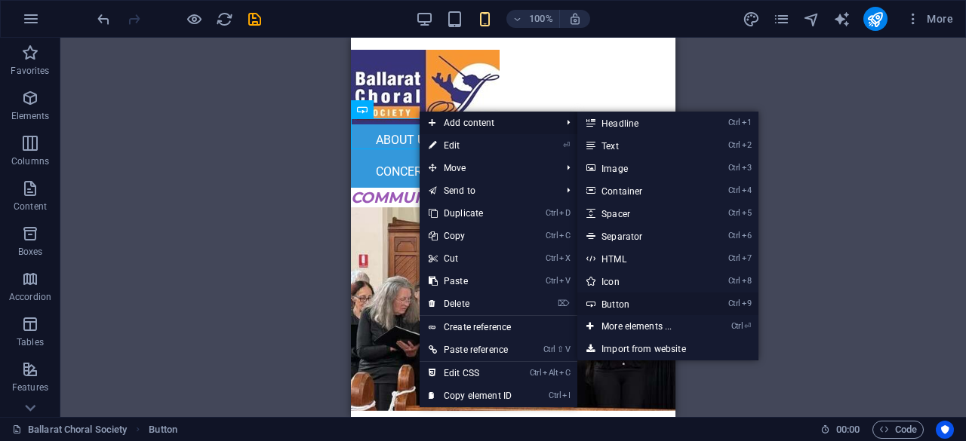
click at [638, 309] on link "Ctrl 9 Button" at bounding box center [639, 304] width 125 height 23
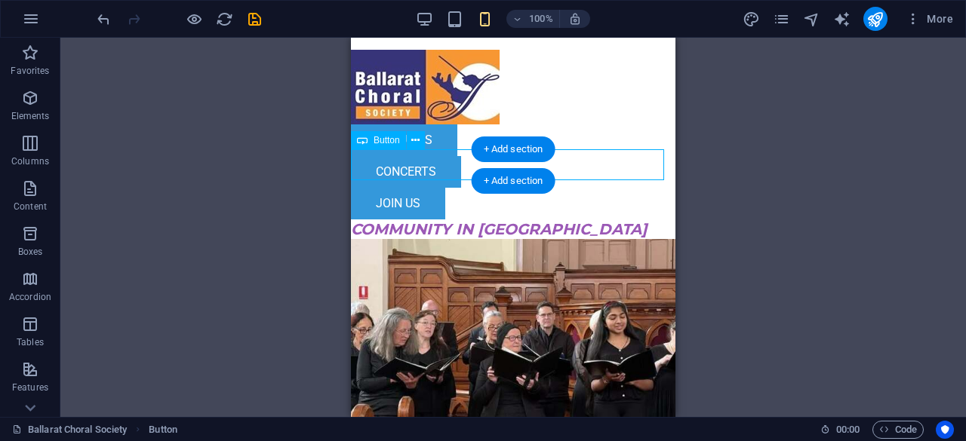
click at [450, 188] on div "jOIN uS" at bounding box center [513, 204] width 324 height 32
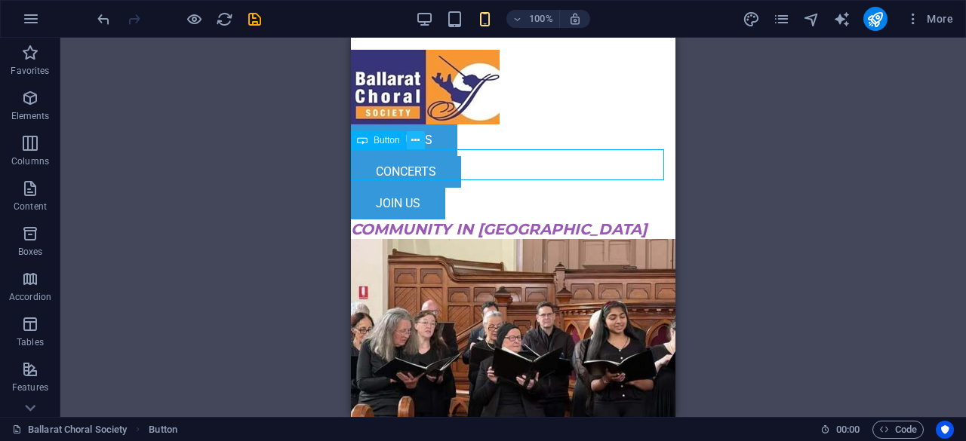
click at [411, 143] on icon at bounding box center [415, 141] width 8 height 16
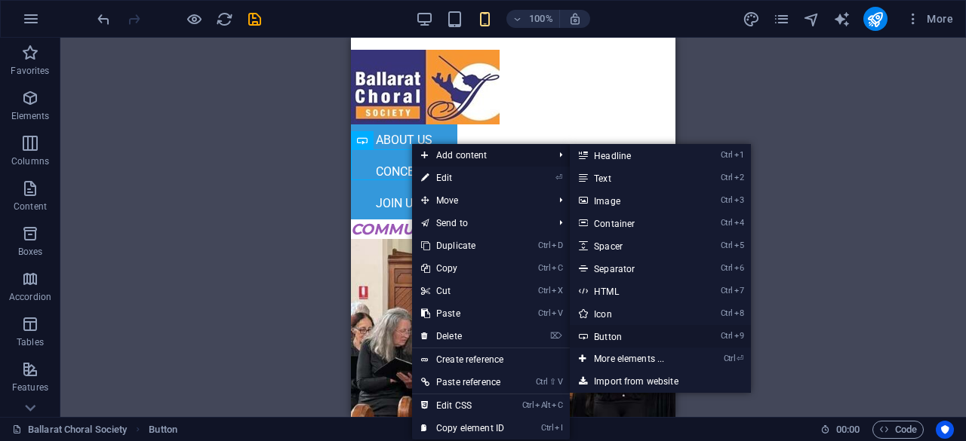
click at [624, 337] on link "Ctrl 9 Button" at bounding box center [632, 336] width 125 height 23
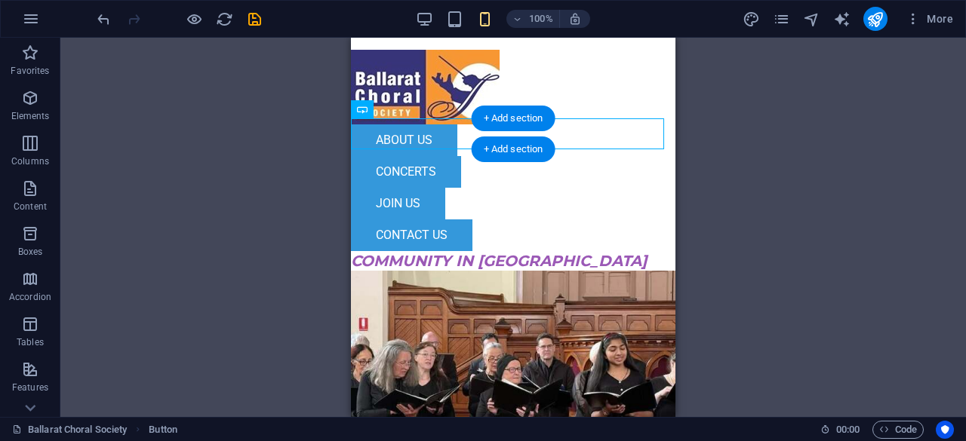
drag, startPoint x: 429, startPoint y: 138, endPoint x: 478, endPoint y: 118, distance: 53.5
click at [478, 156] on div "cONCERTS" at bounding box center [513, 172] width 324 height 32
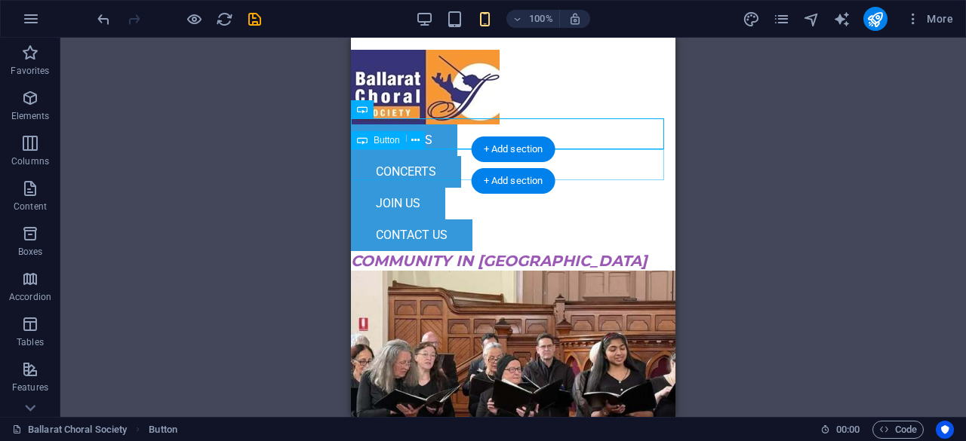
click at [649, 188] on div "jOIN uS" at bounding box center [513, 204] width 324 height 32
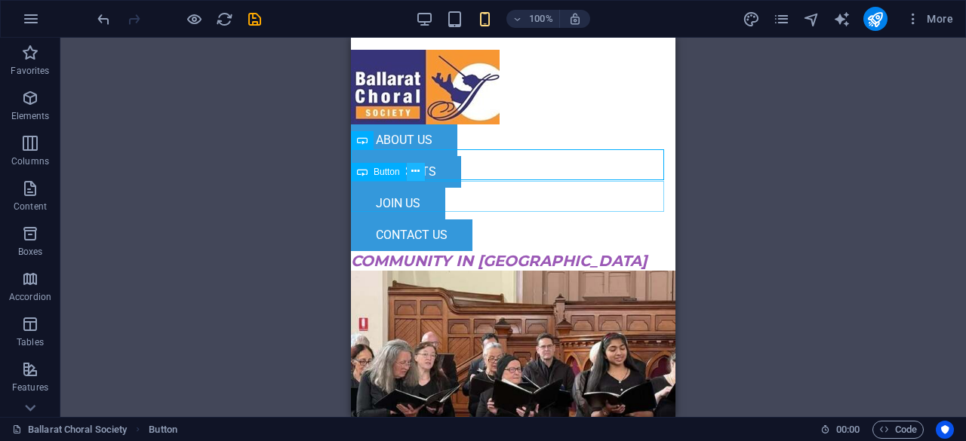
click at [422, 169] on button at bounding box center [416, 172] width 18 height 18
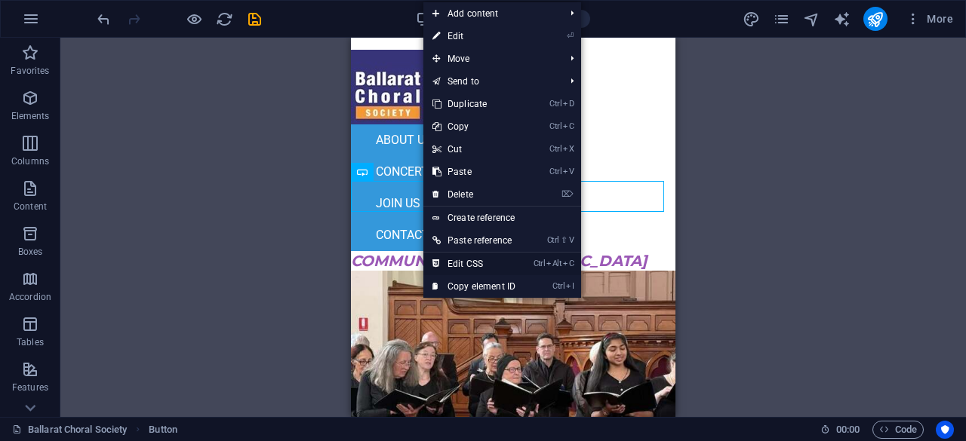
click at [486, 262] on link "Ctrl Alt C Edit CSS" at bounding box center [473, 264] width 101 height 23
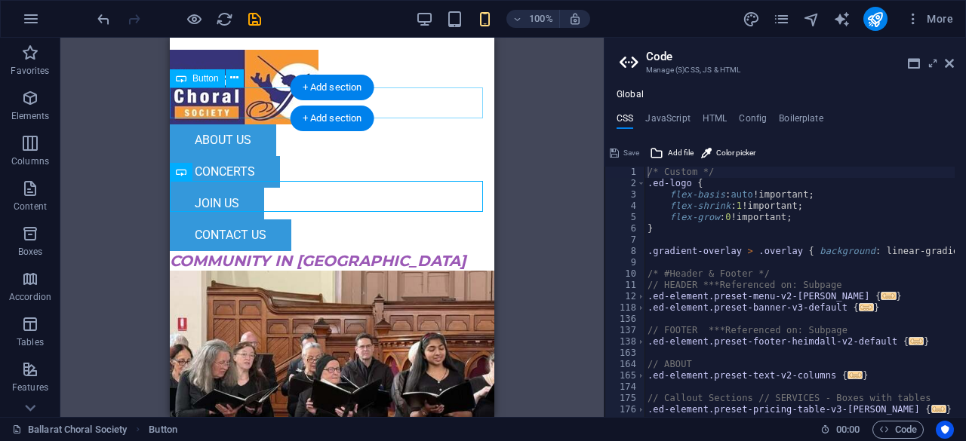
click at [241, 125] on div "aBOUT uS" at bounding box center [332, 141] width 324 height 32
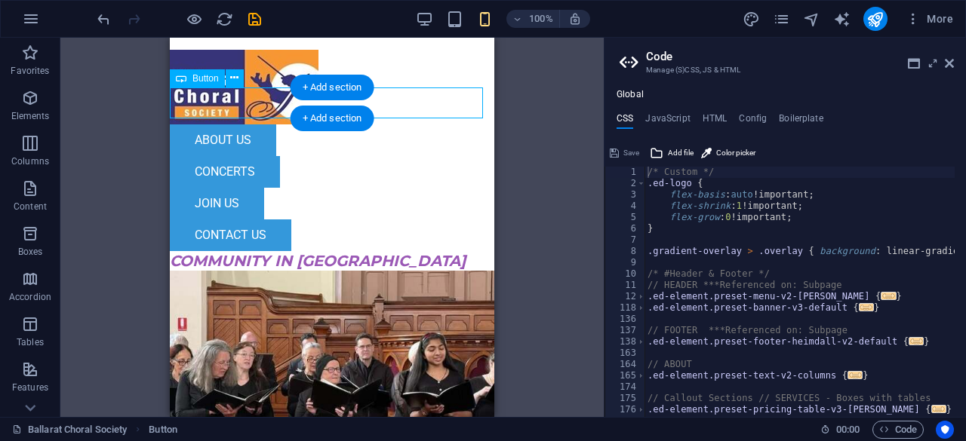
click at [245, 125] on div "aBOUT uS" at bounding box center [332, 141] width 324 height 32
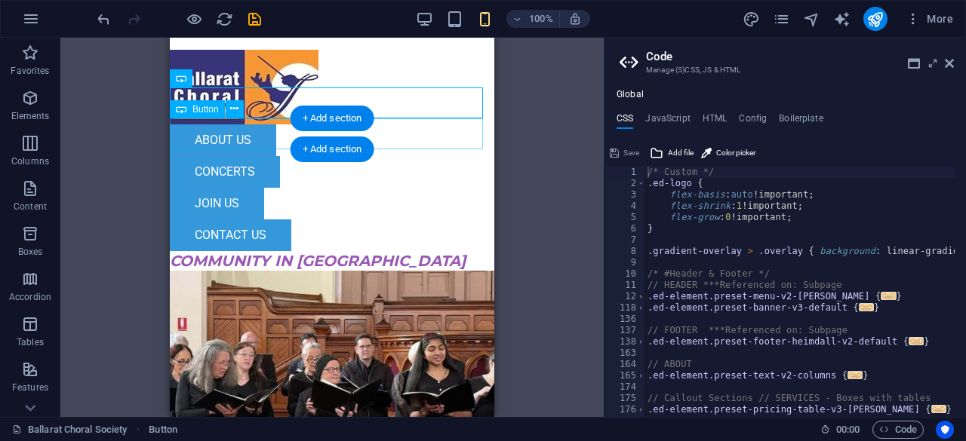
click at [246, 156] on div "cONCERTS" at bounding box center [332, 172] width 324 height 32
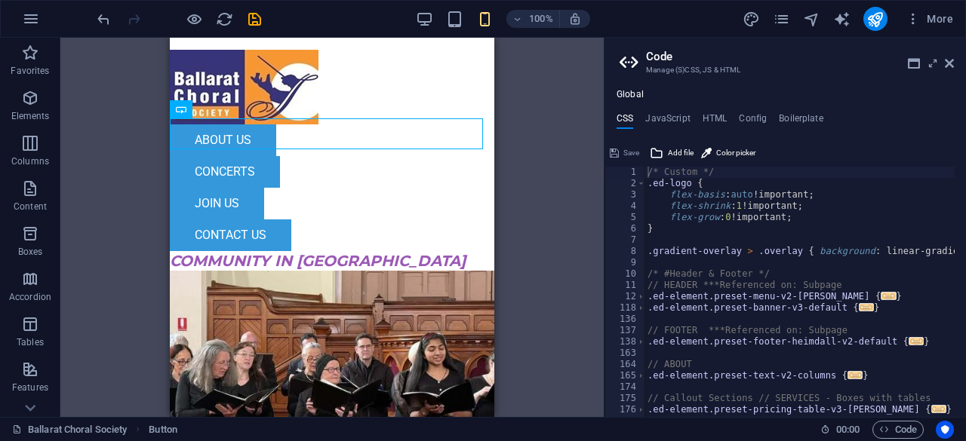
click at [690, 121] on ul "CSS JavaScript HTML Config Boilerplate" at bounding box center [784, 121] width 361 height 17
click at [669, 118] on h4 "JavaScript" at bounding box center [667, 121] width 45 height 17
type textarea "/* JS for preset "Menu V2" */"
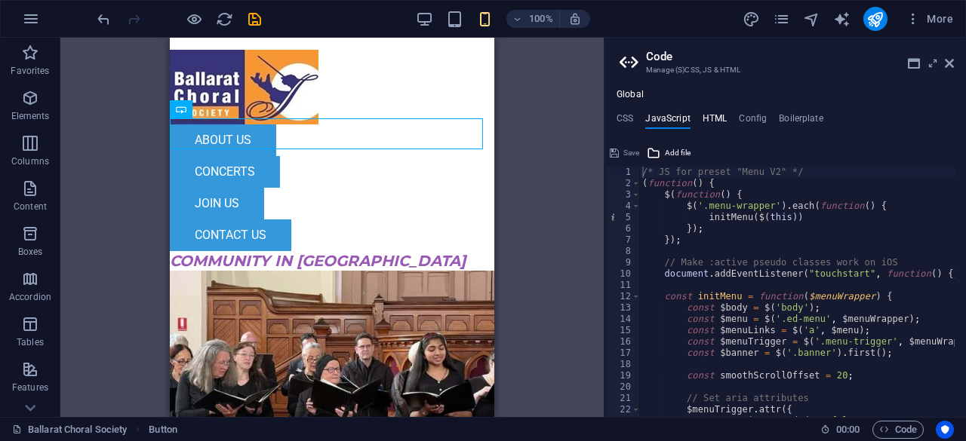
click at [708, 117] on h4 "HTML" at bounding box center [715, 121] width 25 height 17
type textarea "<a href="#main-content" class="wv-link-content button">Skip to main content</a>"
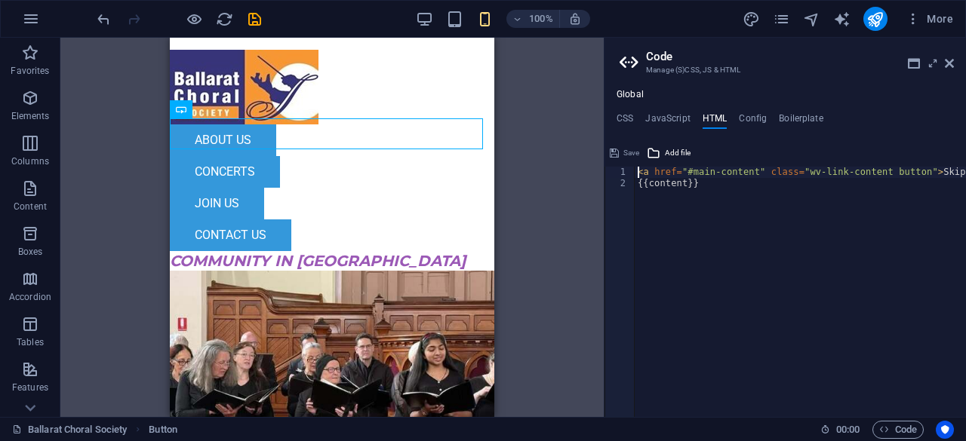
click at [765, 117] on ul "CSS JavaScript HTML Config Boilerplate" at bounding box center [784, 121] width 361 height 17
click at [747, 115] on h4 "Config" at bounding box center [753, 121] width 28 height 17
type textarea "$color-background: #FFFFFF;"
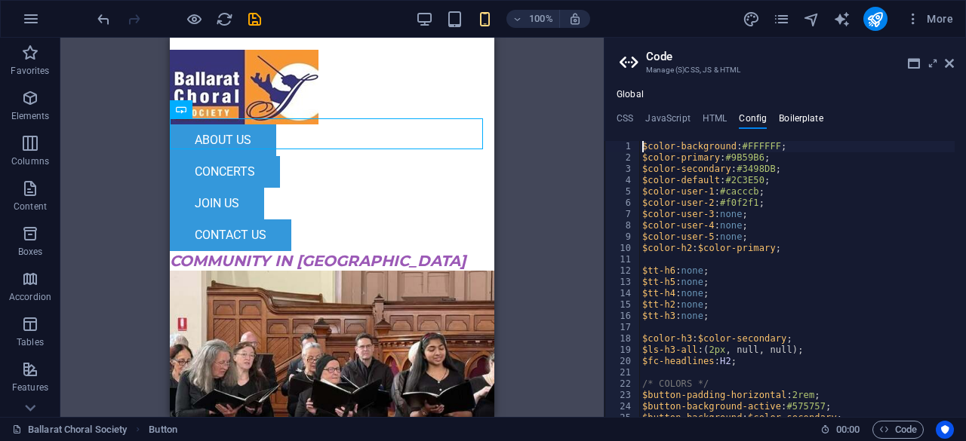
click at [814, 113] on h4 "Boilerplate" at bounding box center [801, 121] width 45 height 17
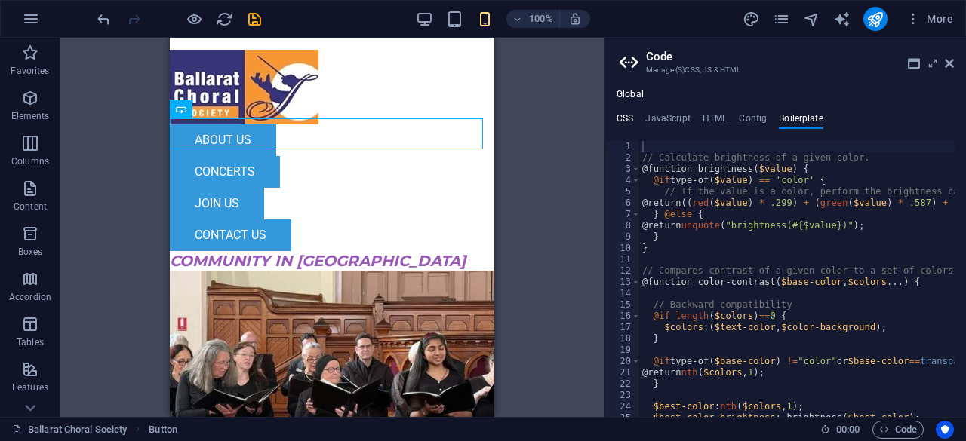
click at [623, 115] on h4 "CSS" at bounding box center [624, 121] width 17 height 17
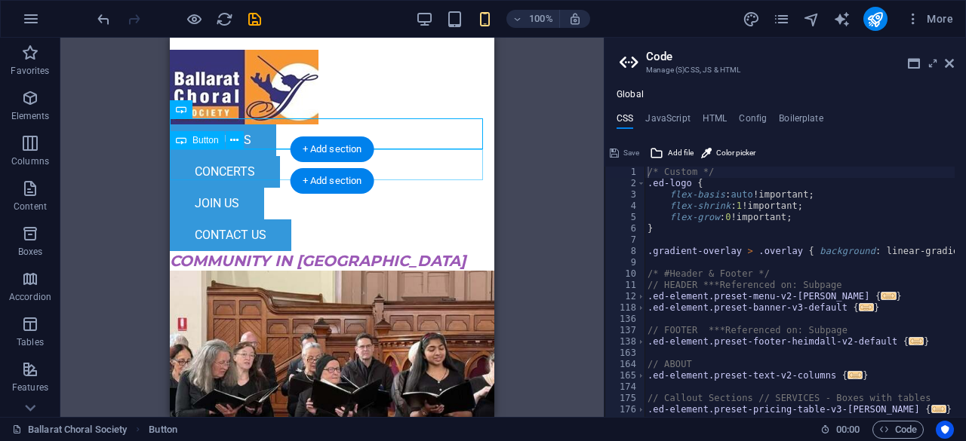
click at [426, 188] on div "jOIN uS" at bounding box center [332, 204] width 324 height 32
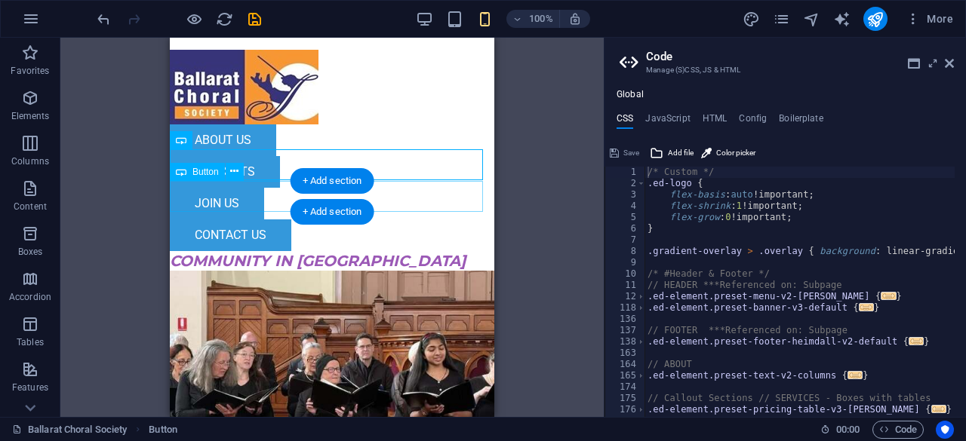
click at [444, 220] on div "cONTACT uS" at bounding box center [332, 236] width 324 height 32
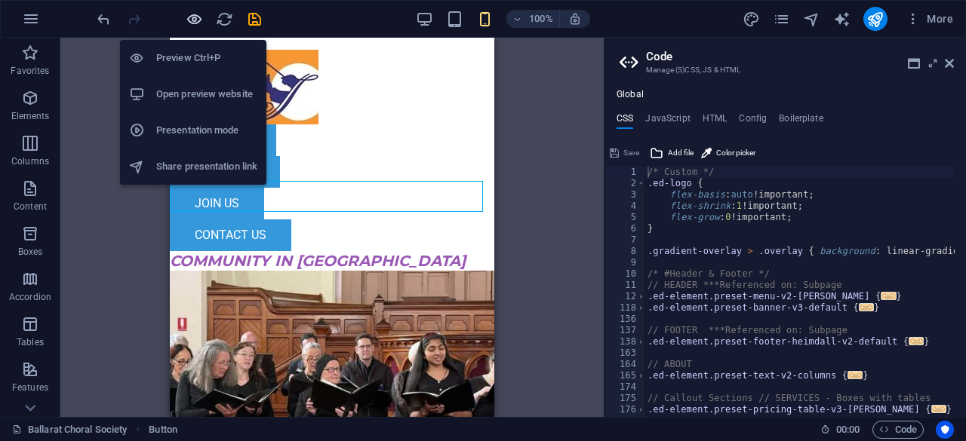
click at [195, 21] on icon "button" at bounding box center [194, 19] width 17 height 17
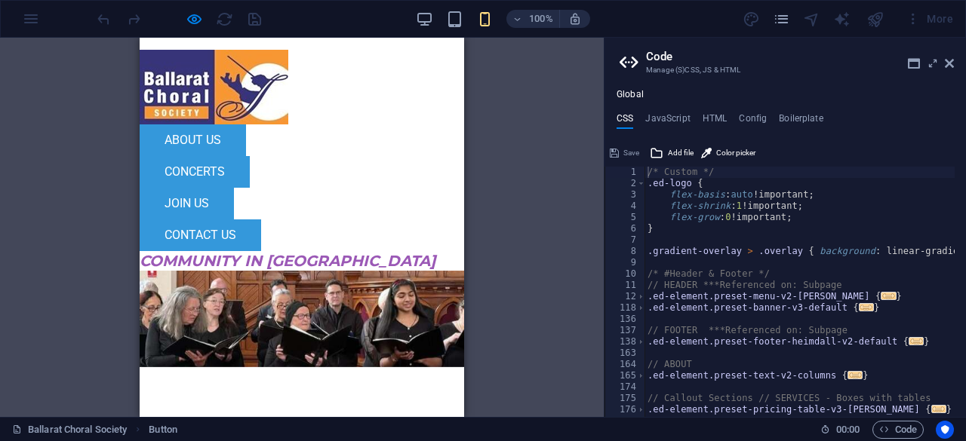
click at [404, 156] on div "cONCERTS" at bounding box center [302, 172] width 324 height 32
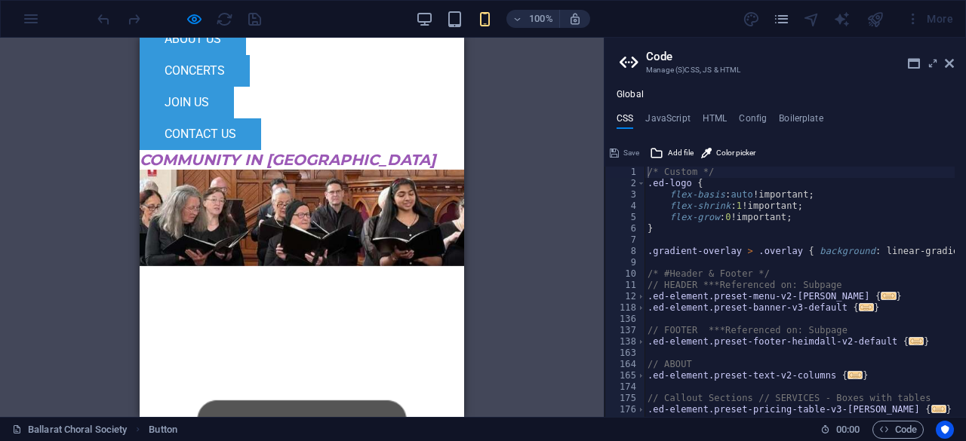
scroll to position [145, 0]
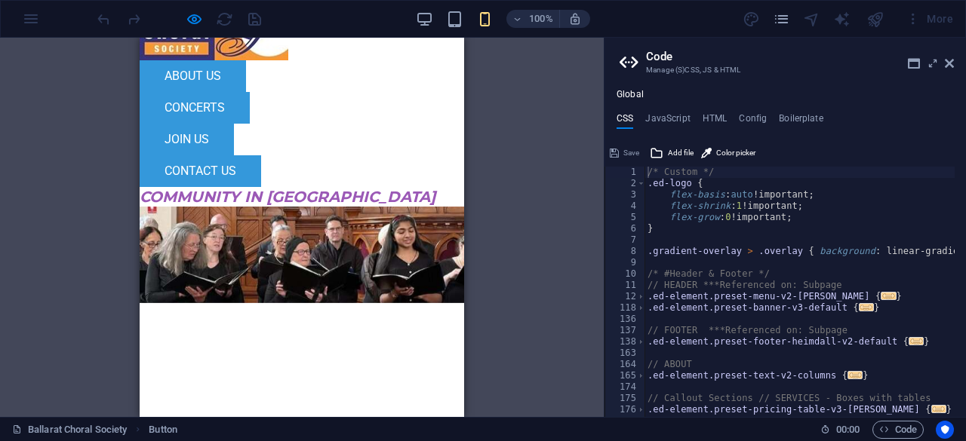
scroll to position [0, 0]
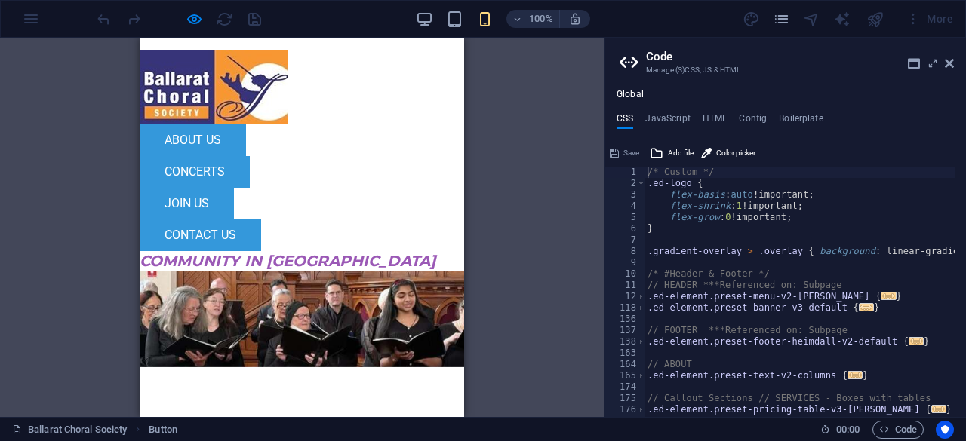
click at [275, 156] on div "cONCERTS" at bounding box center [302, 172] width 324 height 32
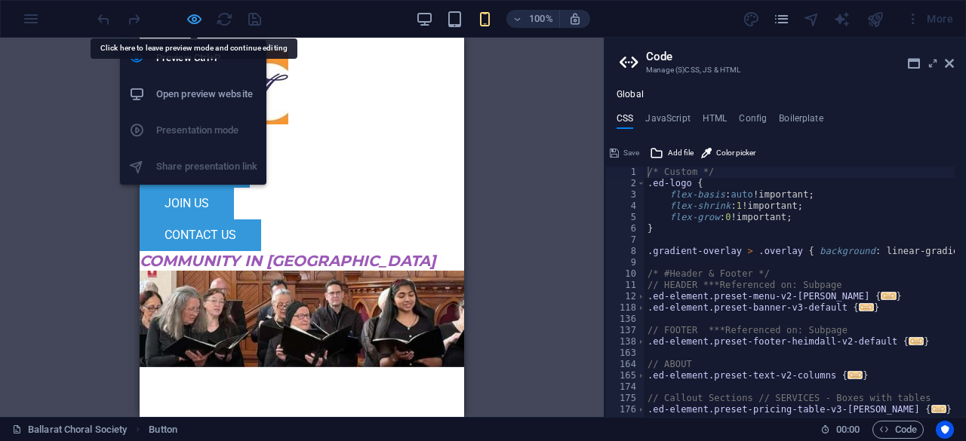
click at [192, 14] on icon "button" at bounding box center [194, 19] width 17 height 17
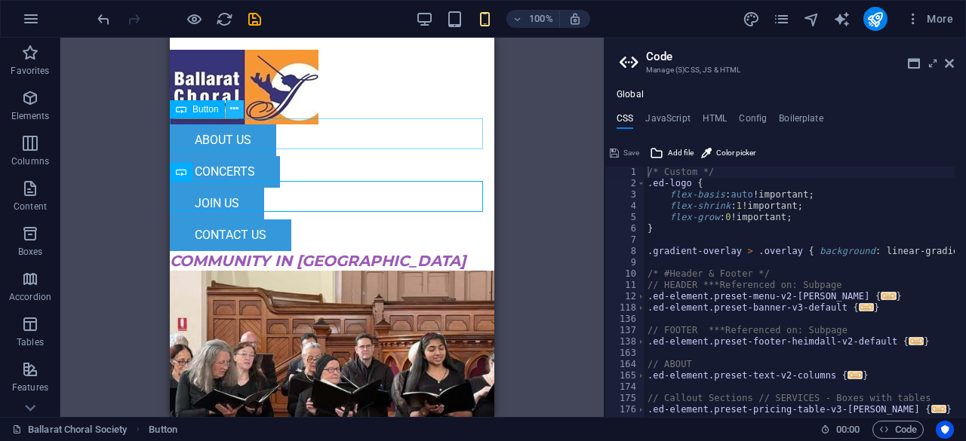
click at [238, 106] on icon at bounding box center [234, 109] width 8 height 16
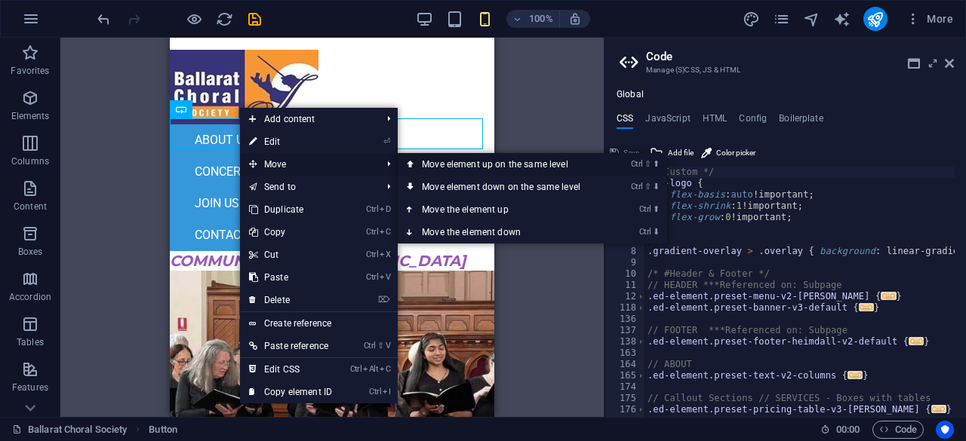
click at [477, 164] on link "Ctrl ⇧ ⬆ Move element up on the same level" at bounding box center [504, 164] width 213 height 23
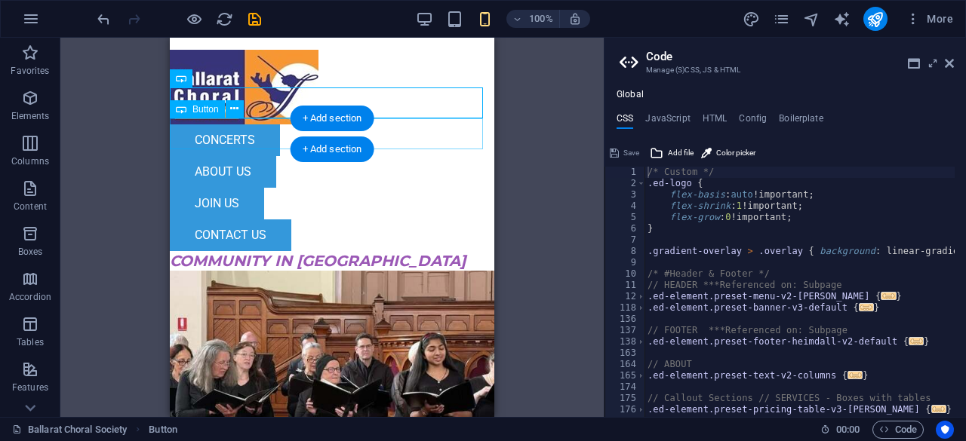
click at [284, 156] on div "aBOUT uS" at bounding box center [332, 172] width 324 height 32
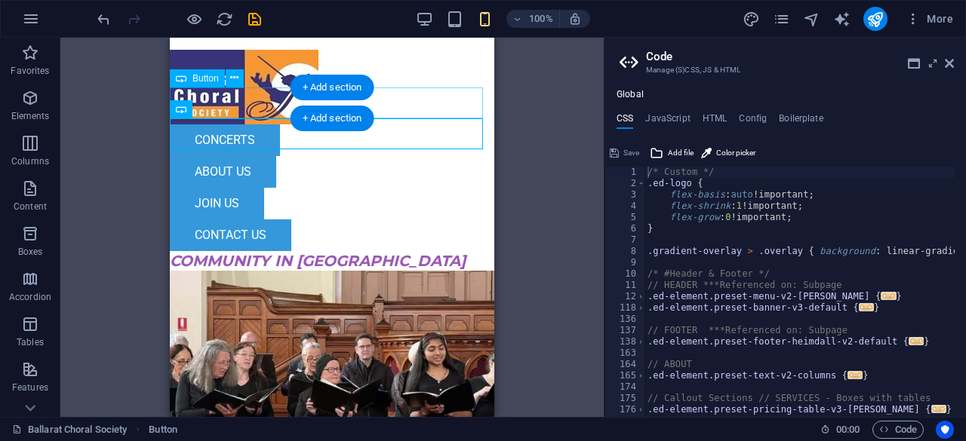
click at [290, 125] on div "cONCERTS" at bounding box center [332, 141] width 324 height 32
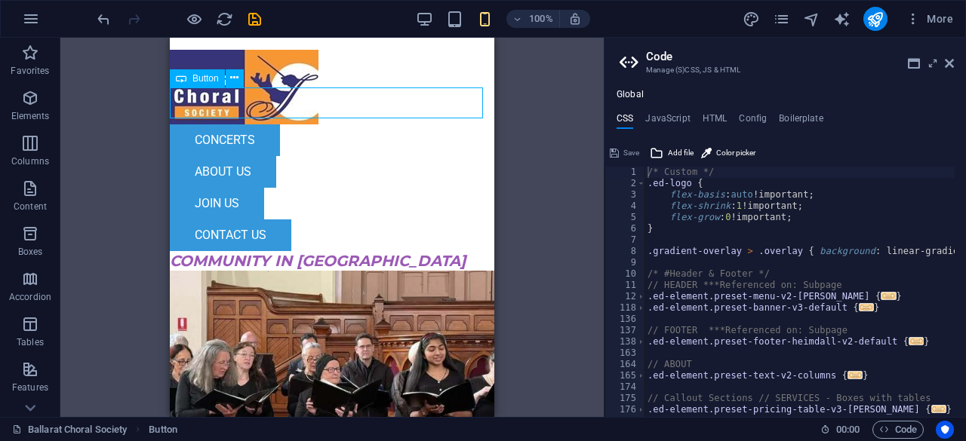
click at [201, 82] on span "Button" at bounding box center [205, 78] width 26 height 9
click at [230, 77] on icon at bounding box center [234, 78] width 8 height 16
click at [232, 75] on icon at bounding box center [234, 78] width 8 height 16
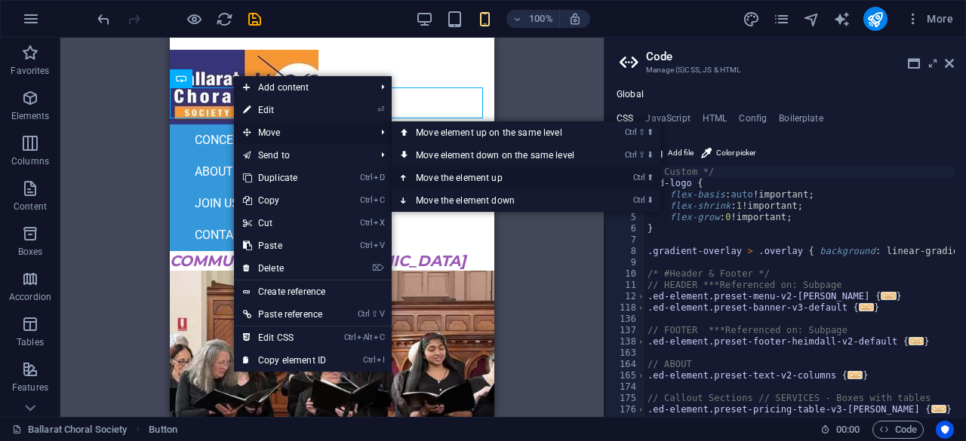
click at [474, 176] on link "Ctrl ⬆ Move the element up" at bounding box center [498, 178] width 213 height 23
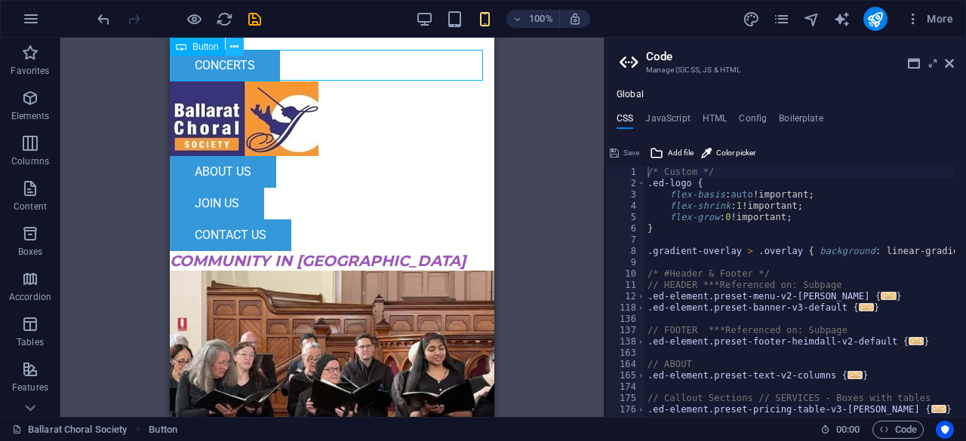
click at [233, 46] on icon at bounding box center [234, 47] width 8 height 16
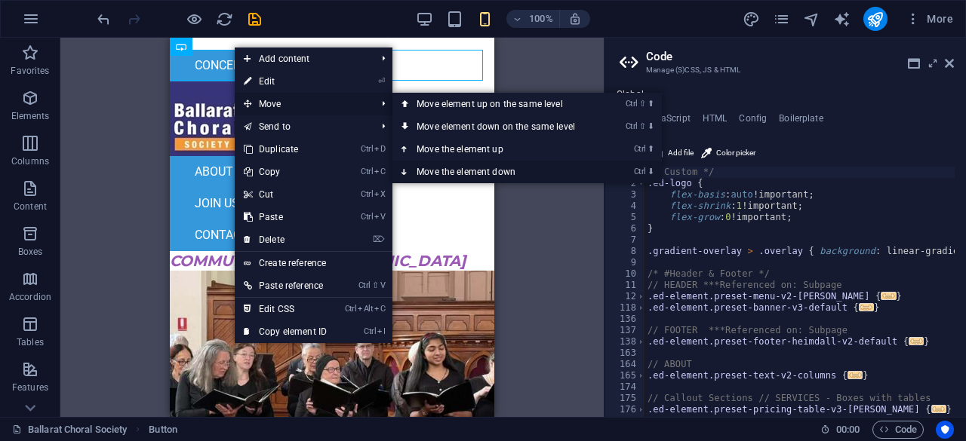
click at [457, 168] on link "Ctrl ⬇ Move the element down" at bounding box center [498, 172] width 213 height 23
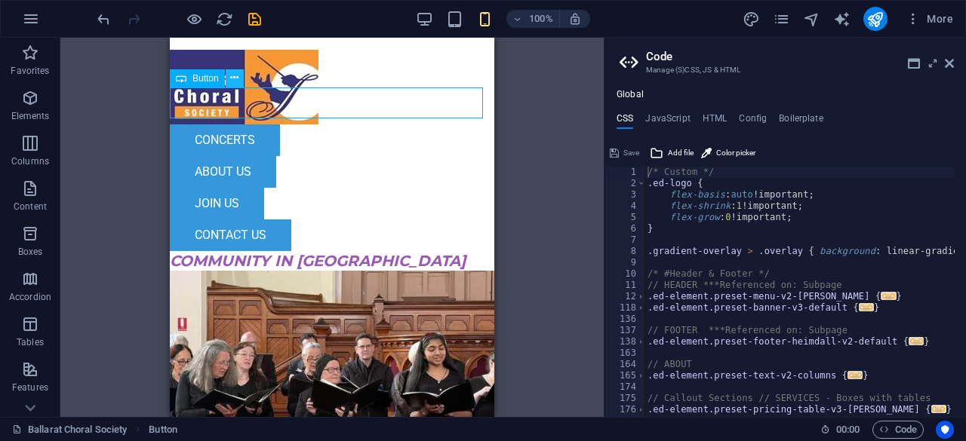
click at [238, 72] on icon at bounding box center [234, 78] width 8 height 16
click at [234, 76] on icon at bounding box center [234, 78] width 8 height 16
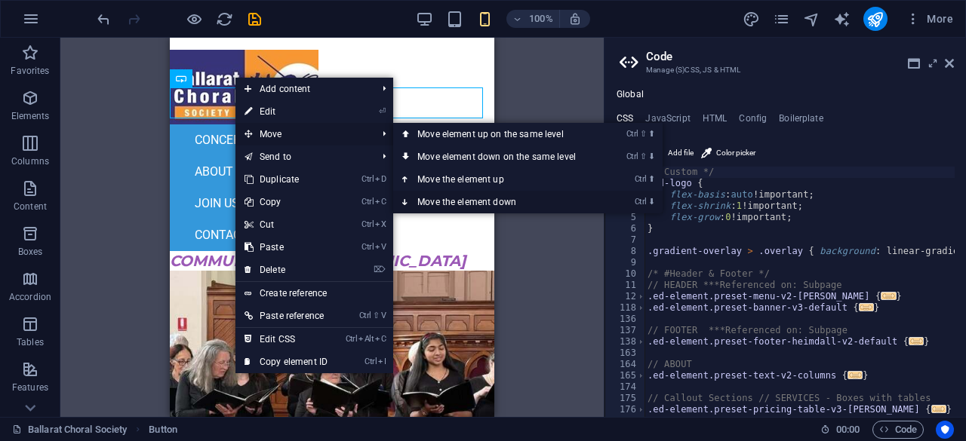
click at [483, 193] on link "Ctrl ⬇ Move the element down" at bounding box center [499, 202] width 213 height 23
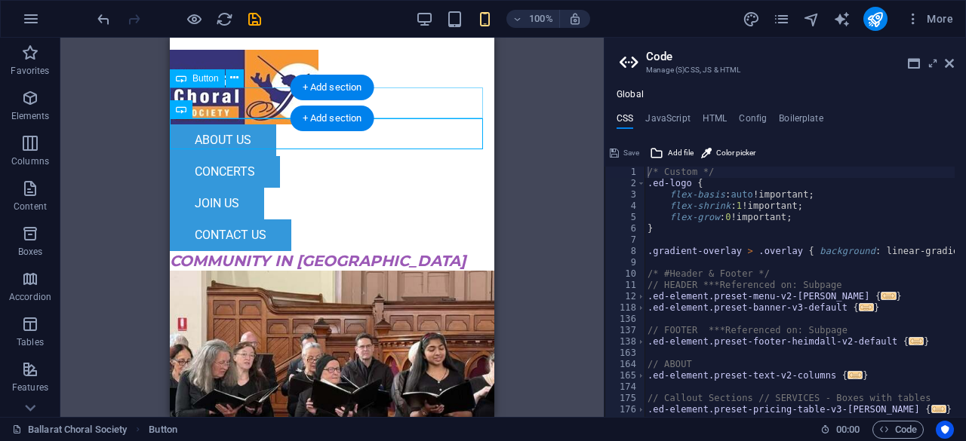
click at [286, 125] on div "aBOUT uS" at bounding box center [332, 141] width 324 height 32
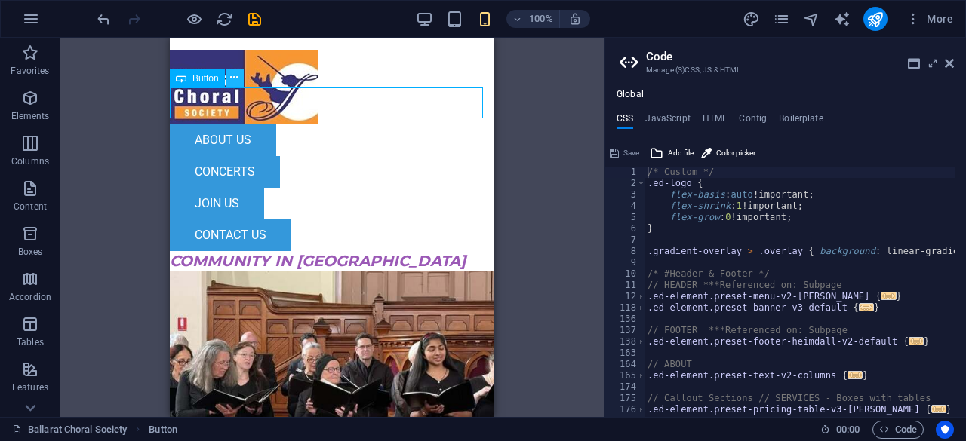
click at [235, 79] on icon at bounding box center [234, 78] width 8 height 16
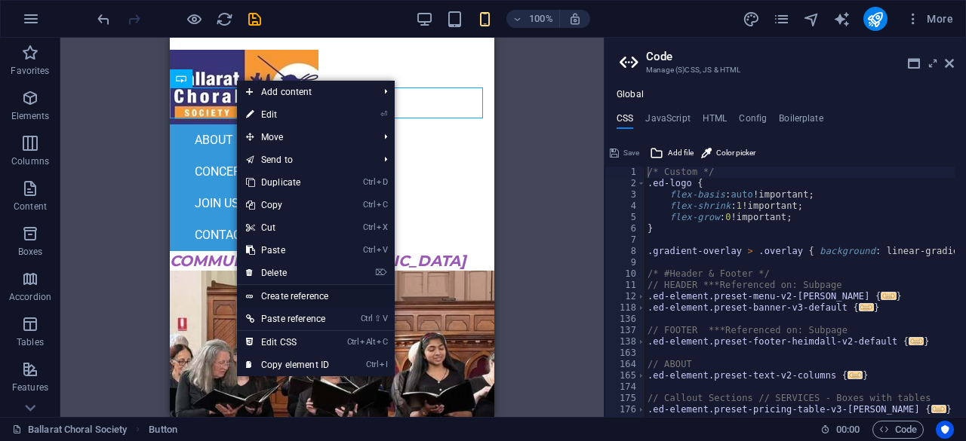
click at [294, 298] on link "Create reference" at bounding box center [316, 296] width 158 height 23
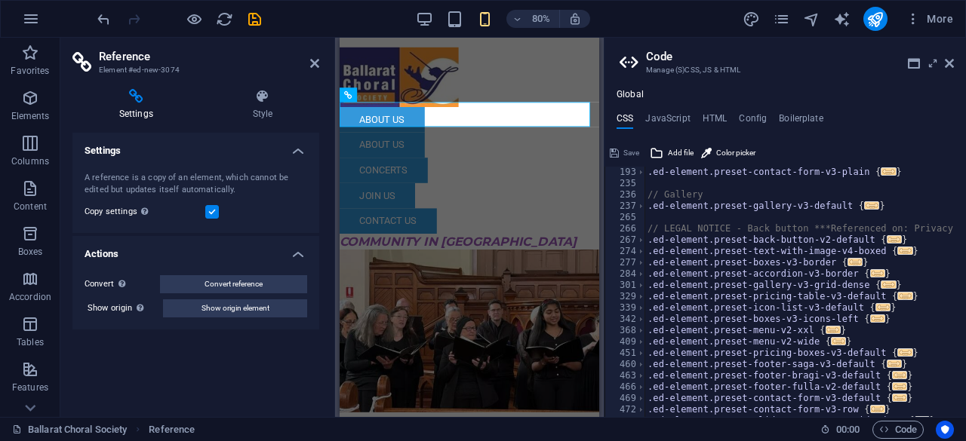
scroll to position [272, 0]
click at [487, 188] on div "cONCERTS" at bounding box center [502, 204] width 324 height 32
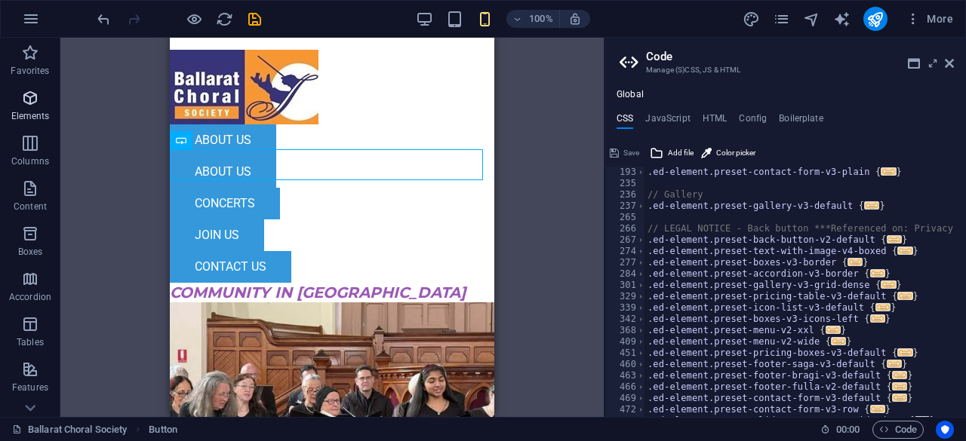
click at [23, 105] on icon "button" at bounding box center [30, 98] width 18 height 18
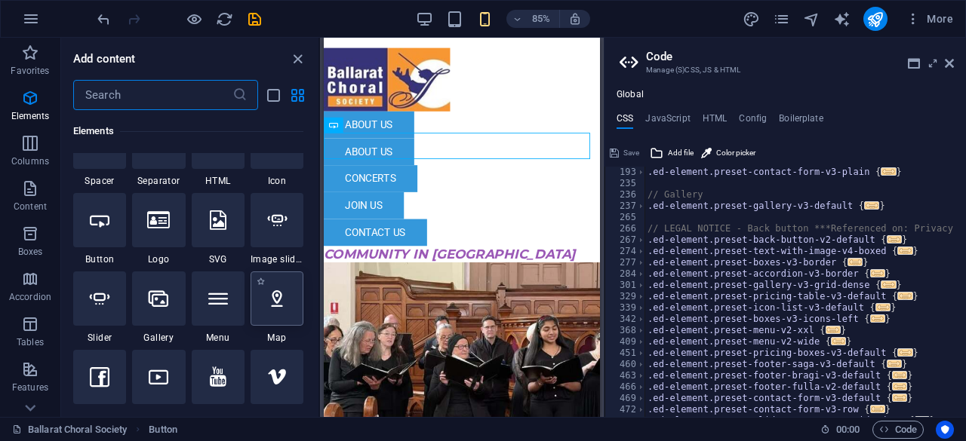
scroll to position [312, 0]
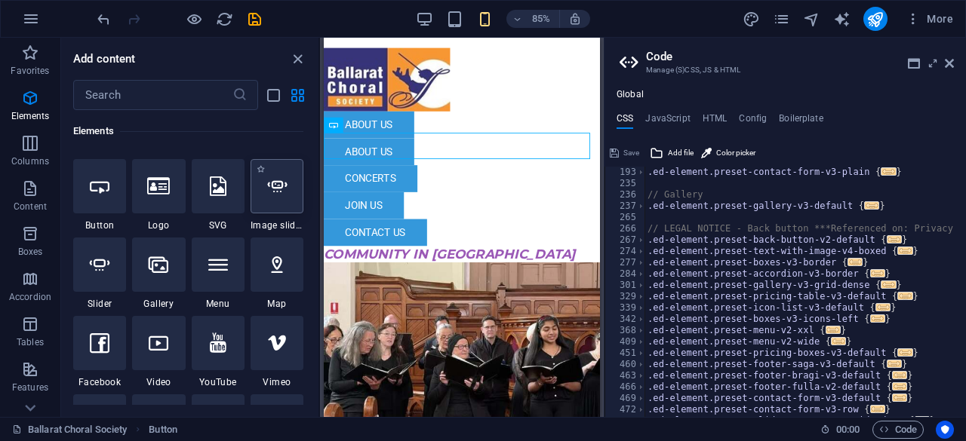
click at [286, 211] on div at bounding box center [277, 186] width 53 height 54
select select "ms"
select select "s"
select select "progressive"
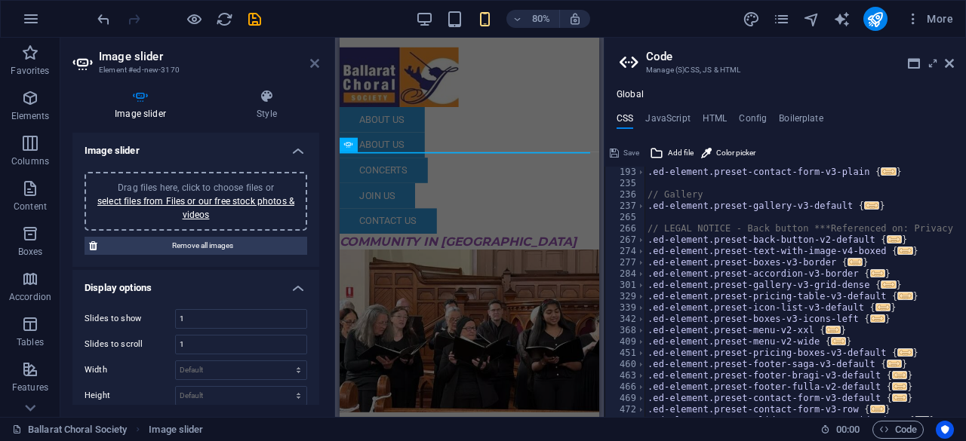
click at [318, 68] on icon at bounding box center [314, 63] width 9 height 12
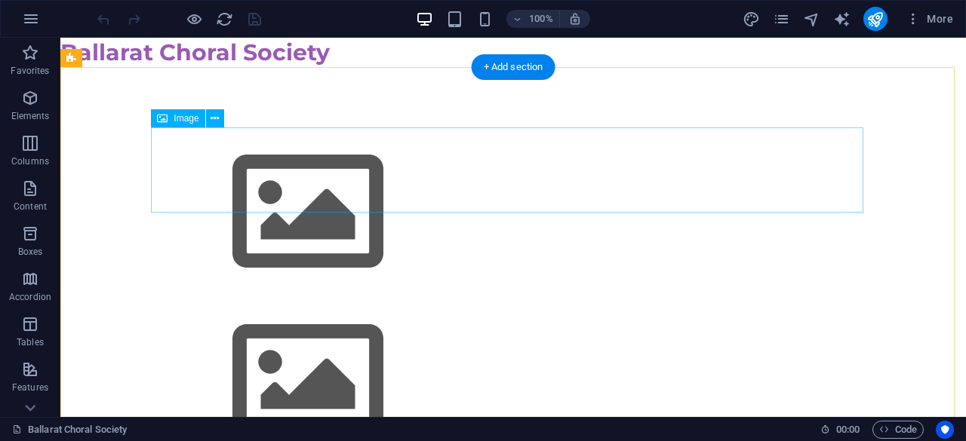
click at [242, 168] on figure at bounding box center [513, 213] width 712 height 170
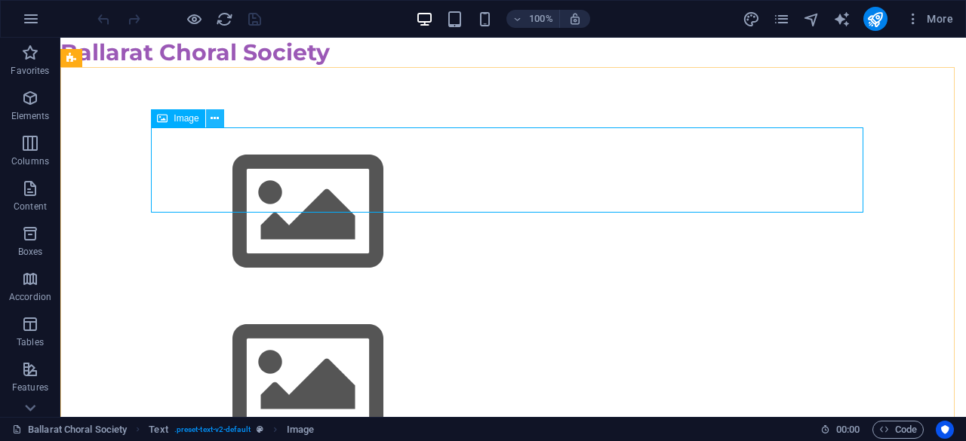
click at [221, 120] on button at bounding box center [215, 118] width 18 height 18
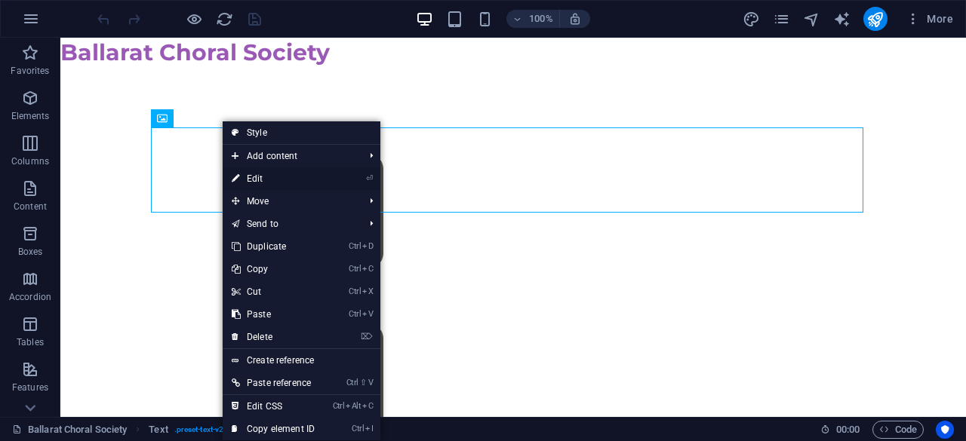
click at [260, 174] on link "⏎ Edit" at bounding box center [273, 179] width 101 height 23
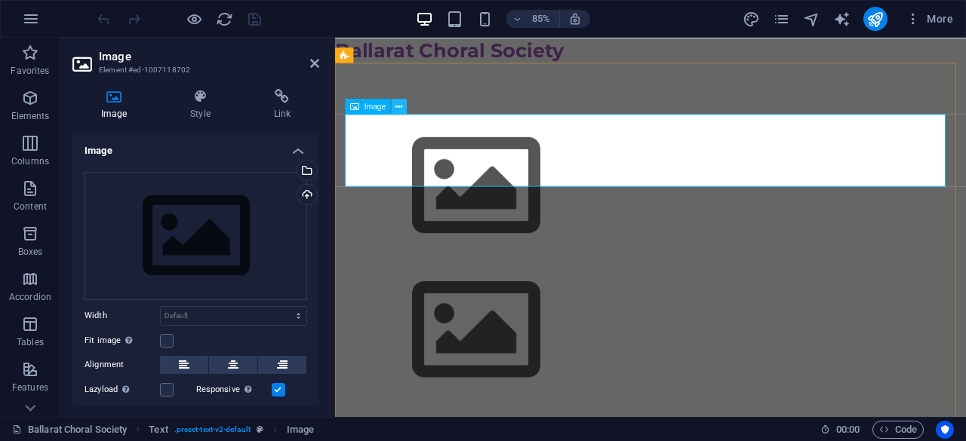
click at [398, 108] on icon at bounding box center [399, 107] width 7 height 14
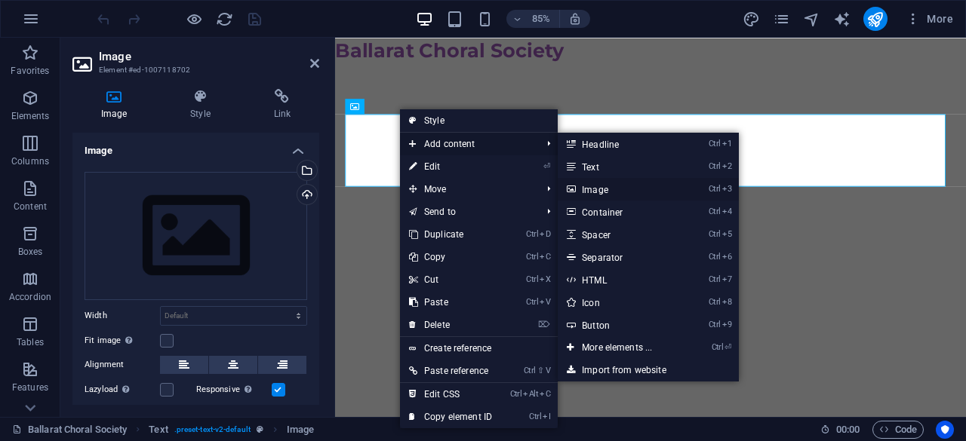
click at [589, 186] on link "Ctrl 3 Image" at bounding box center [620, 189] width 125 height 23
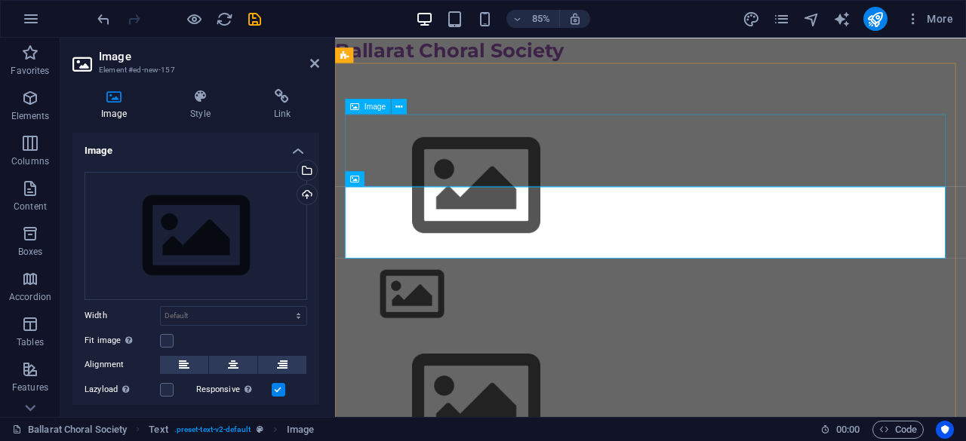
click at [548, 160] on figure at bounding box center [706, 213] width 712 height 170
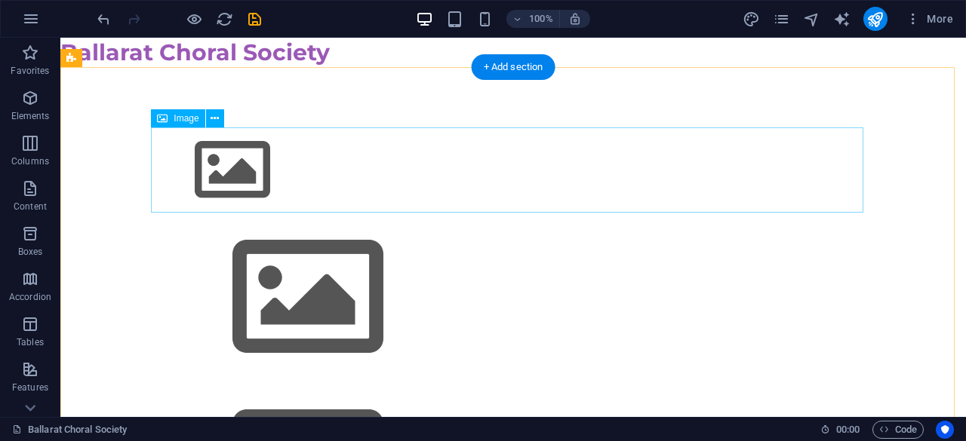
click at [414, 143] on figure at bounding box center [513, 170] width 712 height 85
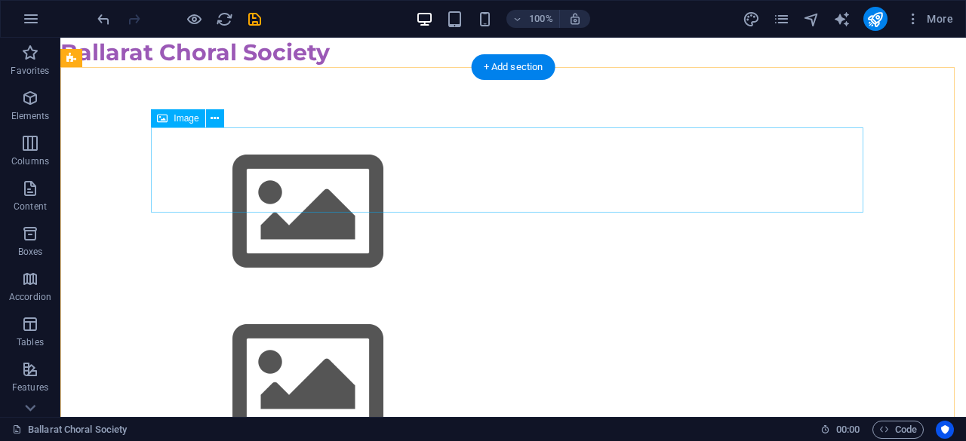
click at [401, 168] on figure at bounding box center [513, 213] width 712 height 170
click at [400, 168] on figure at bounding box center [513, 213] width 712 height 170
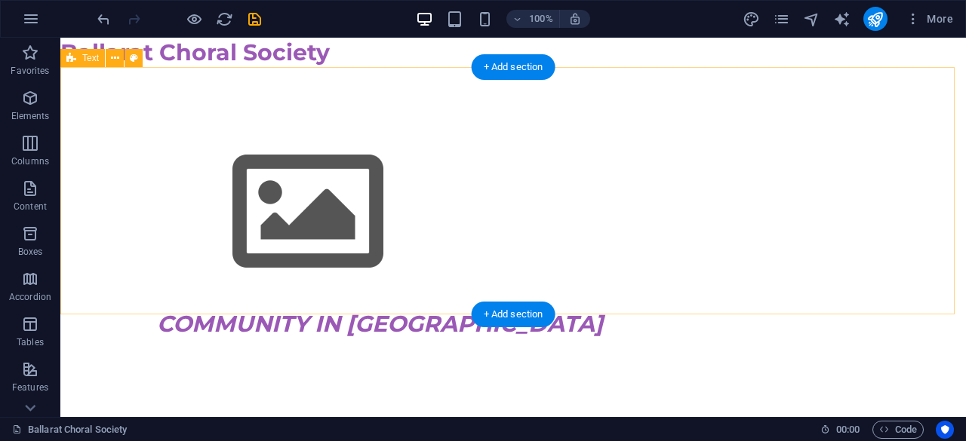
click at [181, 93] on div "COMMUNITY IN [GEOGRAPHIC_DATA]" at bounding box center [512, 233] width 905 height 332
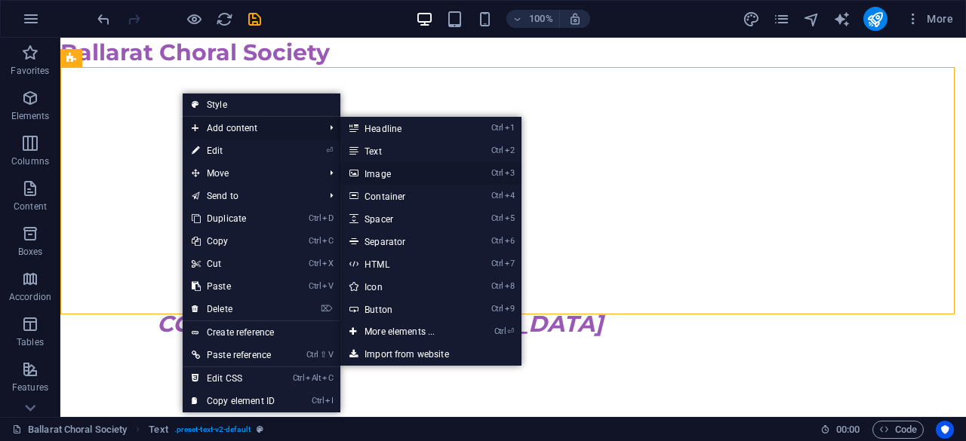
click at [380, 171] on link "Ctrl 3 Image" at bounding box center [402, 173] width 125 height 23
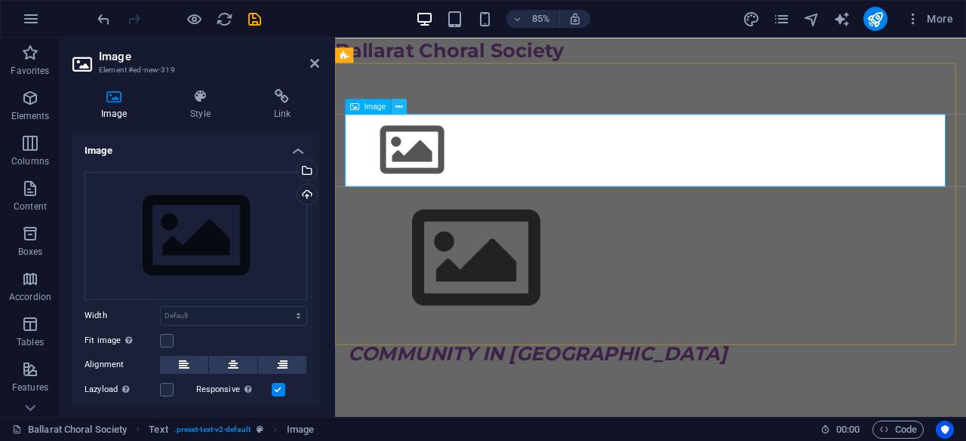
click at [400, 108] on icon at bounding box center [399, 107] width 7 height 14
click at [400, 105] on icon at bounding box center [399, 107] width 7 height 14
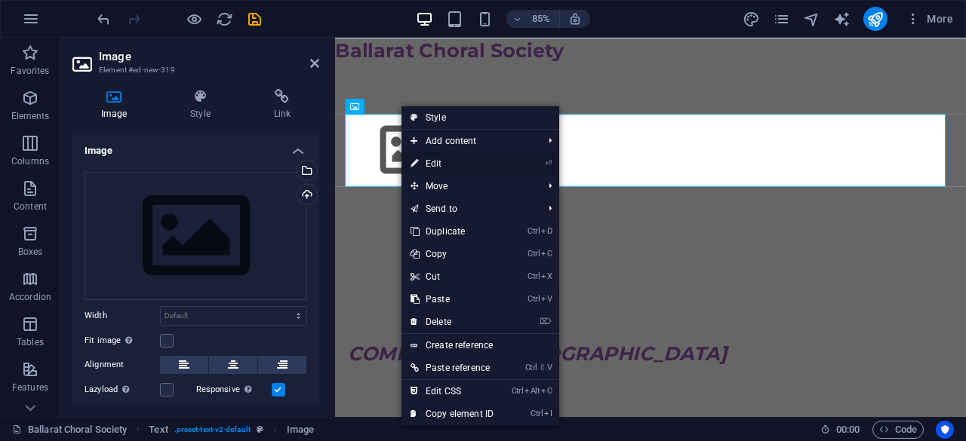
click at [438, 164] on link "⏎ Edit" at bounding box center [451, 163] width 101 height 23
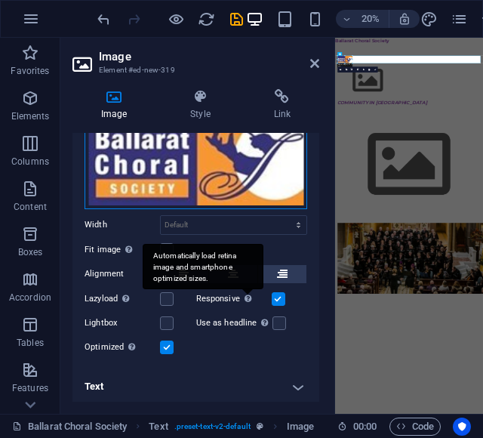
scroll to position [79, 0]
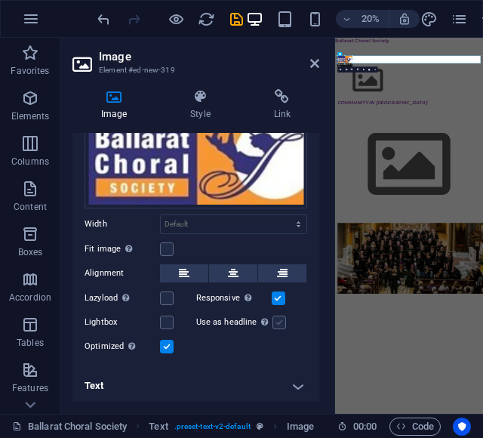
click at [279, 320] on label at bounding box center [279, 322] width 14 height 14
click at [0, 0] on input "Use as headline The image will be wrapped in an H1 headline tag. Useful for giv…" at bounding box center [0, 0] width 0 height 0
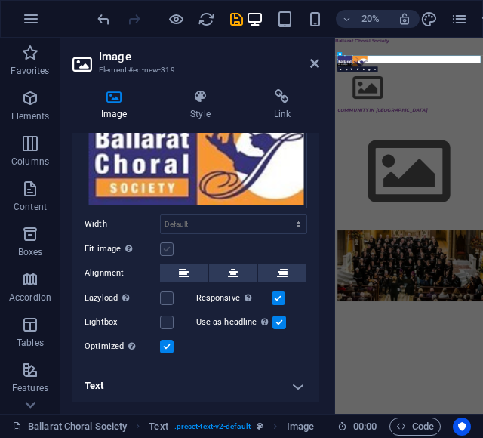
click at [169, 250] on label at bounding box center [167, 249] width 14 height 14
click at [0, 0] on input "Fit image Automatically fit image to a fixed width and height" at bounding box center [0, 0] width 0 height 0
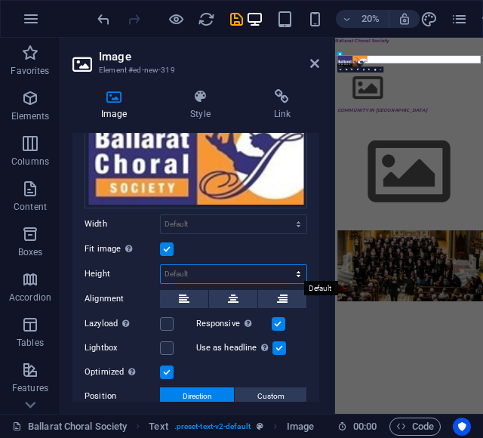
click at [300, 272] on select "Default auto px" at bounding box center [234, 274] width 146 height 18
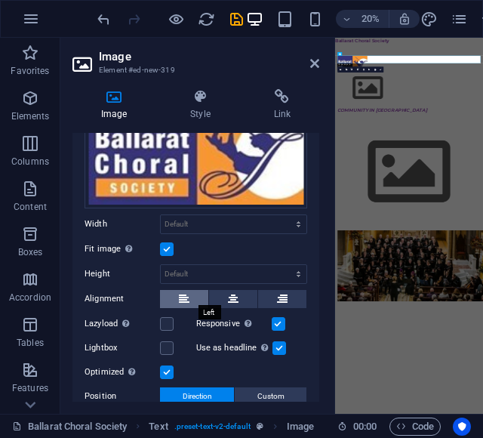
click at [190, 299] on button at bounding box center [184, 299] width 48 height 18
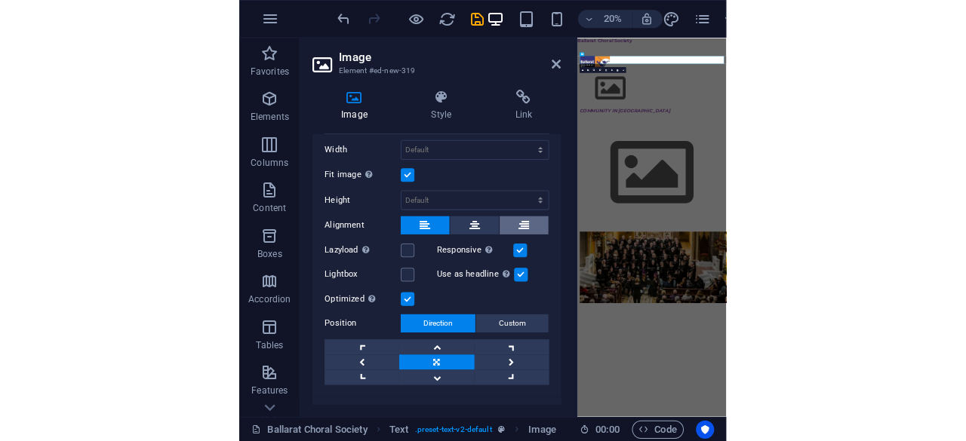
scroll to position [180, 0]
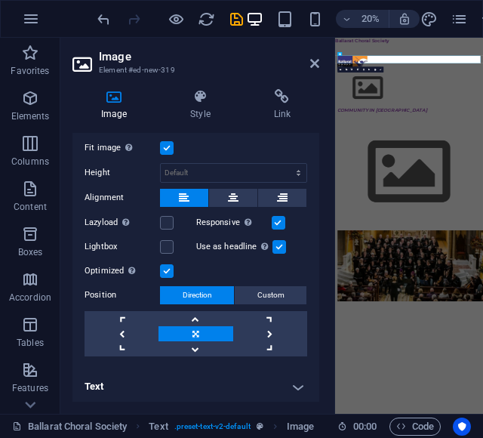
click at [312, 56] on h2 "Image" at bounding box center [209, 57] width 220 height 14
click at [324, 61] on aside "Image Element #ed-new-319 Image Style Link Image Drag files here, click to choo…" at bounding box center [197, 226] width 275 height 376
click at [318, 61] on icon at bounding box center [314, 63] width 9 height 12
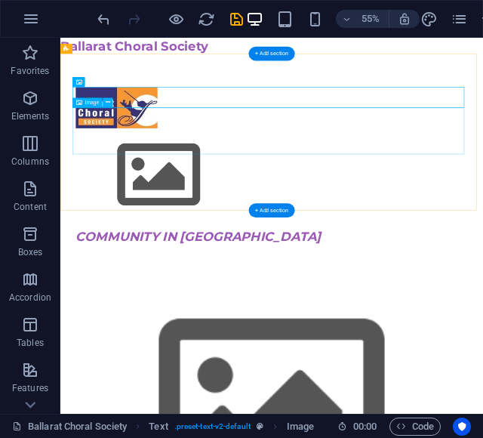
click at [225, 203] on figure at bounding box center [444, 287] width 712 height 170
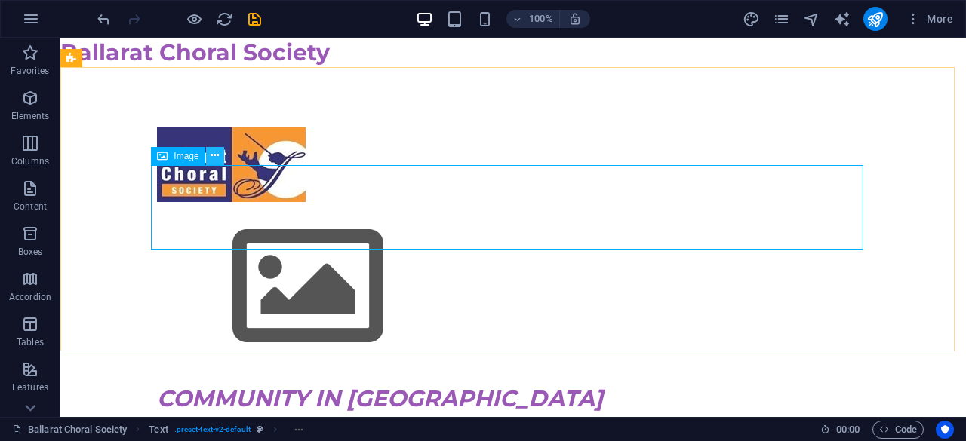
click at [213, 155] on icon at bounding box center [215, 156] width 8 height 16
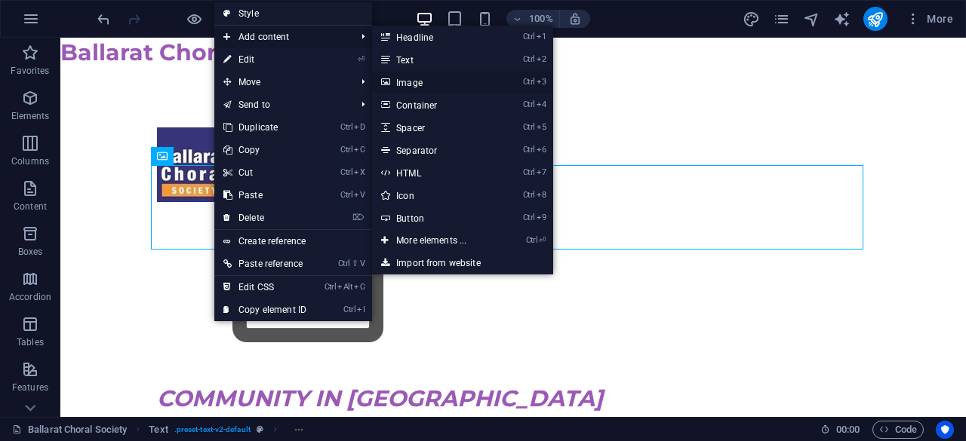
click at [414, 79] on link "Ctrl 3 Image" at bounding box center [434, 82] width 125 height 23
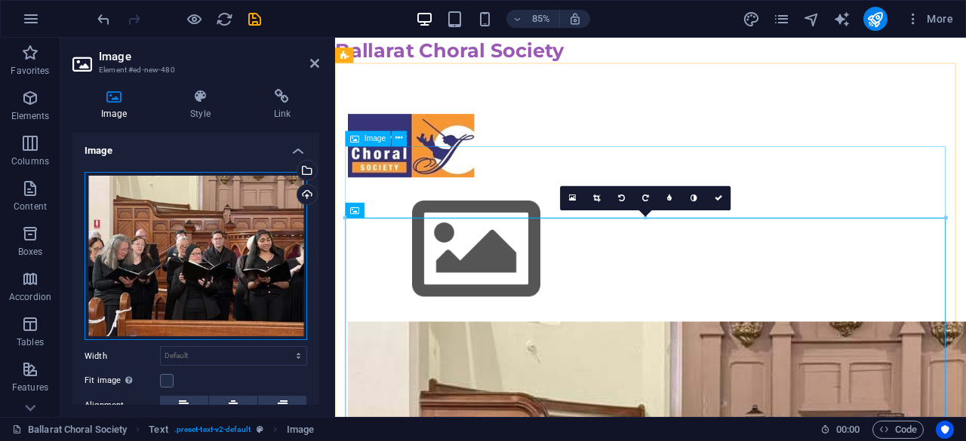
click at [549, 202] on figure at bounding box center [706, 287] width 712 height 170
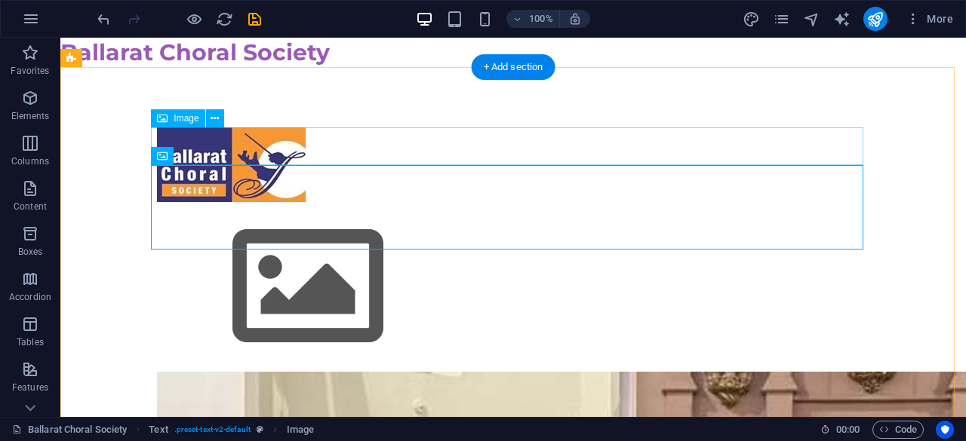
click at [340, 152] on figure at bounding box center [513, 165] width 712 height 75
click at [315, 202] on figure at bounding box center [513, 287] width 712 height 170
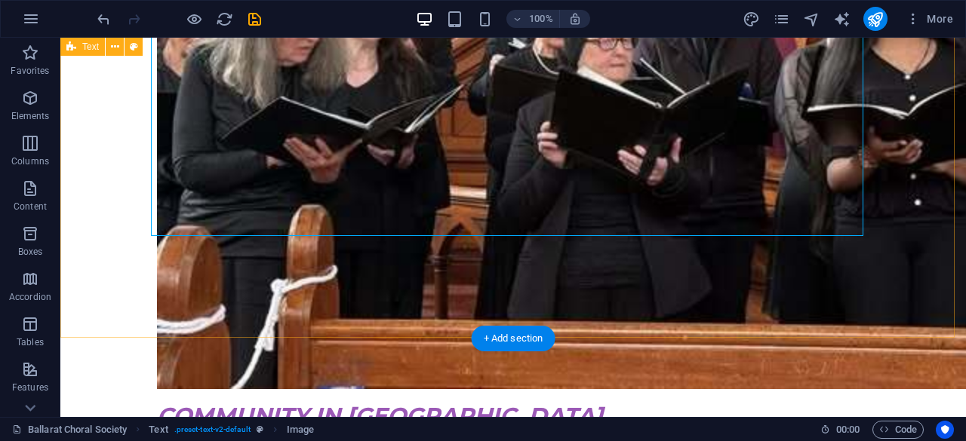
scroll to position [453, 0]
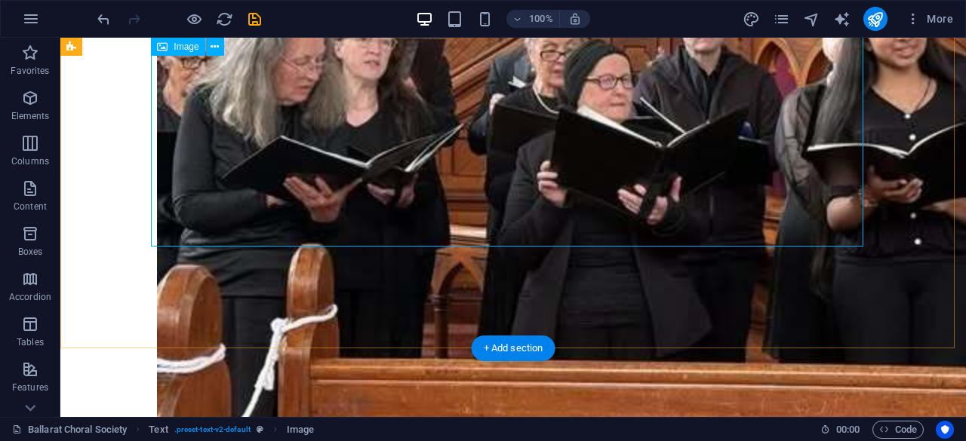
click at [533, 238] on figure at bounding box center [513, 88] width 712 height 679
click at [759, 221] on figure at bounding box center [513, 88] width 712 height 679
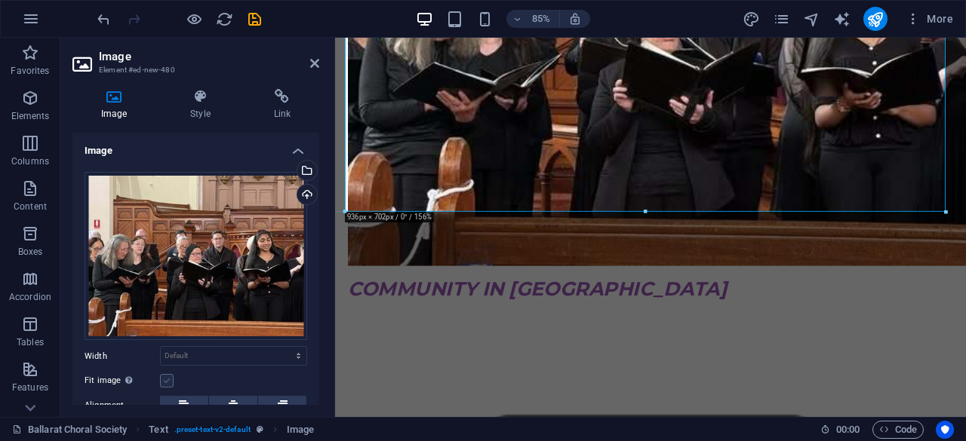
click at [168, 379] on label at bounding box center [167, 381] width 14 height 14
click at [0, 0] on input "Fit image Automatically fit image to a fixed width and height" at bounding box center [0, 0] width 0 height 0
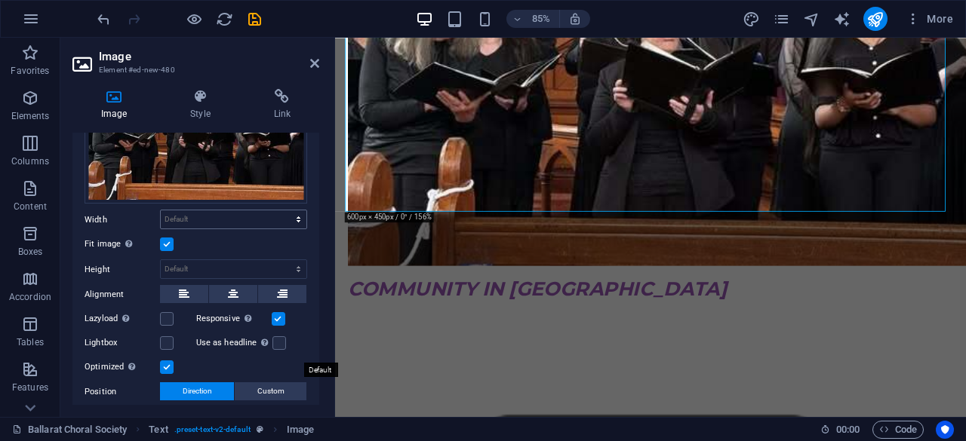
scroll to position [151, 0]
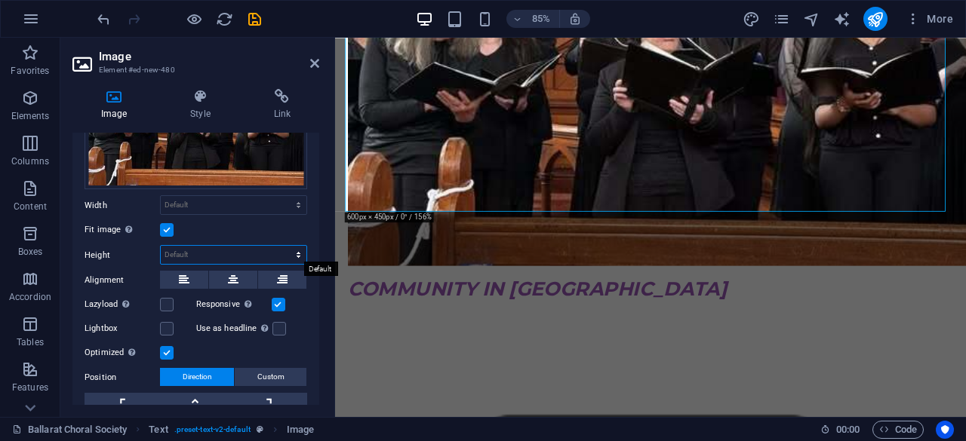
click at [300, 254] on select "Default auto px" at bounding box center [234, 255] width 146 height 18
click at [161, 246] on select "Default auto px" at bounding box center [234, 255] width 146 height 18
select select "DISABLED_OPTION_VALUE"
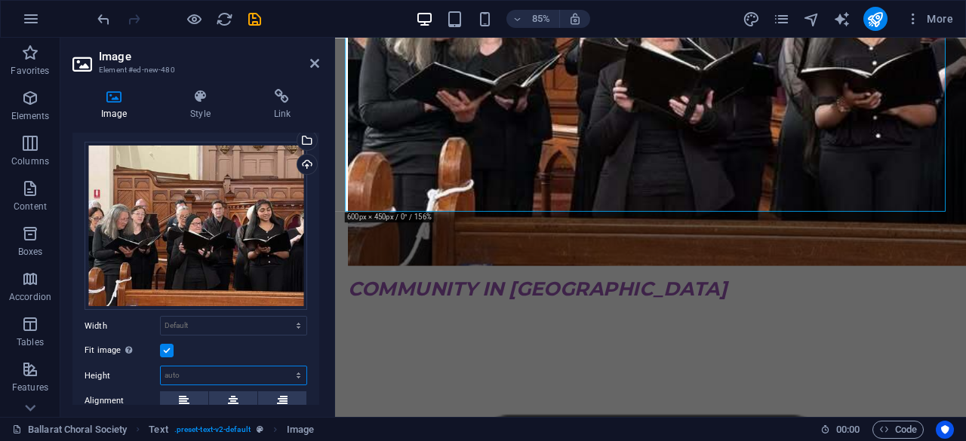
scroll to position [0, 0]
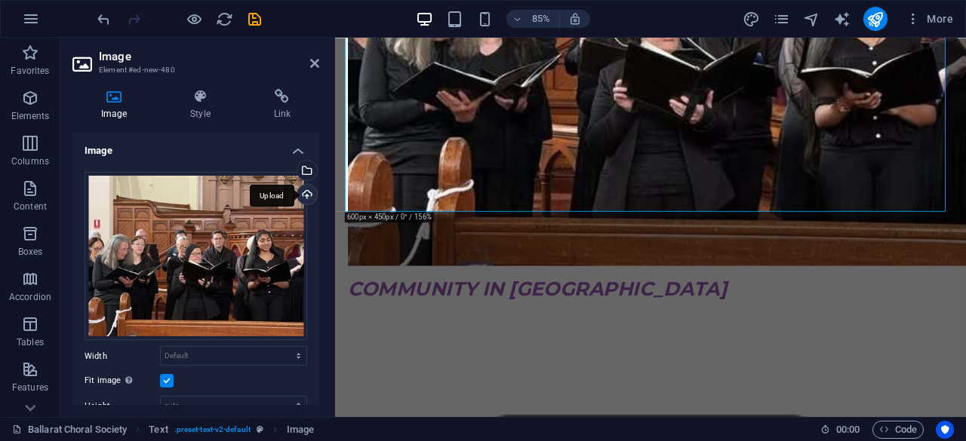
click at [305, 194] on div "Upload" at bounding box center [305, 196] width 23 height 23
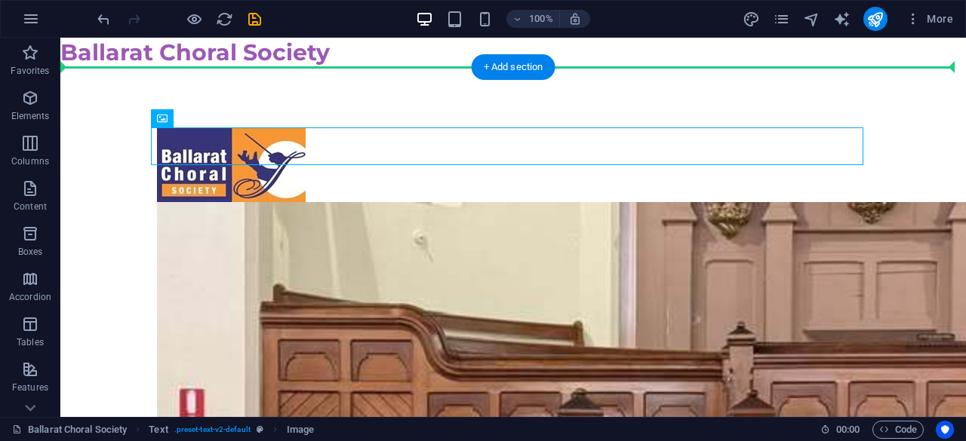
drag, startPoint x: 96, startPoint y: 143, endPoint x: 365, endPoint y: 106, distance: 271.8
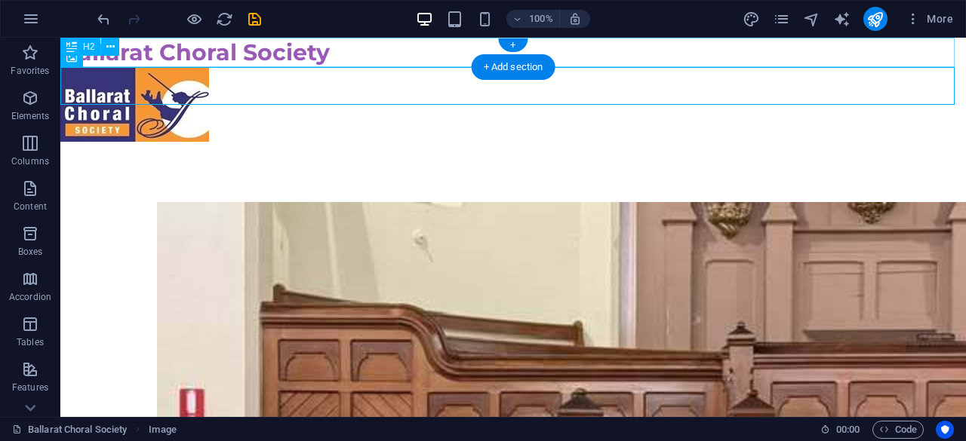
click at [351, 40] on div "Ballarat Choral Society" at bounding box center [512, 52] width 905 height 29
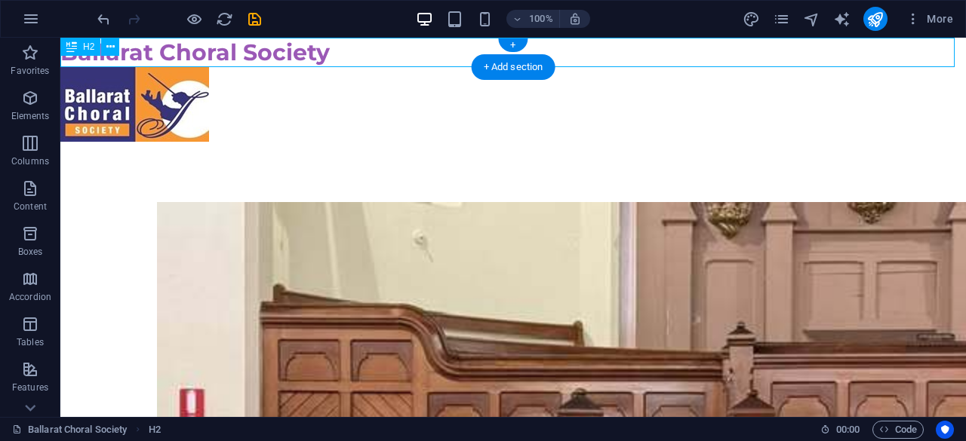
click at [347, 51] on div "Ballarat Choral Society" at bounding box center [512, 52] width 905 height 29
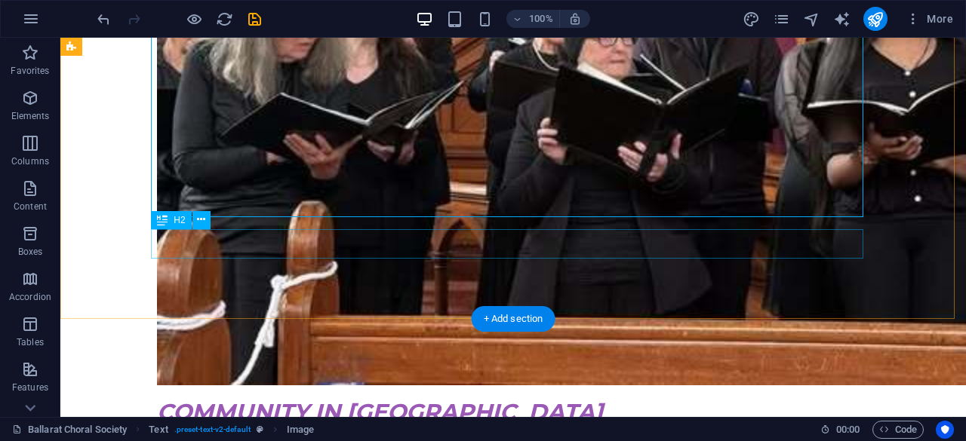
scroll to position [453, 0]
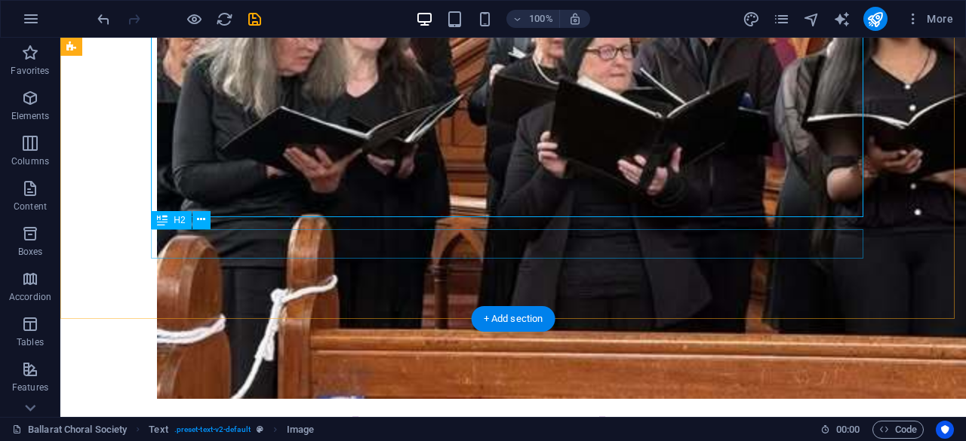
click at [539, 411] on div "COMMUNITY IN [GEOGRAPHIC_DATA]" at bounding box center [513, 425] width 712 height 29
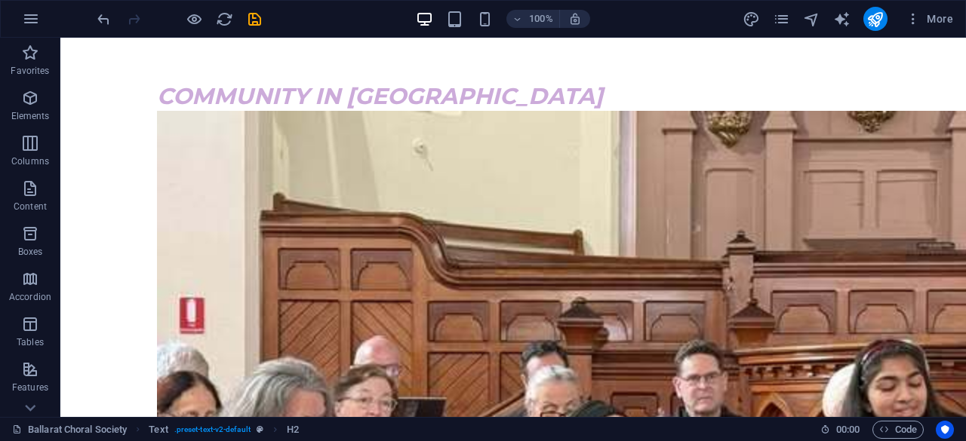
scroll to position [0, 0]
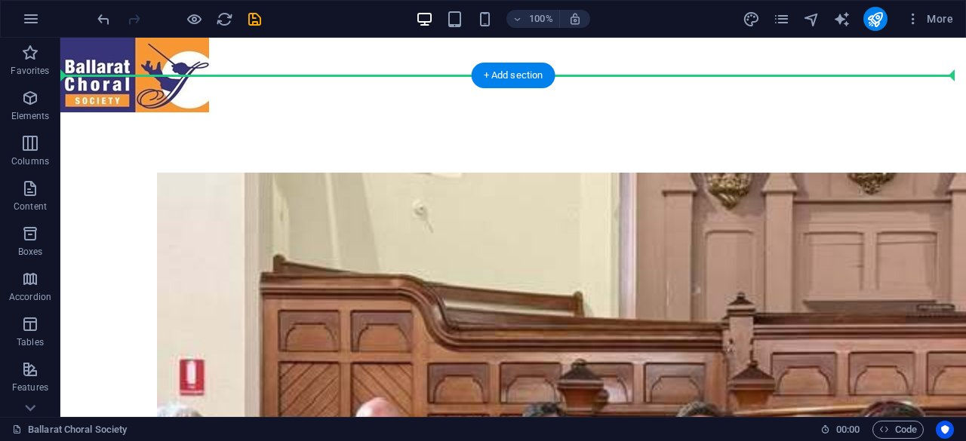
drag, startPoint x: 487, startPoint y: 241, endPoint x: 223, endPoint y: 118, distance: 291.7
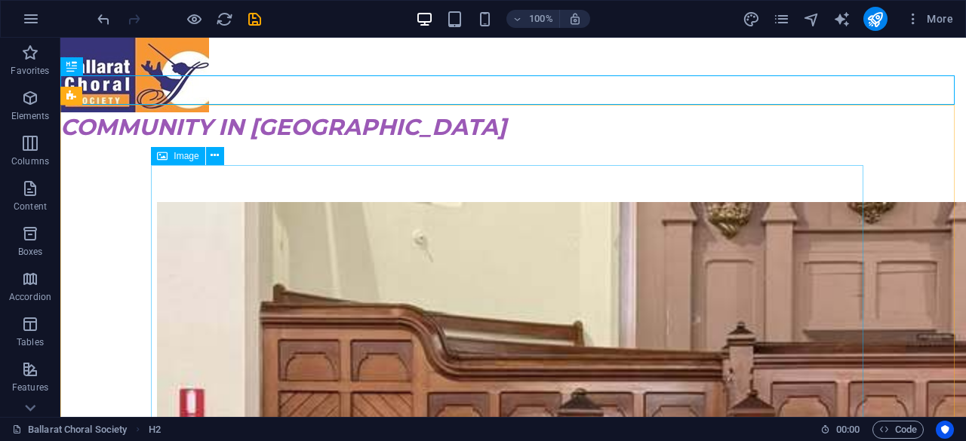
click at [171, 159] on div "Image" at bounding box center [178, 156] width 54 height 18
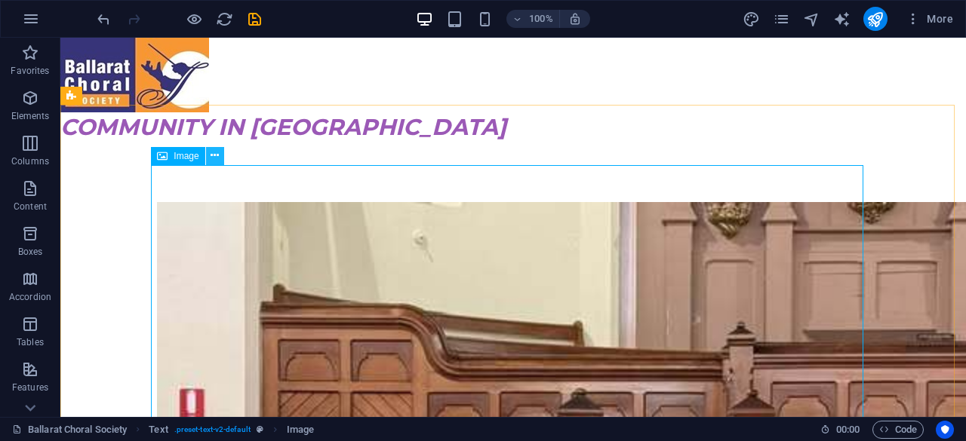
click at [214, 155] on icon at bounding box center [215, 156] width 8 height 16
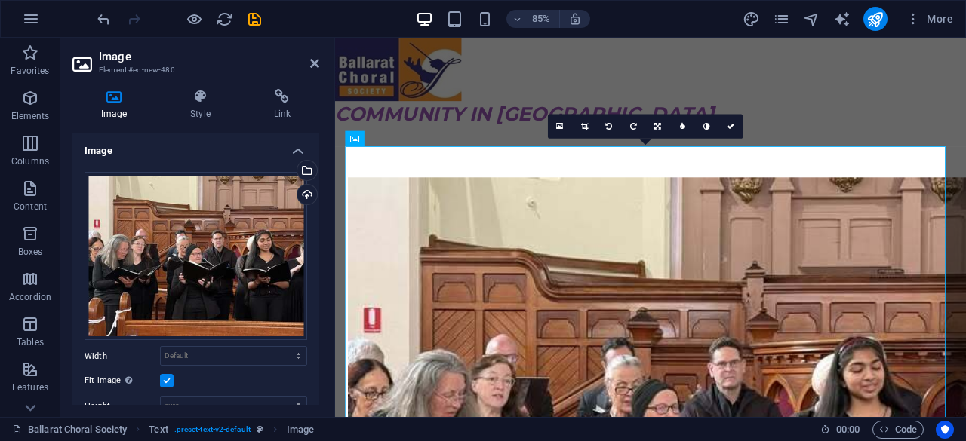
click at [168, 383] on label at bounding box center [167, 381] width 14 height 14
click at [0, 0] on input "Fit image Automatically fit image to a fixed width and height" at bounding box center [0, 0] width 0 height 0
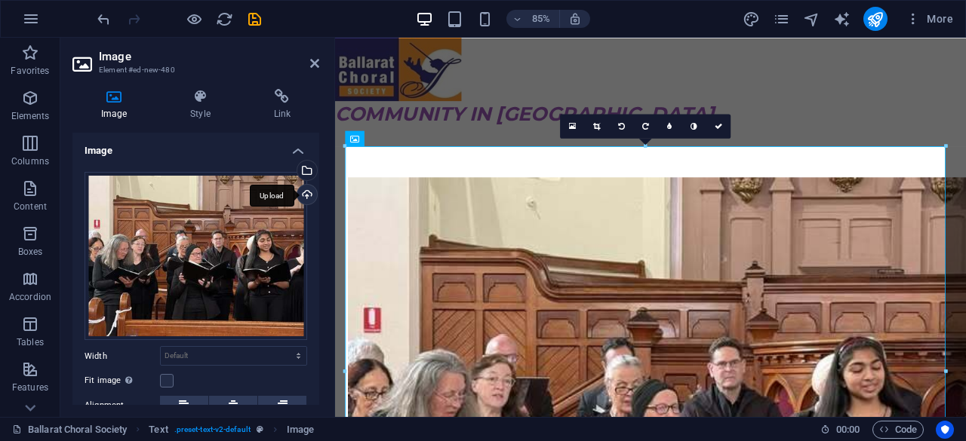
click at [306, 195] on div "Upload" at bounding box center [305, 196] width 23 height 23
click at [321, 286] on div "Image Style Link Image Drag files here, click to choose files or select files f…" at bounding box center [195, 247] width 271 height 340
drag, startPoint x: 315, startPoint y: 288, endPoint x: 306, endPoint y: 343, distance: 55.8
click at [306, 343] on div "Drag files here, click to choose files or select files from Files or our free s…" at bounding box center [195, 330] width 247 height 340
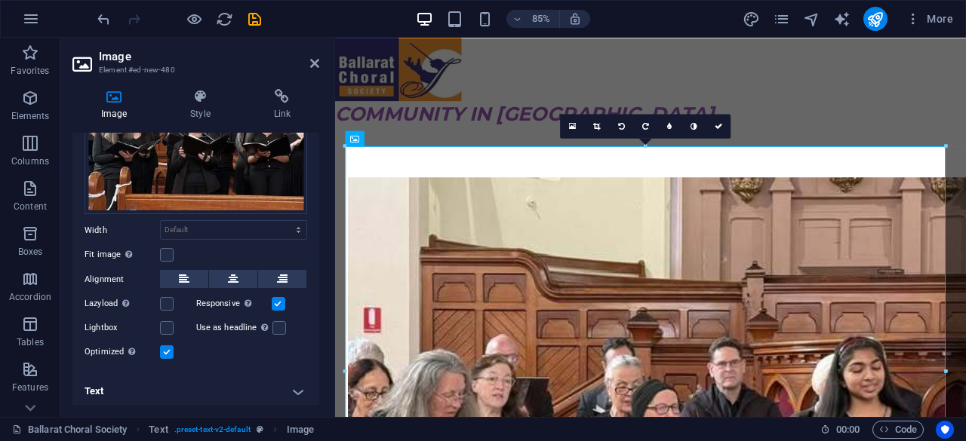
scroll to position [128, 0]
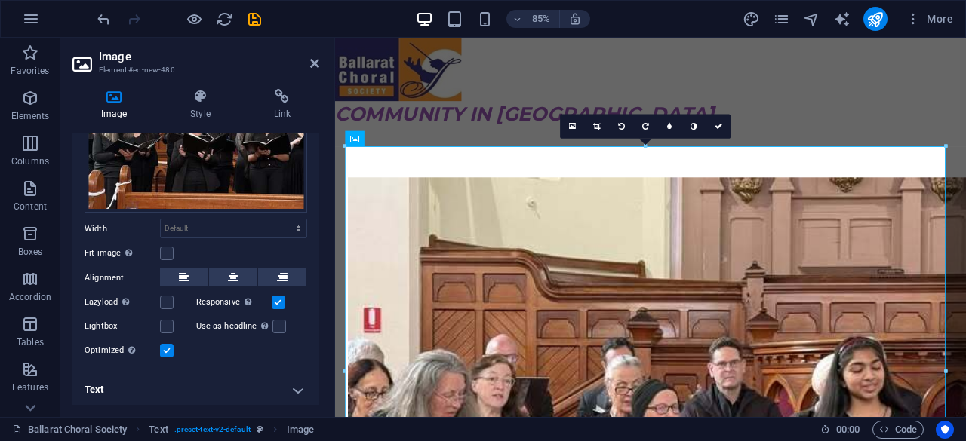
click at [295, 389] on h4 "Text" at bounding box center [195, 390] width 247 height 36
click at [127, 387] on h4 "Text" at bounding box center [195, 385] width 247 height 27
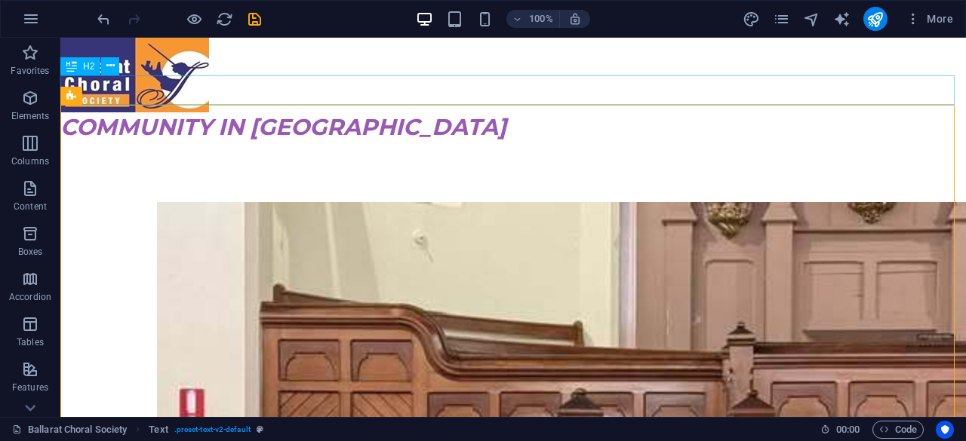
click at [632, 112] on div "COMMUNITY IN [GEOGRAPHIC_DATA]" at bounding box center [512, 126] width 905 height 29
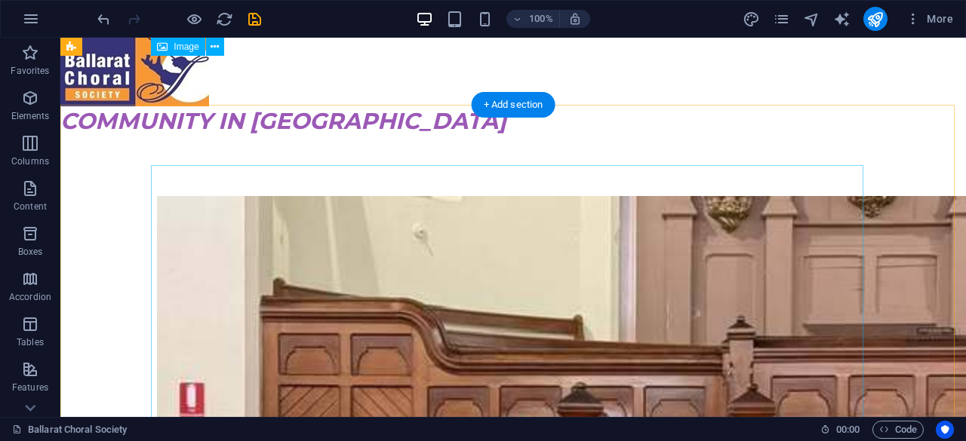
scroll to position [0, 0]
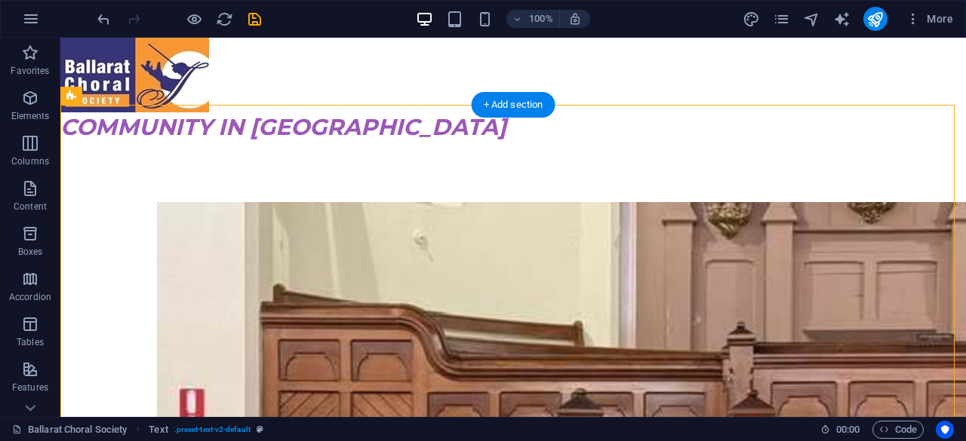
drag, startPoint x: 238, startPoint y: 195, endPoint x: 219, endPoint y: 186, distance: 21.6
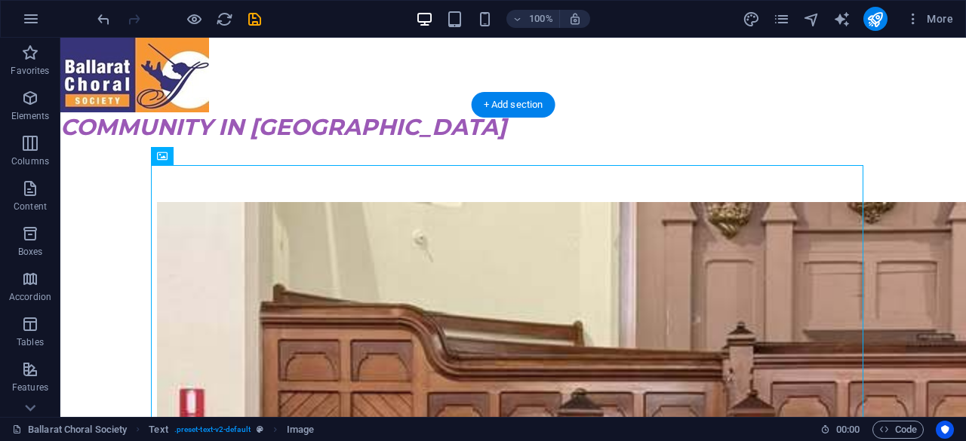
drag, startPoint x: 248, startPoint y: 192, endPoint x: 198, endPoint y: 266, distance: 88.5
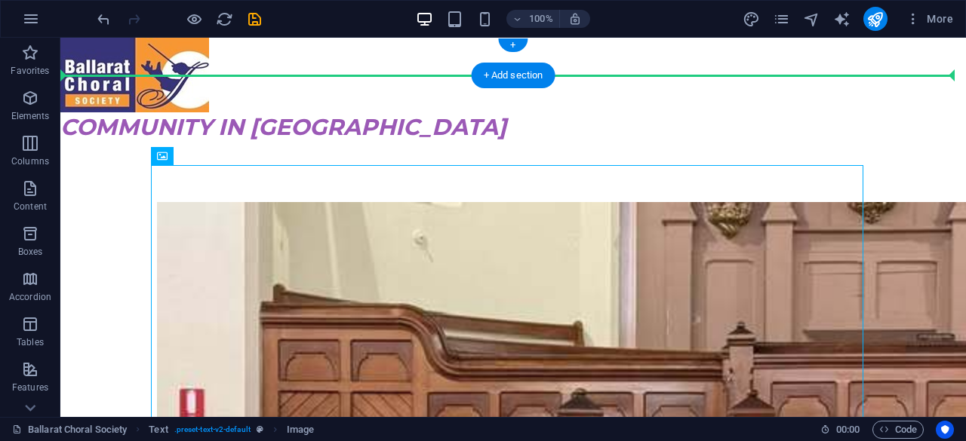
drag, startPoint x: 232, startPoint y: 190, endPoint x: 327, endPoint y: 60, distance: 161.1
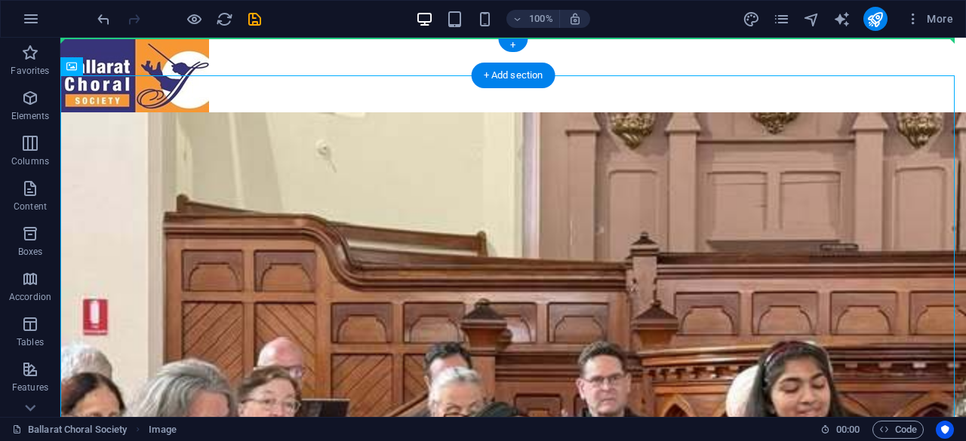
drag, startPoint x: 242, startPoint y: 159, endPoint x: 359, endPoint y: 52, distance: 158.6
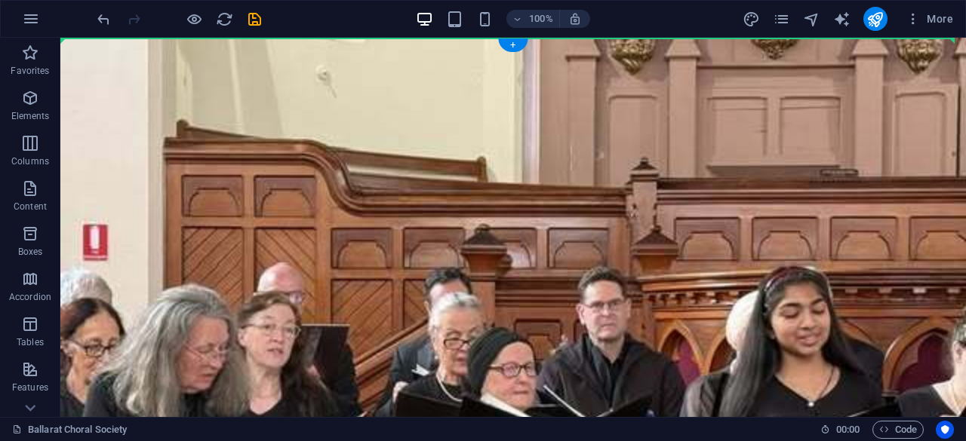
drag, startPoint x: 101, startPoint y: 275, endPoint x: 121, endPoint y: 42, distance: 234.0
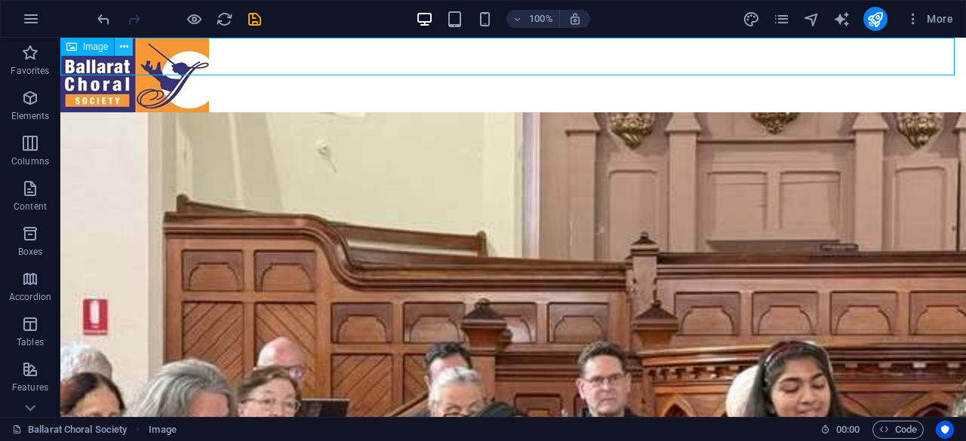
click at [121, 49] on icon at bounding box center [124, 47] width 8 height 16
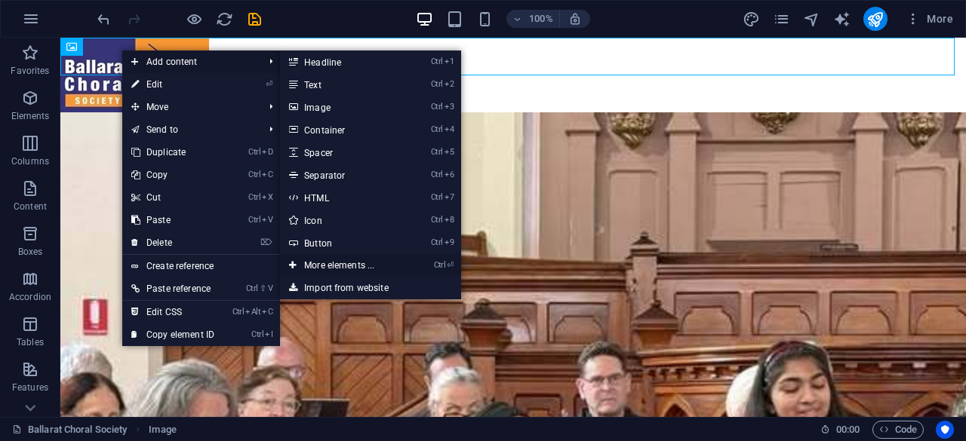
drag, startPoint x: 343, startPoint y: 268, endPoint x: 27, endPoint y: 272, distance: 316.2
click at [343, 268] on link "Ctrl ⏎ More elements ..." at bounding box center [342, 265] width 125 height 23
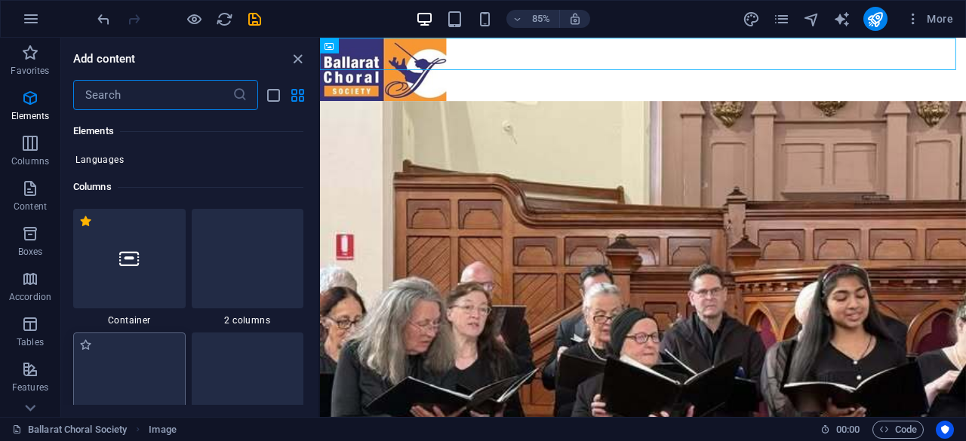
scroll to position [689, 0]
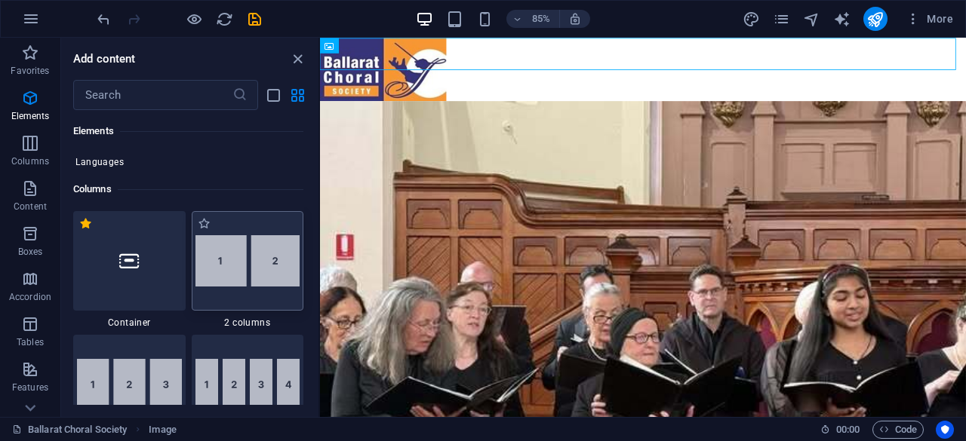
click at [249, 262] on img at bounding box center [247, 260] width 105 height 51
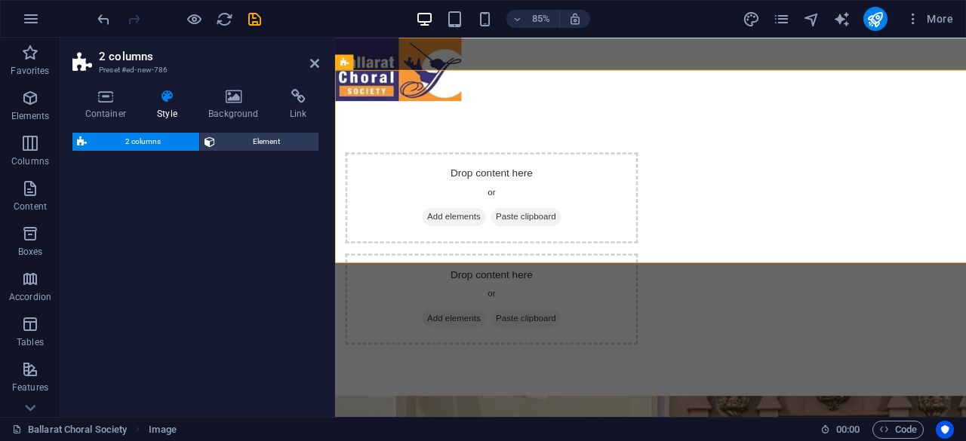
select select "rem"
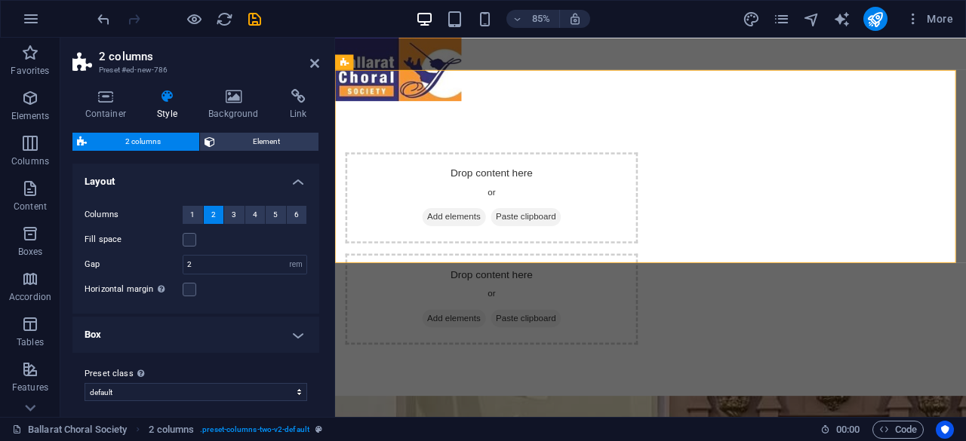
drag, startPoint x: 315, startPoint y: 195, endPoint x: 334, endPoint y: 155, distance: 44.9
click at [312, 253] on div "Columns 1 2 3 4 5 6 Fill space Gap 2 px rem % vw vh Horizontal margin Only if t…" at bounding box center [195, 252] width 253 height 123
click at [376, 50] on div "Image" at bounding box center [358, 45] width 46 height 15
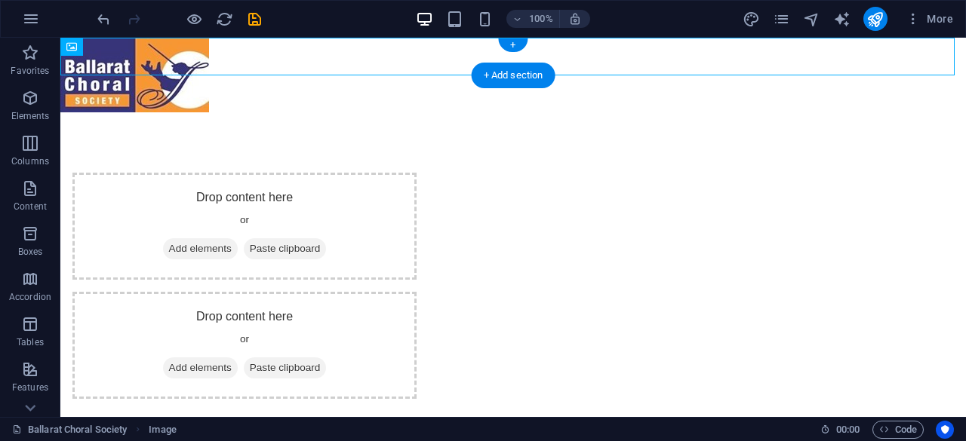
drag, startPoint x: 109, startPoint y: 63, endPoint x: 120, endPoint y: 50, distance: 17.1
click at [125, 49] on figure at bounding box center [512, 75] width 905 height 75
click at [105, 61] on figure at bounding box center [512, 75] width 905 height 75
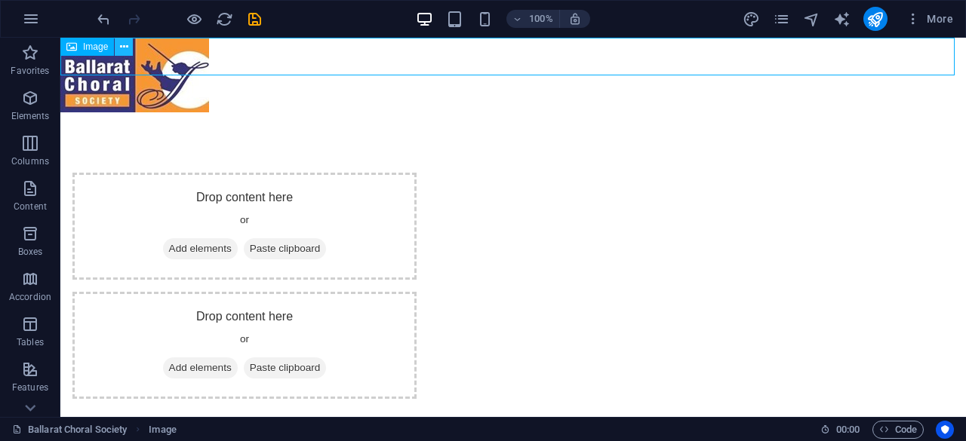
click at [126, 51] on icon at bounding box center [124, 47] width 8 height 16
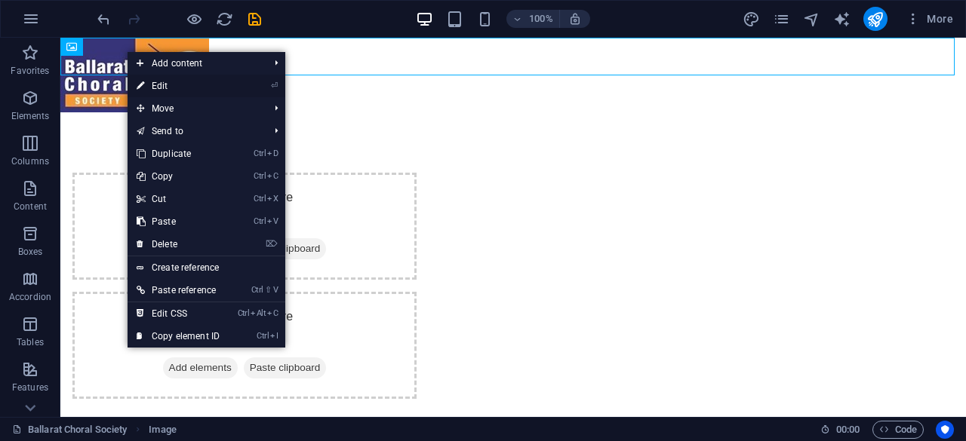
click at [149, 87] on link "⏎ Edit" at bounding box center [178, 86] width 101 height 23
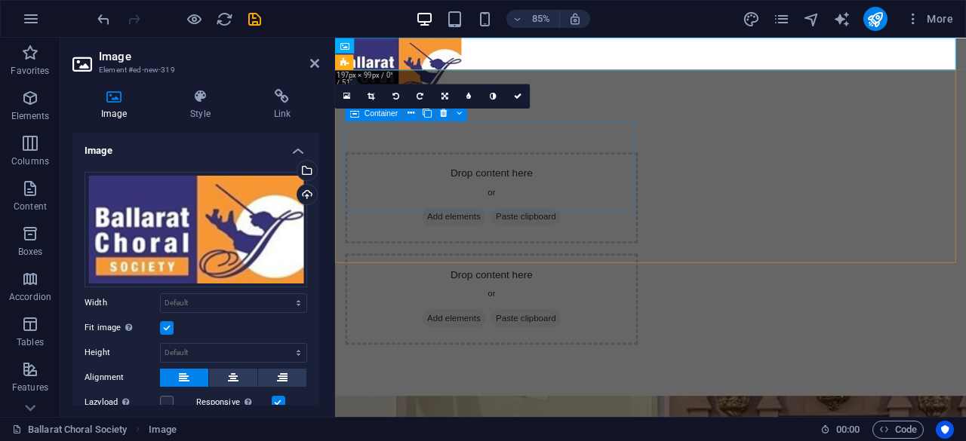
drag, startPoint x: 717, startPoint y: 84, endPoint x: 422, endPoint y: 174, distance: 308.4
drag, startPoint x: 696, startPoint y: 90, endPoint x: 540, endPoint y: 214, distance: 199.9
click at [344, 97] on icon at bounding box center [346, 95] width 7 height 9
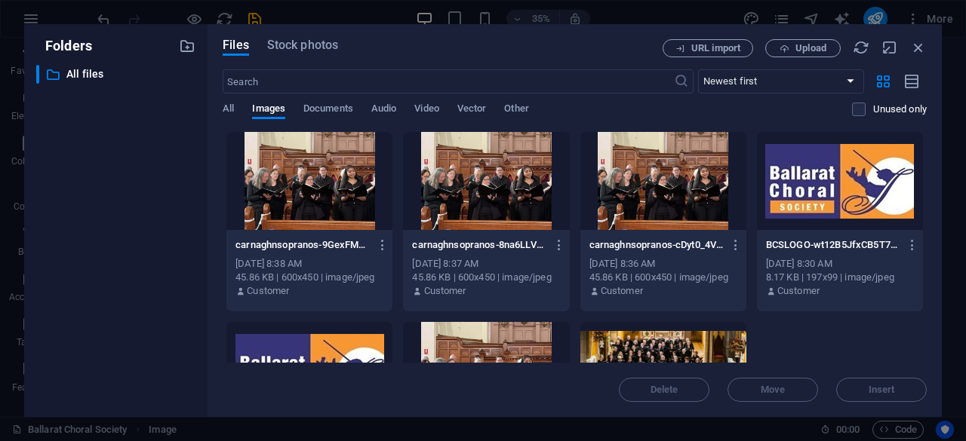
click at [837, 198] on div at bounding box center [840, 181] width 166 height 98
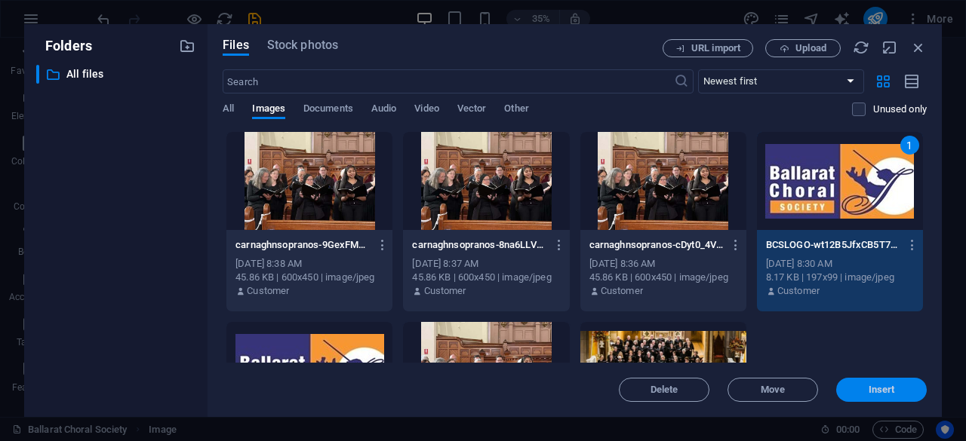
click at [874, 394] on span "Insert" at bounding box center [882, 390] width 26 height 9
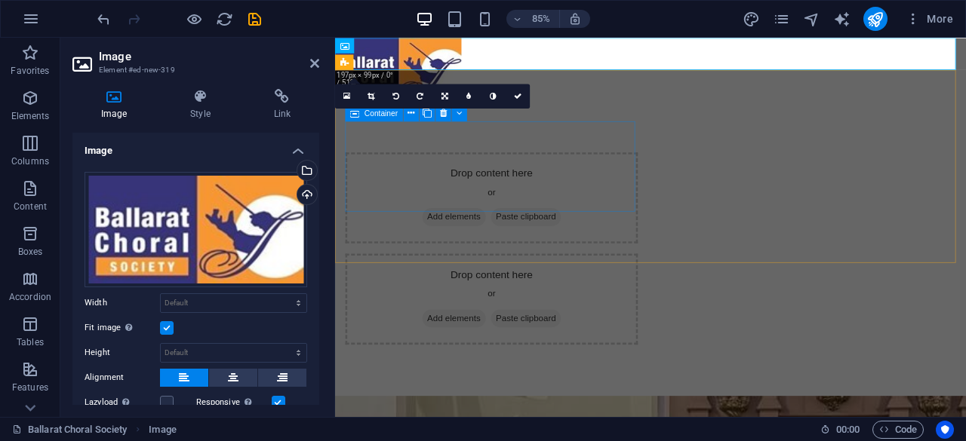
click at [406, 185] on div "Drop content here or Add elements Paste clipboard" at bounding box center [519, 226] width 344 height 107
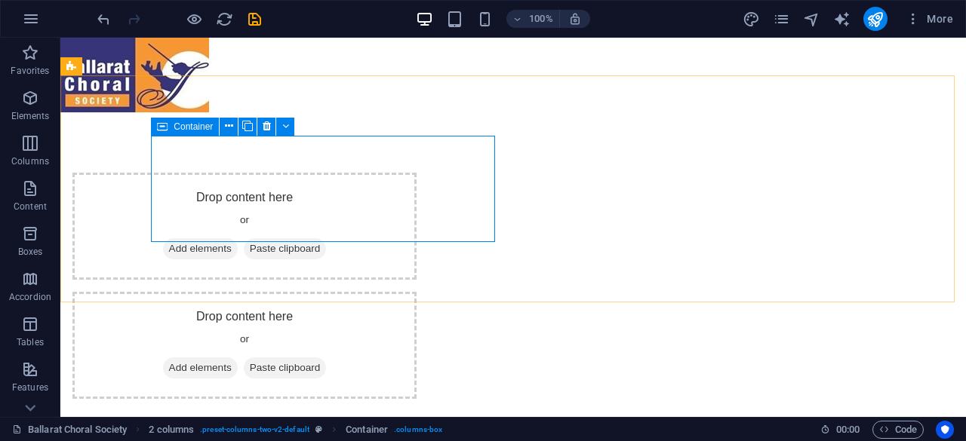
click at [192, 126] on span "Container" at bounding box center [193, 126] width 39 height 9
click at [228, 125] on icon at bounding box center [229, 126] width 8 height 16
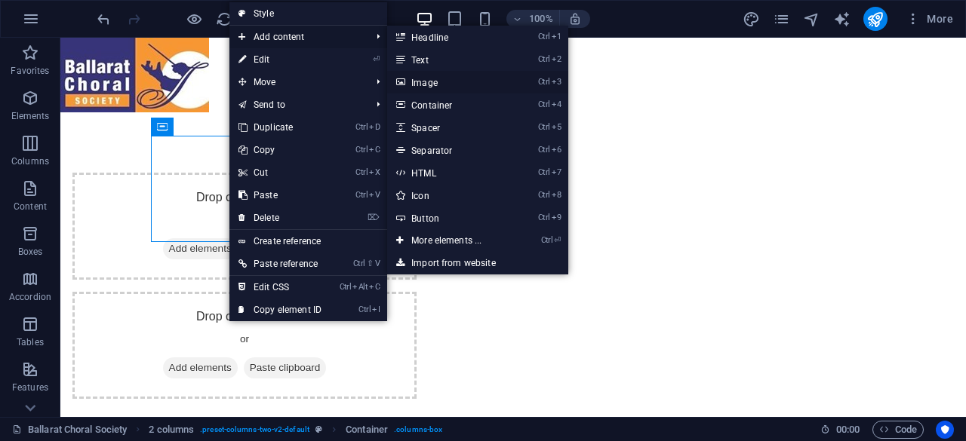
click at [439, 82] on link "Ctrl 3 Image" at bounding box center [449, 82] width 125 height 23
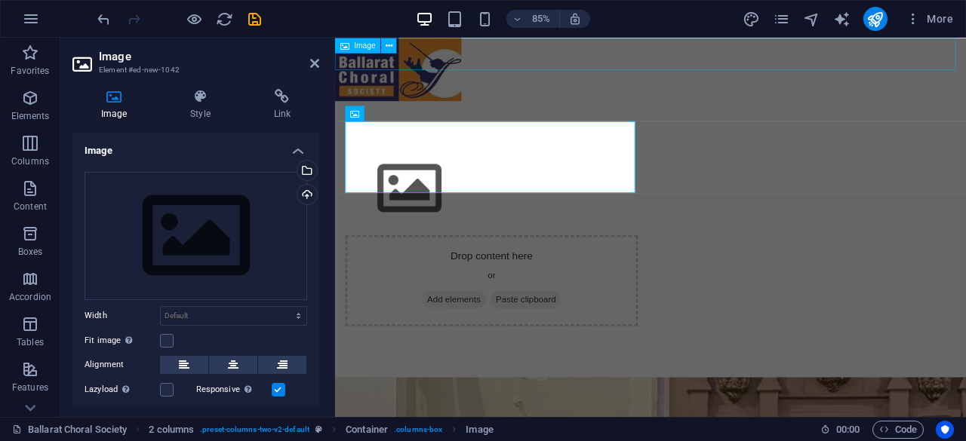
click at [370, 48] on span "Image" at bounding box center [365, 46] width 21 height 8
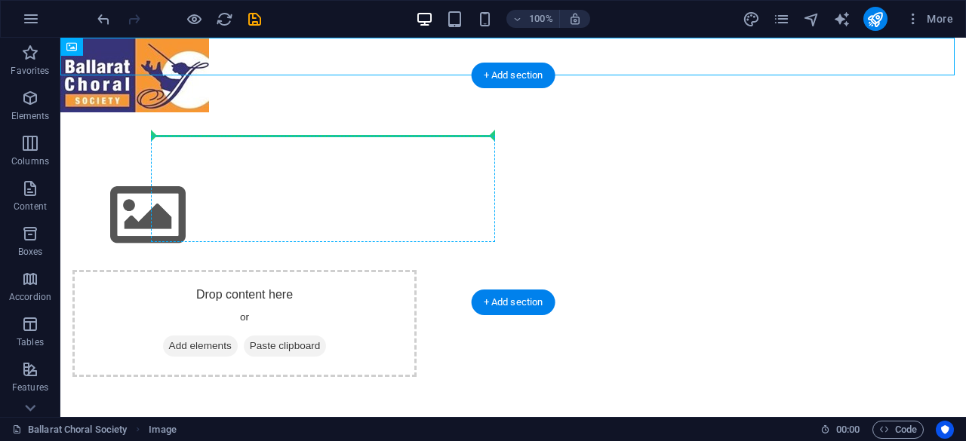
drag, startPoint x: 112, startPoint y: 60, endPoint x: 172, endPoint y: 149, distance: 107.6
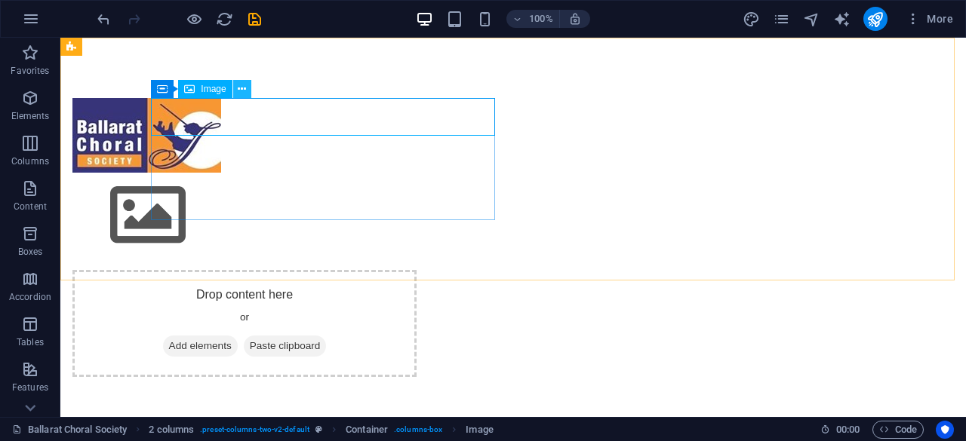
click at [245, 94] on icon at bounding box center [242, 89] width 8 height 16
click at [308, 128] on figure at bounding box center [244, 135] width 344 height 75
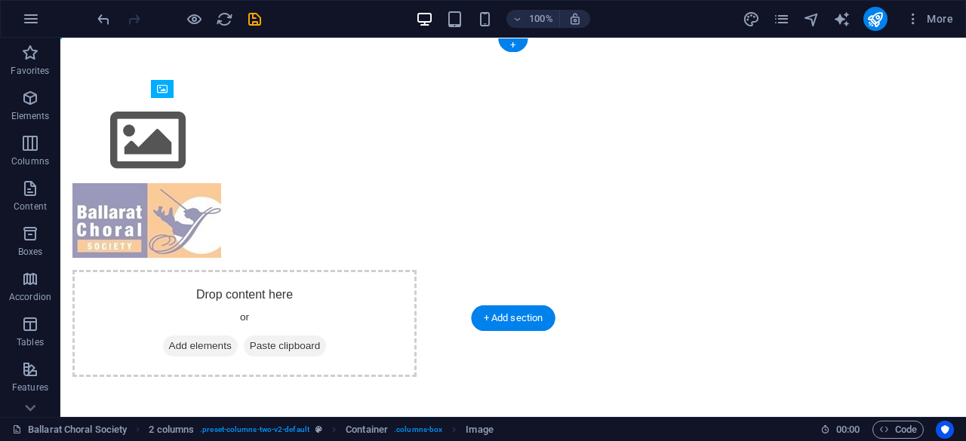
drag, startPoint x: 199, startPoint y: 118, endPoint x: 256, endPoint y: 186, distance: 88.4
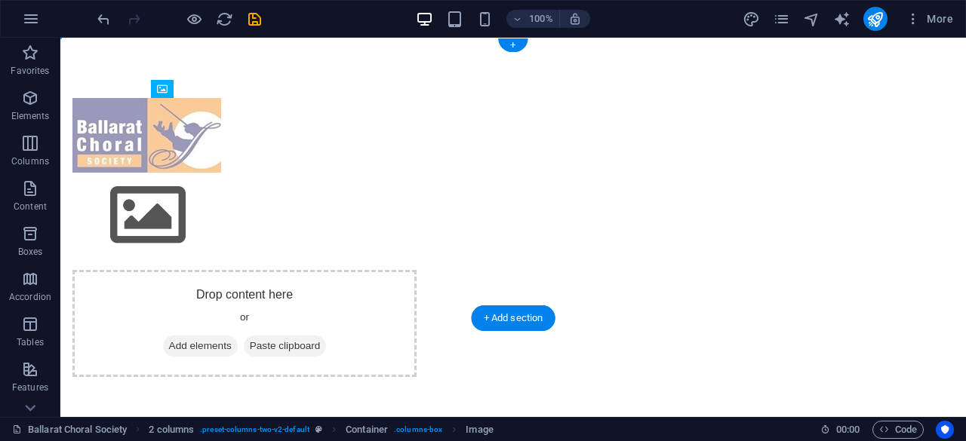
drag, startPoint x: 214, startPoint y: 197, endPoint x: 238, endPoint y: 168, distance: 37.5
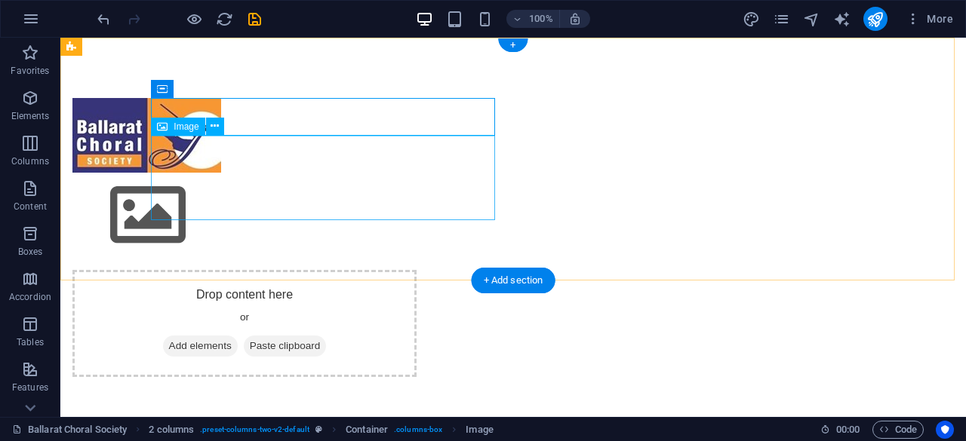
click at [241, 173] on figure at bounding box center [244, 215] width 344 height 85
click at [230, 173] on figure at bounding box center [244, 215] width 344 height 85
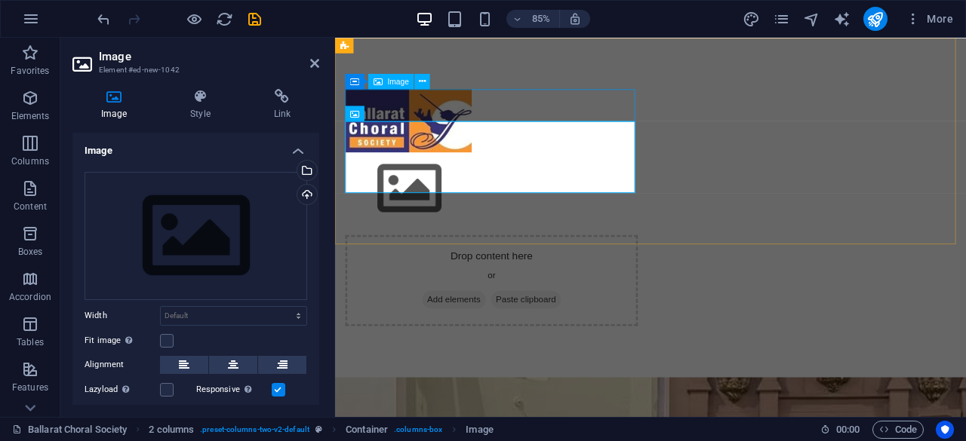
click at [441, 115] on figure at bounding box center [519, 135] width 344 height 75
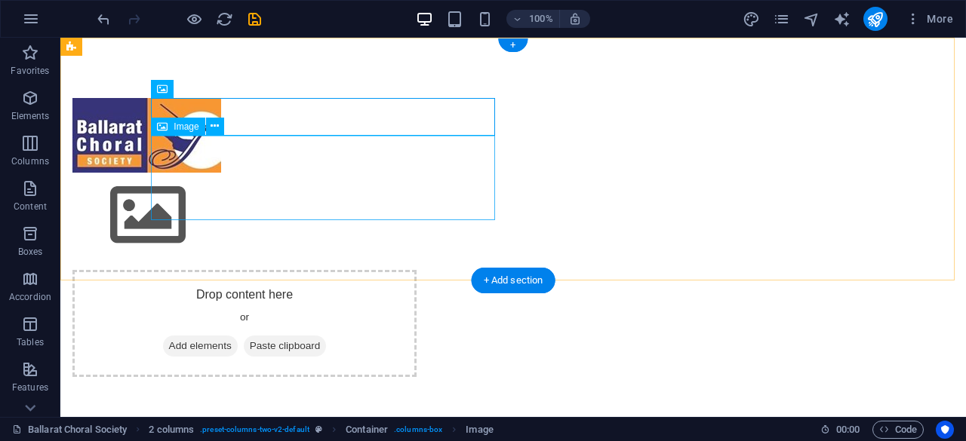
click at [219, 173] on figure at bounding box center [244, 215] width 344 height 85
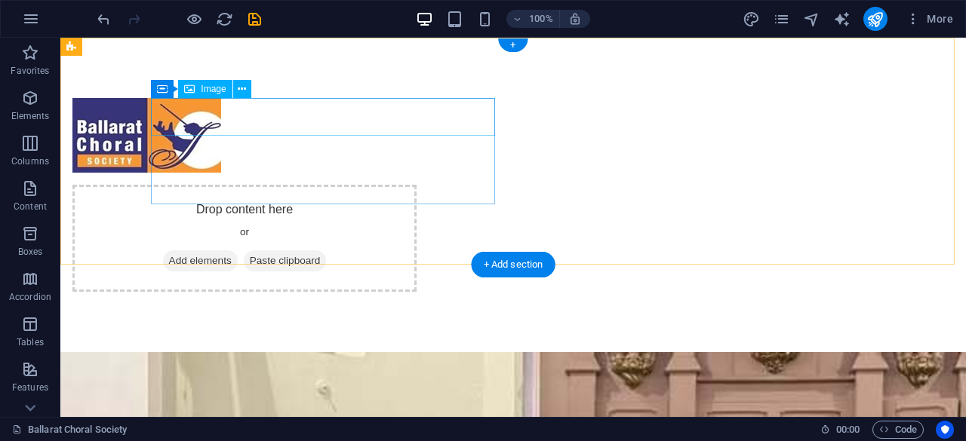
click at [217, 131] on figure at bounding box center [244, 135] width 344 height 75
click at [226, 134] on figure at bounding box center [244, 135] width 344 height 75
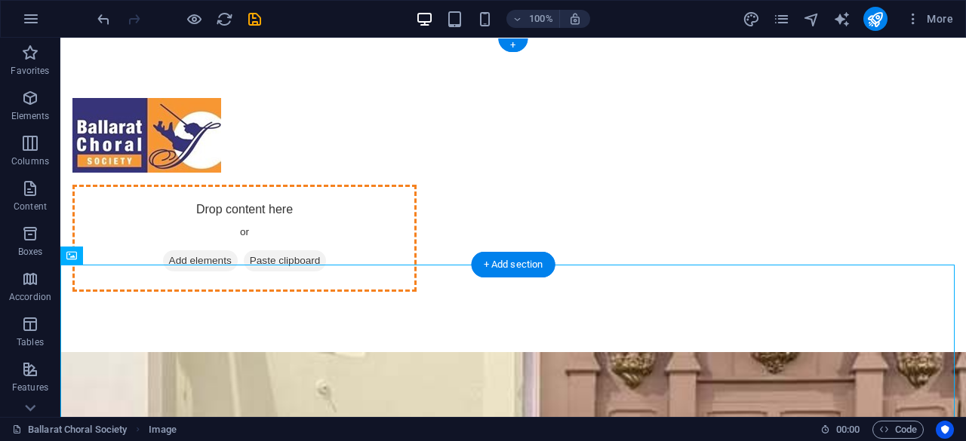
drag, startPoint x: 667, startPoint y: 346, endPoint x: 706, endPoint y: 153, distance: 197.1
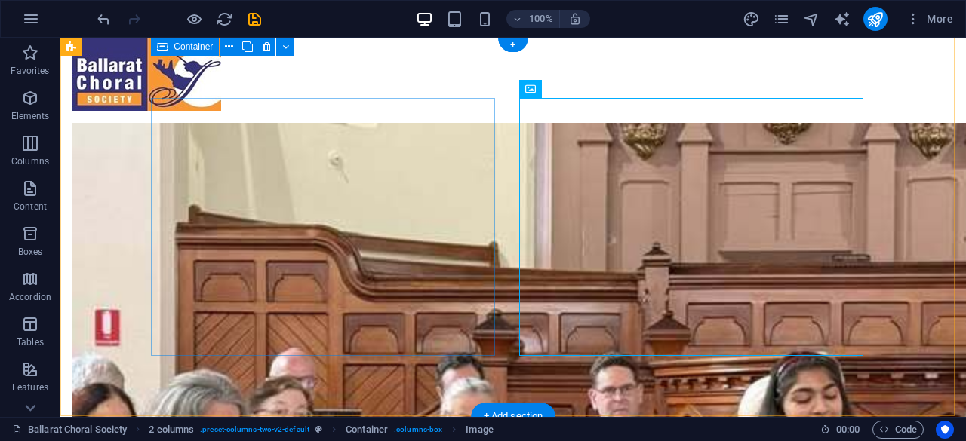
scroll to position [0, 0]
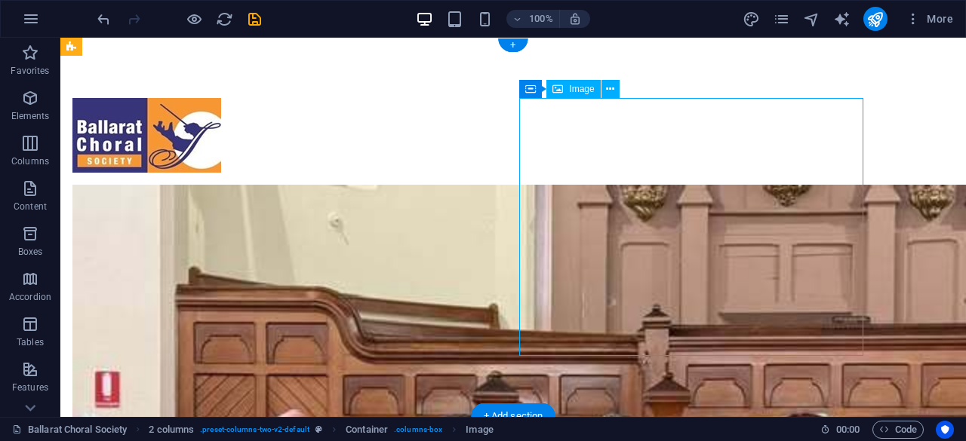
drag, startPoint x: 572, startPoint y: 189, endPoint x: 552, endPoint y: 189, distance: 19.6
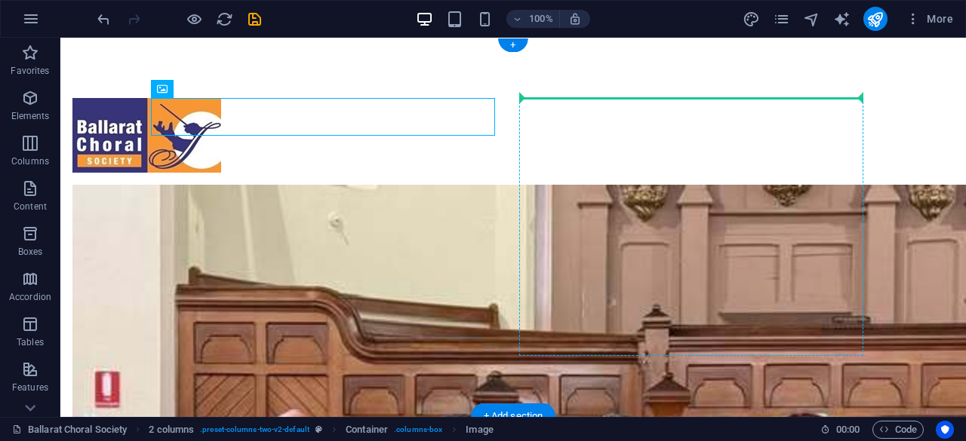
drag, startPoint x: 192, startPoint y: 121, endPoint x: 580, endPoint y: 118, distance: 387.9
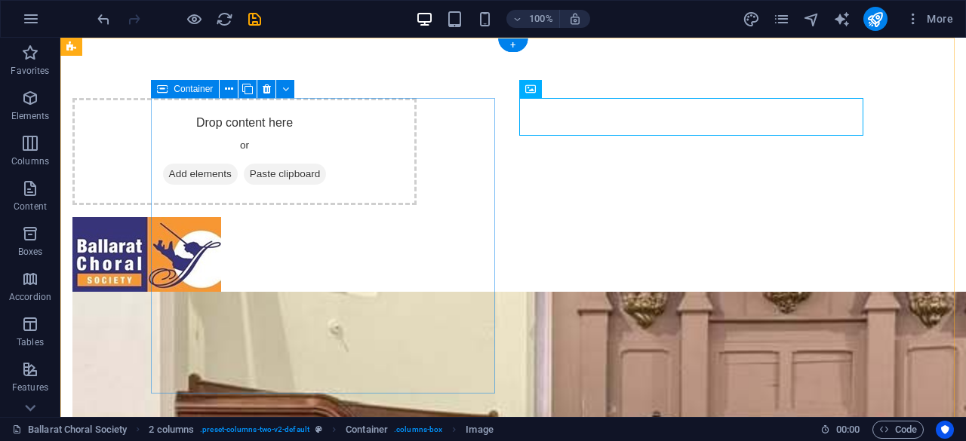
click at [417, 121] on div "Drop content here or Add elements Paste clipboard" at bounding box center [244, 151] width 344 height 107
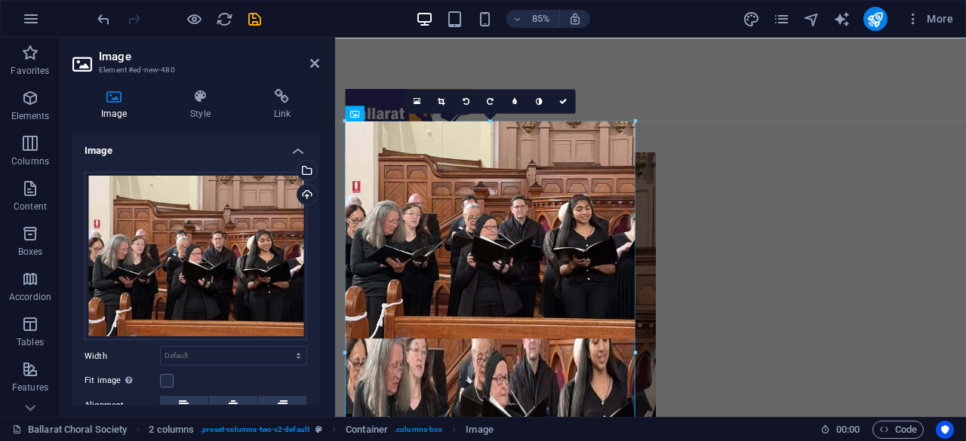
drag, startPoint x: 635, startPoint y: 337, endPoint x: 659, endPoint y: 305, distance: 40.4
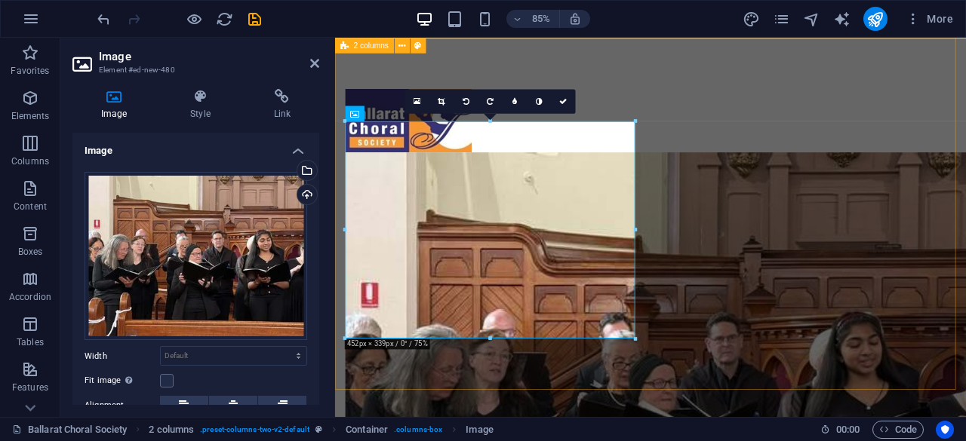
drag, startPoint x: 970, startPoint y: 264, endPoint x: 912, endPoint y: 251, distance: 58.8
